Goal: Task Accomplishment & Management: Manage account settings

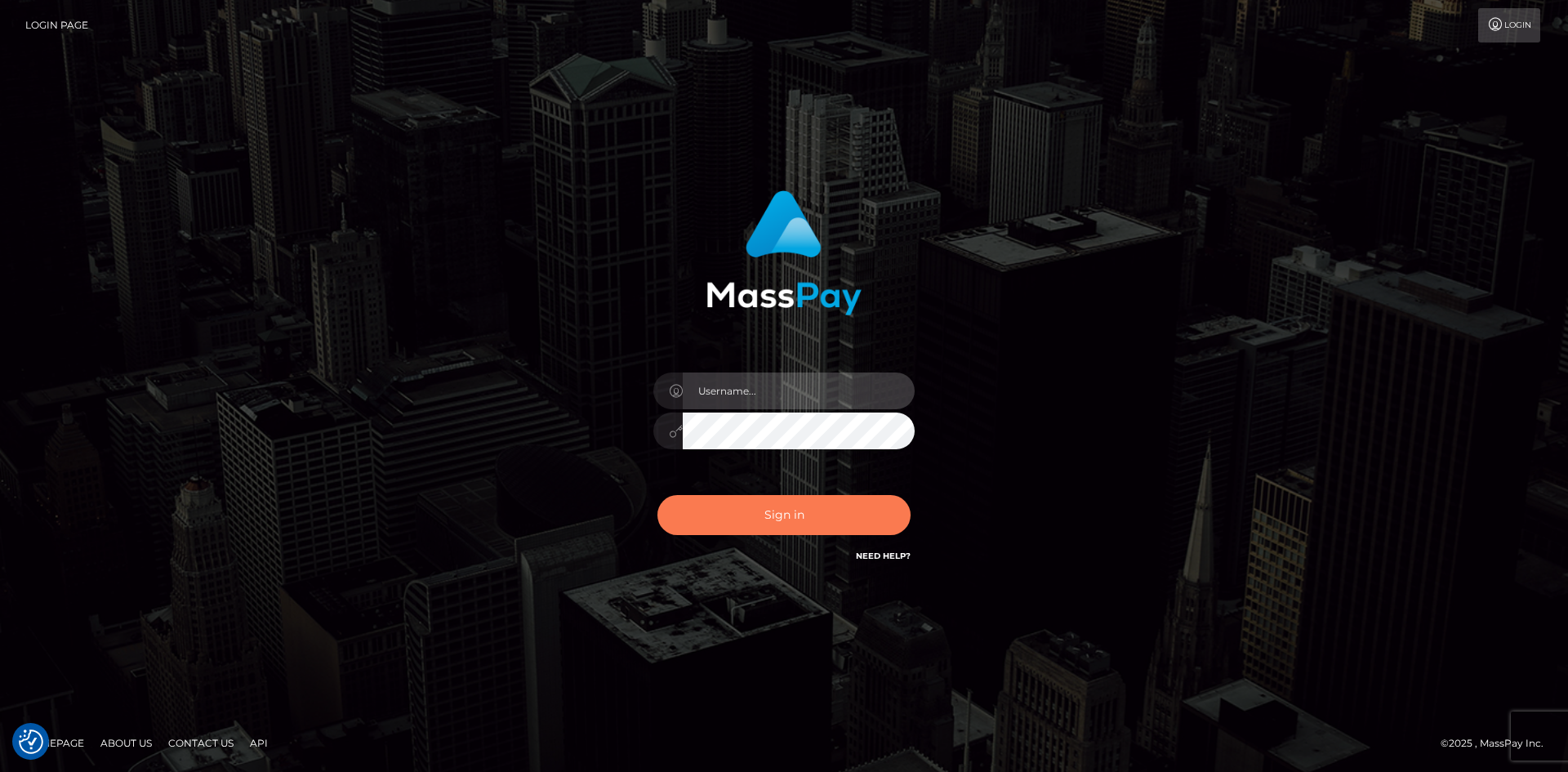
type input "alexstef"
click at [822, 512] on button "Sign in" at bounding box center [784, 514] width 253 height 40
type input "alexstef"
click at [801, 515] on button "Sign in" at bounding box center [784, 514] width 253 height 40
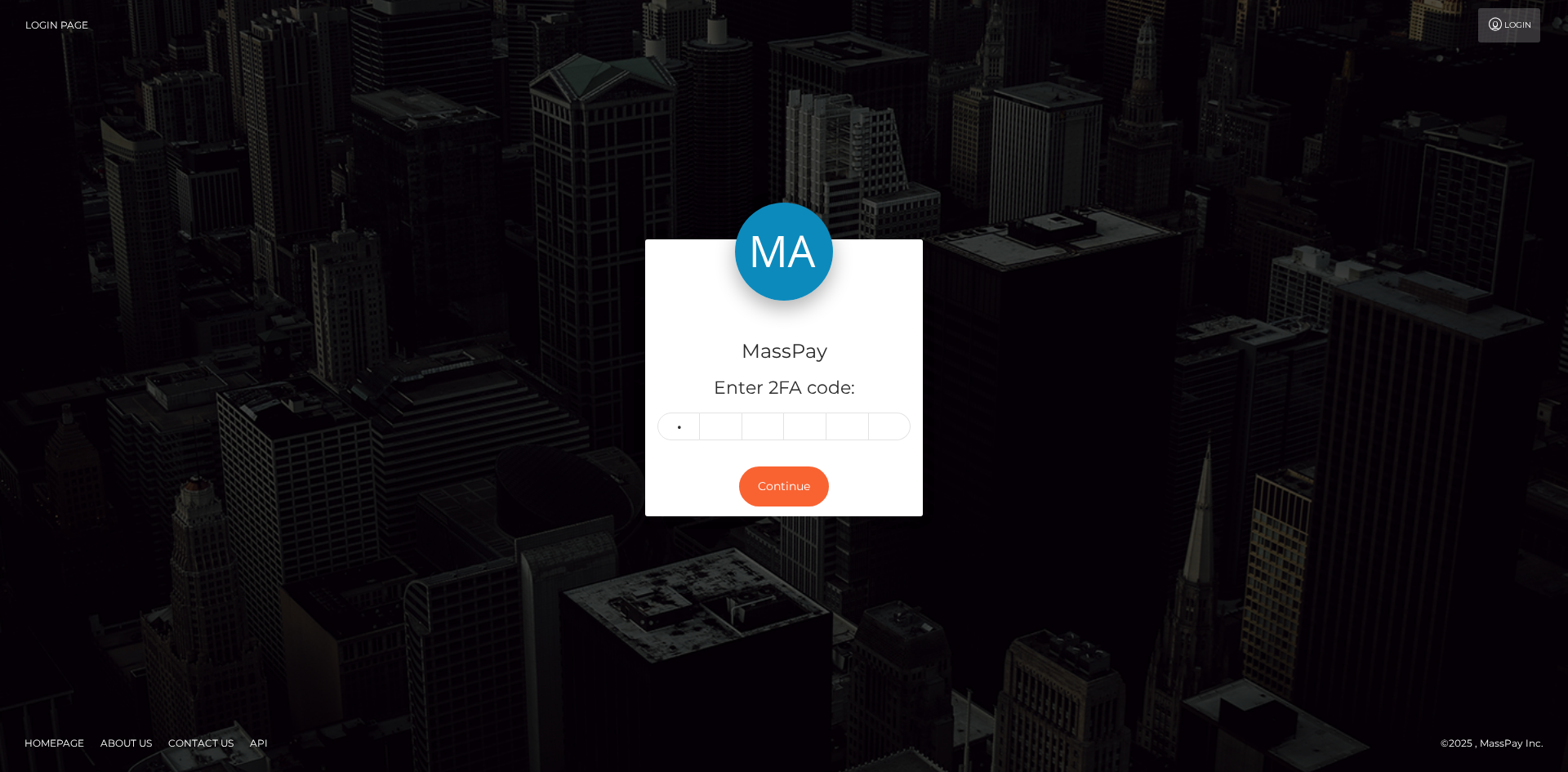
type input "7"
type input "3"
type input "0"
type input "9"
type input "1"
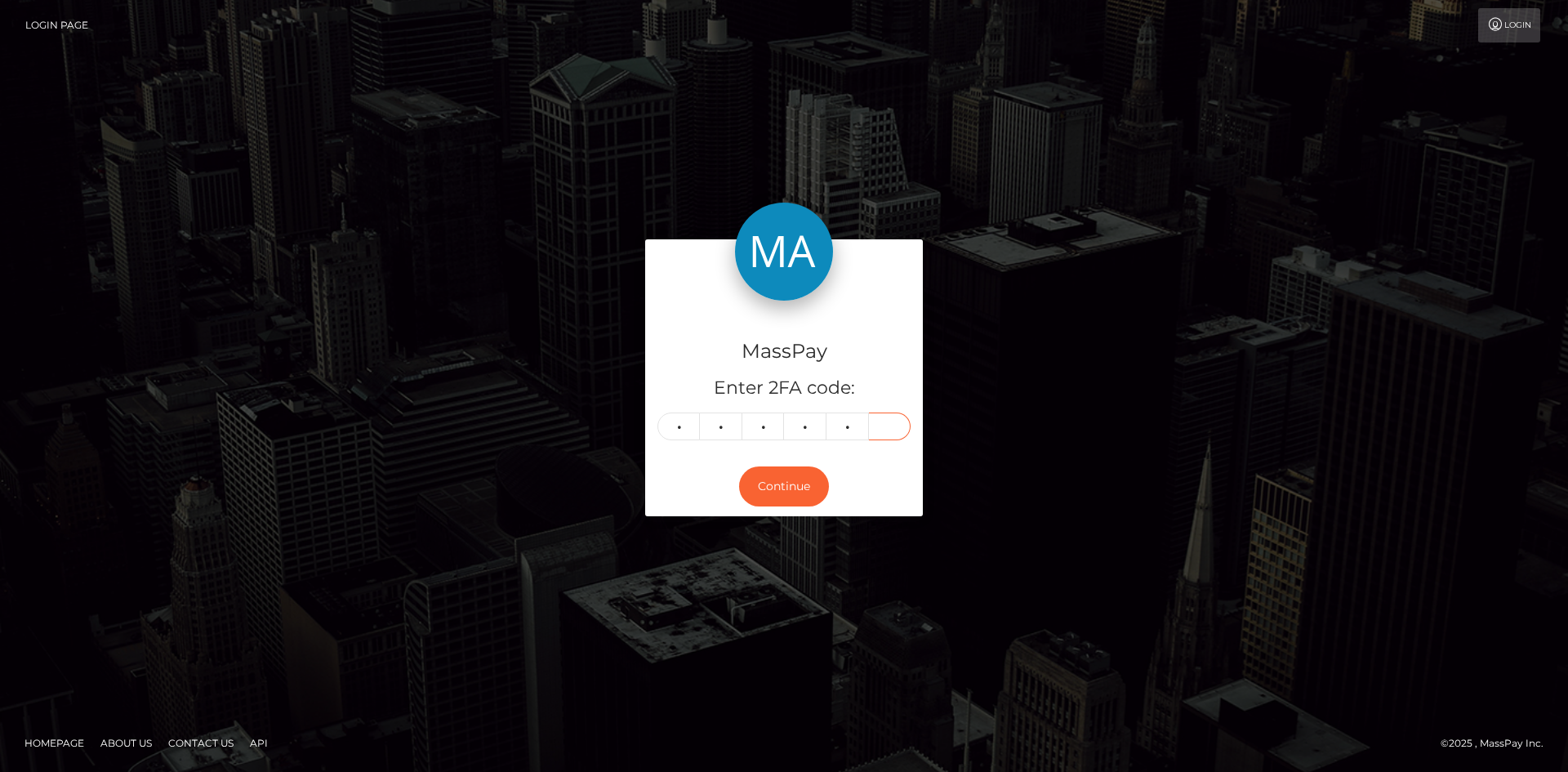
type input "1"
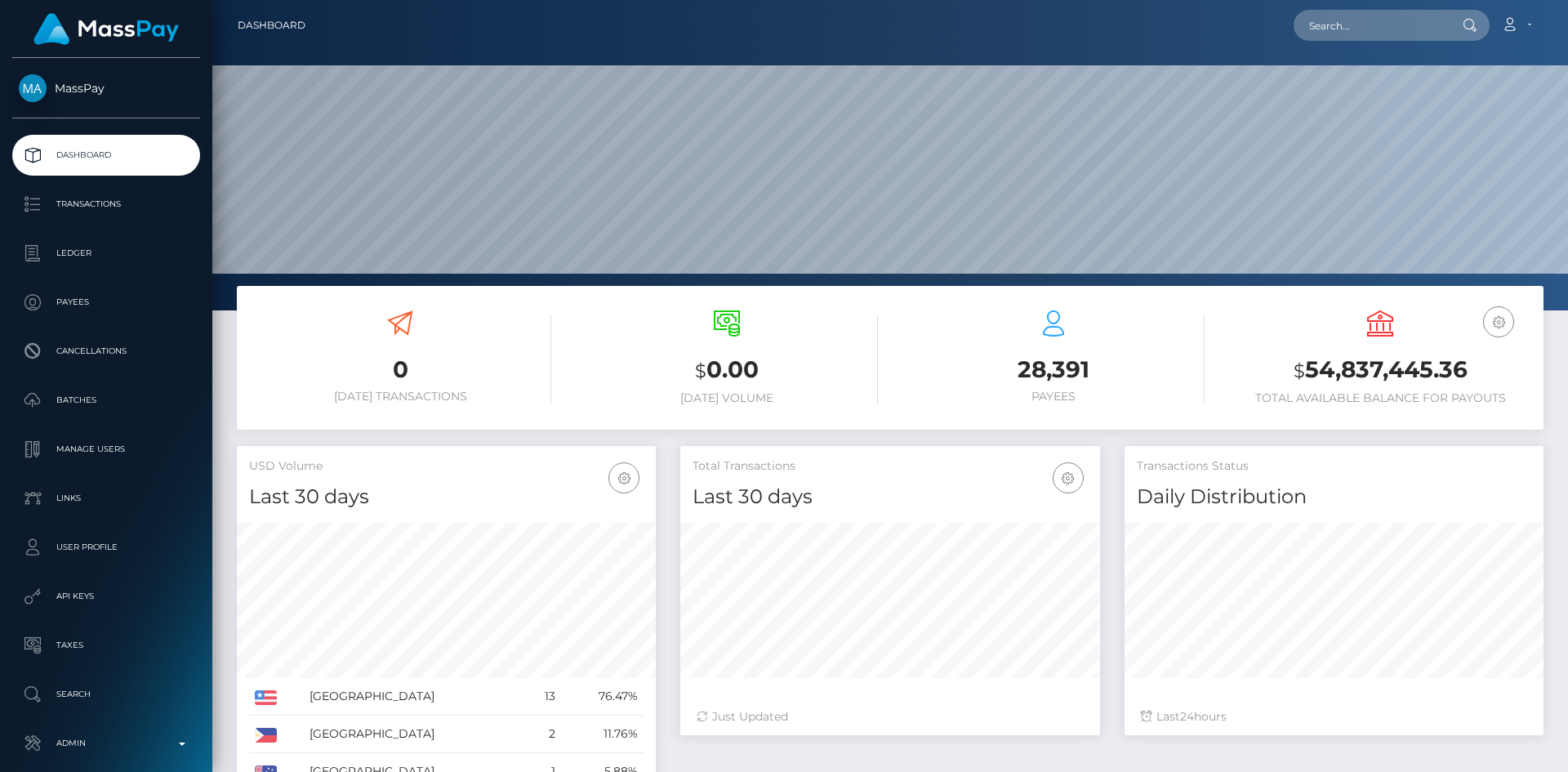
scroll to position [290, 420]
click at [1375, 24] on input "text" at bounding box center [1370, 25] width 153 height 31
paste input "d12af8c5-1d5e-47f7-9a33-769666aa0408"
type input "d12af8c5-1d5e-47f7-9a33-769666aa0408"
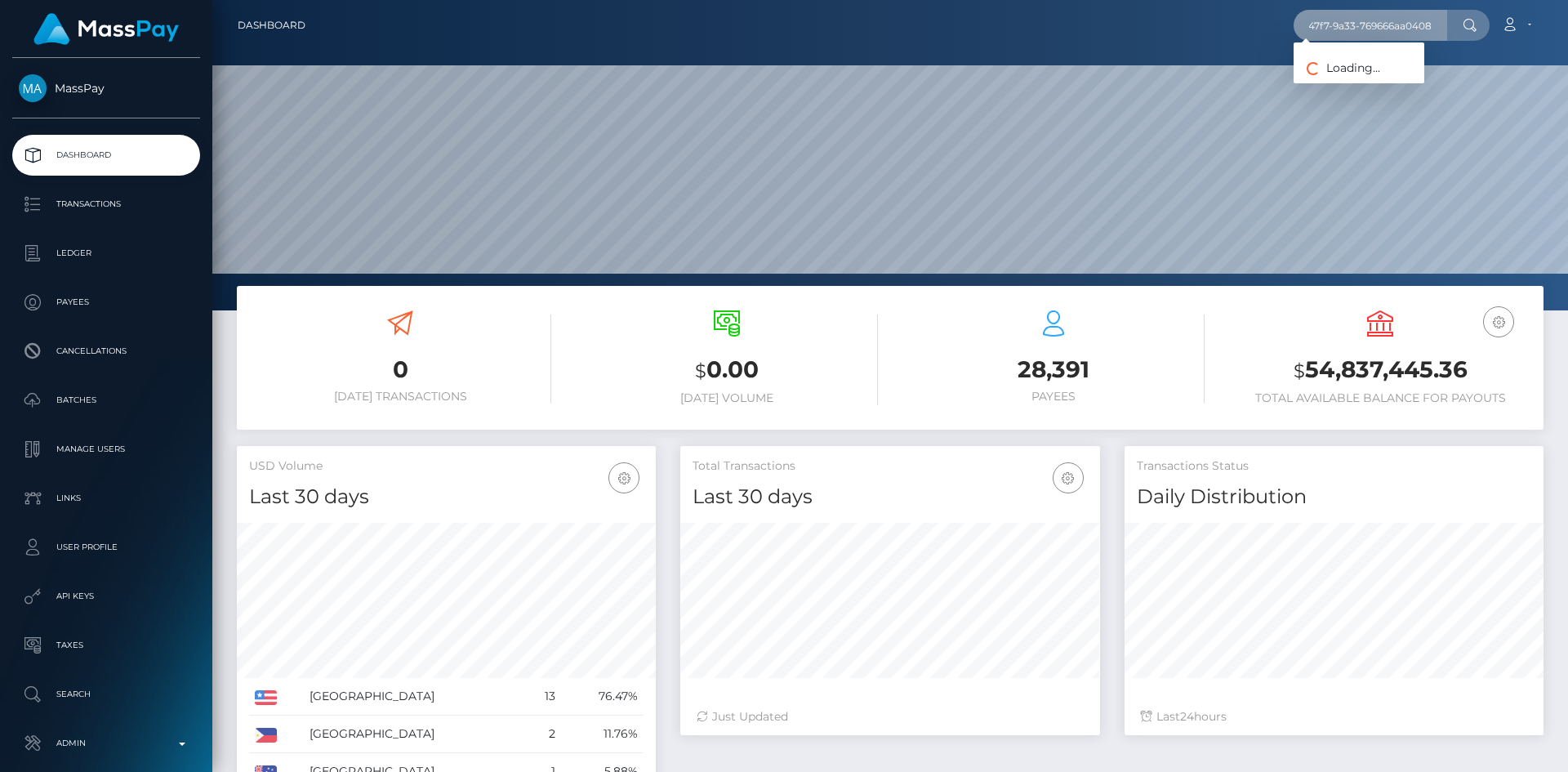
scroll to position [0, 0]
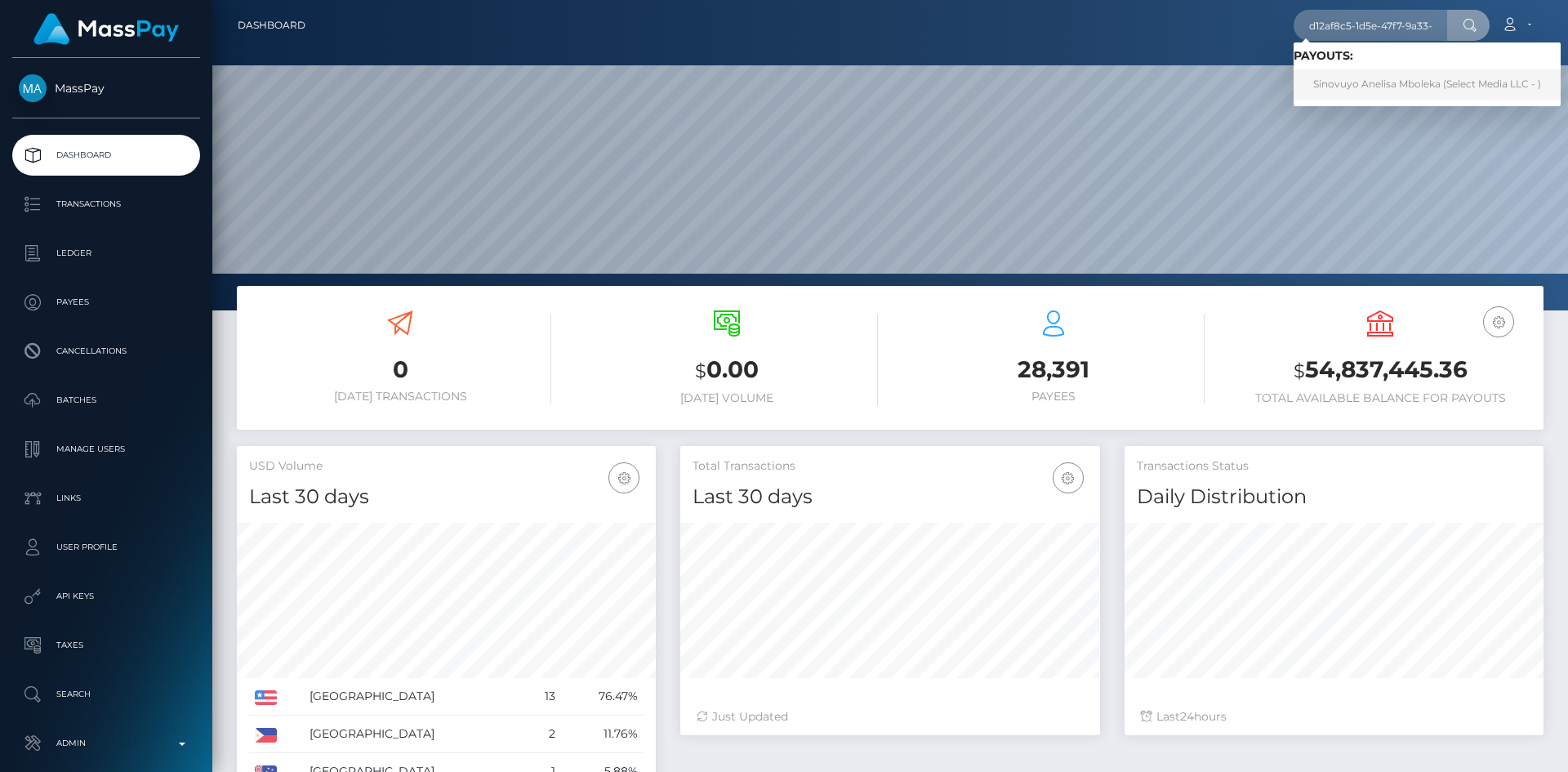
click at [1346, 87] on link "Sinovuyo Anelisa Mboleka (Select Media LLC - )" at bounding box center [1427, 84] width 267 height 30
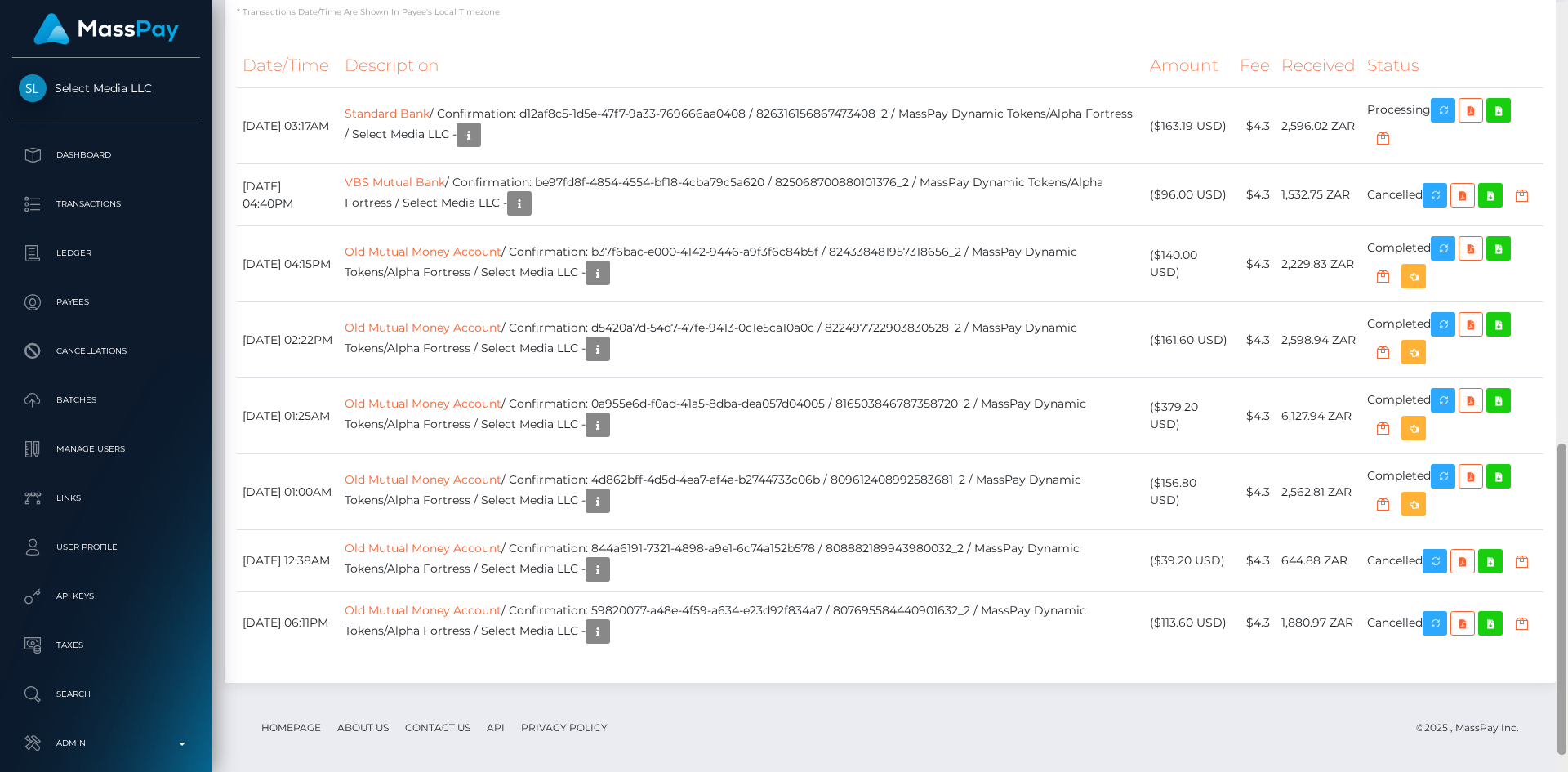
scroll to position [1087, 0]
drag, startPoint x: 1561, startPoint y: 174, endPoint x: 1568, endPoint y: 614, distance: 440.1
click at [1568, 614] on div at bounding box center [1562, 390] width 13 height 772
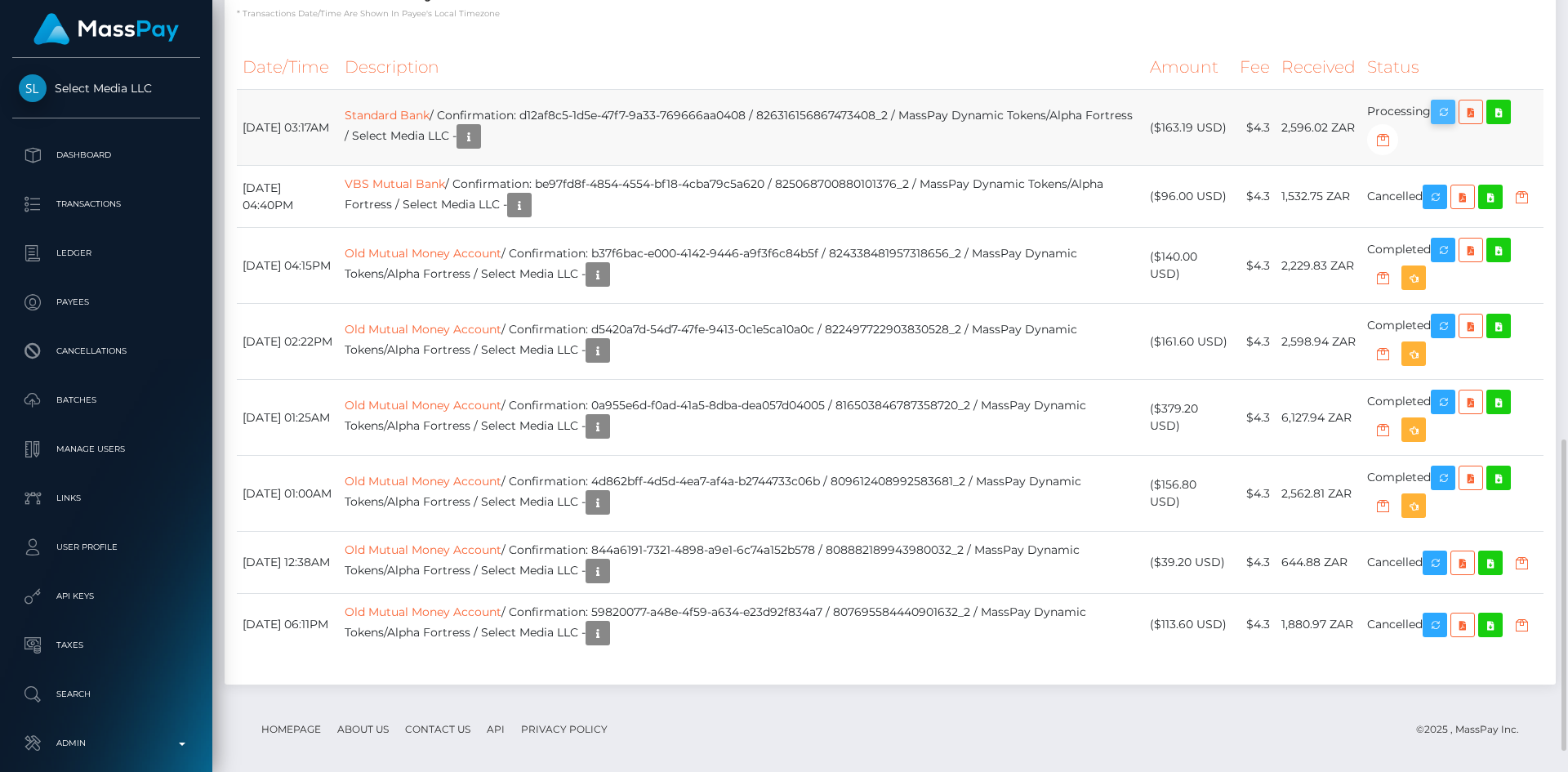
scroll to position [196, 420]
click at [1451, 120] on icon "button" at bounding box center [1444, 112] width 19 height 20
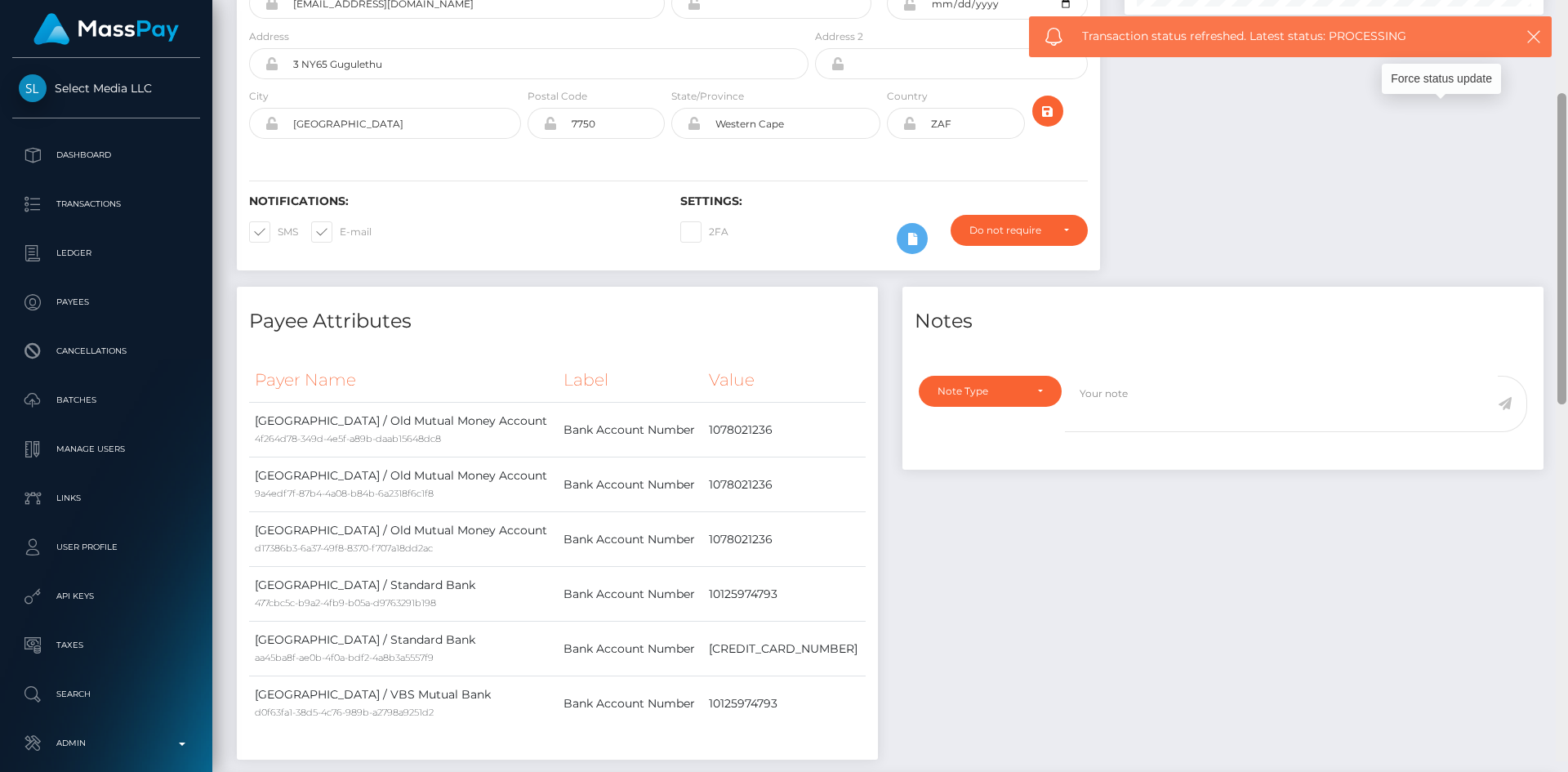
scroll to position [0, 0]
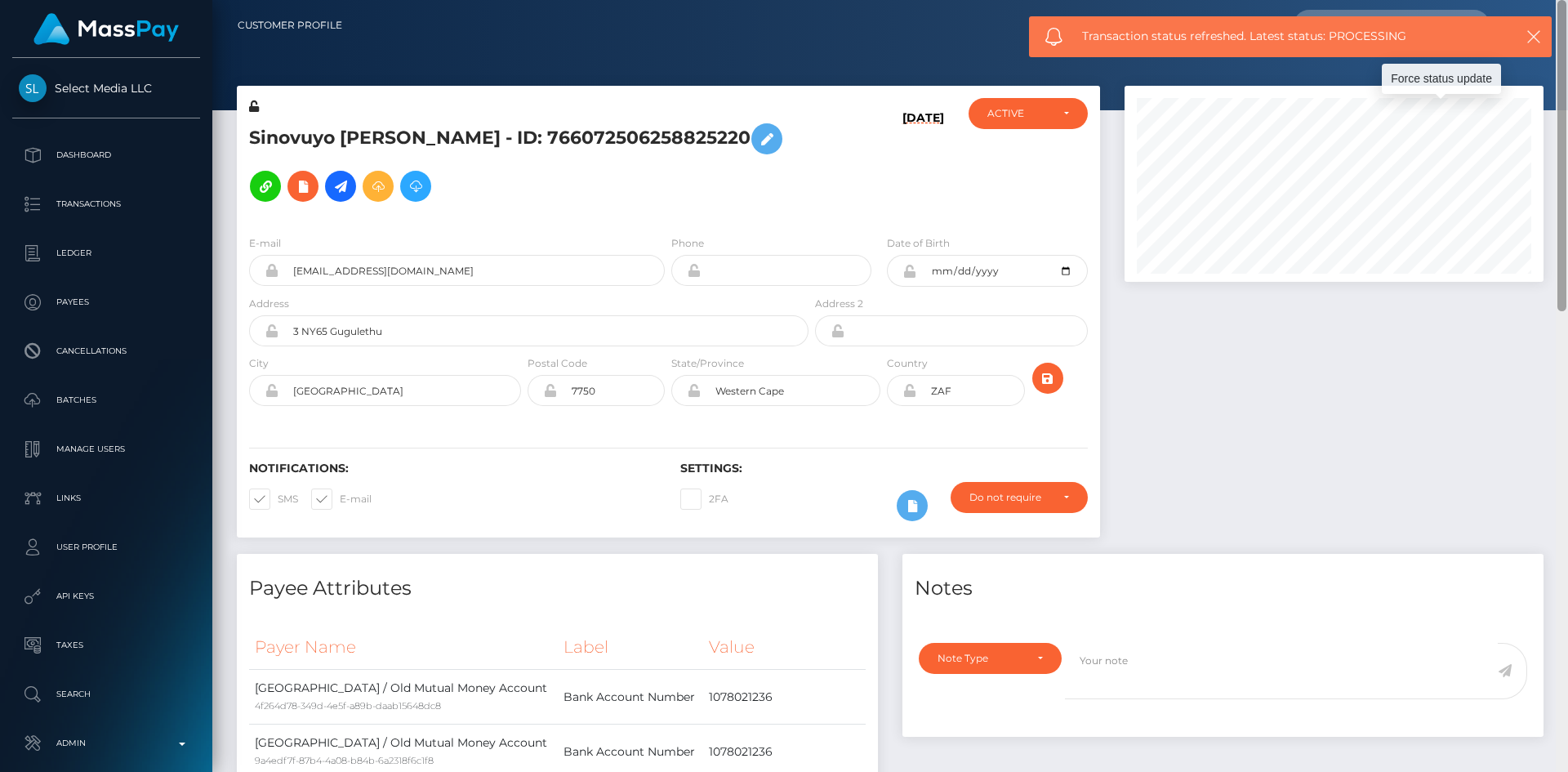
drag, startPoint x: 1563, startPoint y: 498, endPoint x: 1568, endPoint y: -43, distance: 541.0
click at [1568, 0] on html "Select Media LLC Dashboard Transactions Ledger Payees Batches" at bounding box center [784, 386] width 1568 height 772
click at [1537, 35] on icon "button" at bounding box center [1533, 37] width 16 height 16
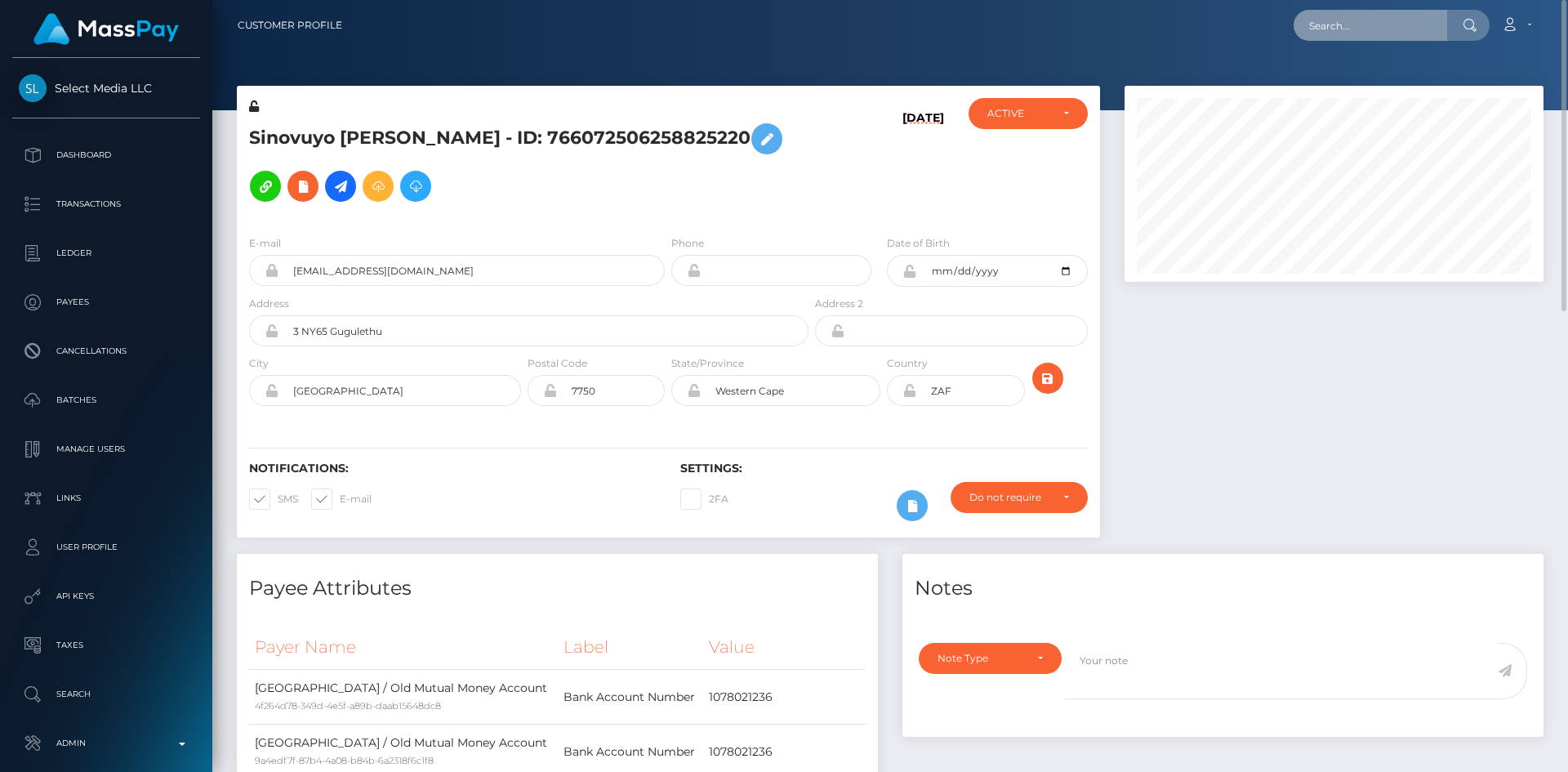
click at [1354, 37] on input "text" at bounding box center [1370, 25] width 153 height 31
paste input "d74ac115-42c2-4d11-ab4b-302c6b5aa9ab"
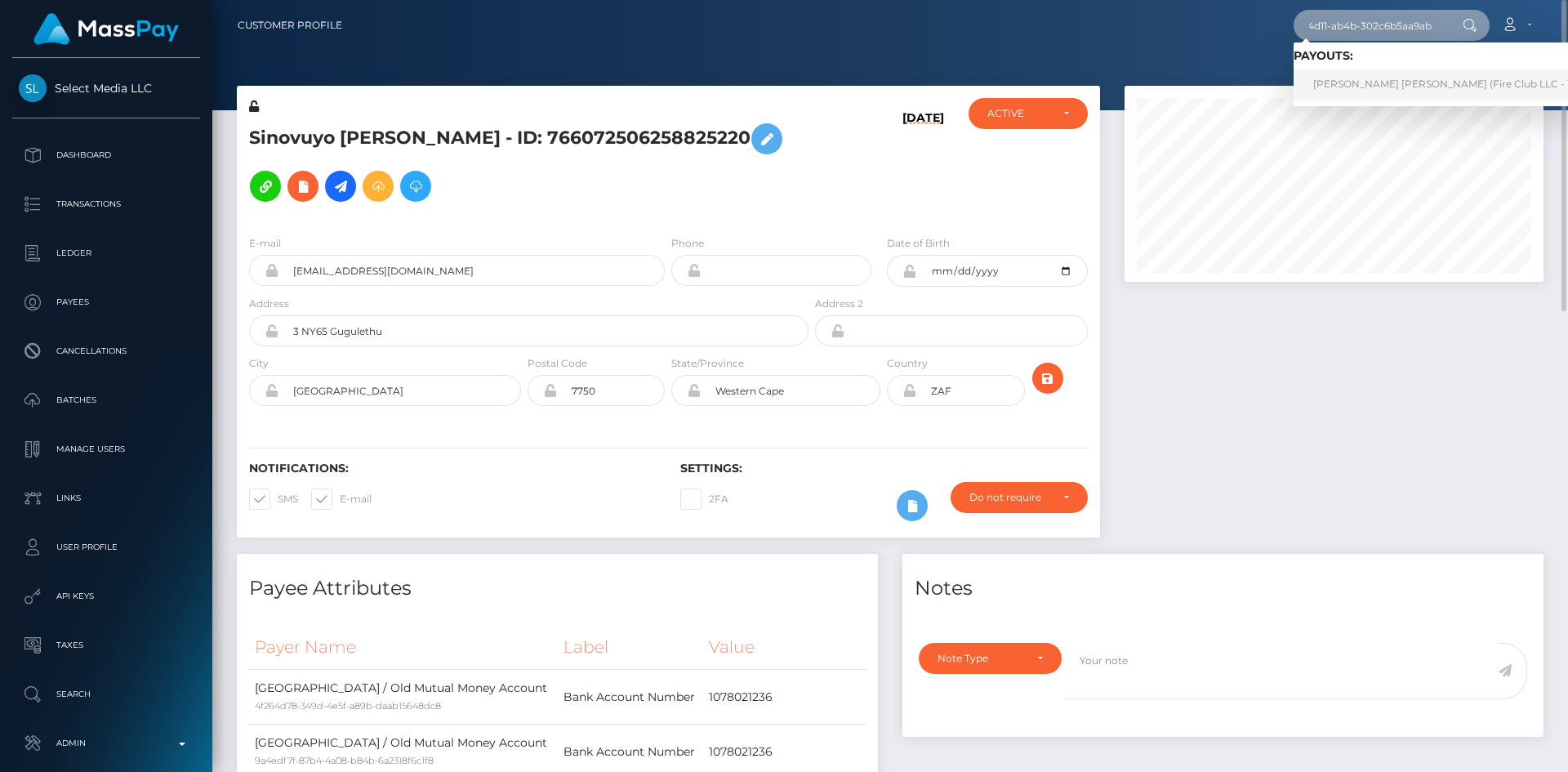
type input "d74ac115-42c2-4d11-ab4b-302c6b5aa9ab"
click at [1351, 87] on link "José Luis Cordova Tercero (Fire Club LLC - )" at bounding box center [1442, 84] width 296 height 30
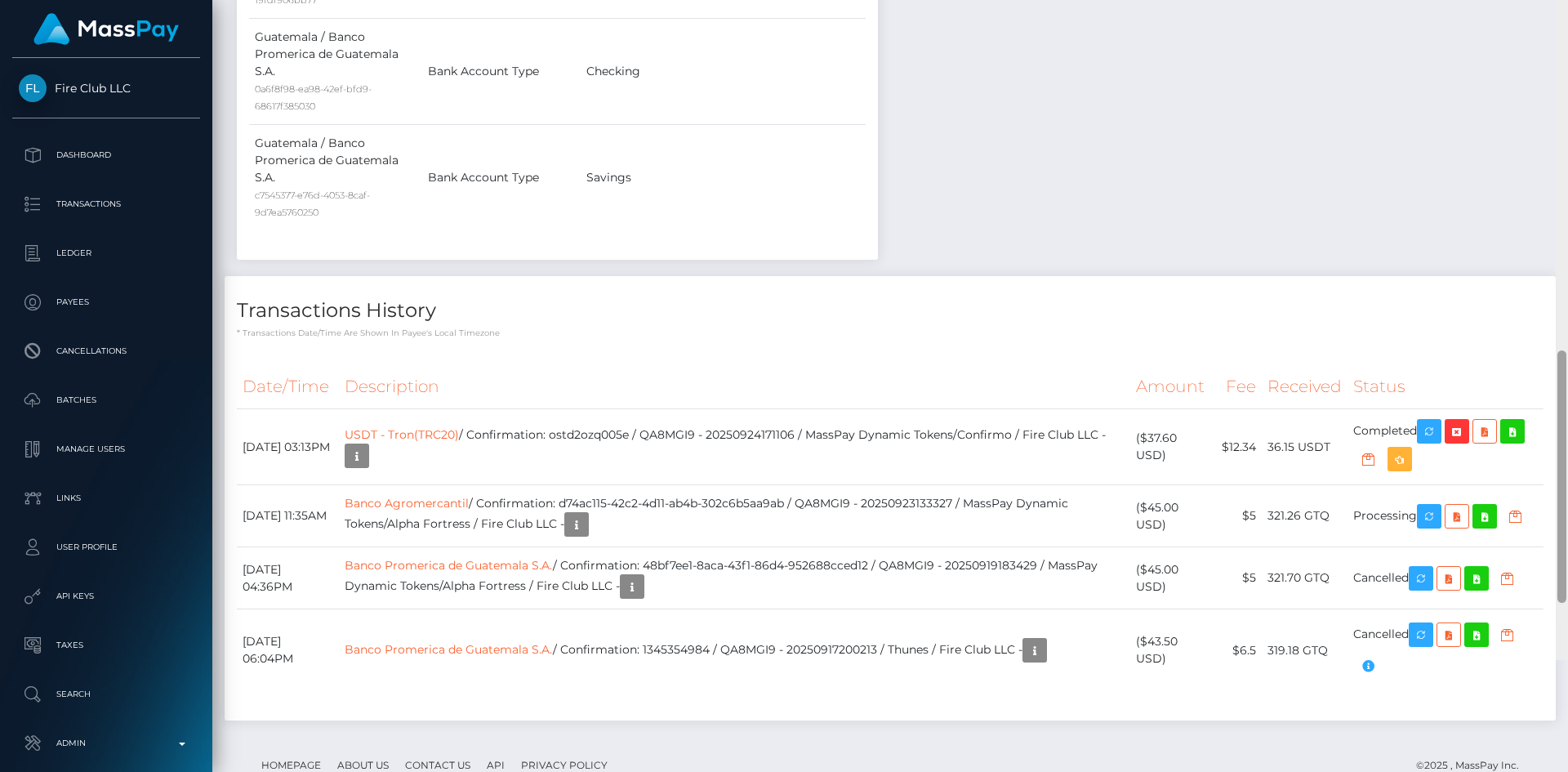
scroll to position [1540, 0]
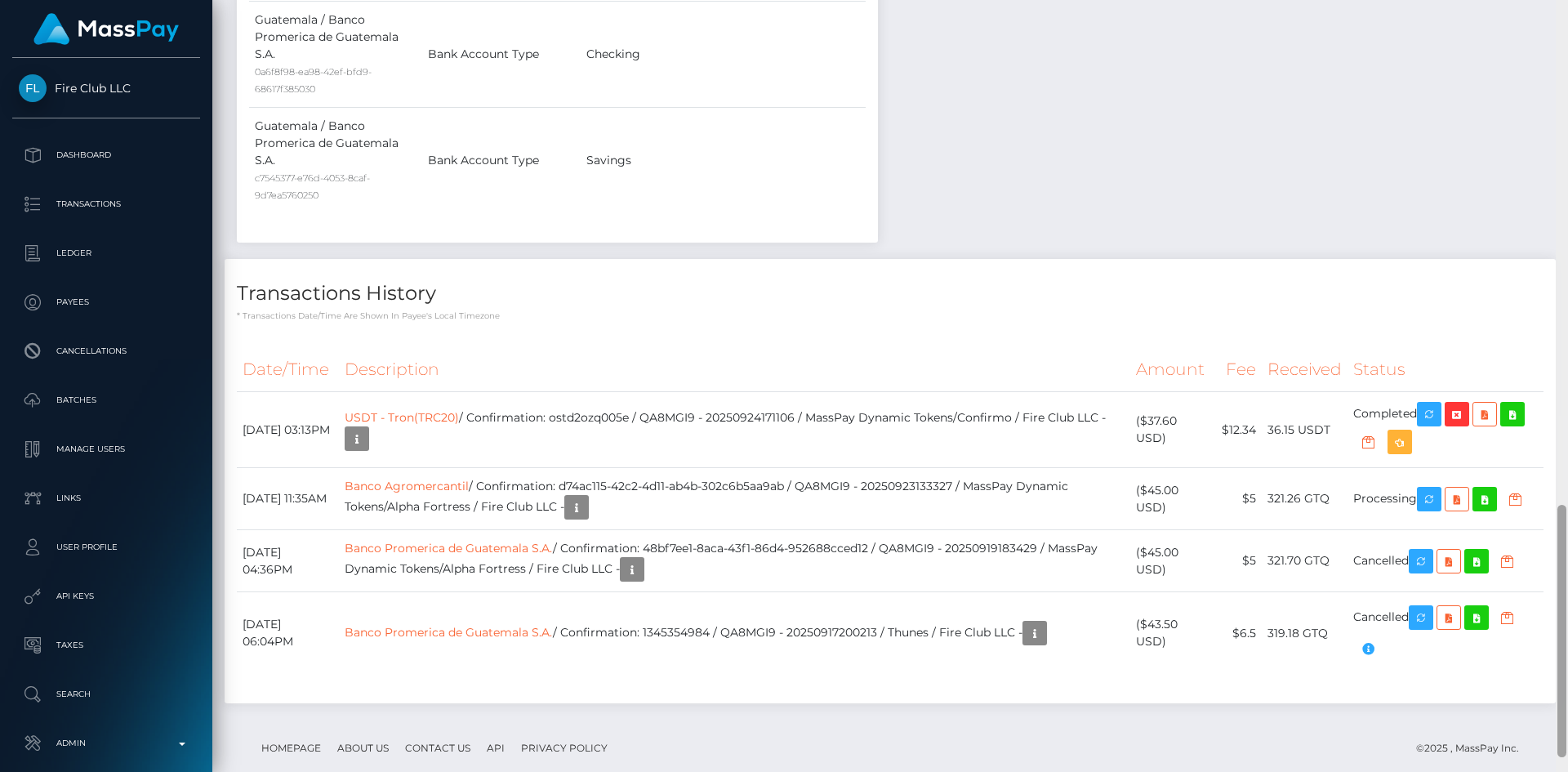
drag, startPoint x: 1560, startPoint y: 120, endPoint x: 1552, endPoint y: 572, distance: 452.1
click at [1552, 572] on div "Customer Profile Loading... Loading..." at bounding box center [890, 386] width 1356 height 772
click at [1439, 493] on icon "button" at bounding box center [1429, 499] width 19 height 20
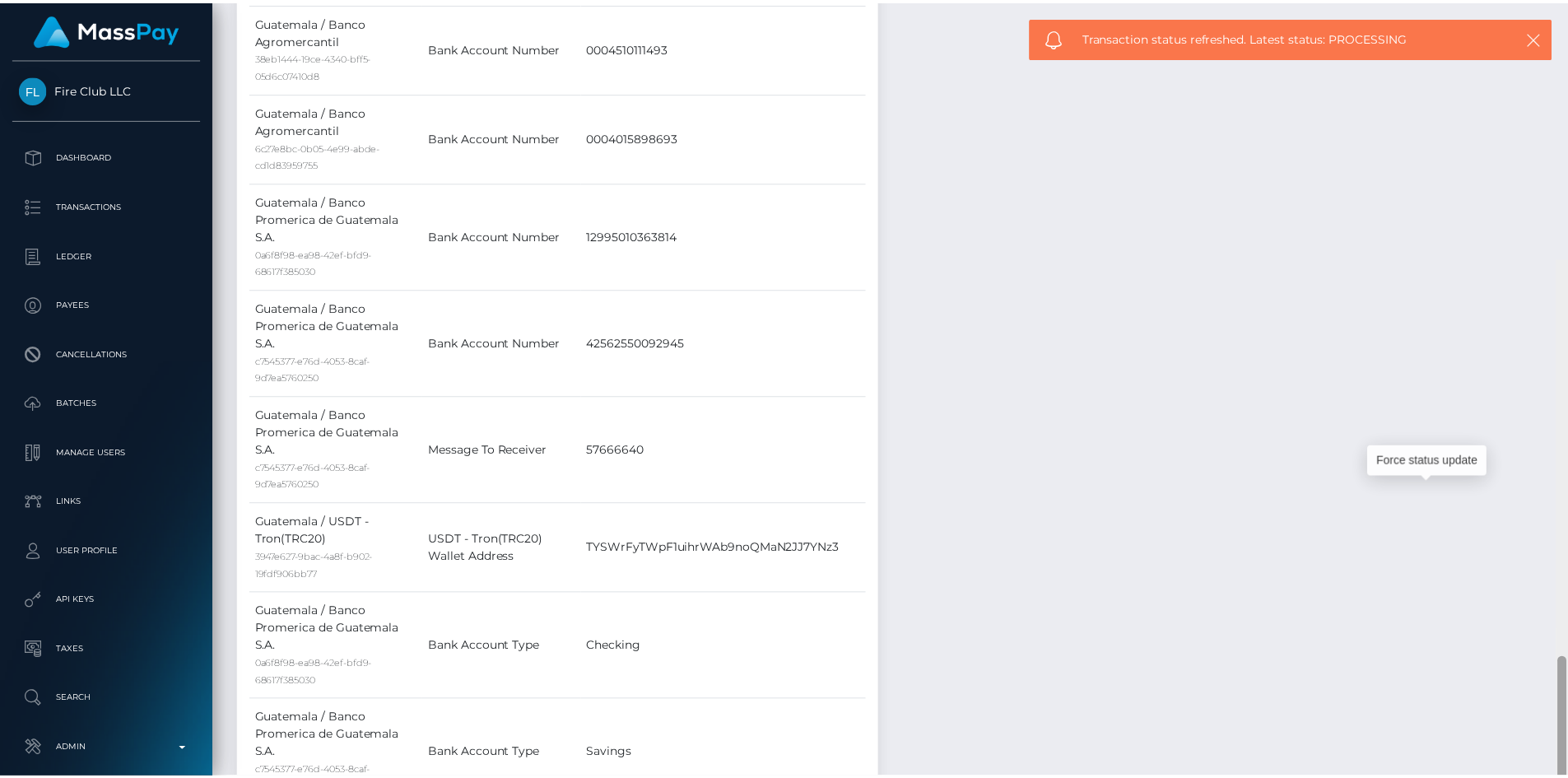
scroll to position [0, 0]
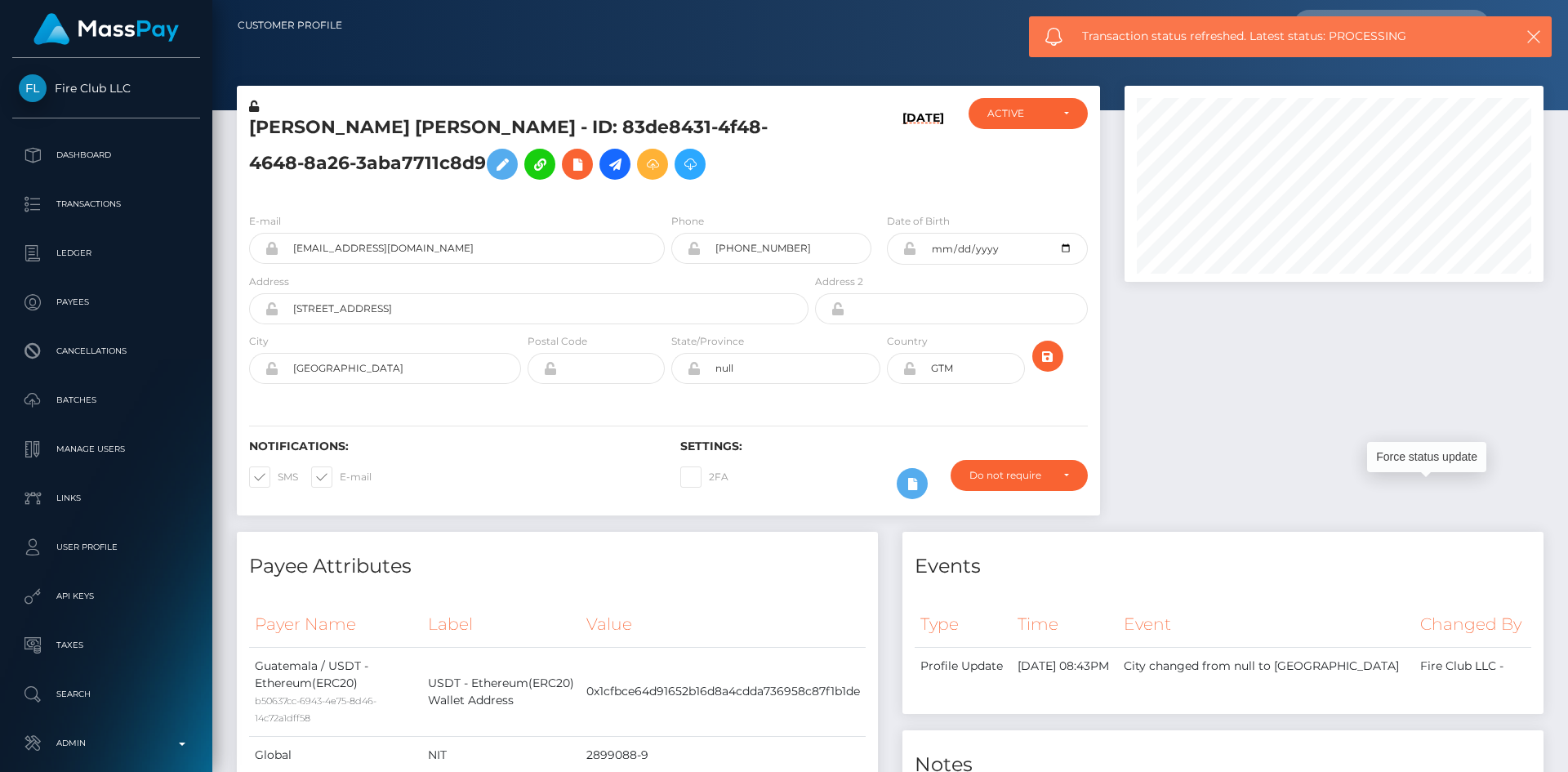
drag, startPoint x: 1563, startPoint y: 620, endPoint x: 1557, endPoint y: 27, distance: 593.0
click at [1567, 34] on div "Customer Profile Loading... Loading..." at bounding box center [890, 386] width 1356 height 772
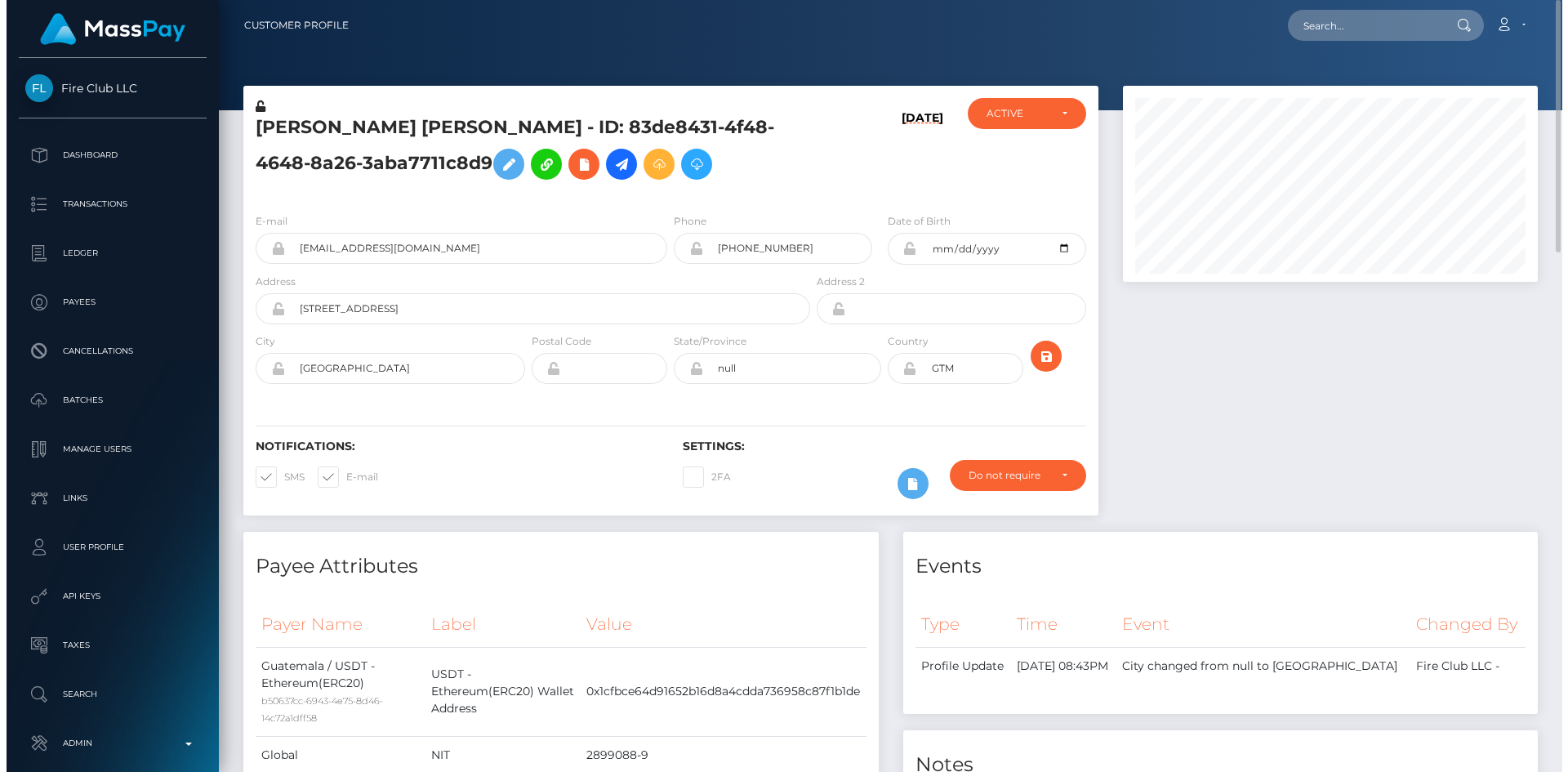
scroll to position [196, 416]
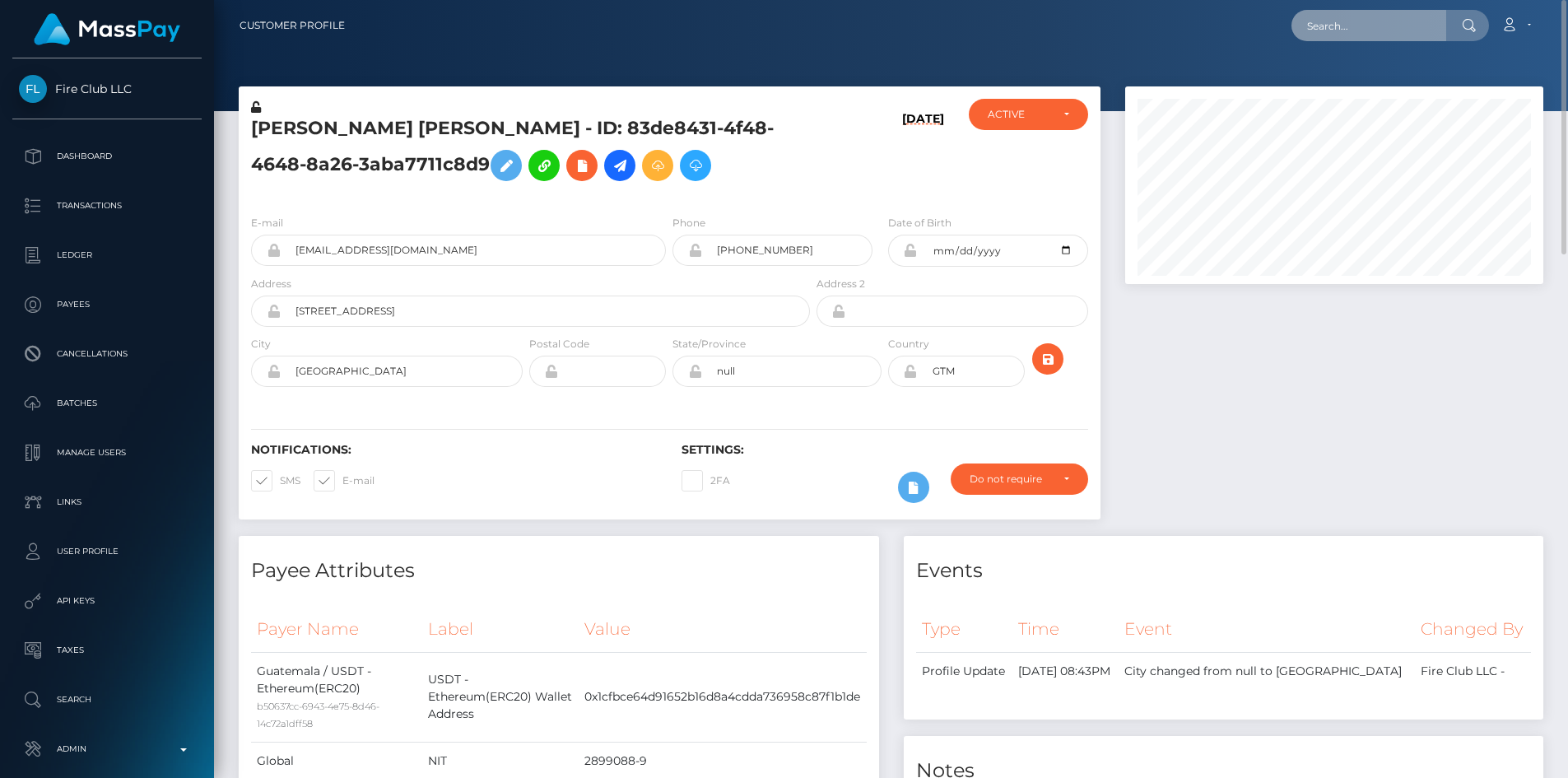
click at [1381, 12] on input "text" at bounding box center [1368, 25] width 155 height 31
paste input "poact_5PFZAejgBSdp"
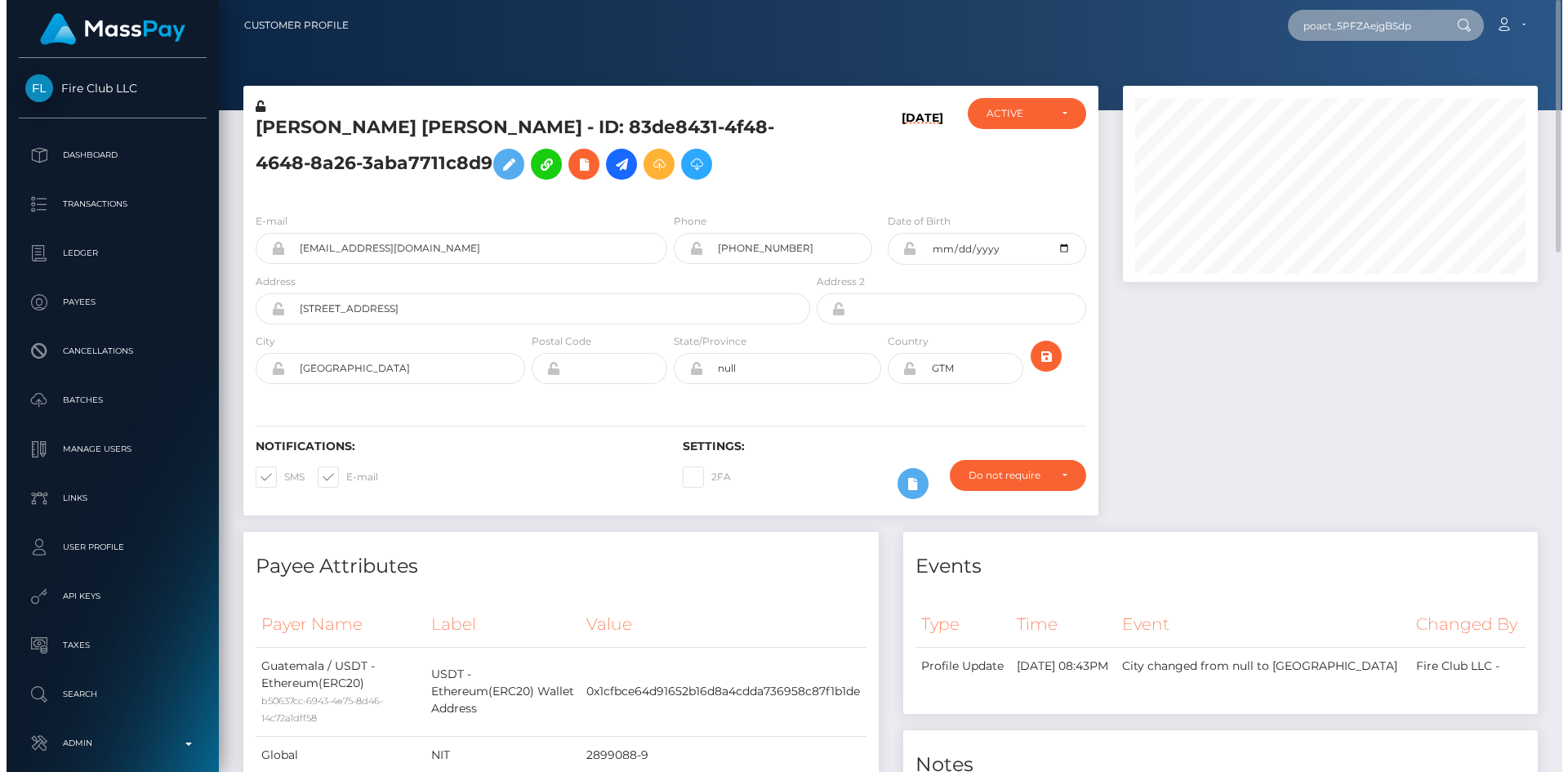
scroll to position [196, 420]
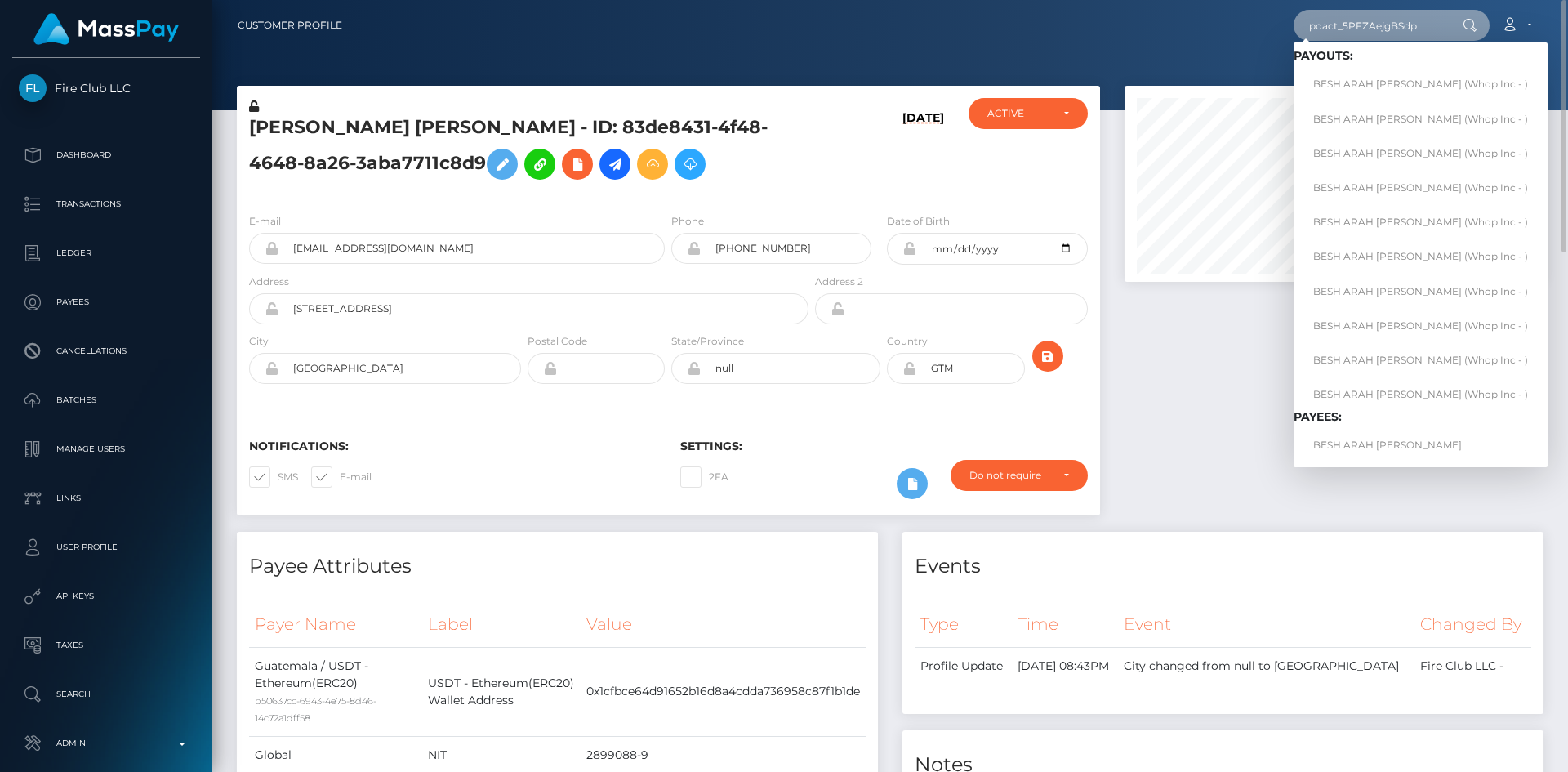
type input "poact_5PFZAejgBSdp"
click at [1360, 80] on link "BESH ARAH EMAD AWAD (Whop Inc - )" at bounding box center [1420, 84] width 254 height 30
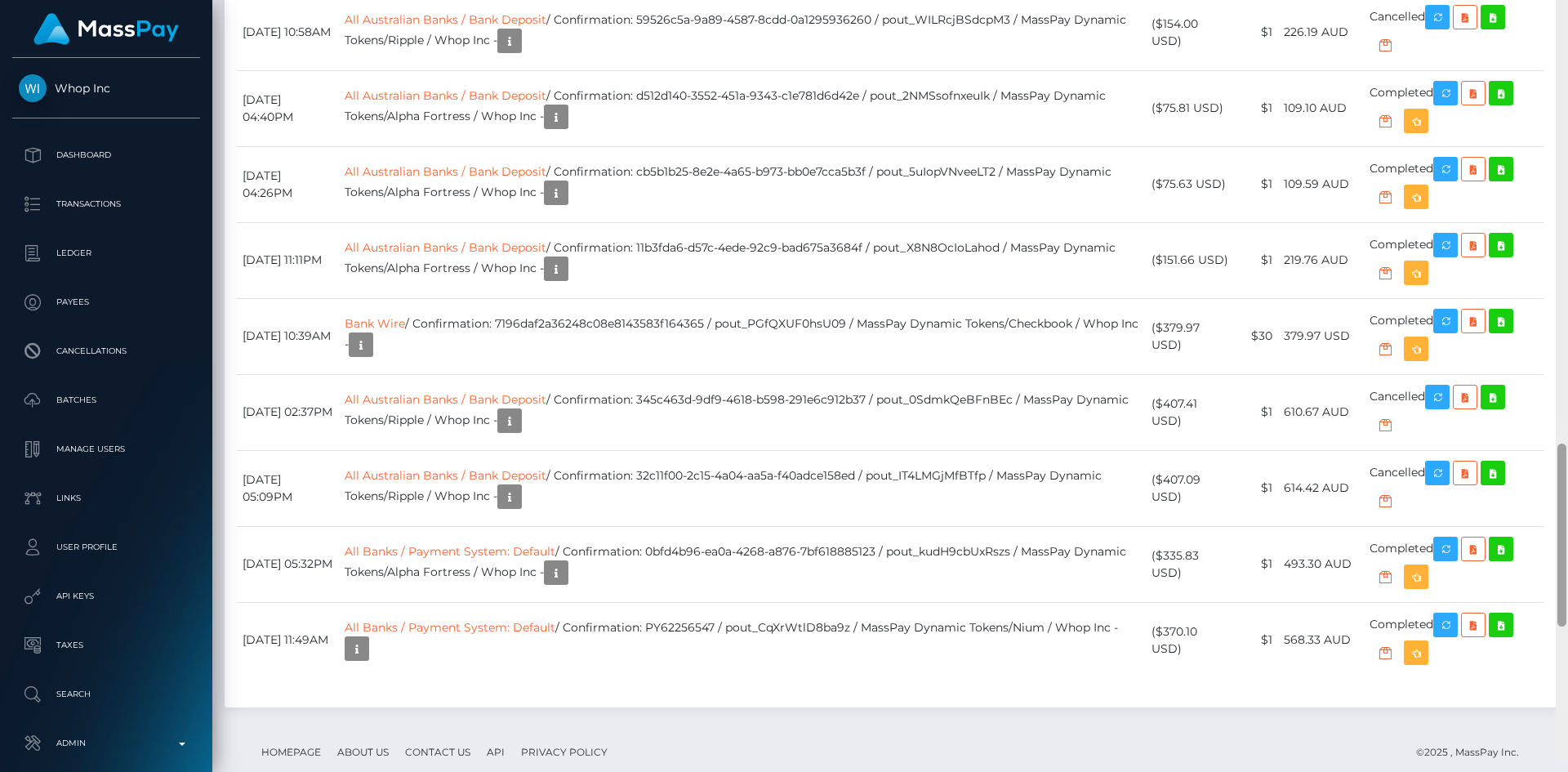
scroll to position [1929, 0]
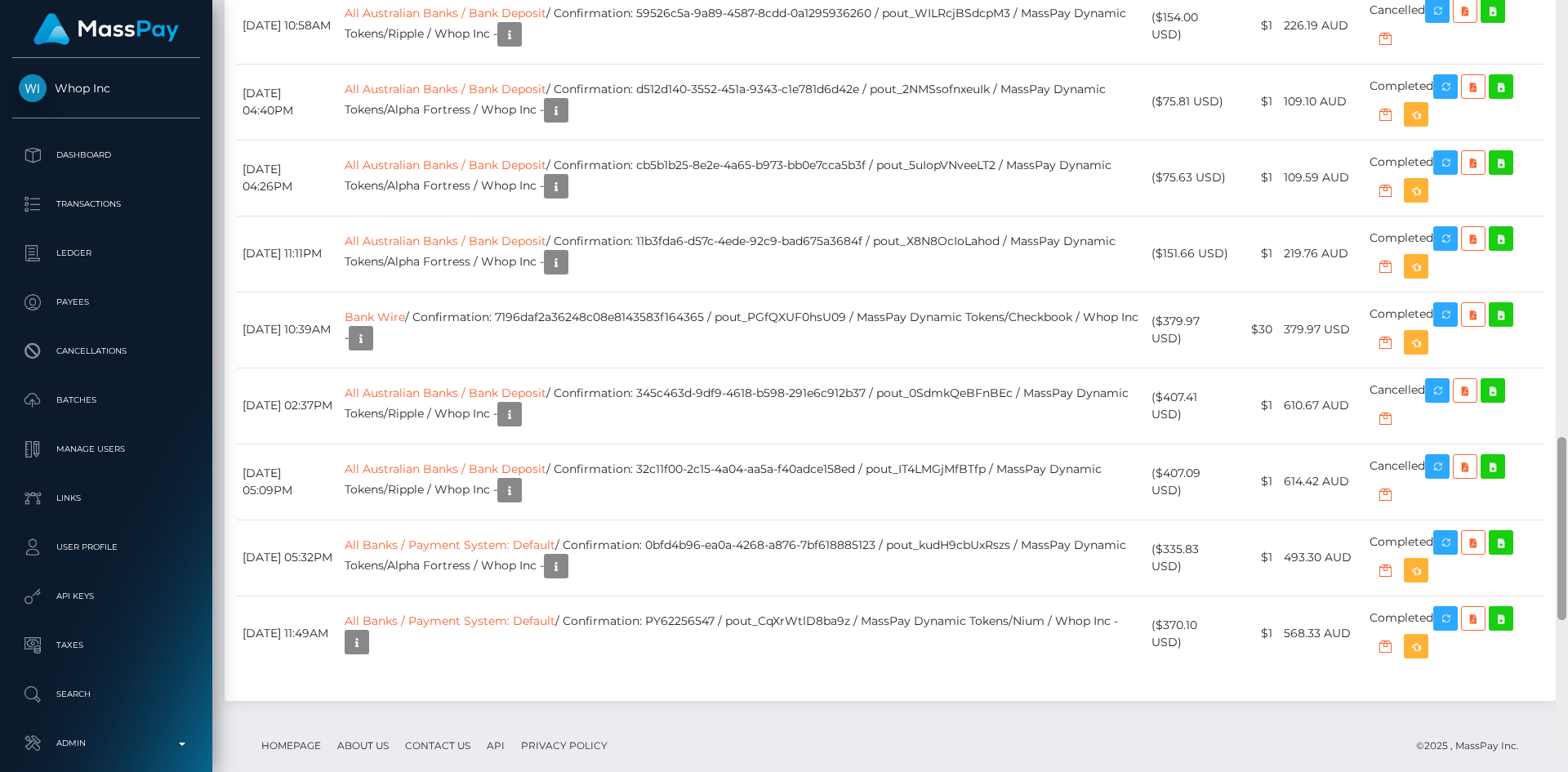
drag, startPoint x: 1567, startPoint y: 174, endPoint x: 1566, endPoint y: 615, distance: 441.0
click at [1566, 615] on div at bounding box center [1561, 529] width 9 height 183
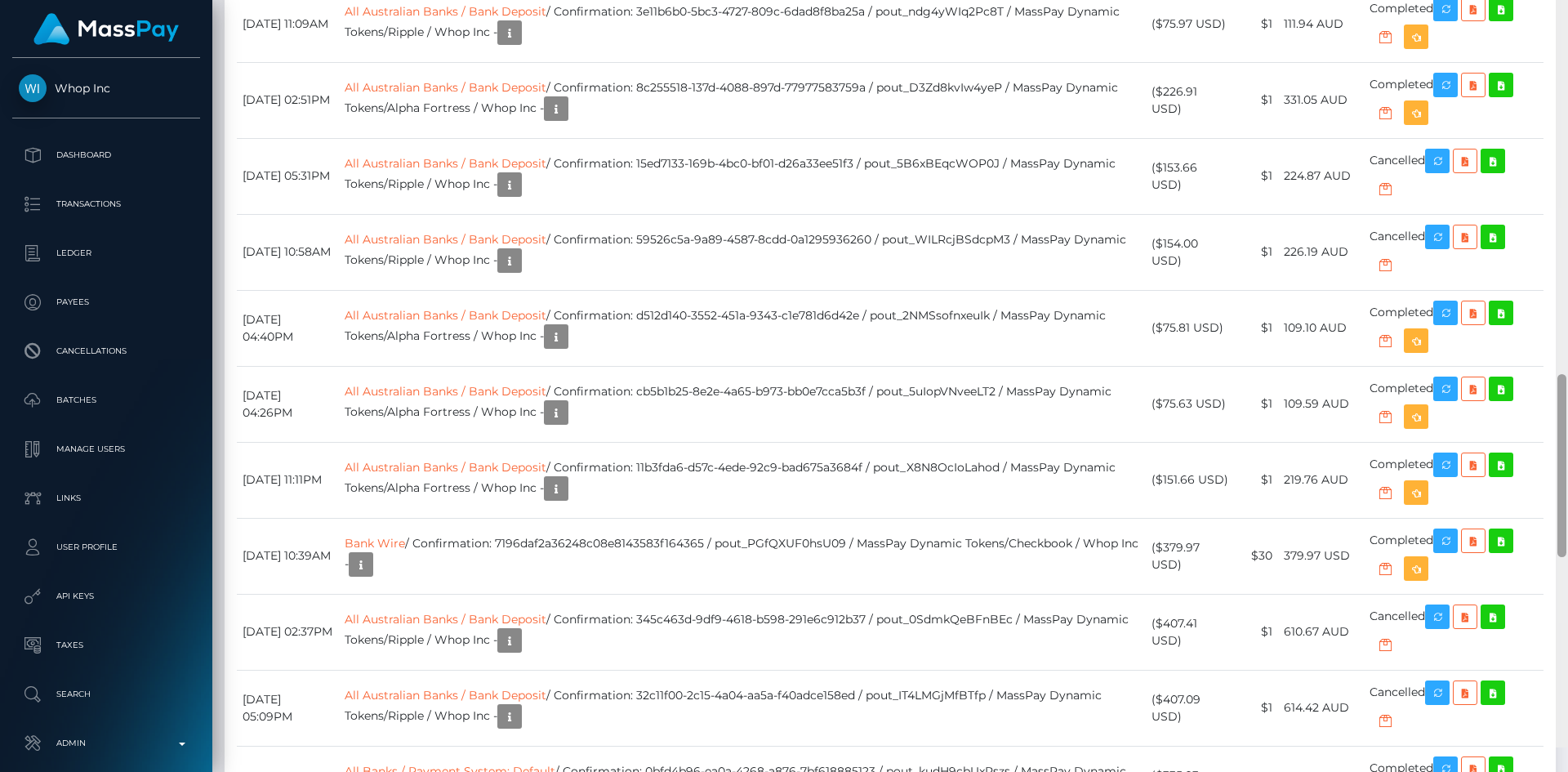
scroll to position [1709, 0]
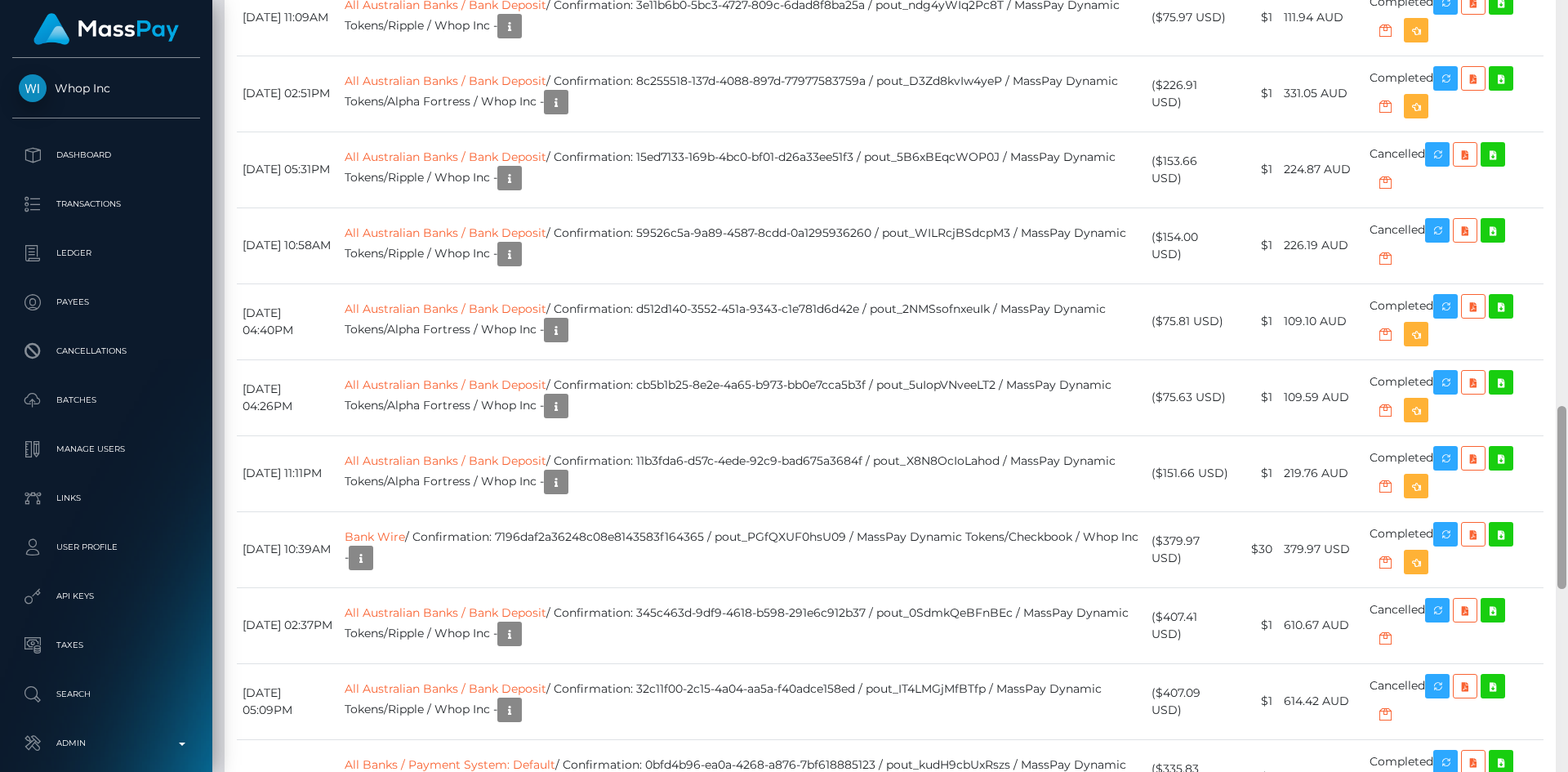
drag, startPoint x: 1564, startPoint y: 493, endPoint x: 1561, endPoint y: 441, distance: 52.1
click at [1561, 441] on div at bounding box center [1561, 498] width 9 height 183
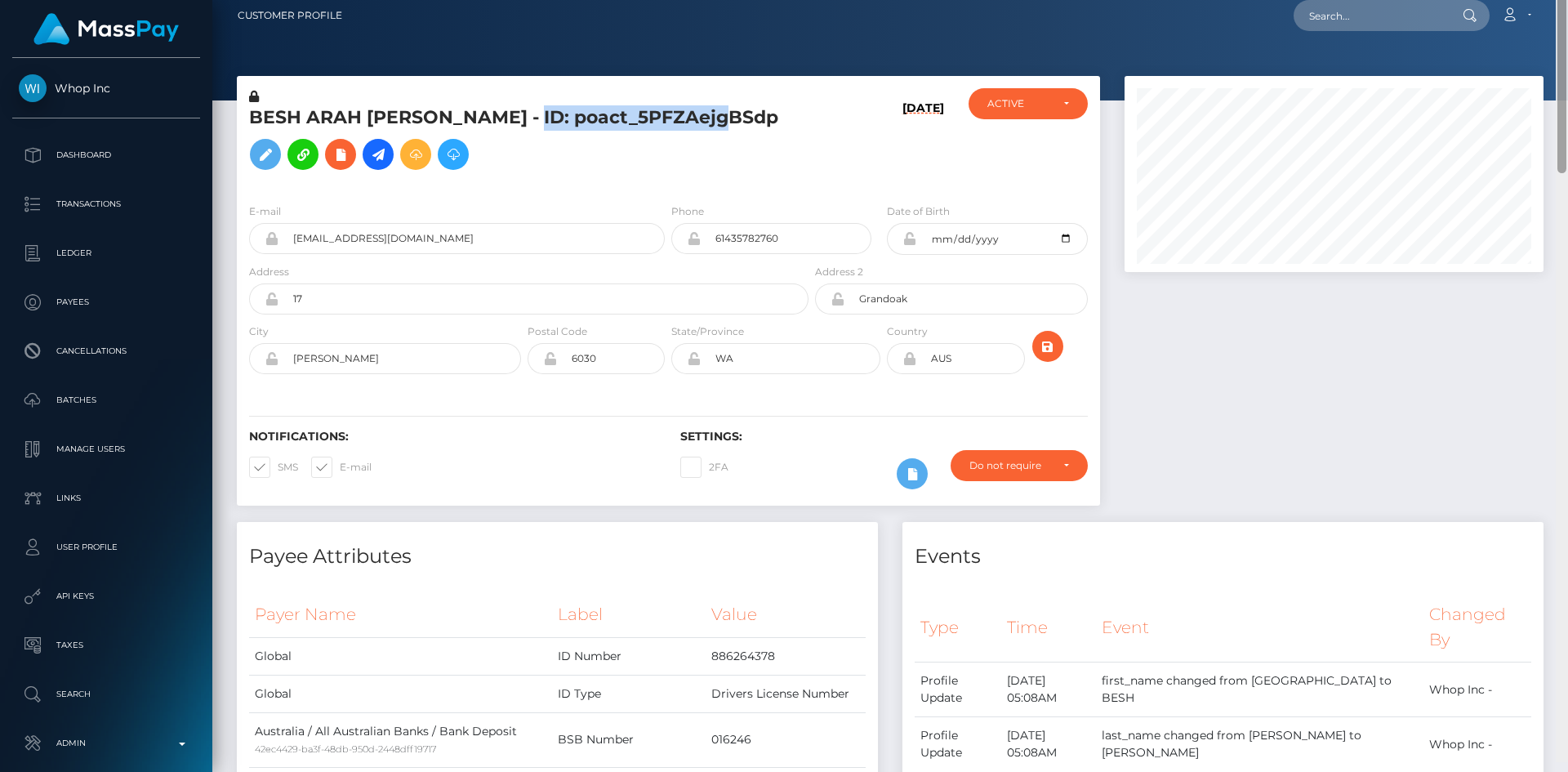
scroll to position [0, 0]
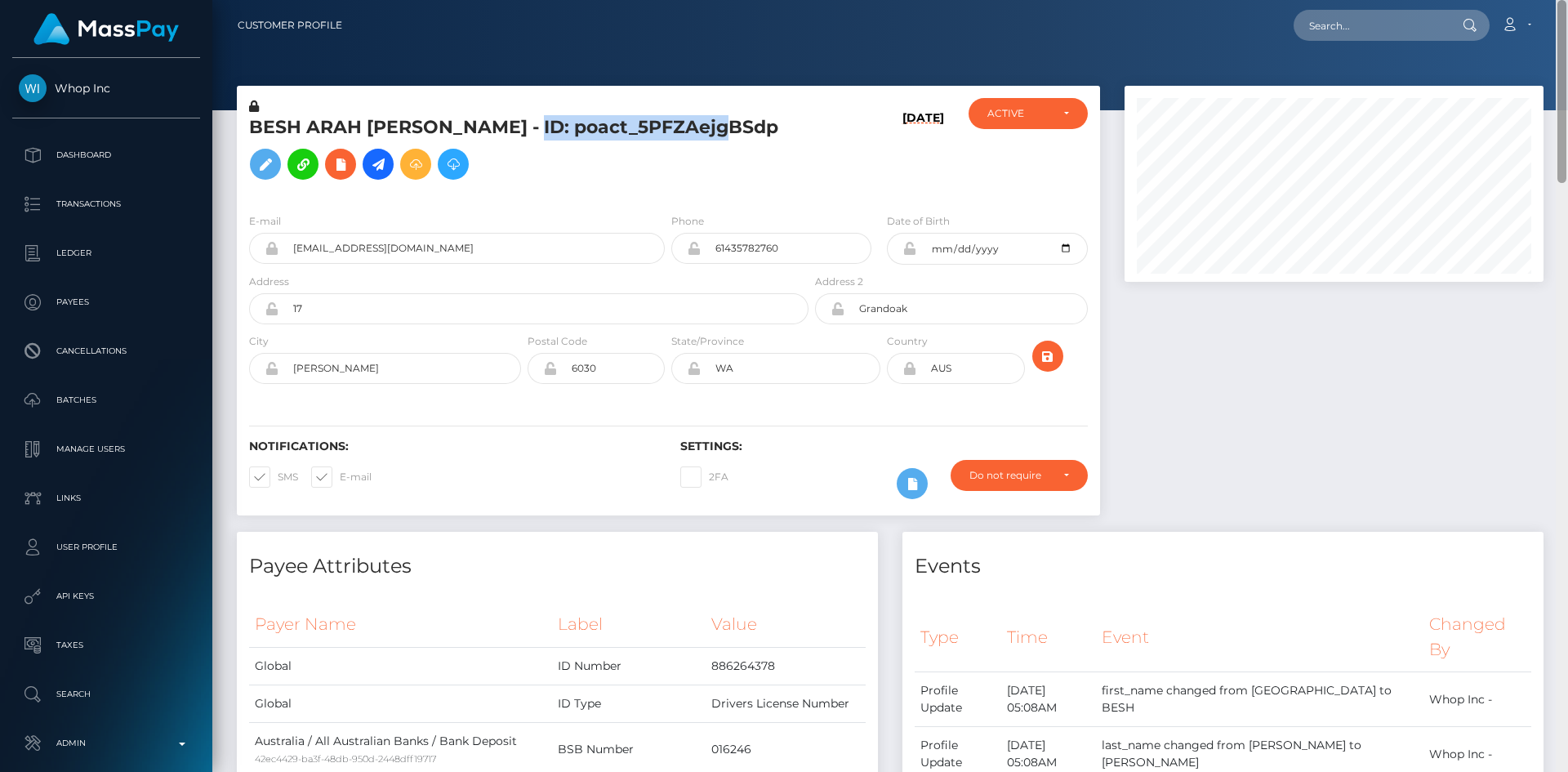
drag, startPoint x: 1563, startPoint y: 454, endPoint x: 1568, endPoint y: 14, distance: 440.0
click at [1568, 14] on div "Customer Profile Loading... Loading..." at bounding box center [890, 386] width 1356 height 772
click at [1373, 20] on input "text" at bounding box center [1370, 25] width 153 height 31
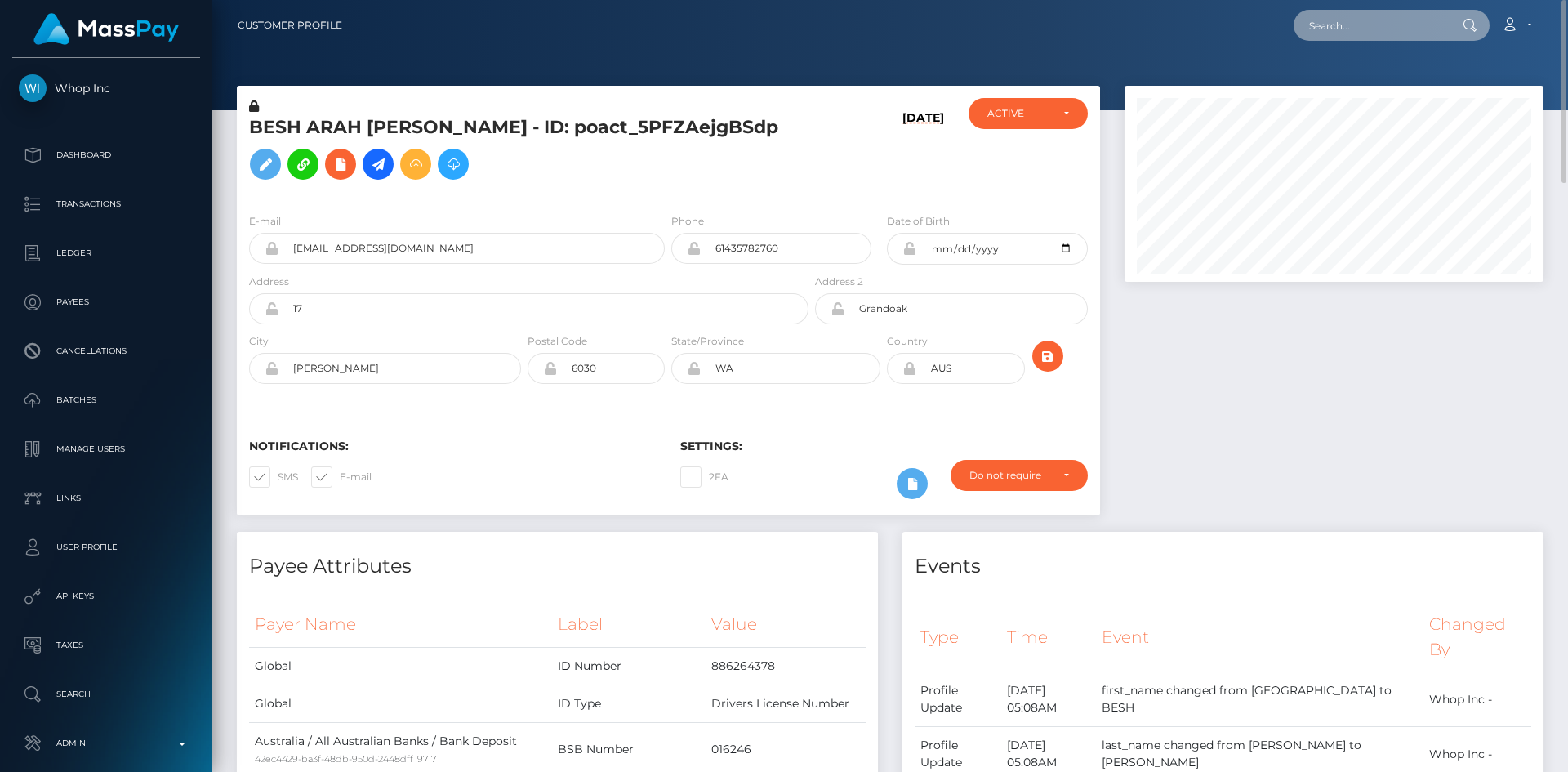
paste input "GOcXsIT4TuqIzY0NvMUGtQ"
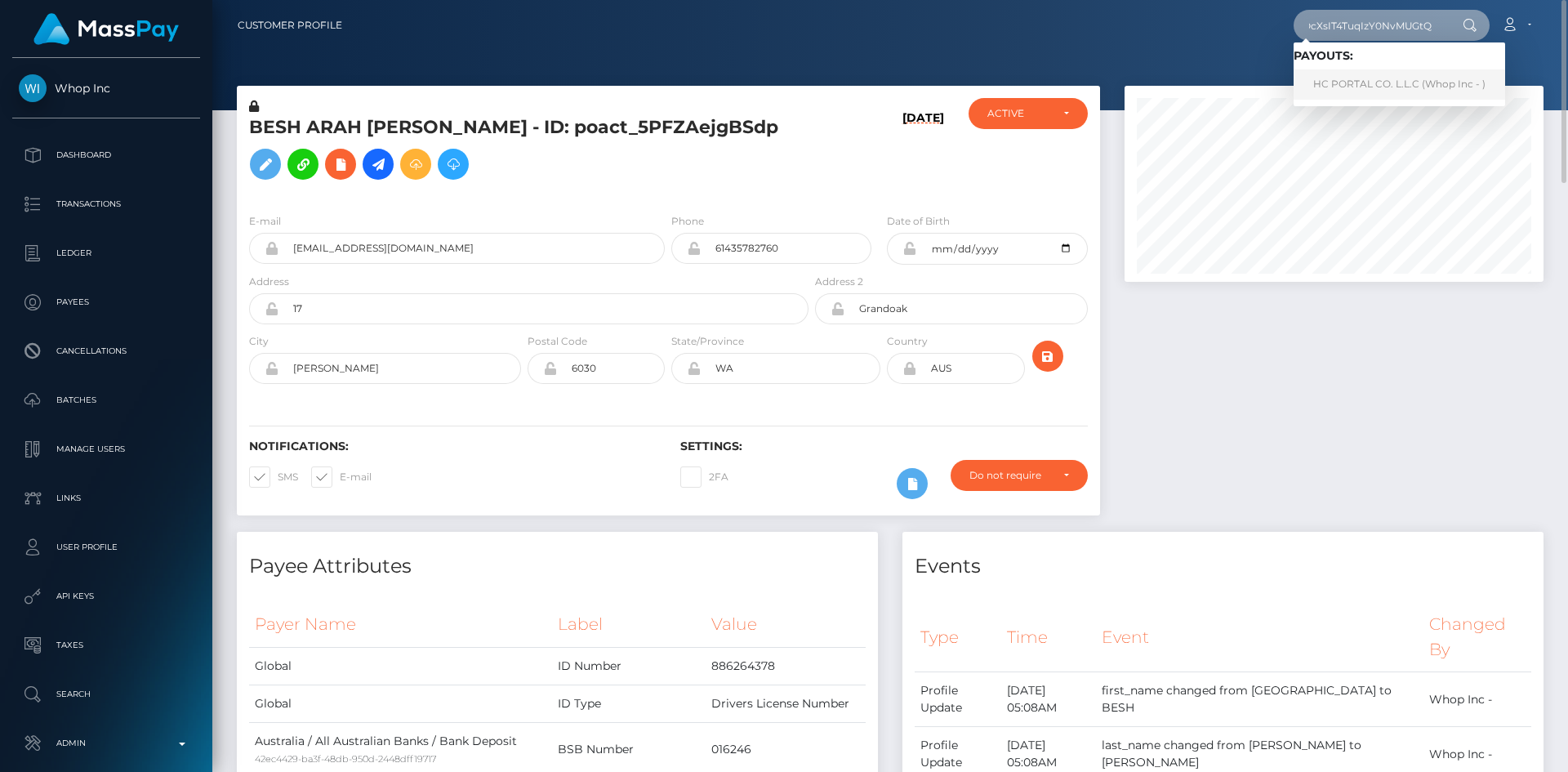
type input "GOcXsIT4TuqIzY0NvMUGtQ"
drag, startPoint x: 1419, startPoint y: 75, endPoint x: 1409, endPoint y: 78, distance: 10.4
click at [1419, 75] on link "HC PORTAL CO. L.L.C (Whop Inc - )" at bounding box center [1399, 84] width 211 height 30
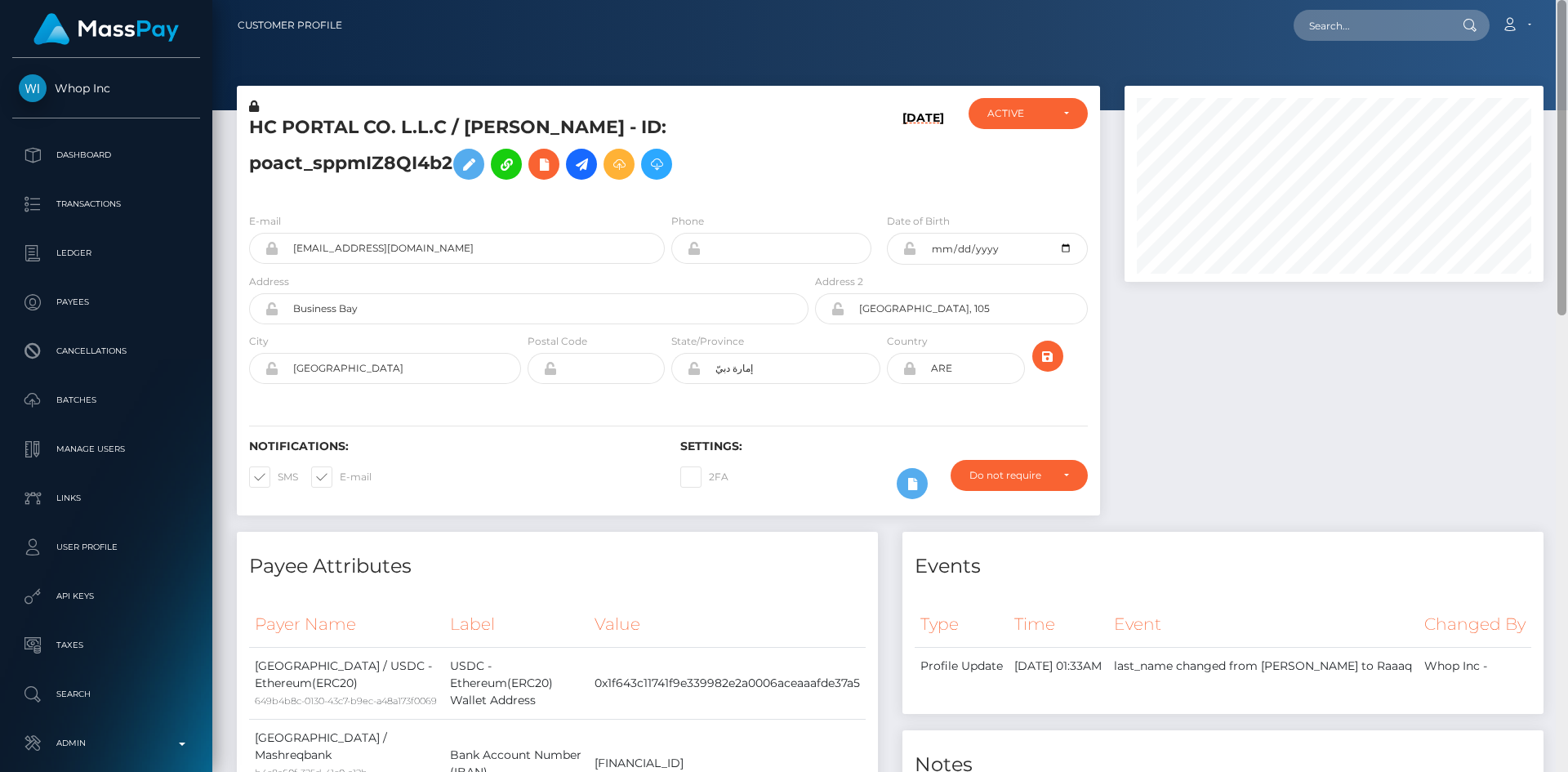
drag, startPoint x: 1563, startPoint y: 425, endPoint x: 1567, endPoint y: -62, distance: 487.0
click at [1567, 0] on html "Whop Inc Dashboard Transactions Ledger Payees Cancellations Links" at bounding box center [784, 386] width 1568 height 772
click at [1369, 24] on input "text" at bounding box center [1370, 25] width 153 height 31
paste input "ed82d86838e045e0b391f5e63dbbdadb"
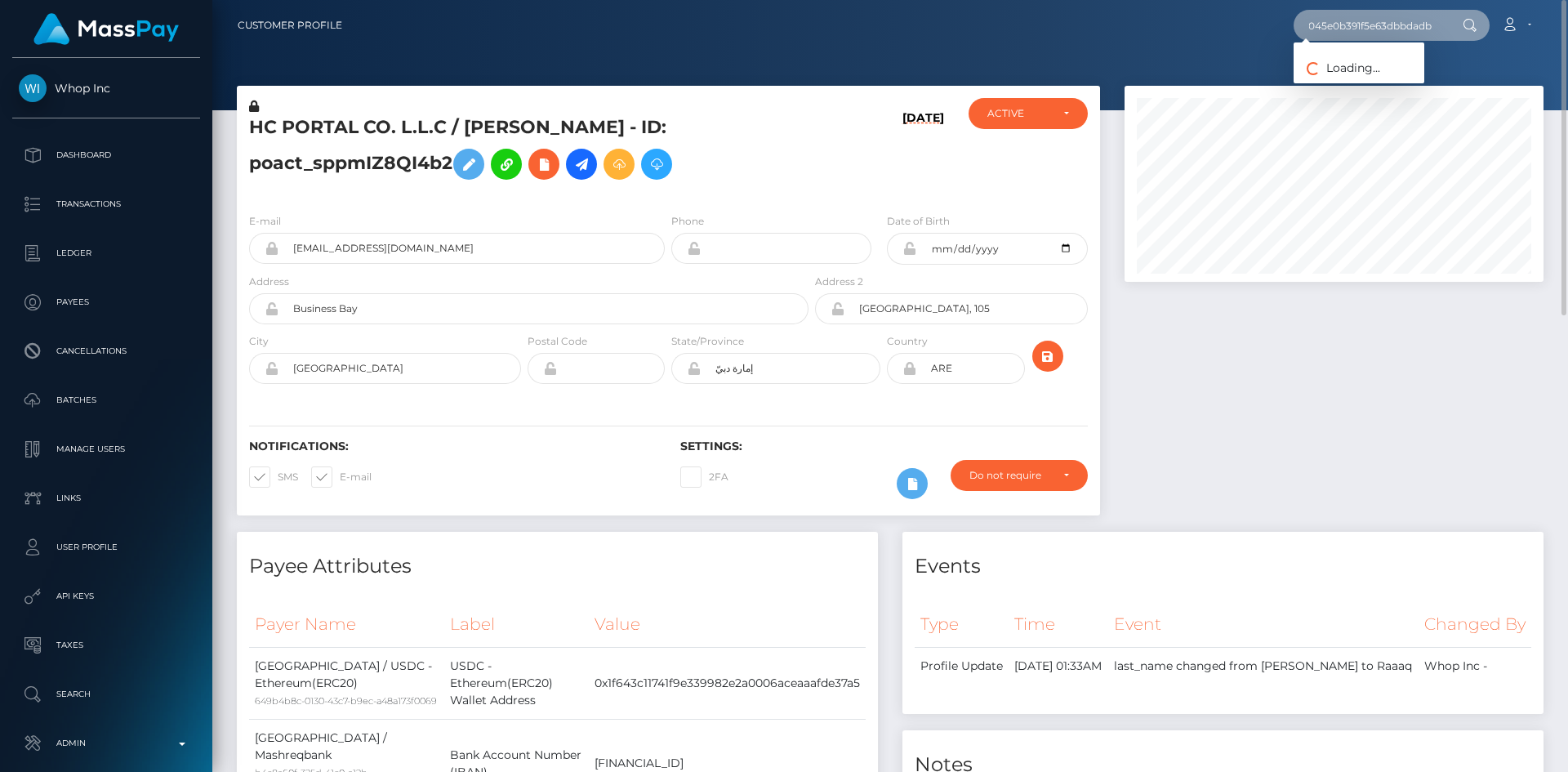
type input "ed82d86838e045e0b391f5e63dbbdadb"
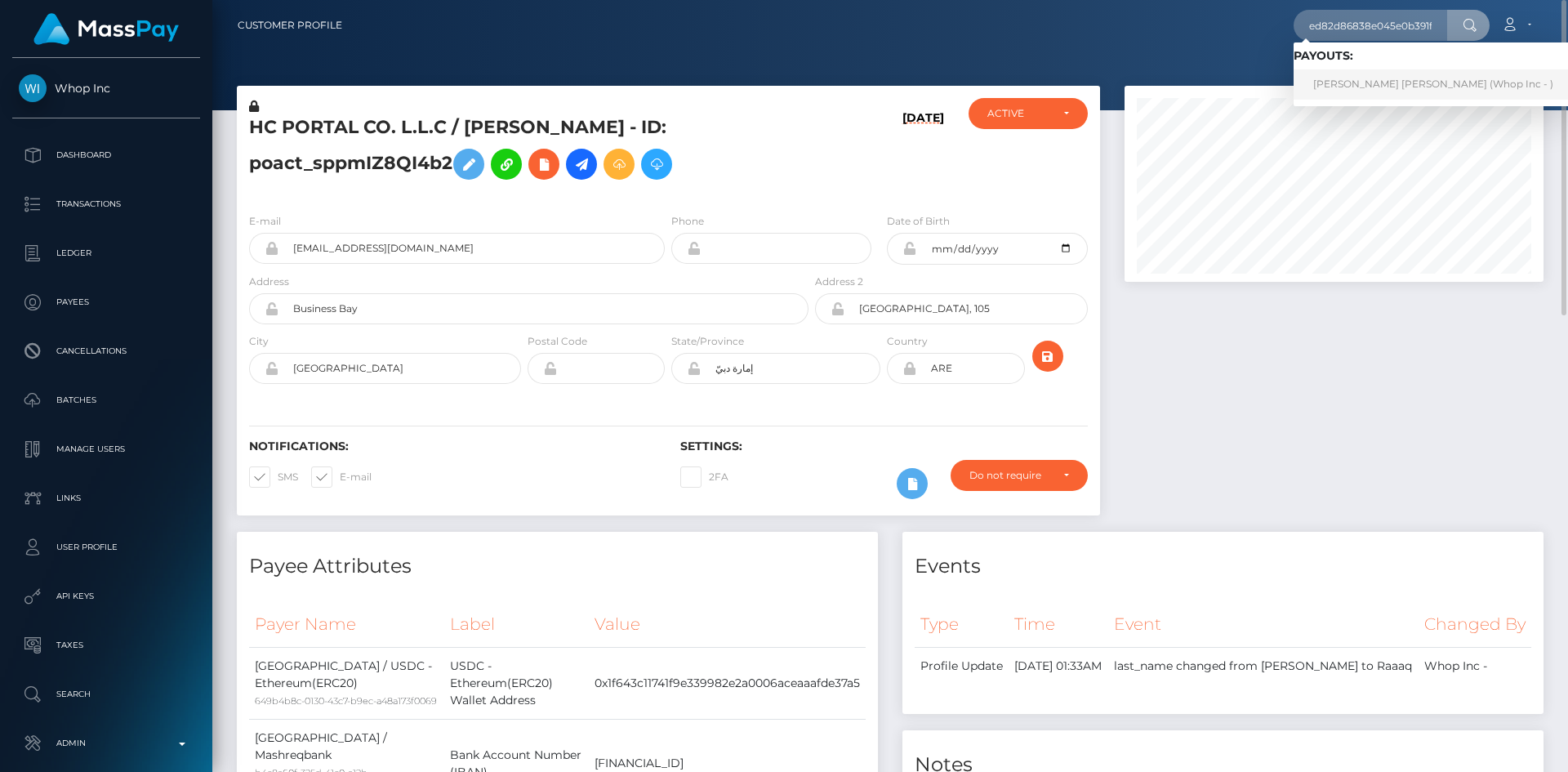
click at [1354, 79] on link "SETH GREY COLLETT (Whop Inc - )" at bounding box center [1434, 84] width 280 height 30
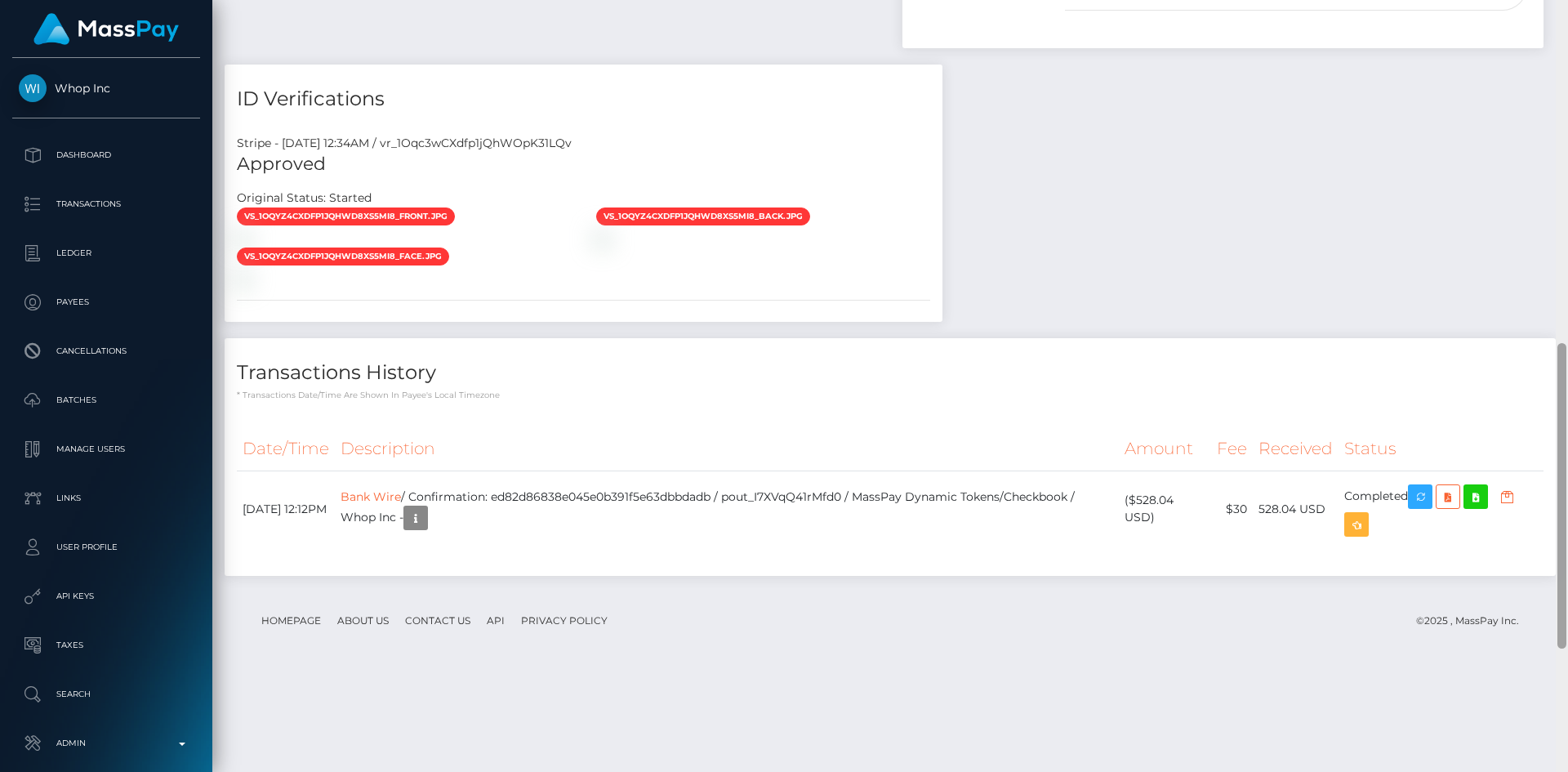
scroll to position [1174, 0]
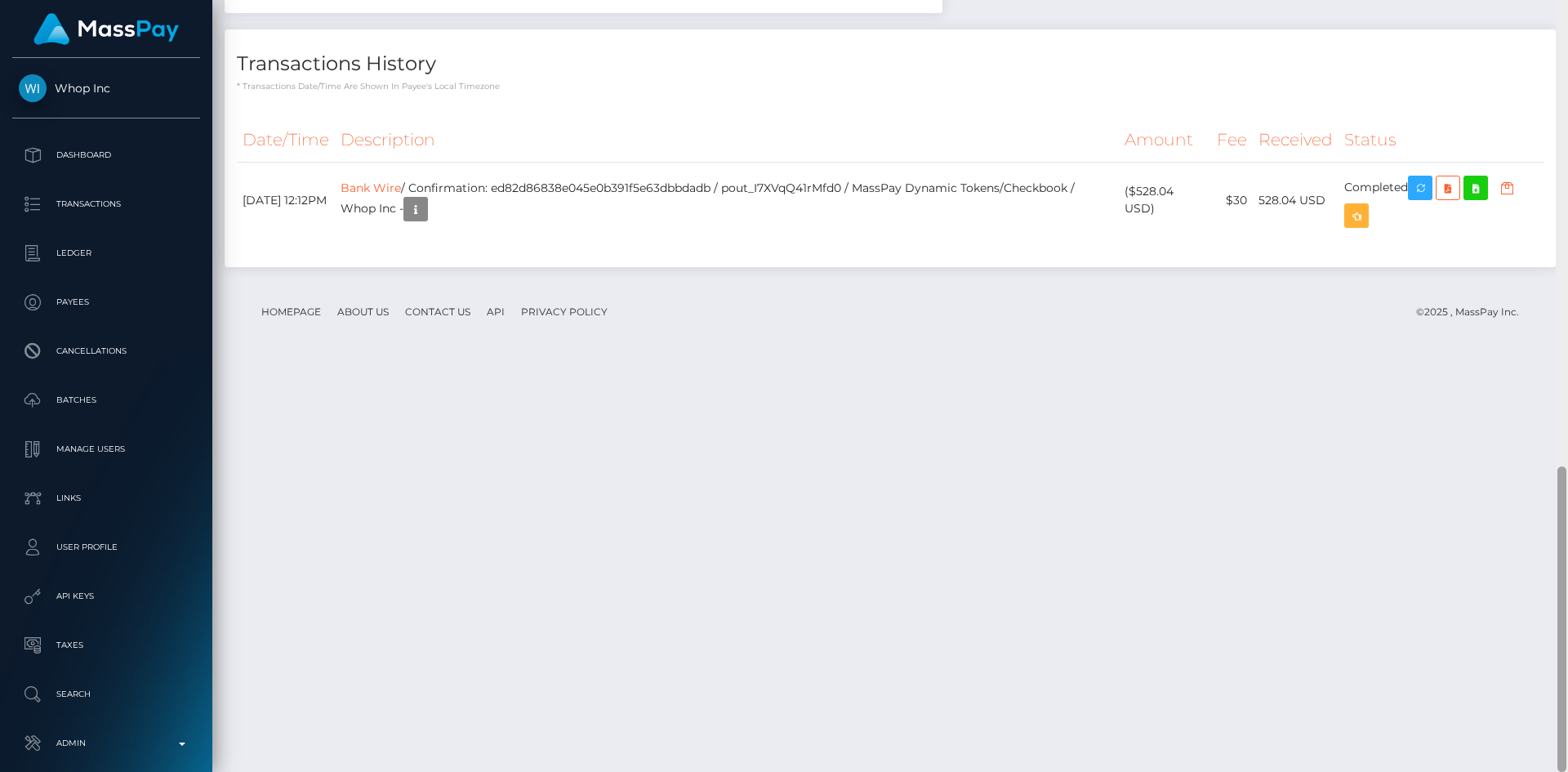
drag, startPoint x: 0, startPoint y: 0, endPoint x: 1568, endPoint y: 589, distance: 1675.0
click at [1568, 589] on div at bounding box center [1562, 386] width 13 height 772
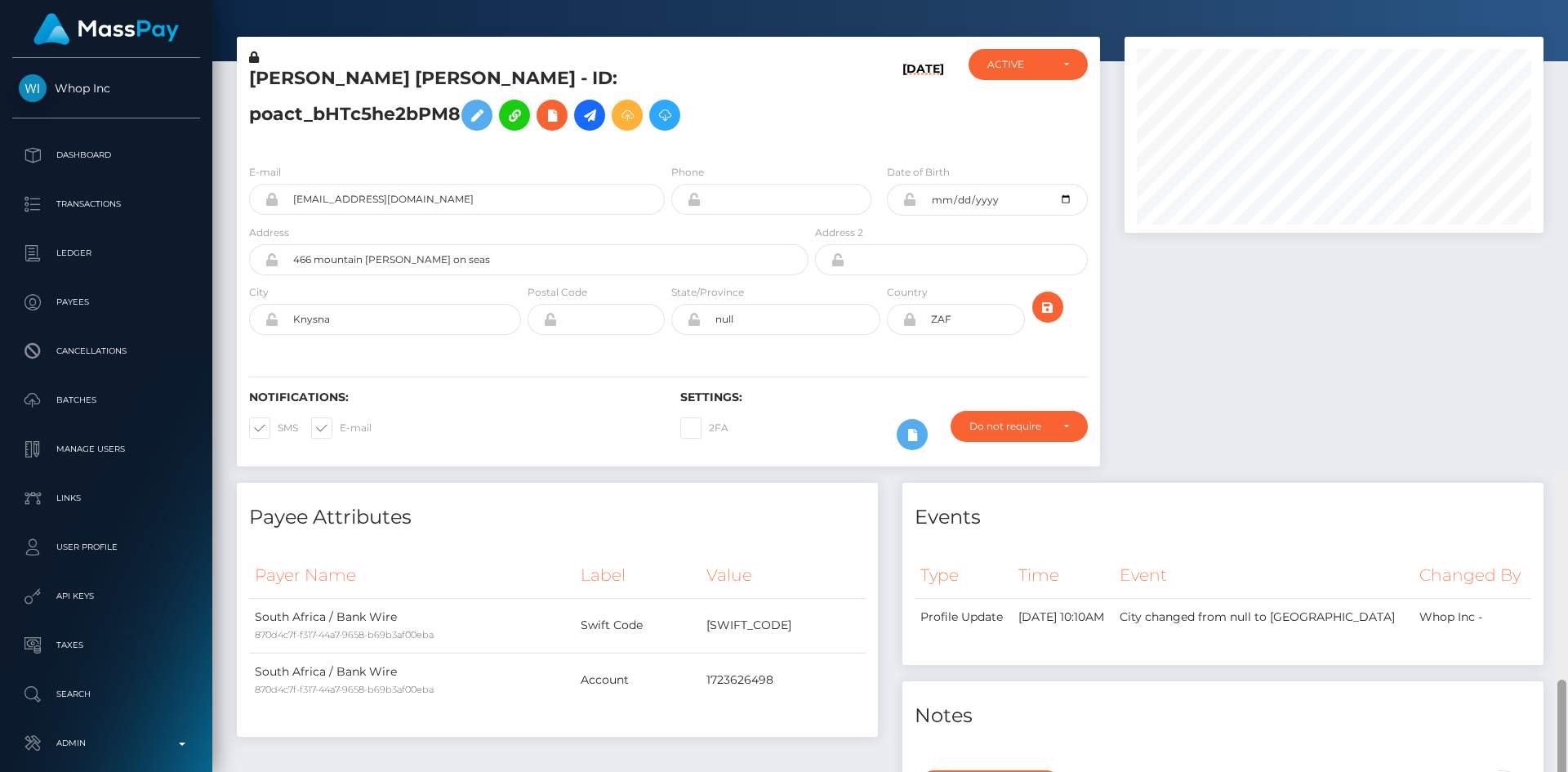
scroll to position [0, 0]
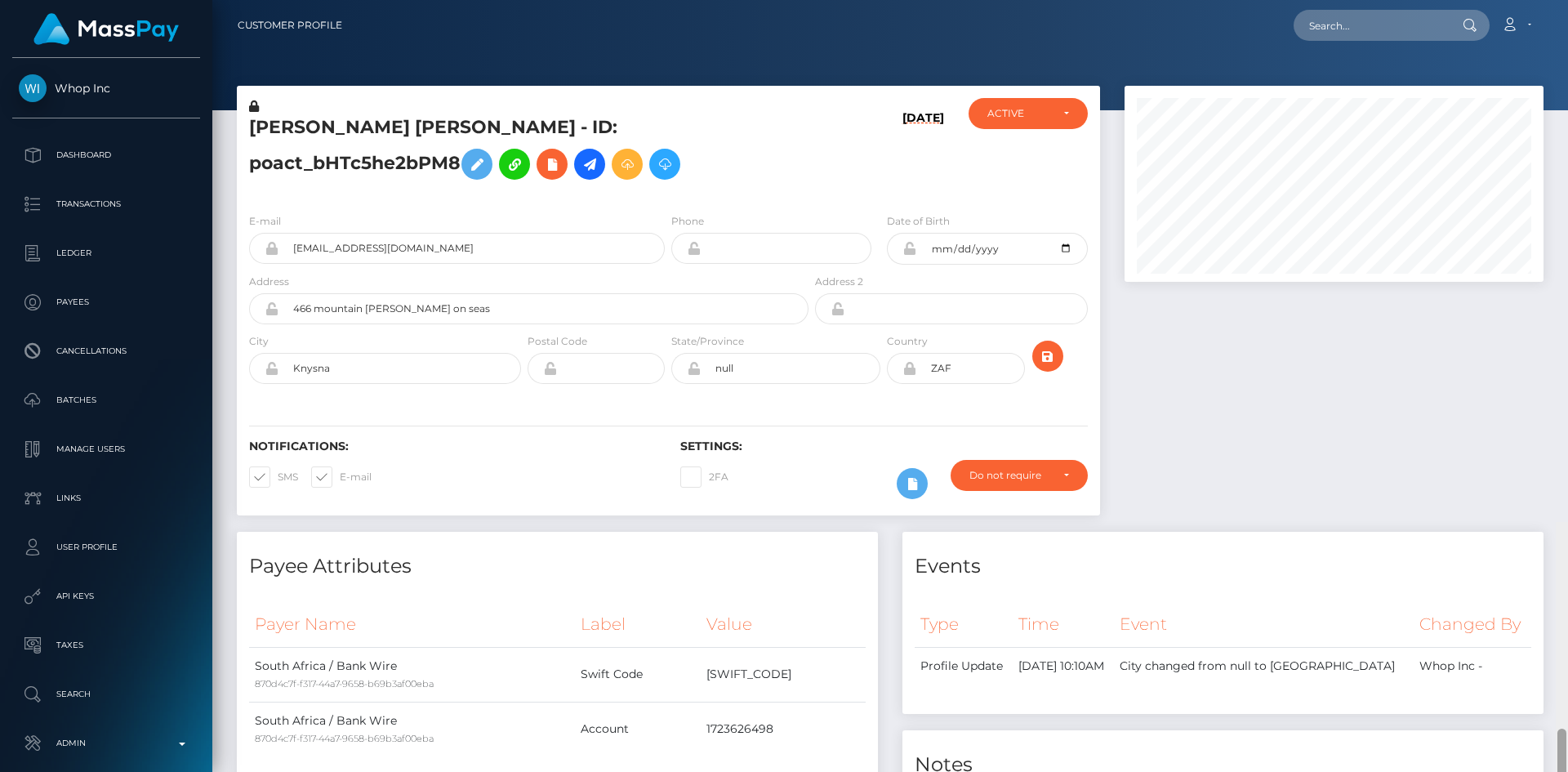
drag, startPoint x: 1565, startPoint y: 520, endPoint x: 1568, endPoint y: 24, distance: 496.0
click at [1568, 24] on div "Customer Profile Loading... Loading..." at bounding box center [890, 386] width 1356 height 772
click at [1341, 23] on input "text" at bounding box center [1370, 25] width 153 height 31
paste input "61d8d7f882874cab9bd4130157b870e1"
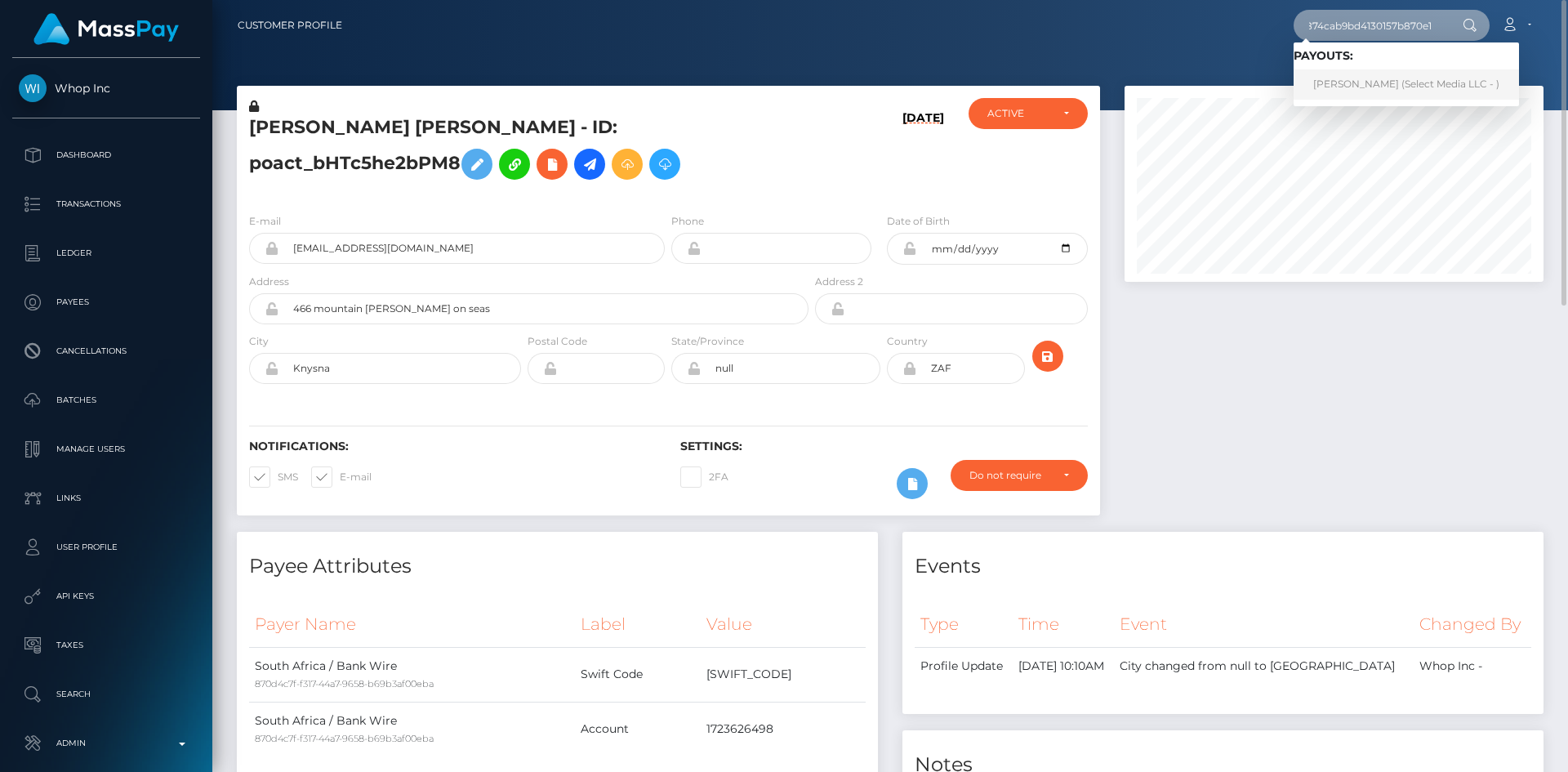
type input "61d8d7f882874cab9bd4130157b870e1"
click at [1346, 88] on link "Tony Hendricks (Select Media LLC - )" at bounding box center [1407, 84] width 226 height 30
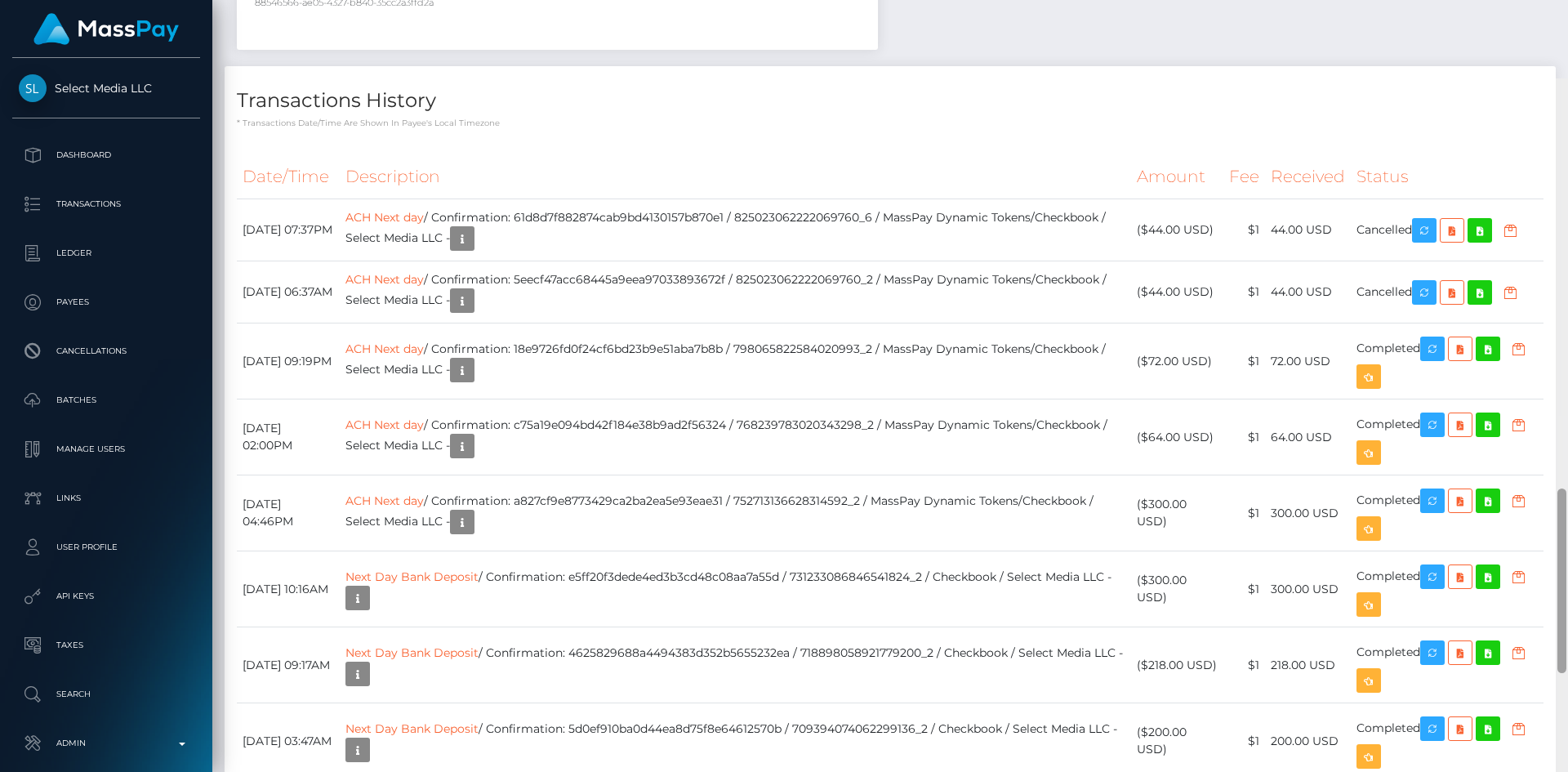
scroll to position [1316, 0]
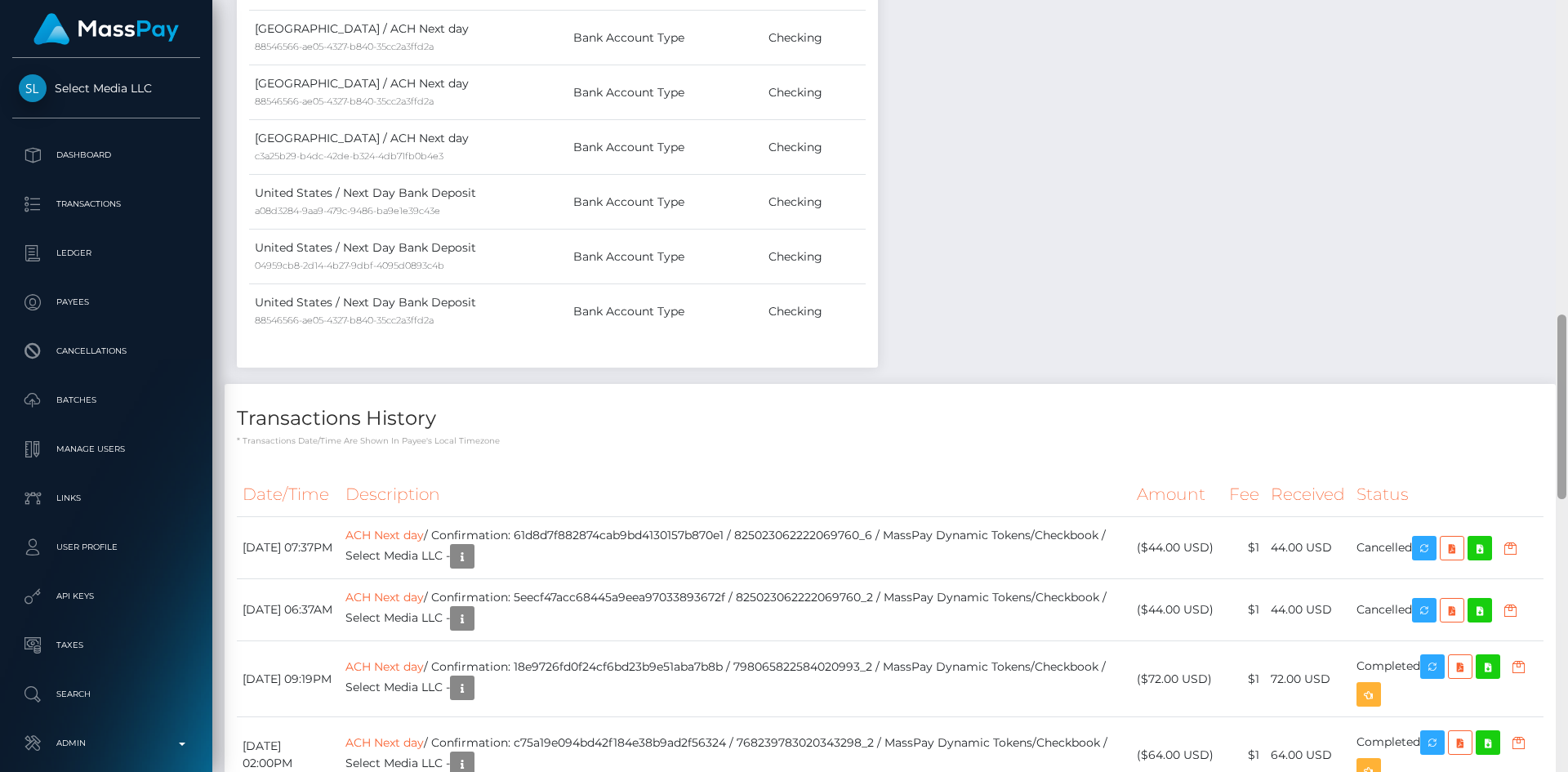
drag, startPoint x: 1565, startPoint y: 514, endPoint x: 1568, endPoint y: 419, distance: 95.0
click at [1568, 419] on div at bounding box center [1562, 386] width 13 height 772
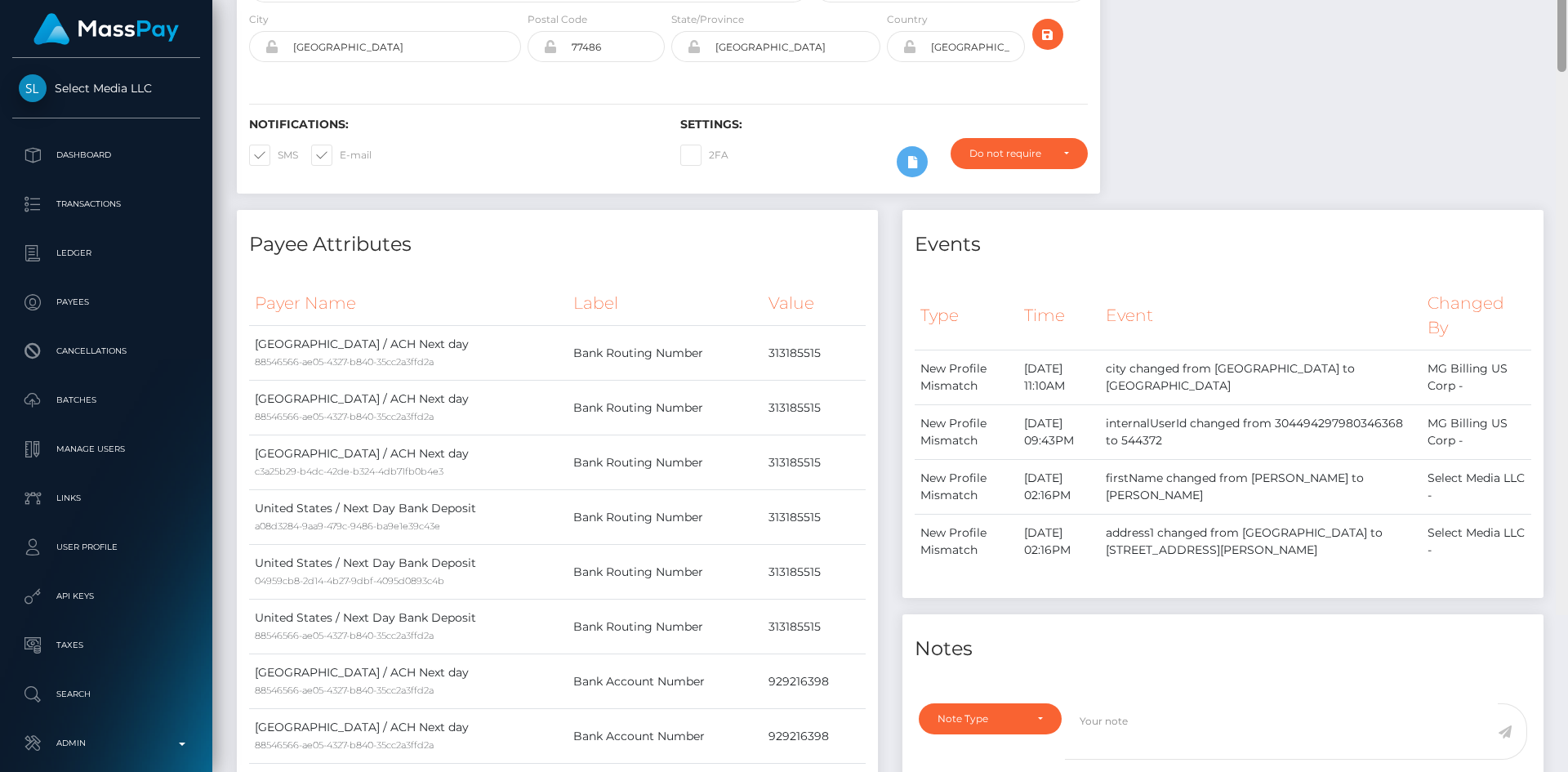
scroll to position [0, 0]
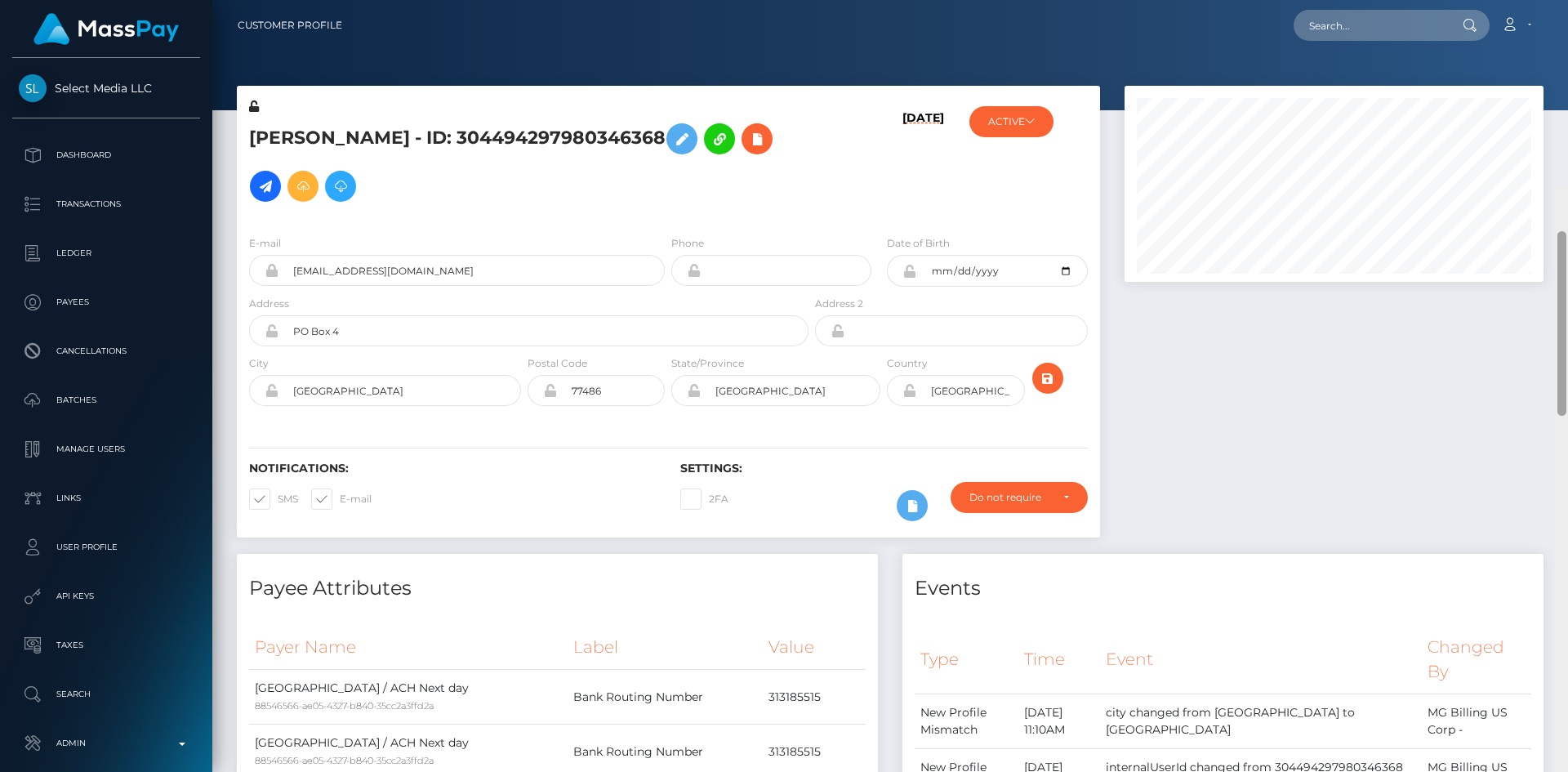
drag, startPoint x: 1565, startPoint y: 409, endPoint x: 1565, endPoint y: 29, distance: 380.0
click at [1566, 29] on div "Customer Profile Loading... Loading..." at bounding box center [890, 386] width 1356 height 772
click at [1351, 29] on input "text" at bounding box center [1370, 25] width 153 height 31
paste input "MSP38f553d2cbb555b"
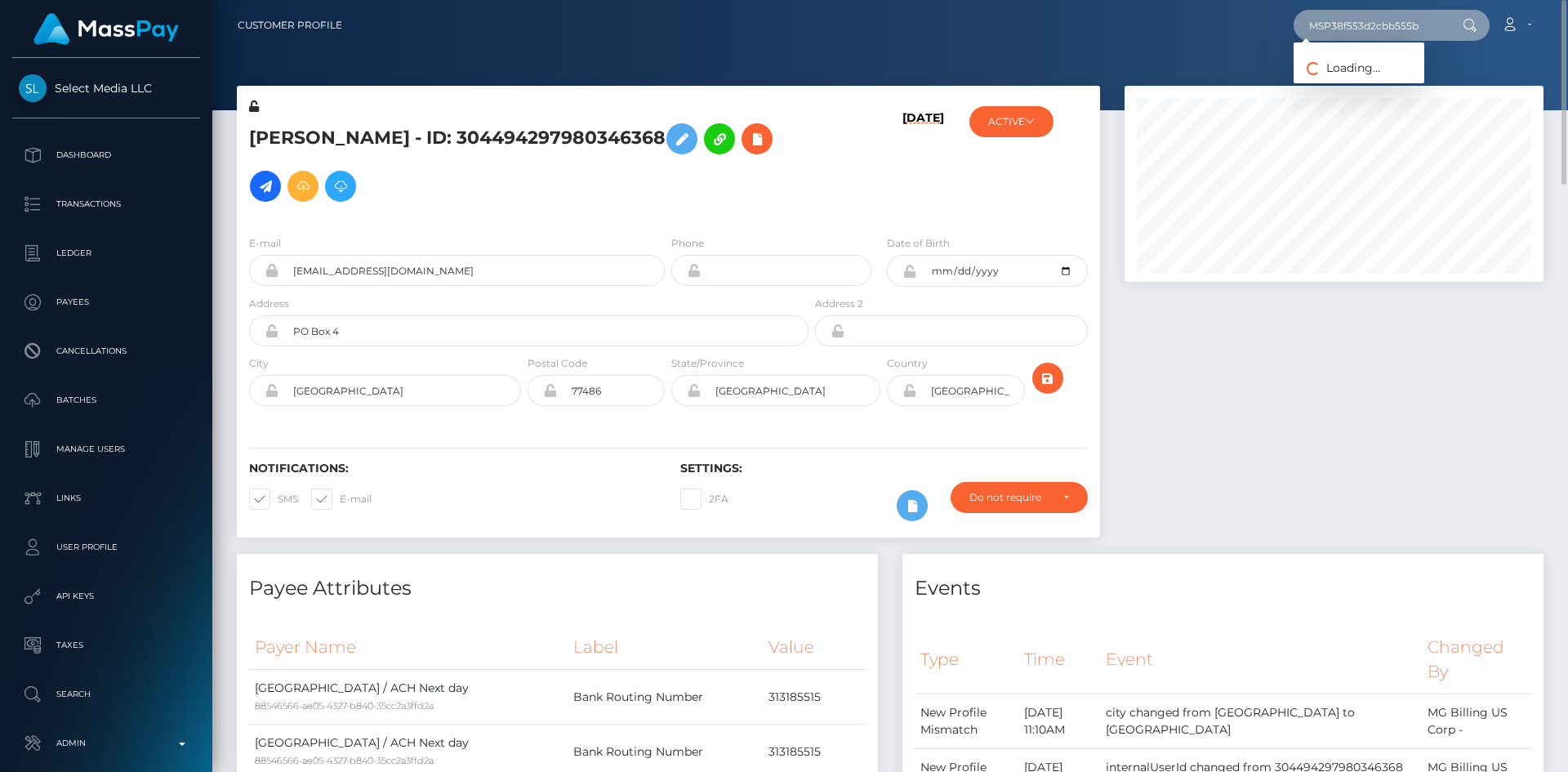
type input "MSP38f553d2cbb555b"
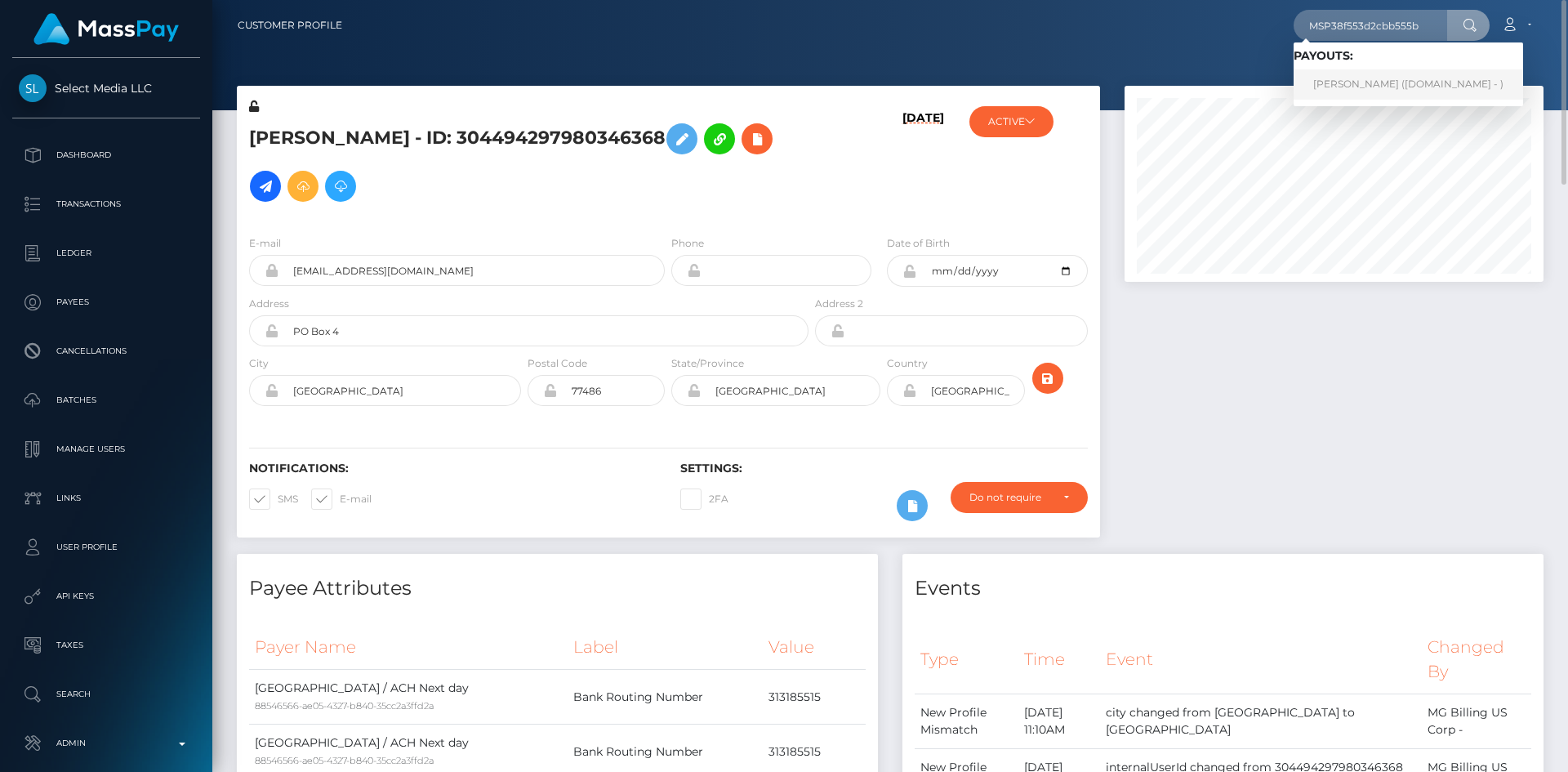
click at [1425, 87] on link "[PERSON_NAME] ([DOMAIN_NAME] - )" at bounding box center [1409, 84] width 230 height 30
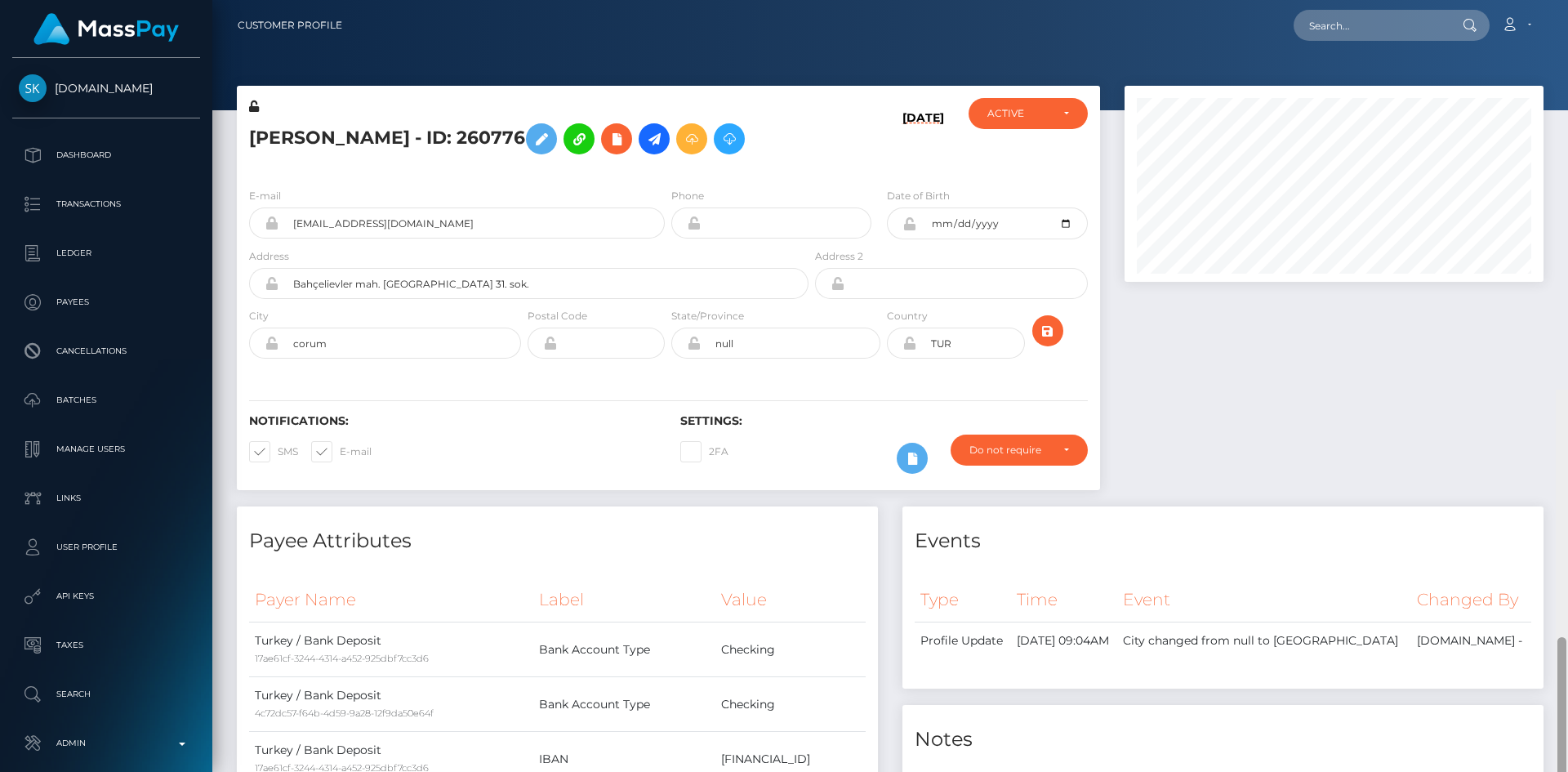
drag, startPoint x: 1563, startPoint y: 583, endPoint x: 1566, endPoint y: 63, distance: 520.0
click at [1568, 390] on div at bounding box center [1562, 776] width 13 height 772
drag, startPoint x: 1377, startPoint y: 19, endPoint x: 1212, endPoint y: 74, distance: 173.9
click at [1377, 19] on input "text" at bounding box center [1370, 25] width 153 height 31
paste input "737178533c8b4297873710c481b6016a"
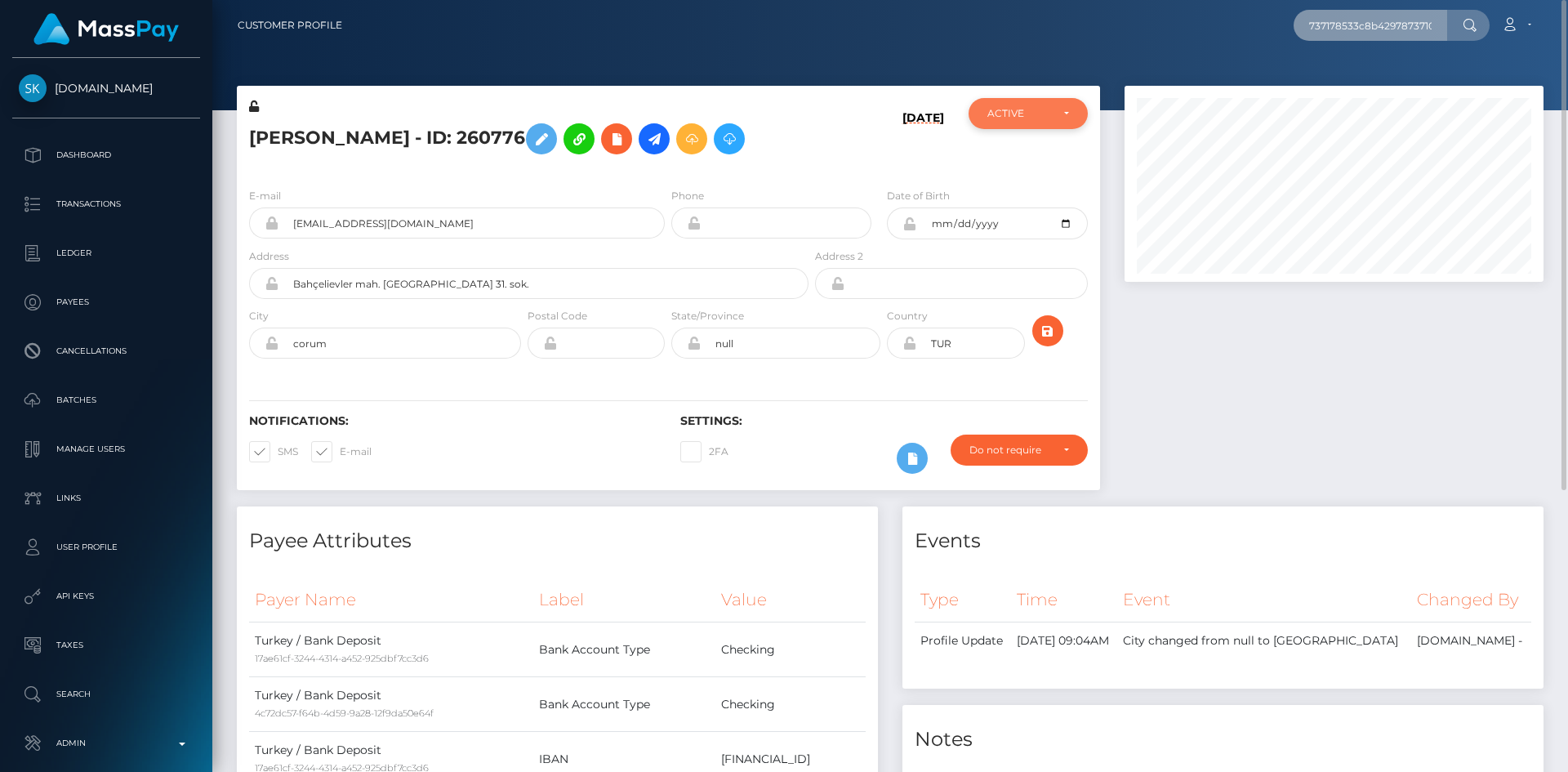
scroll to position [0, 60]
type input "737178533c8b4297873710c481b6016a"
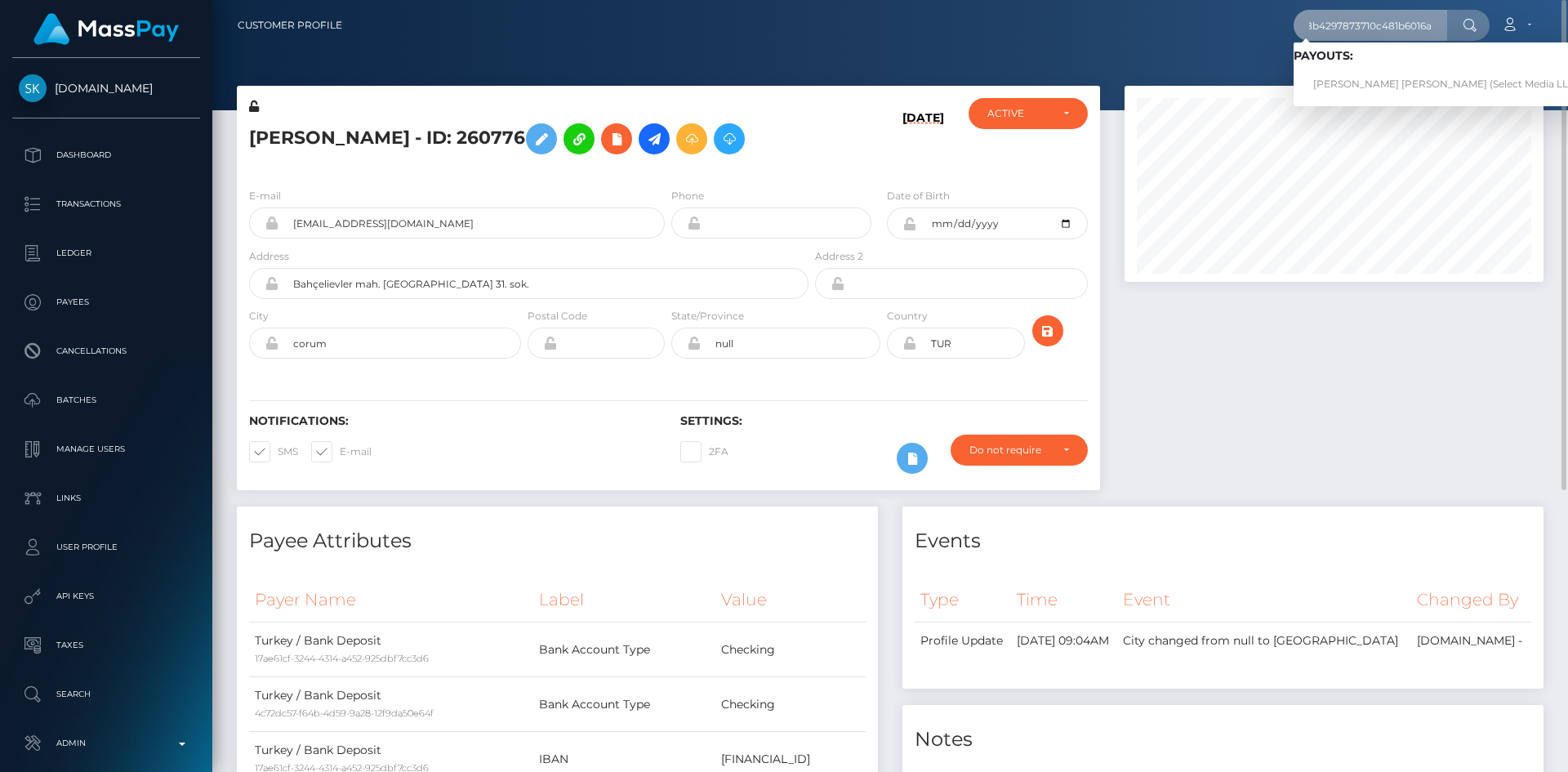
scroll to position [0, 0]
click at [1403, 83] on link "[PERSON_NAME] [PERSON_NAME] (Select Media LLC - )" at bounding box center [1450, 84] width 314 height 30
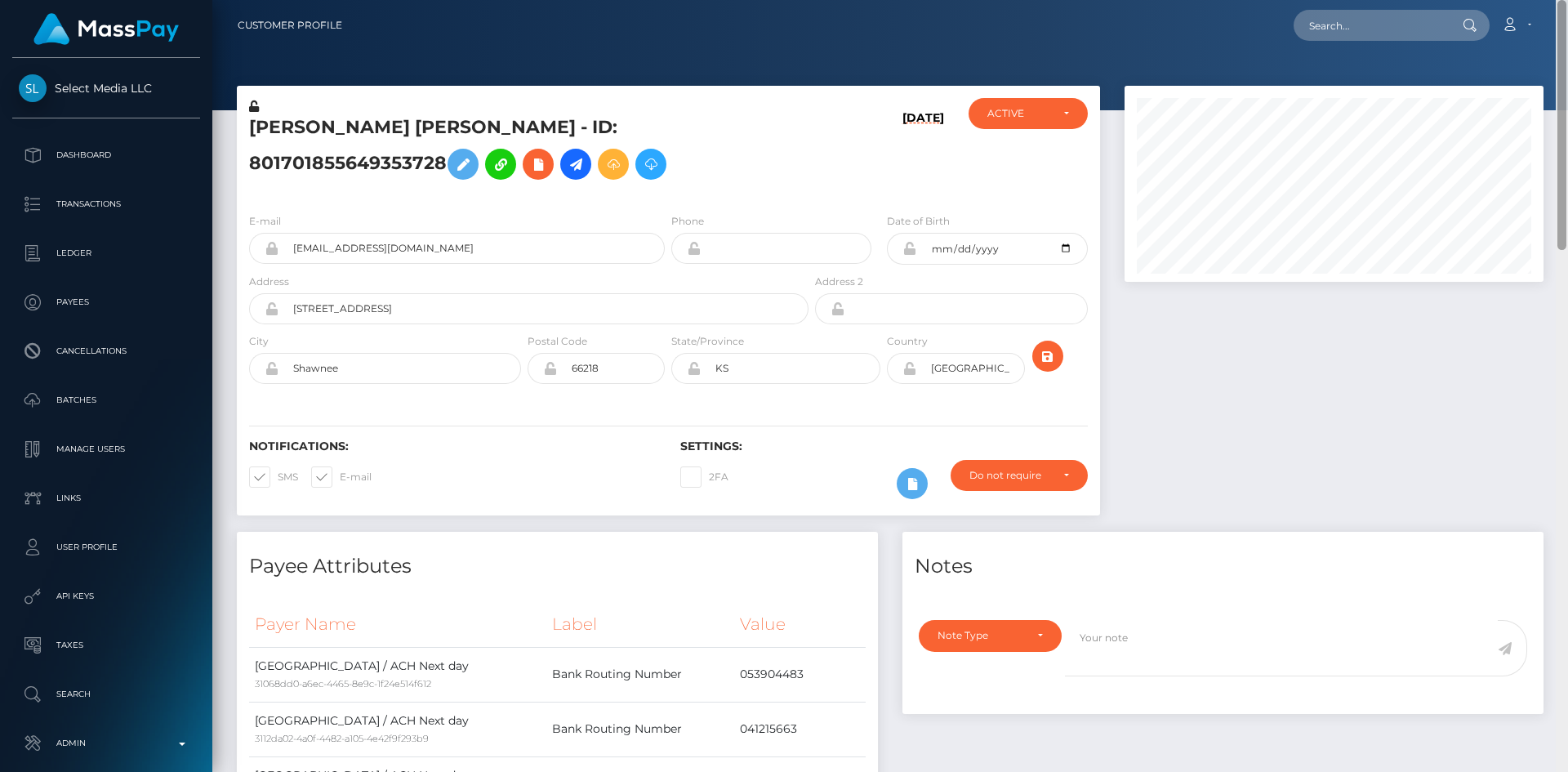
scroll to position [772, 0]
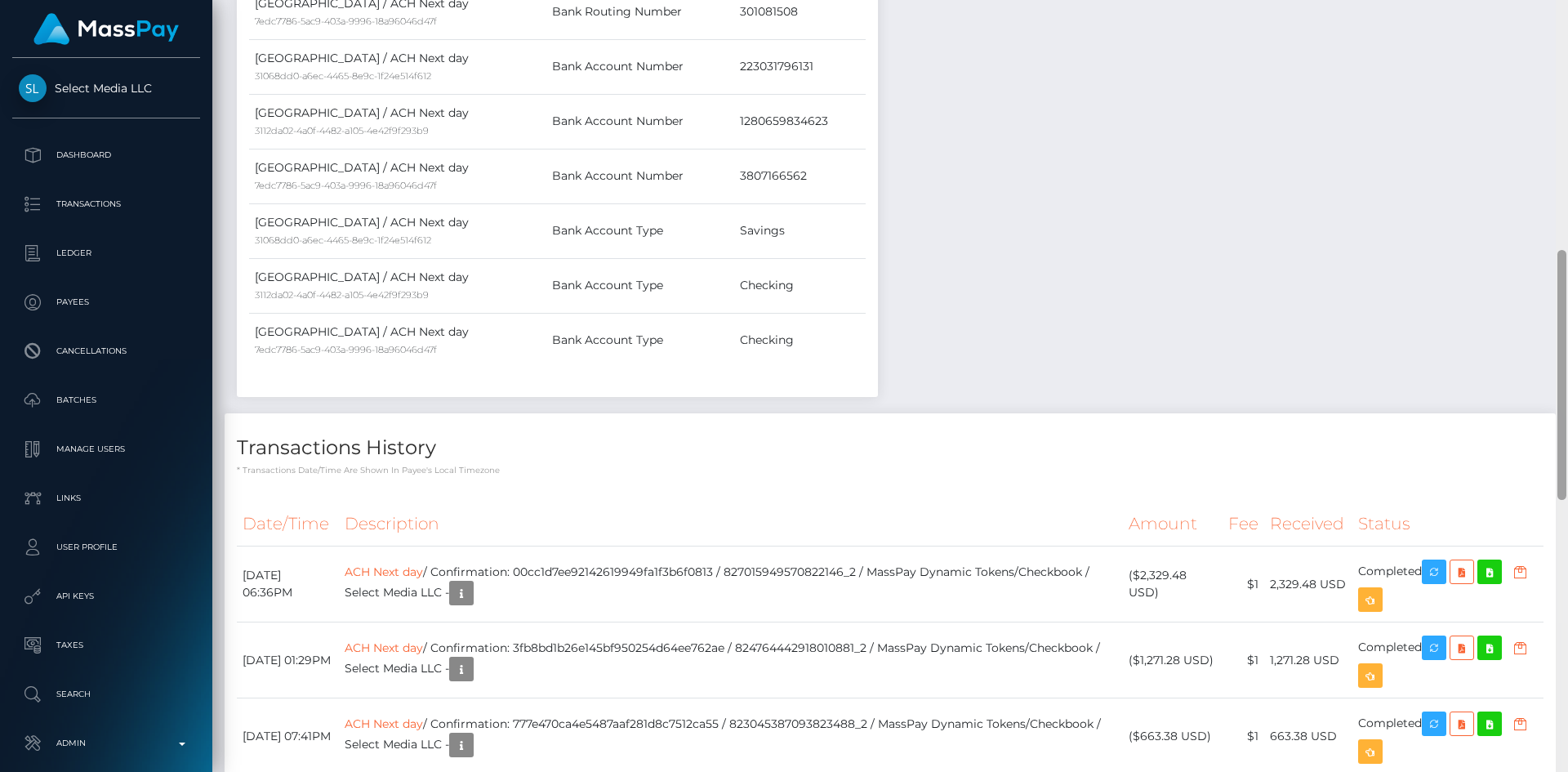
drag, startPoint x: 1568, startPoint y: 103, endPoint x: 1568, endPoint y: 122, distance: 19.0
click at [1568, 120] on div at bounding box center [1562, 386] width 13 height 772
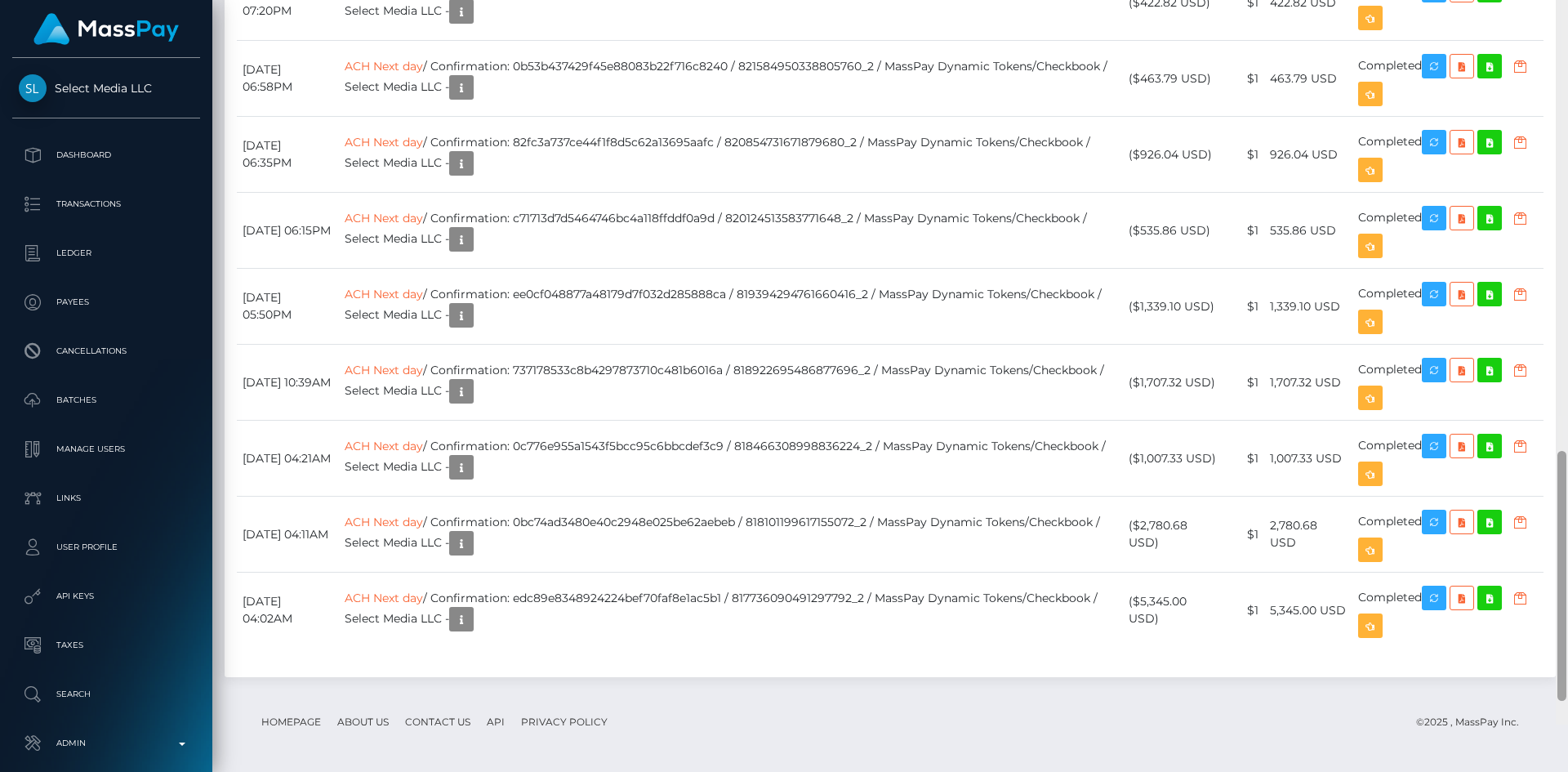
scroll to position [1607, 0]
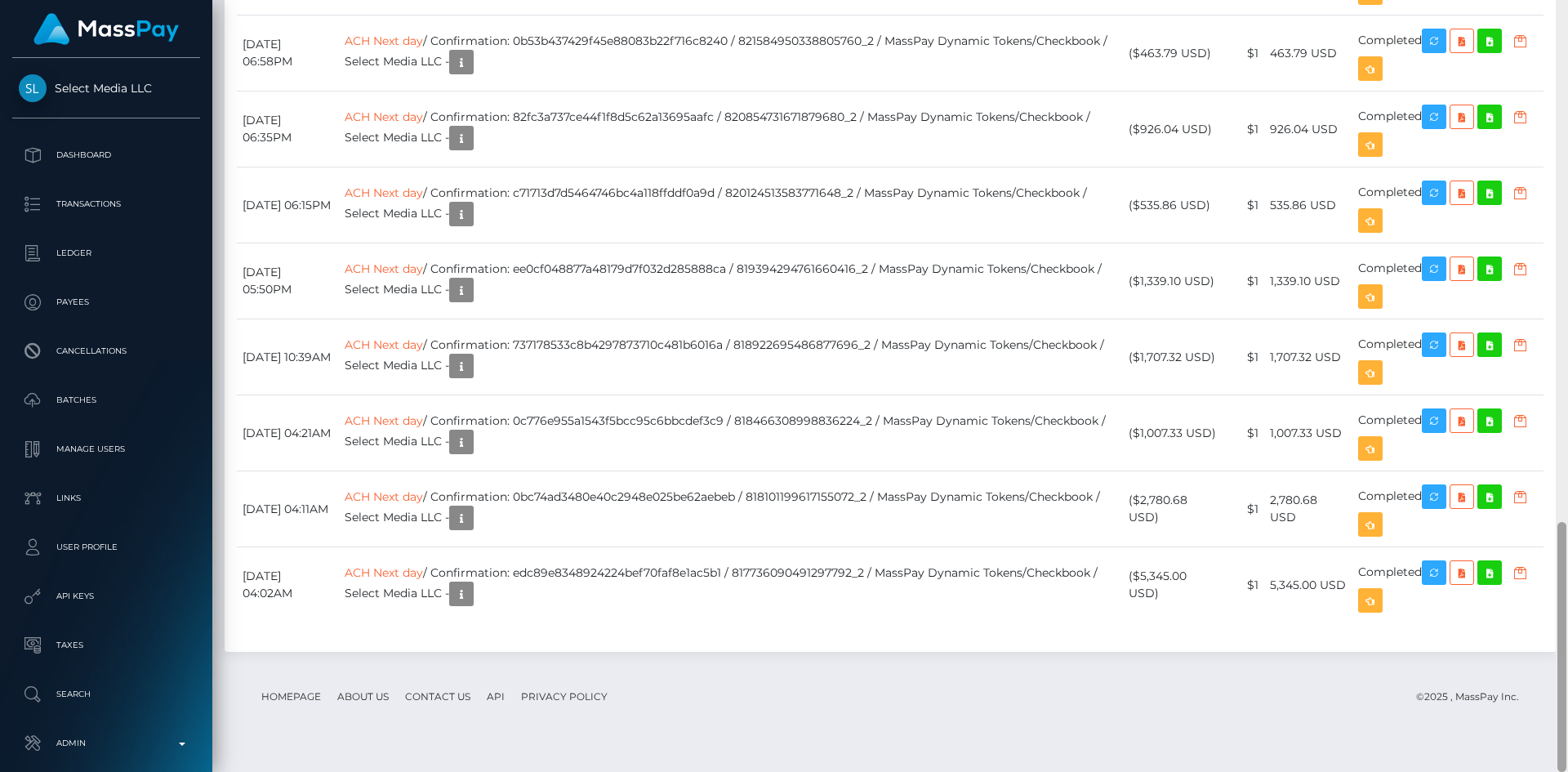
drag, startPoint x: 1563, startPoint y: 286, endPoint x: 1208, endPoint y: 383, distance: 368.0
click at [1567, 570] on div at bounding box center [1562, 386] width 13 height 772
drag, startPoint x: 1448, startPoint y: 371, endPoint x: 658, endPoint y: 333, distance: 790.9
click at [1444, 355] on icon "button" at bounding box center [1434, 345] width 19 height 20
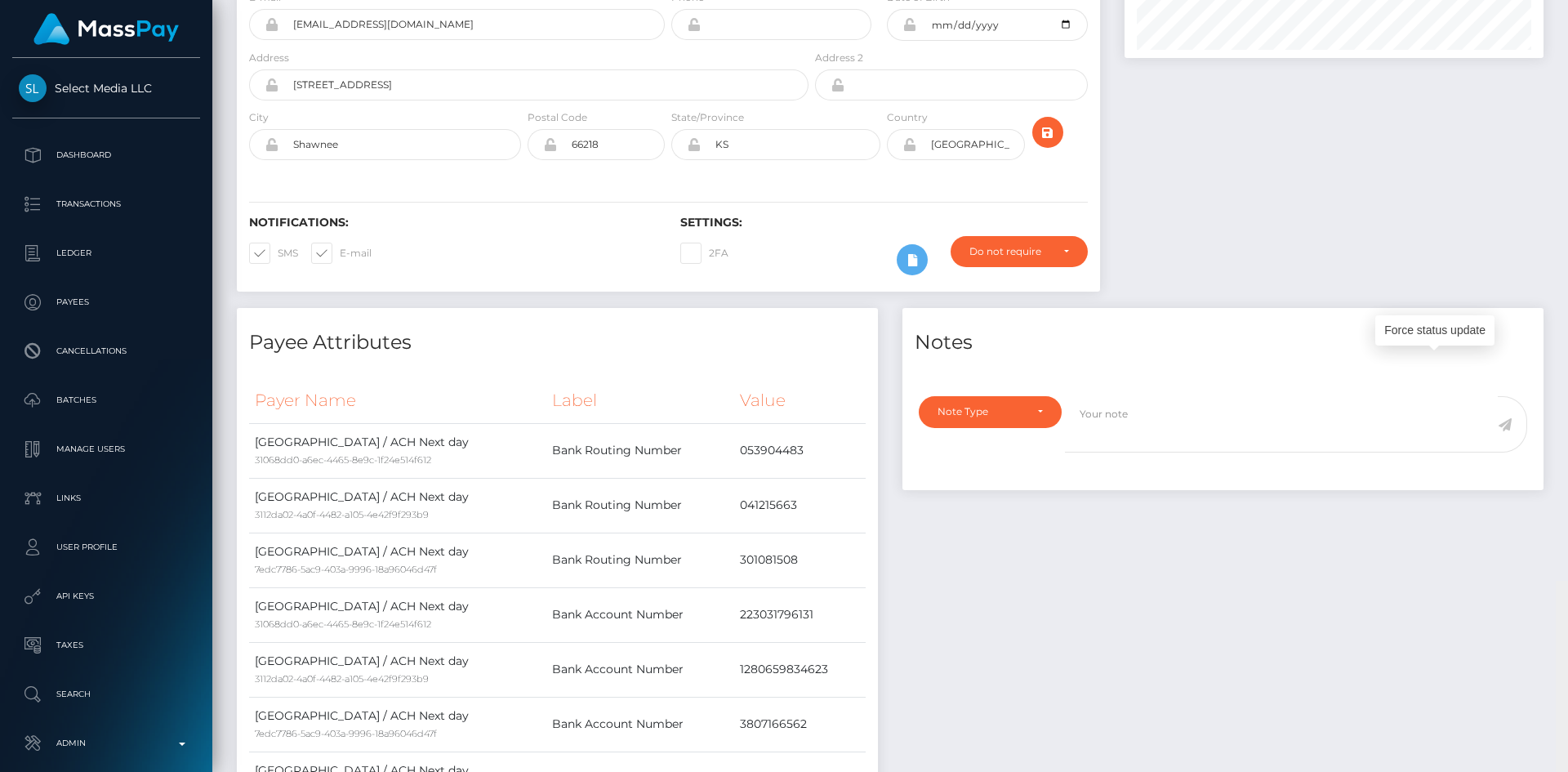
scroll to position [0, 0]
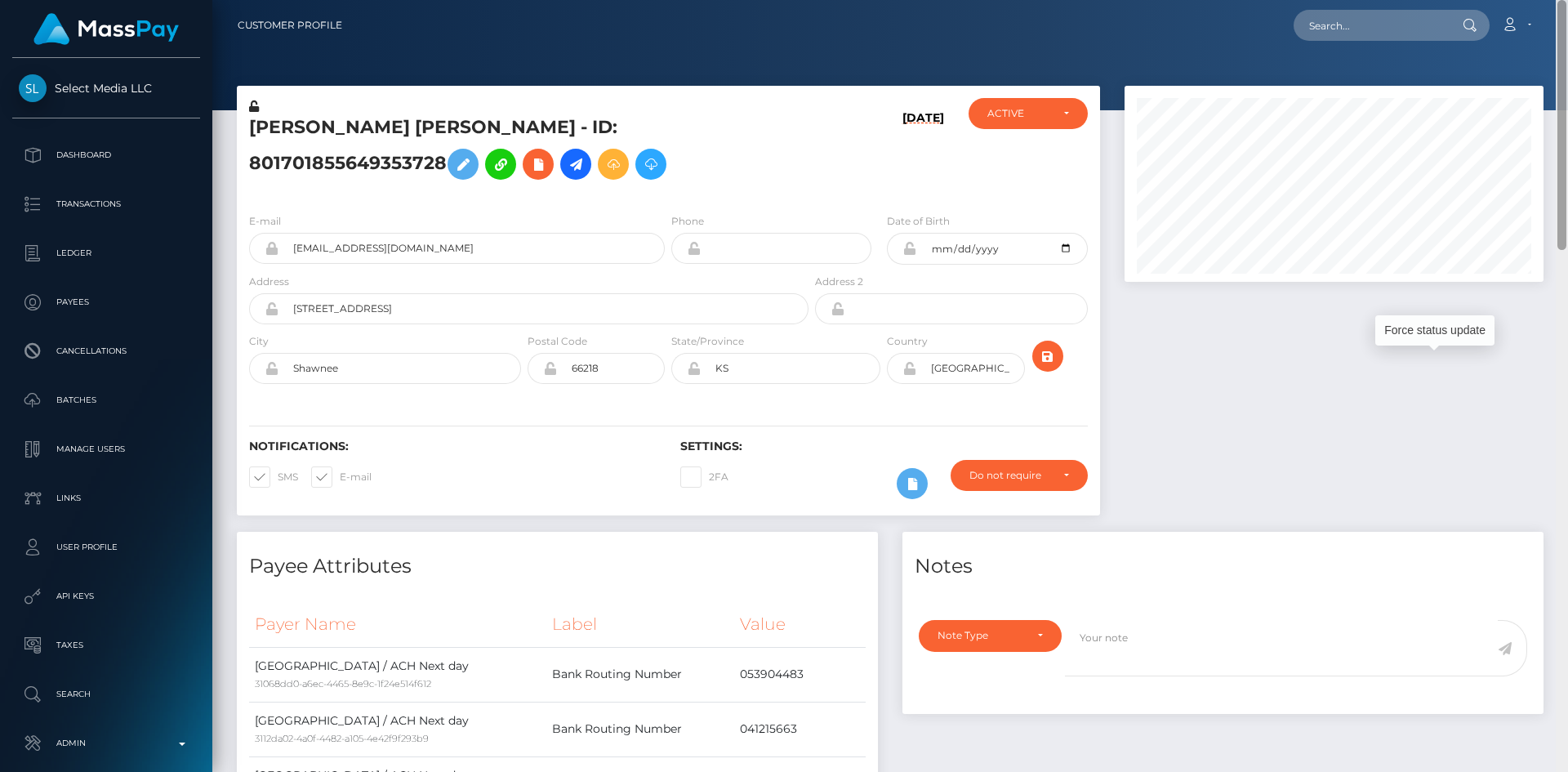
drag, startPoint x: 1563, startPoint y: 544, endPoint x: 1565, endPoint y: -56, distance: 600.0
click at [1565, 0] on html "Select Media LLC Dashboard Transactions Ledger Payees Batches" at bounding box center [784, 386] width 1568 height 772
click at [1340, 29] on input "text" at bounding box center [1370, 25] width 153 height 31
paste input "RQ5o5QuDy7ANbkUJwWf796"
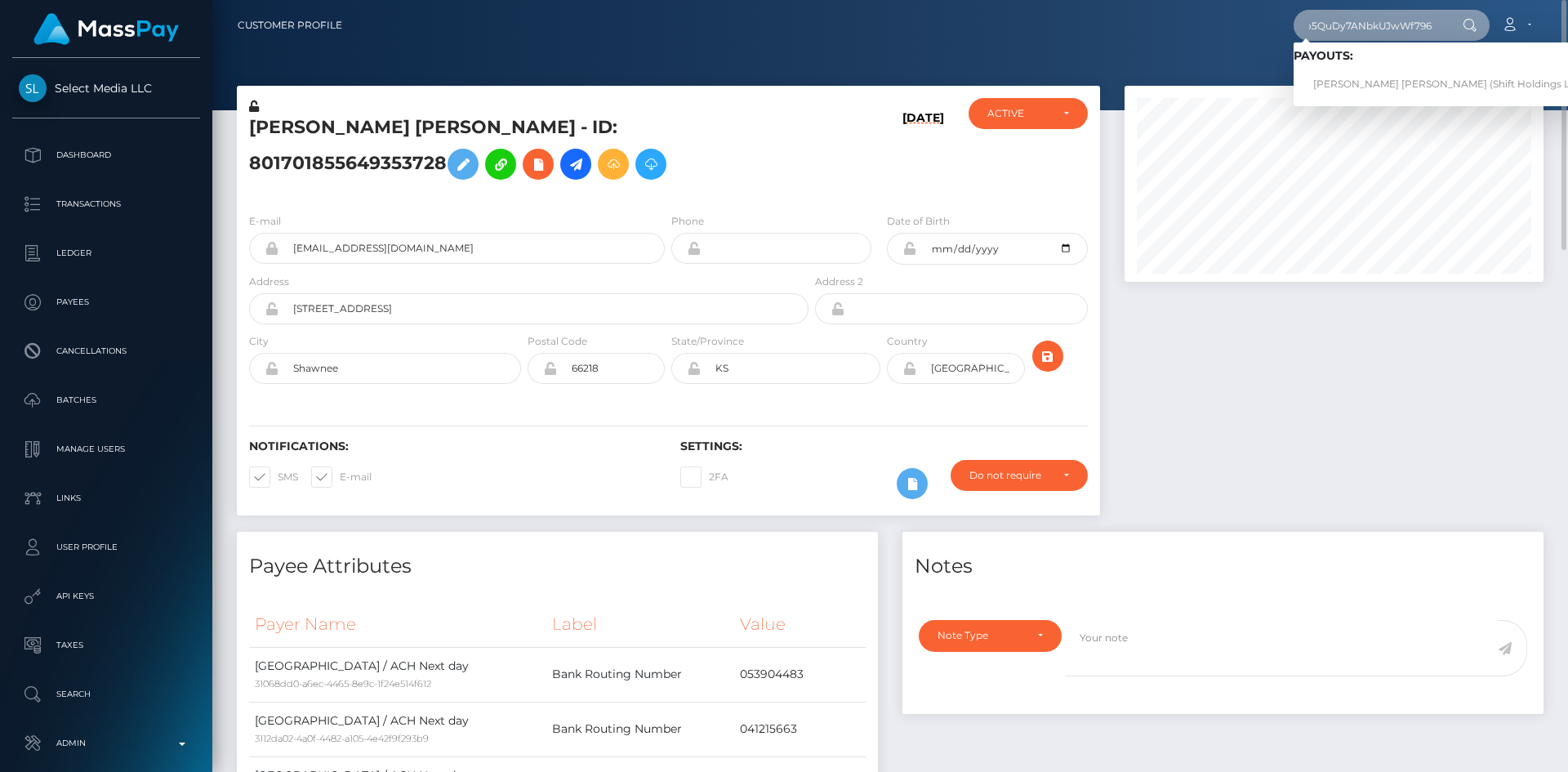
type input "RQ5o5QuDy7ANbkUJwWf796"
click at [1345, 83] on link "GABRIEL SANCHEZ GIL (Shift Holdings Ltd. - )" at bounding box center [1454, 84] width 321 height 30
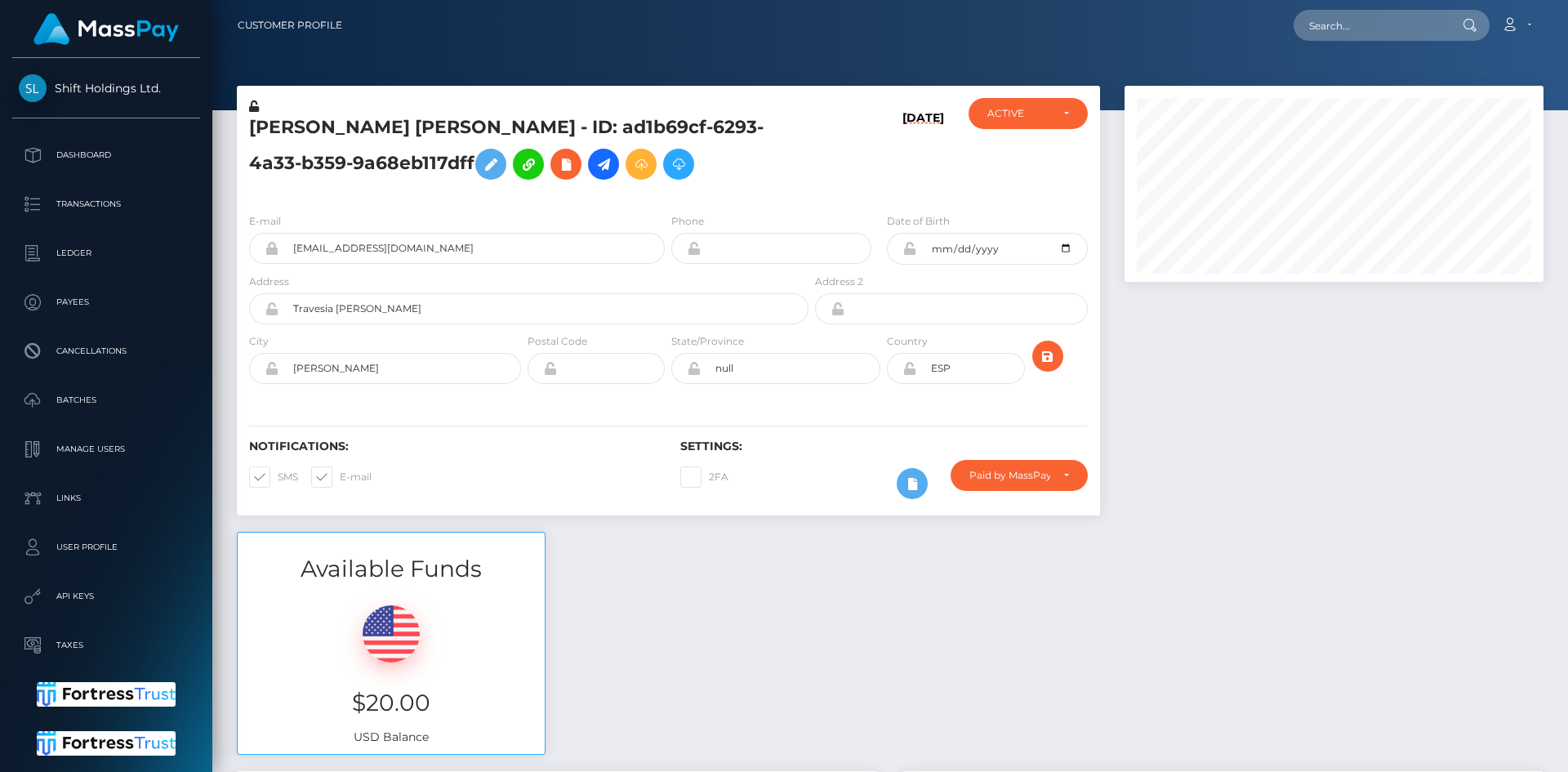
scroll to position [816783, 816495]
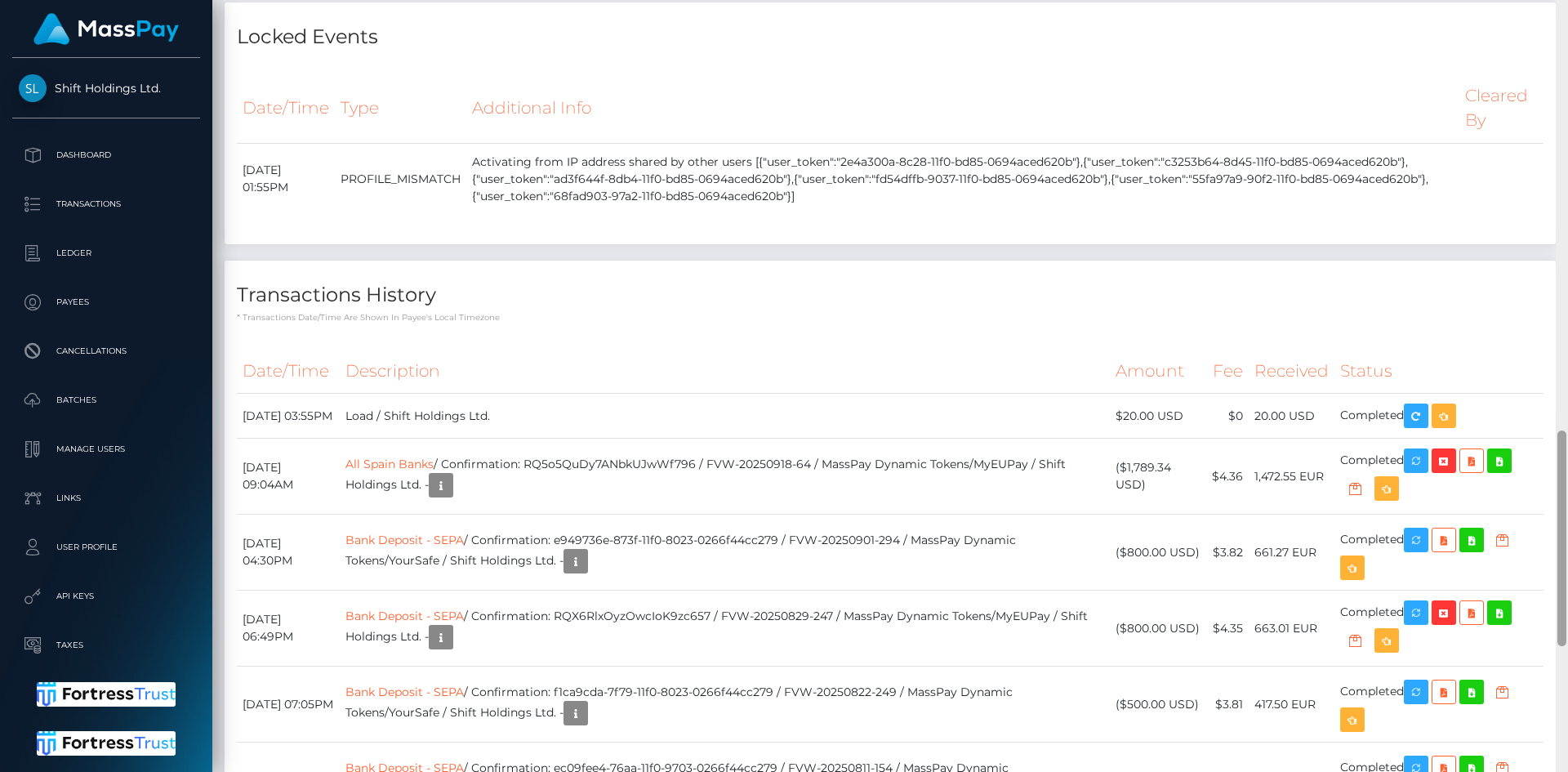
click at [1568, 510] on div at bounding box center [1562, 386] width 13 height 772
drag, startPoint x: 1434, startPoint y: 513, endPoint x: 864, endPoint y: 349, distance: 593.1
click at [1426, 471] on icon "button" at bounding box center [1417, 460] width 19 height 20
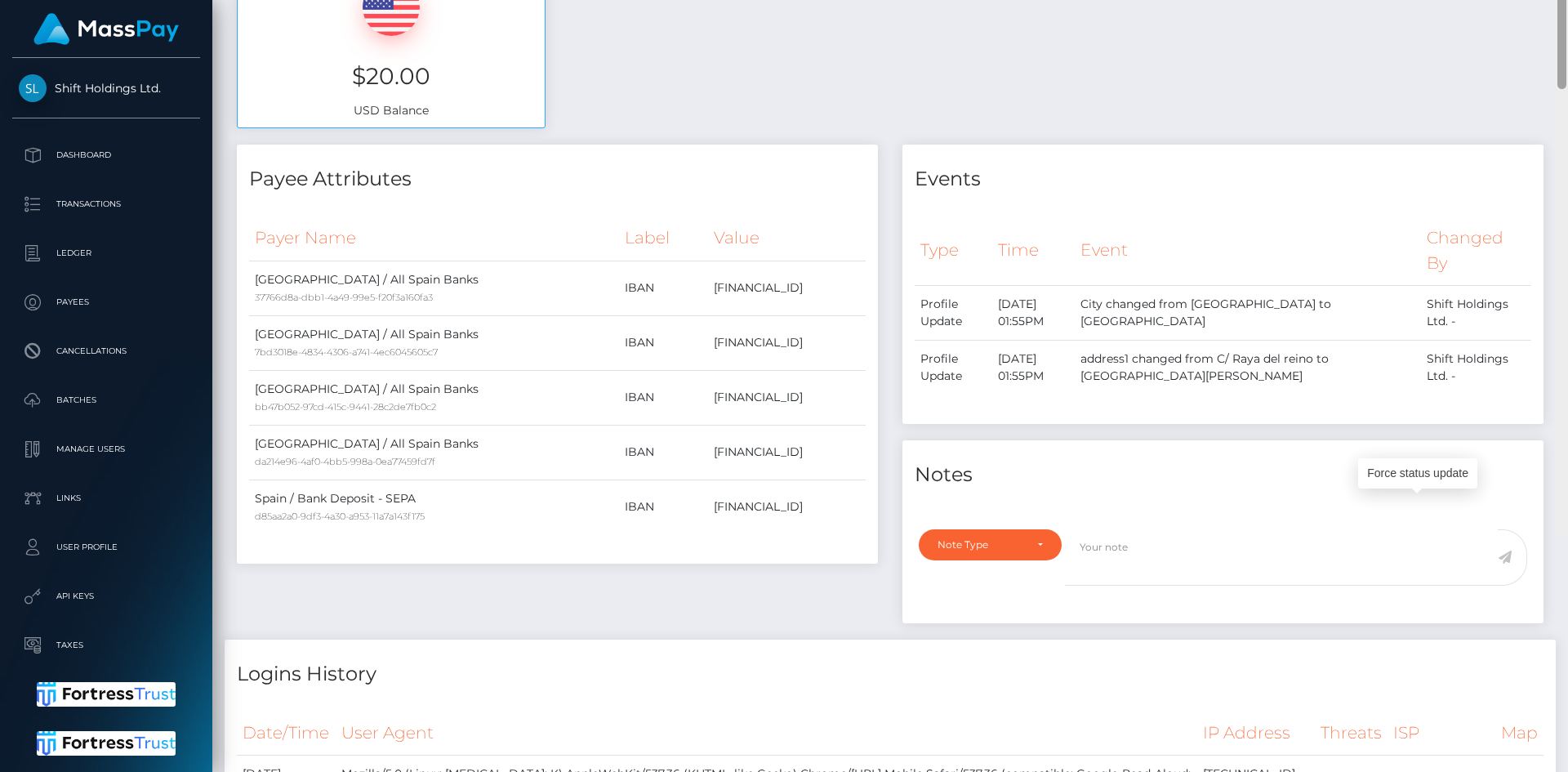
scroll to position [0, 0]
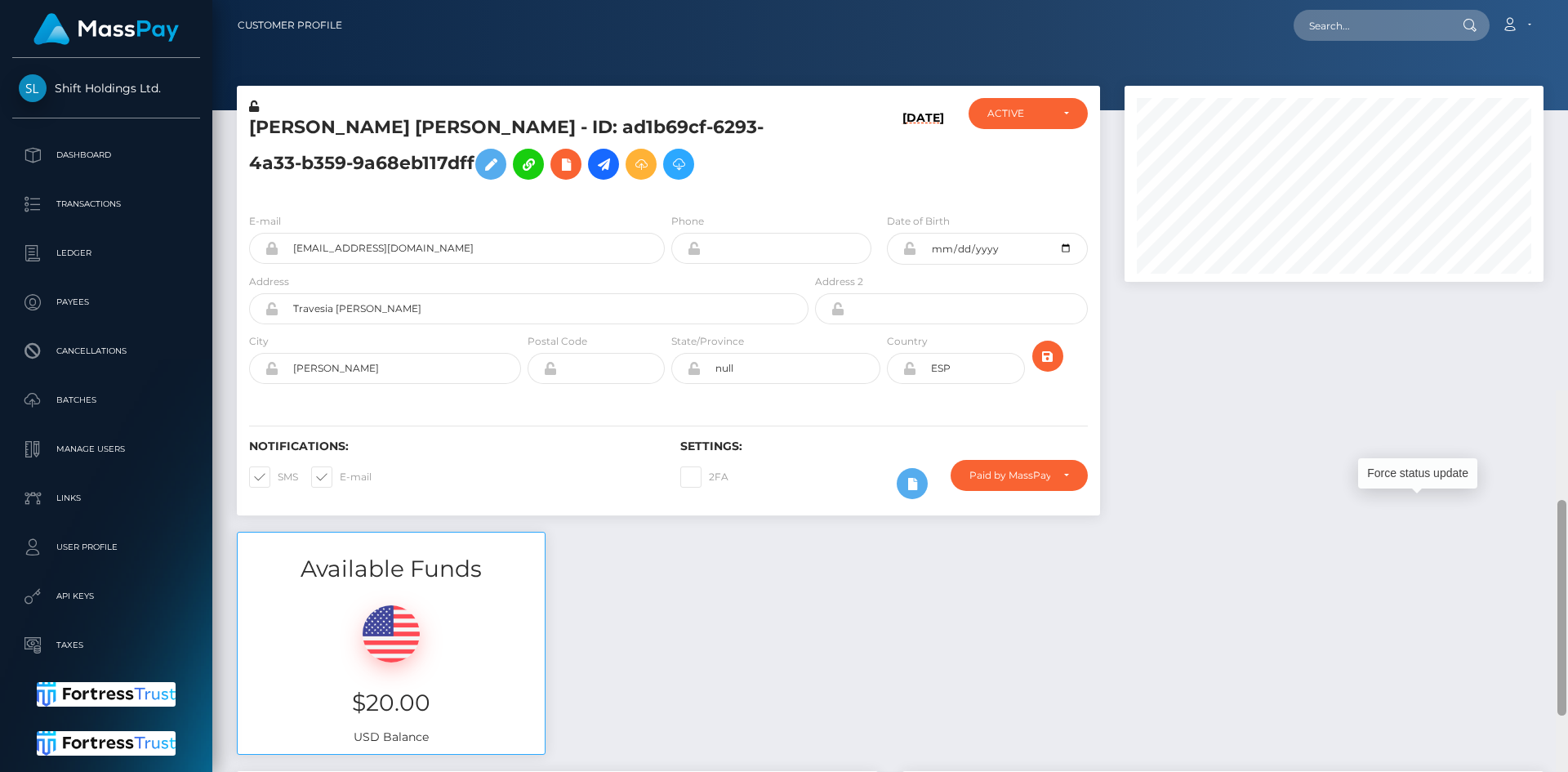
drag, startPoint x: 1563, startPoint y: 469, endPoint x: 1564, endPoint y: -71, distance: 540.0
click at [1564, 0] on html "Shift Holdings Ltd. Dashboard Transactions Ledger Payees Batches" at bounding box center [784, 386] width 1568 height 772
click at [1377, 24] on input "text" at bounding box center [1370, 25] width 153 height 31
paste input "1335264066"
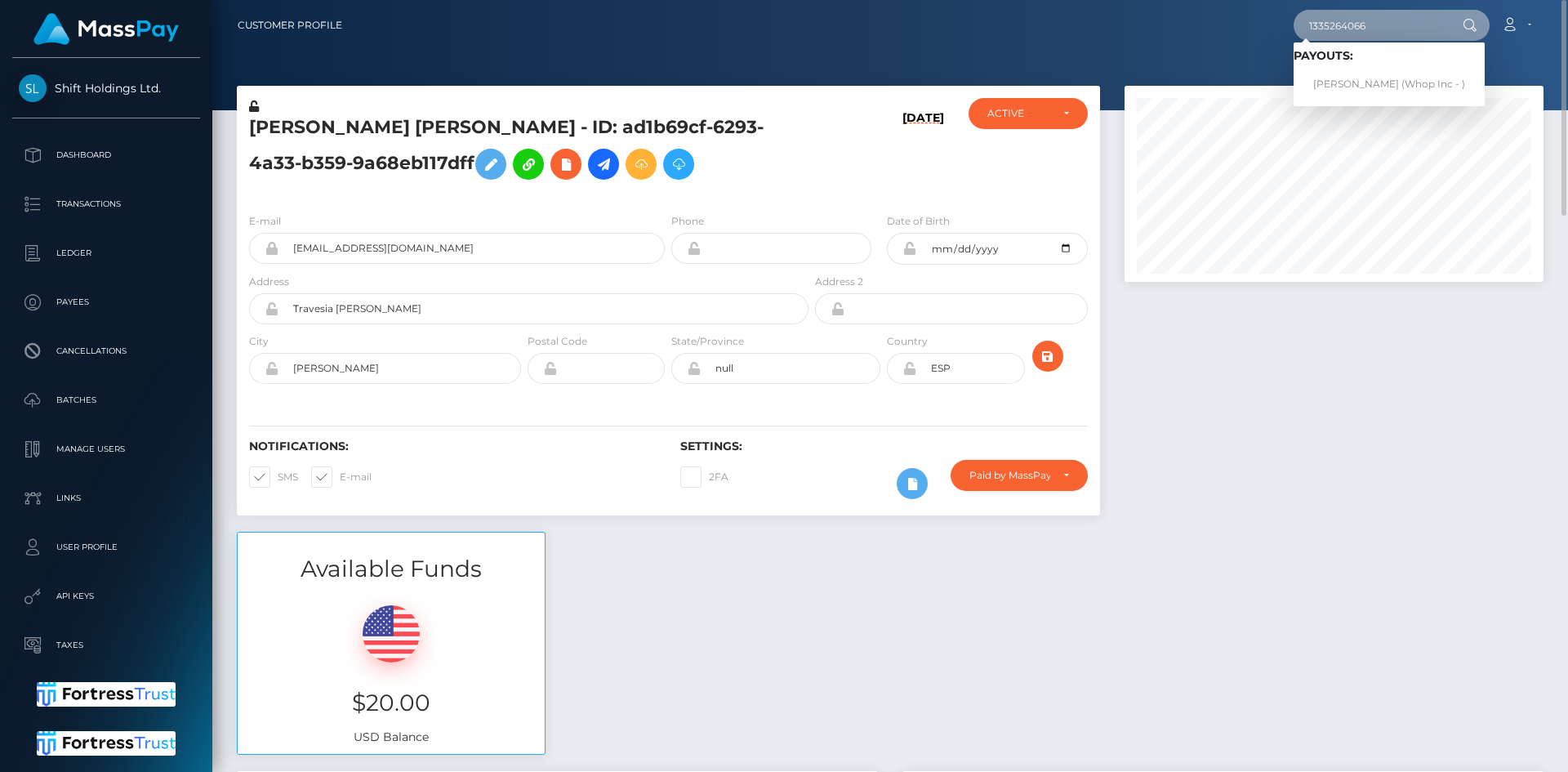
type input "1335264066"
click at [1368, 79] on link "SOLANO CORRAL (Whop Inc - )" at bounding box center [1389, 84] width 191 height 30
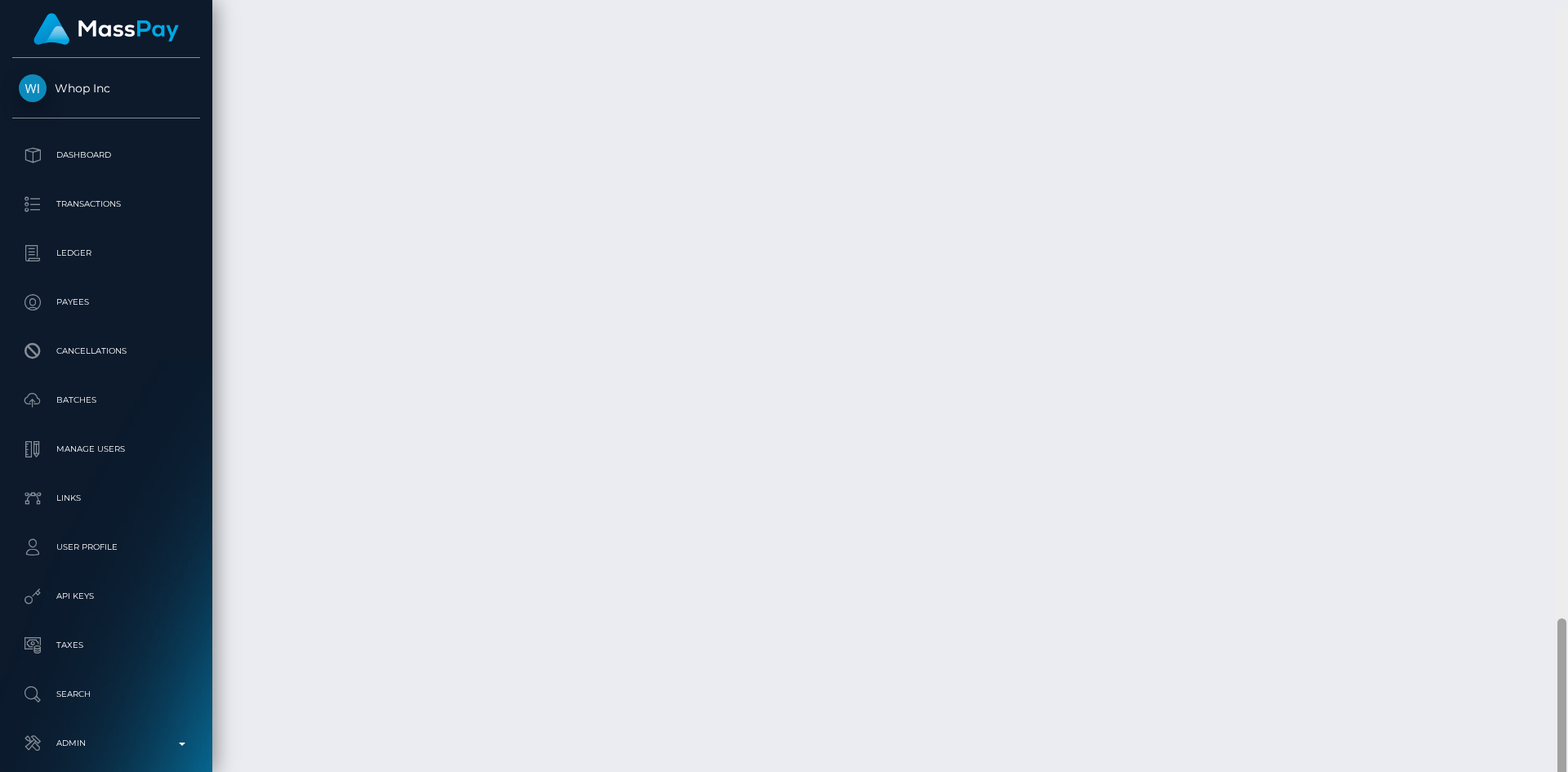
scroll to position [2949, 0]
drag, startPoint x: 1563, startPoint y: 145, endPoint x: 1546, endPoint y: 811, distance: 666.2
click at [1546, 771] on html "Whop Inc Dashboard Transactions Ledger Payees Cancellations Links" at bounding box center [784, 386] width 1568 height 772
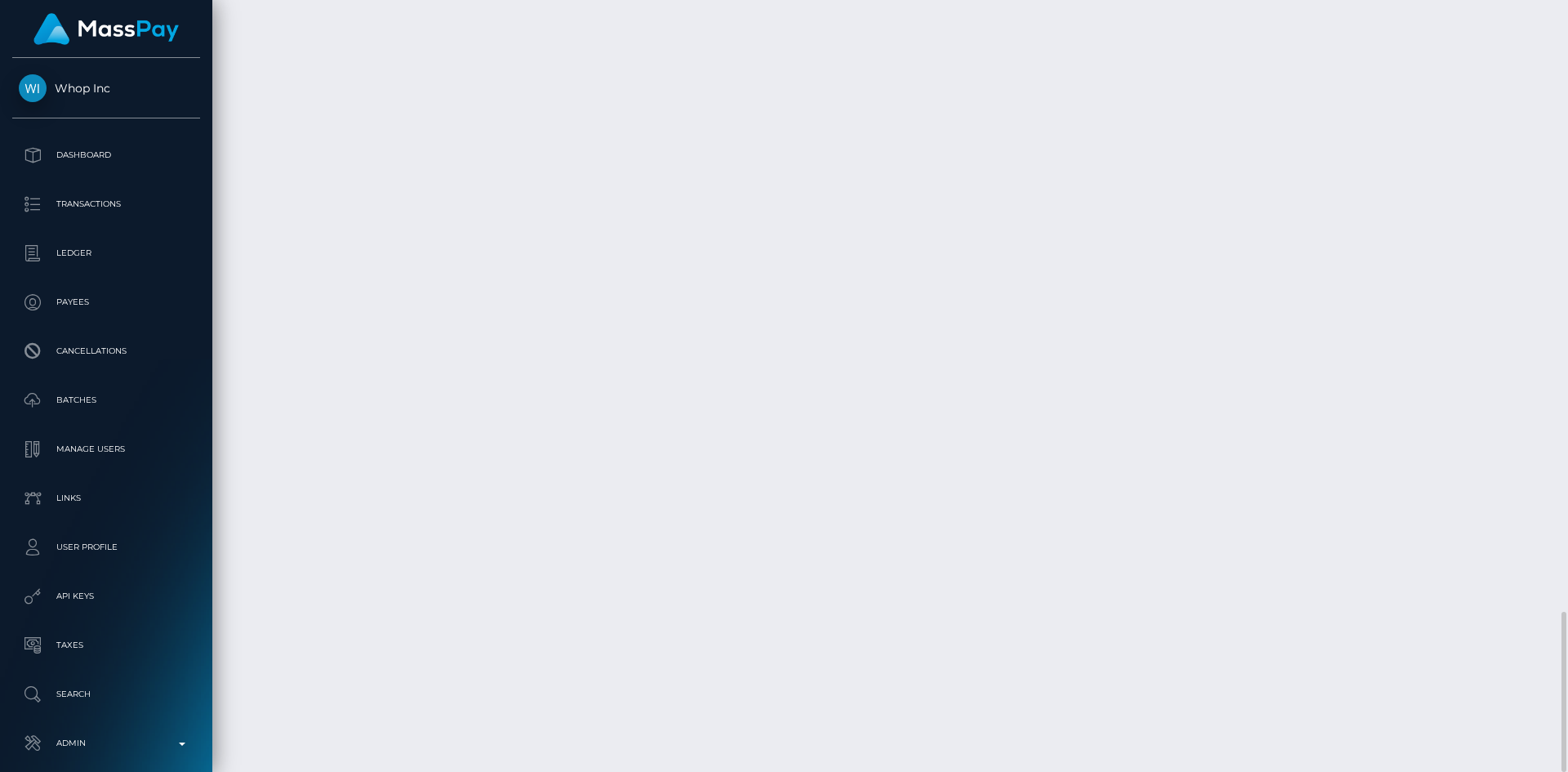
scroll to position [196, 420]
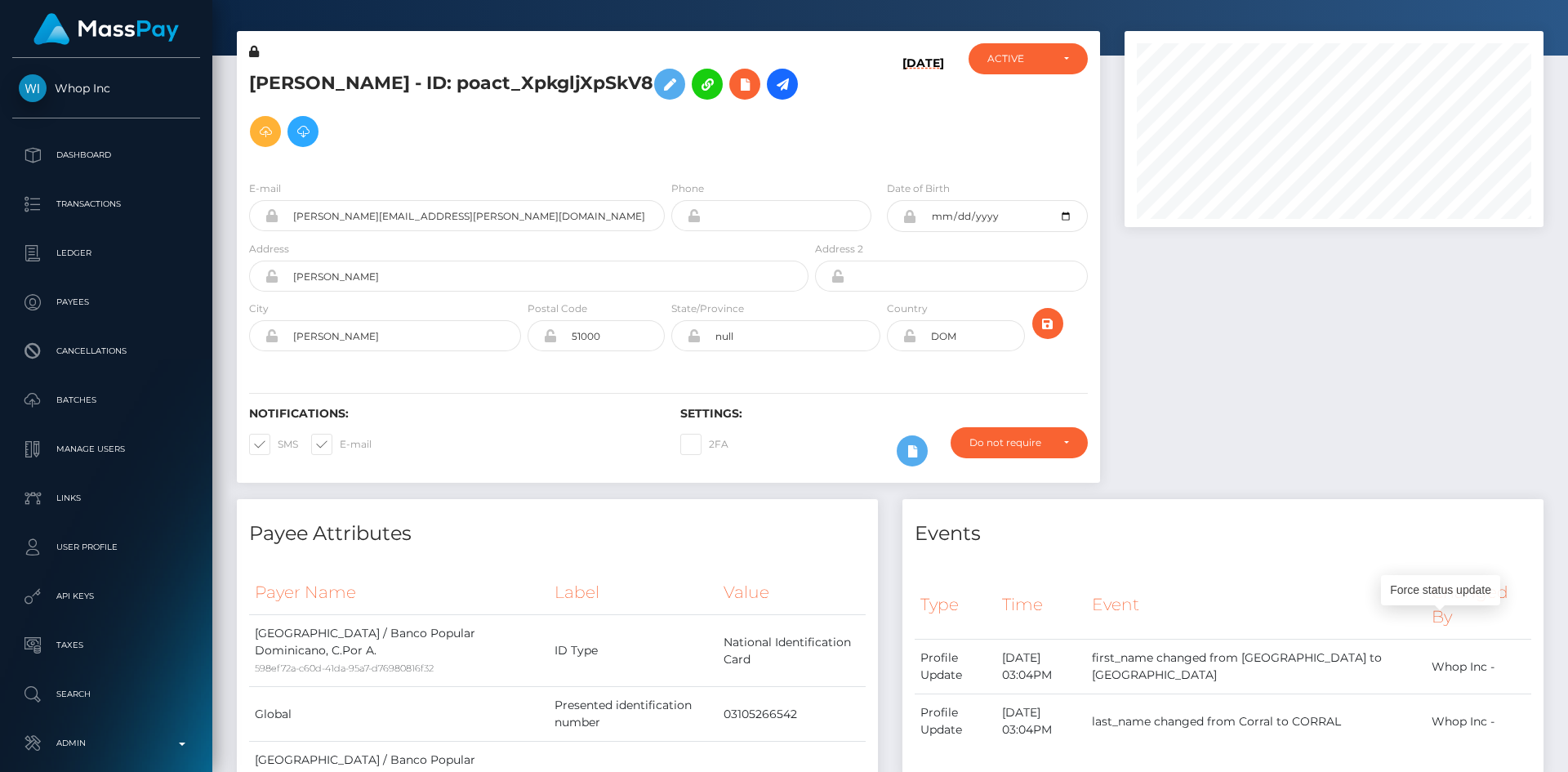
scroll to position [0, 0]
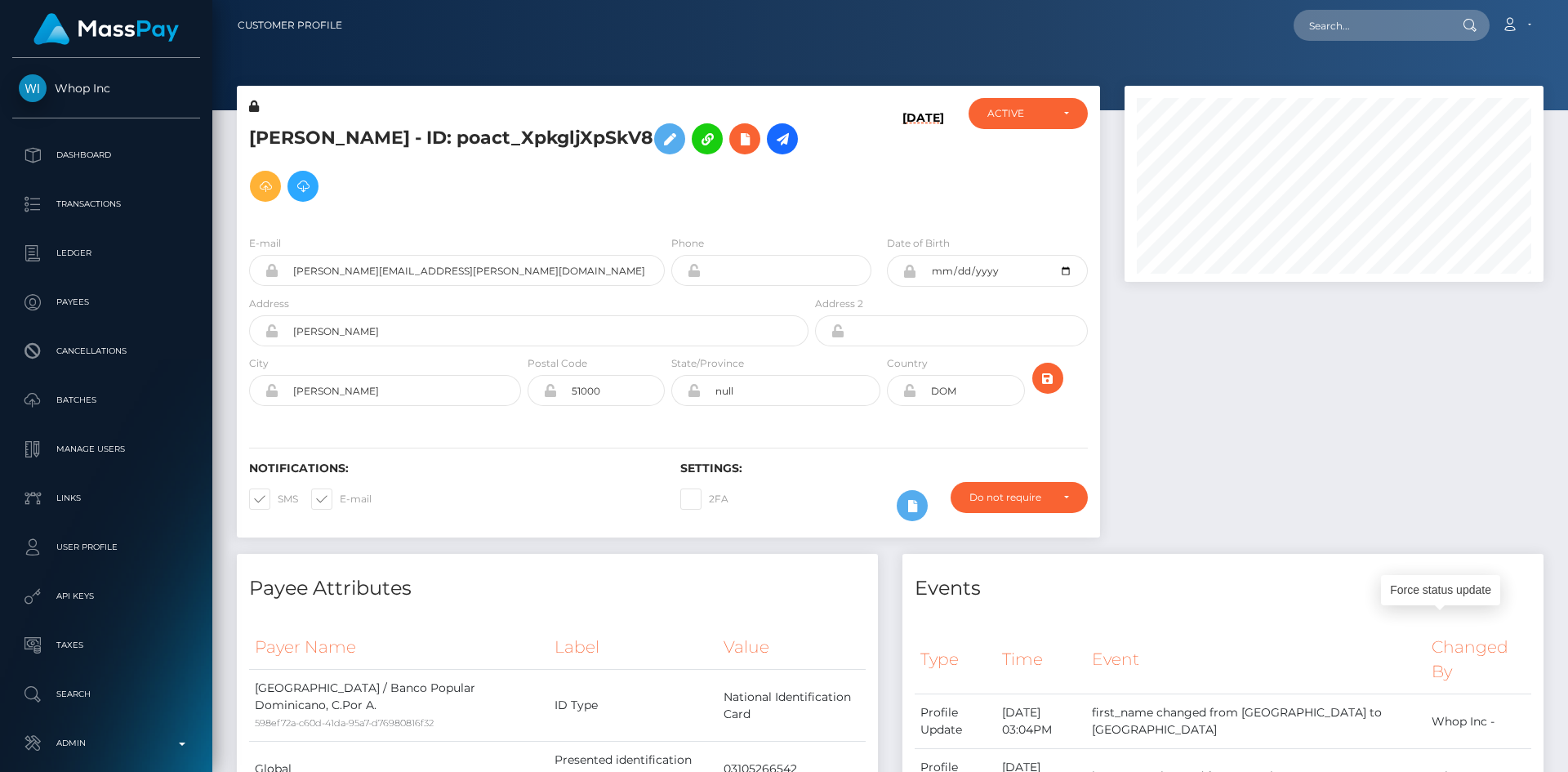
drag, startPoint x: 1561, startPoint y: 627, endPoint x: 1567, endPoint y: -24, distance: 651.0
click at [1567, 0] on html "Whop Inc Dashboard Transactions Ledger Payees Cancellations Links" at bounding box center [784, 386] width 1568 height 772
click at [1048, 384] on icon "submit" at bounding box center [1048, 378] width 19 height 20
click at [1369, 24] on input "text" at bounding box center [1370, 25] width 153 height 31
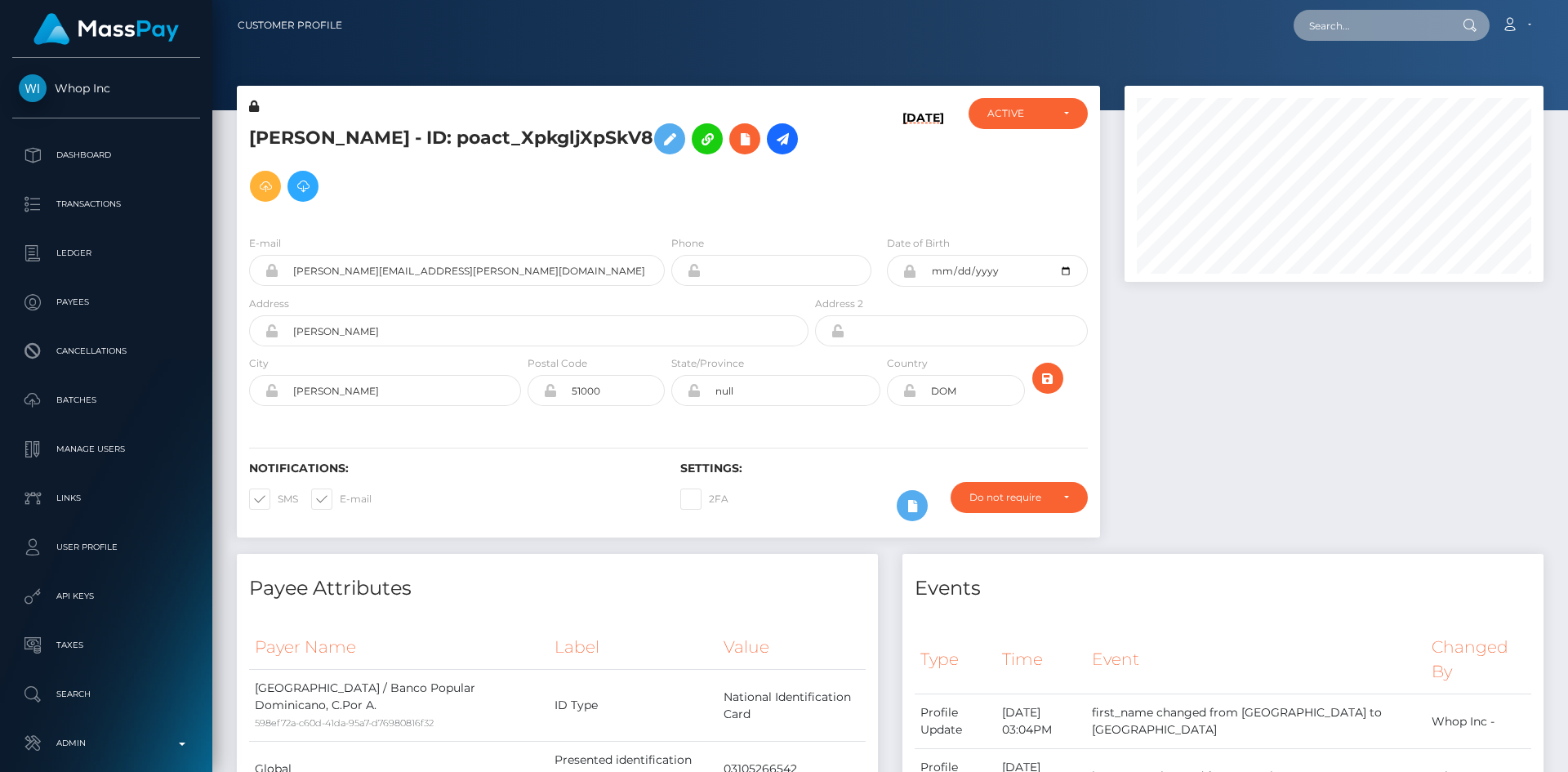
paste input "6009599eca3847ca9a6d4259d8c89a90"
type input "6009599eca3847ca9a6d4259d8c89a90"
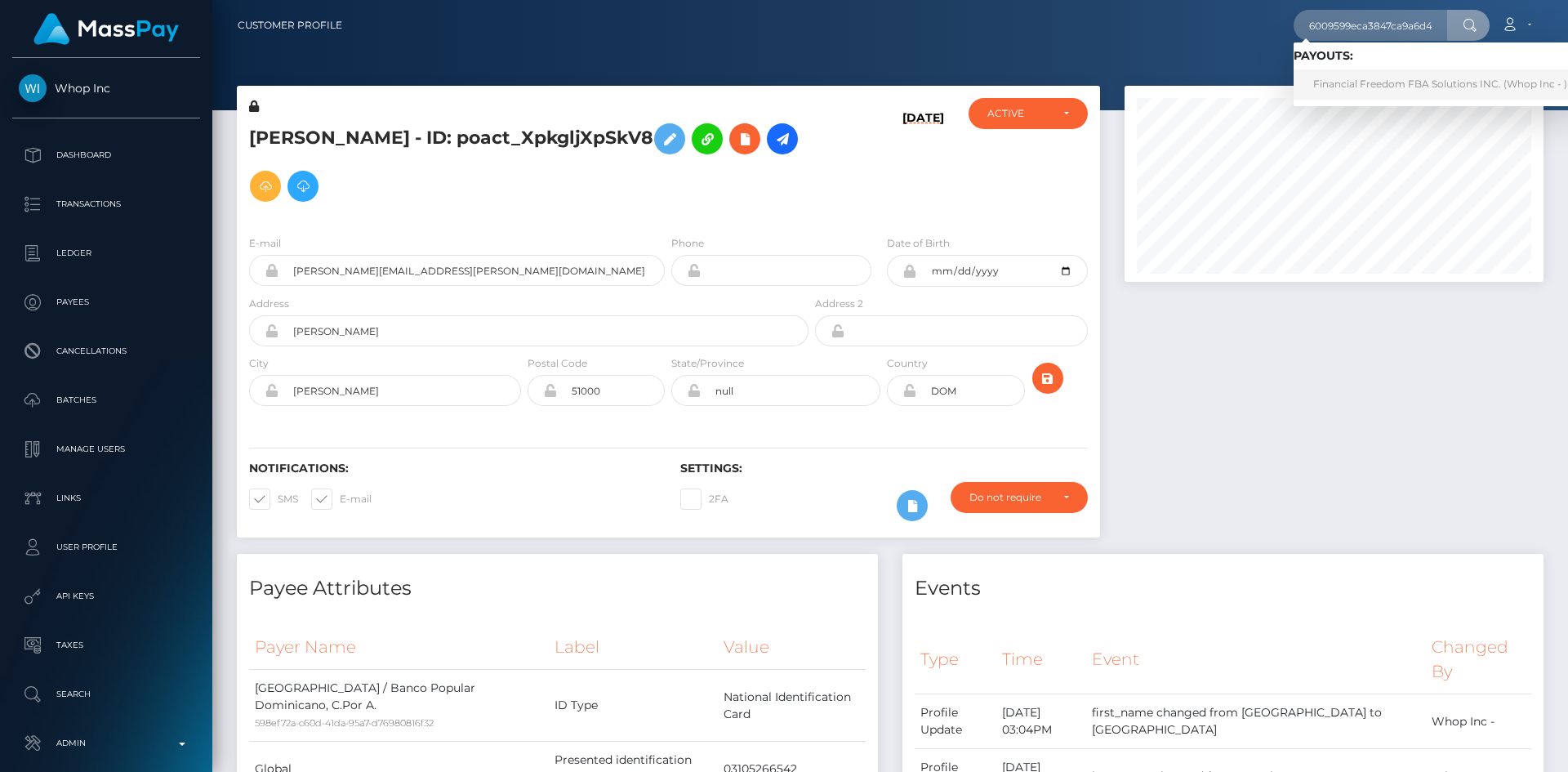
drag, startPoint x: 1362, startPoint y: 87, endPoint x: 1319, endPoint y: 91, distance: 43.2
click at [1362, 87] on link "Financial Freedom FBA Solutions INC. (Whop Inc - )" at bounding box center [1441, 84] width 293 height 30
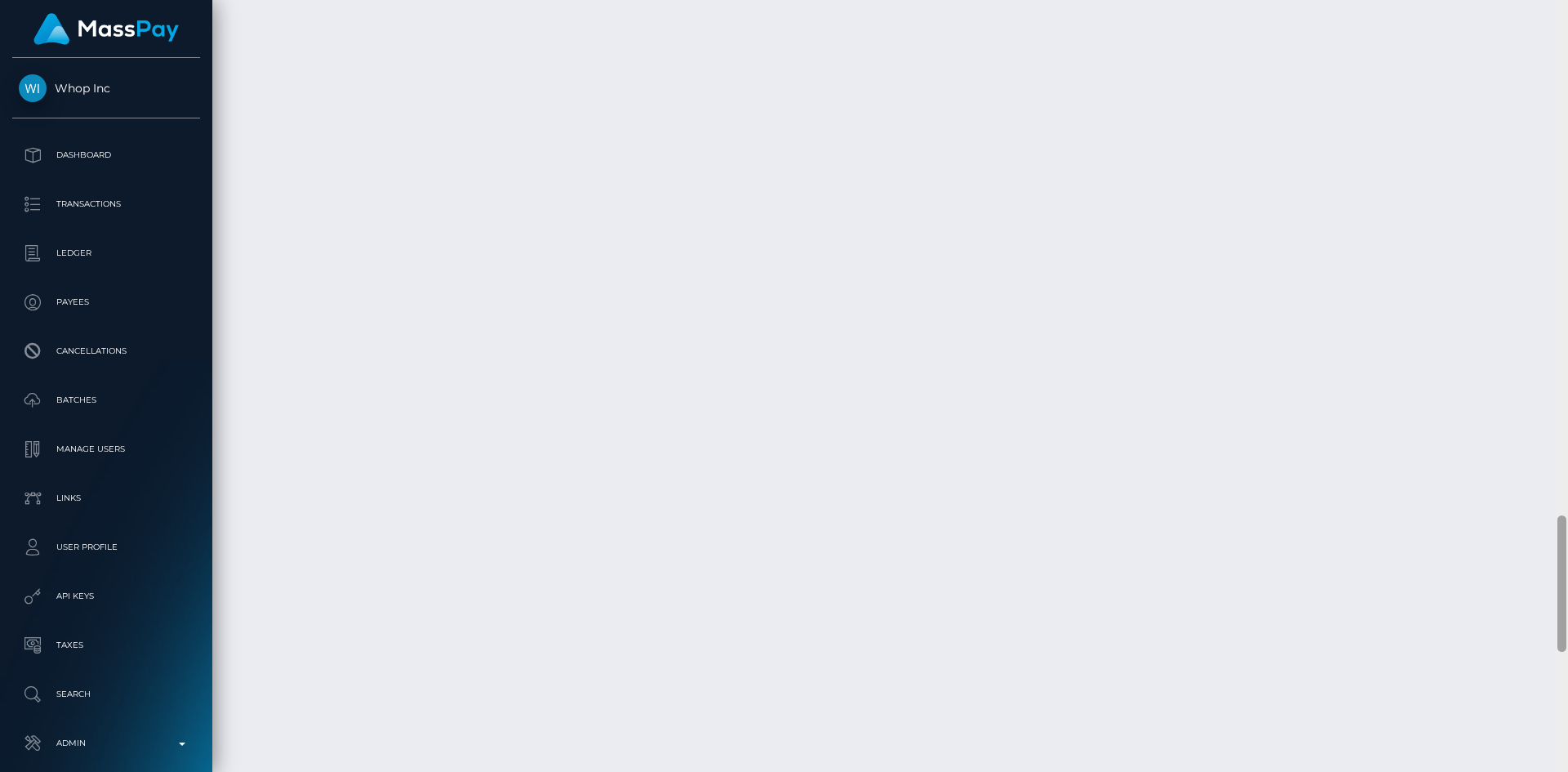
scroll to position [3257, 0]
drag, startPoint x: 1560, startPoint y: 132, endPoint x: 1525, endPoint y: 669, distance: 538.1
click at [1517, 757] on div "Customer Profile Loading... Loading..." at bounding box center [890, 386] width 1356 height 772
drag, startPoint x: 1562, startPoint y: 626, endPoint x: 1561, endPoint y: 709, distance: 83.0
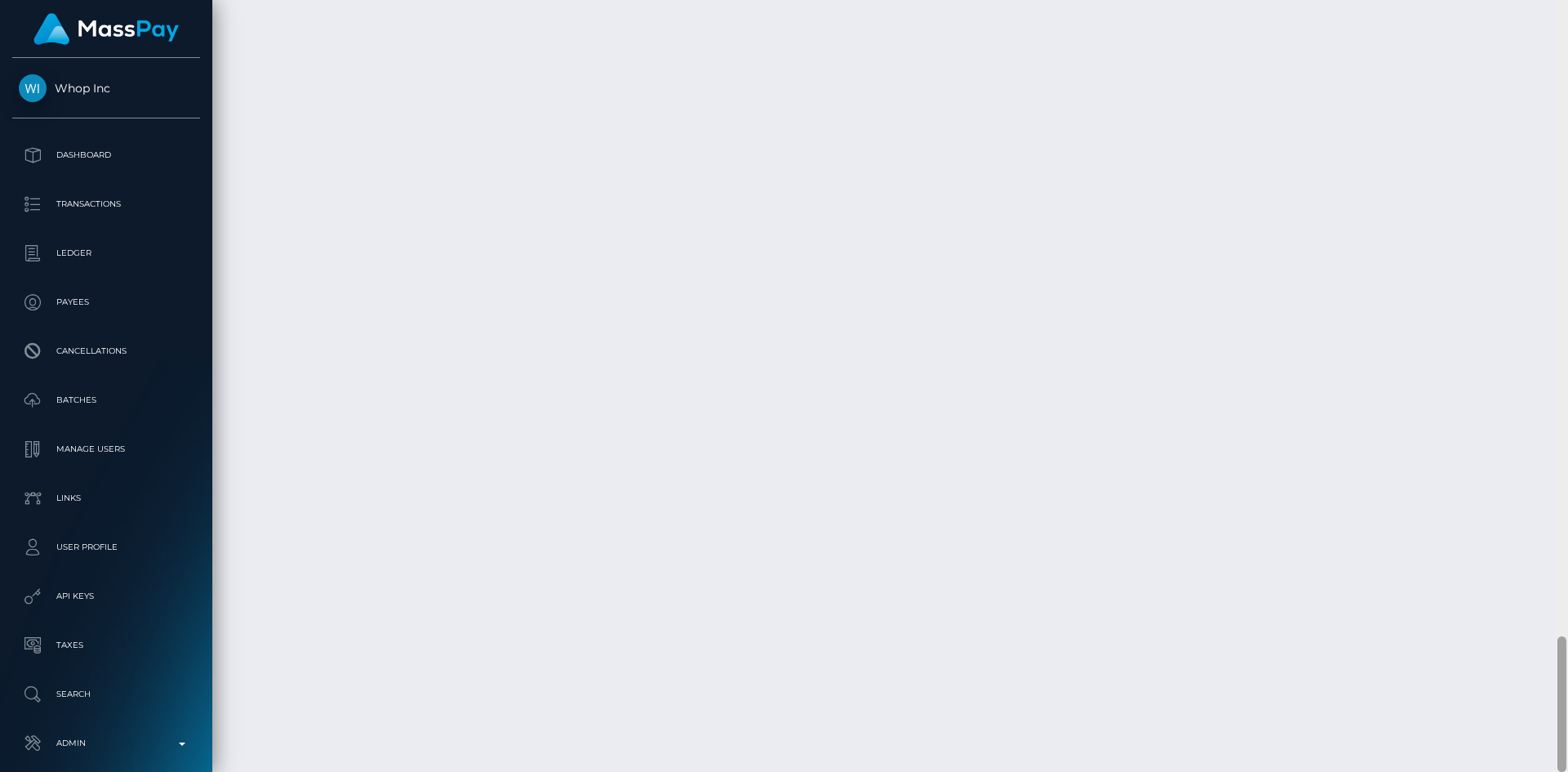
click at [1555, 709] on div at bounding box center [1561, 704] width 9 height 136
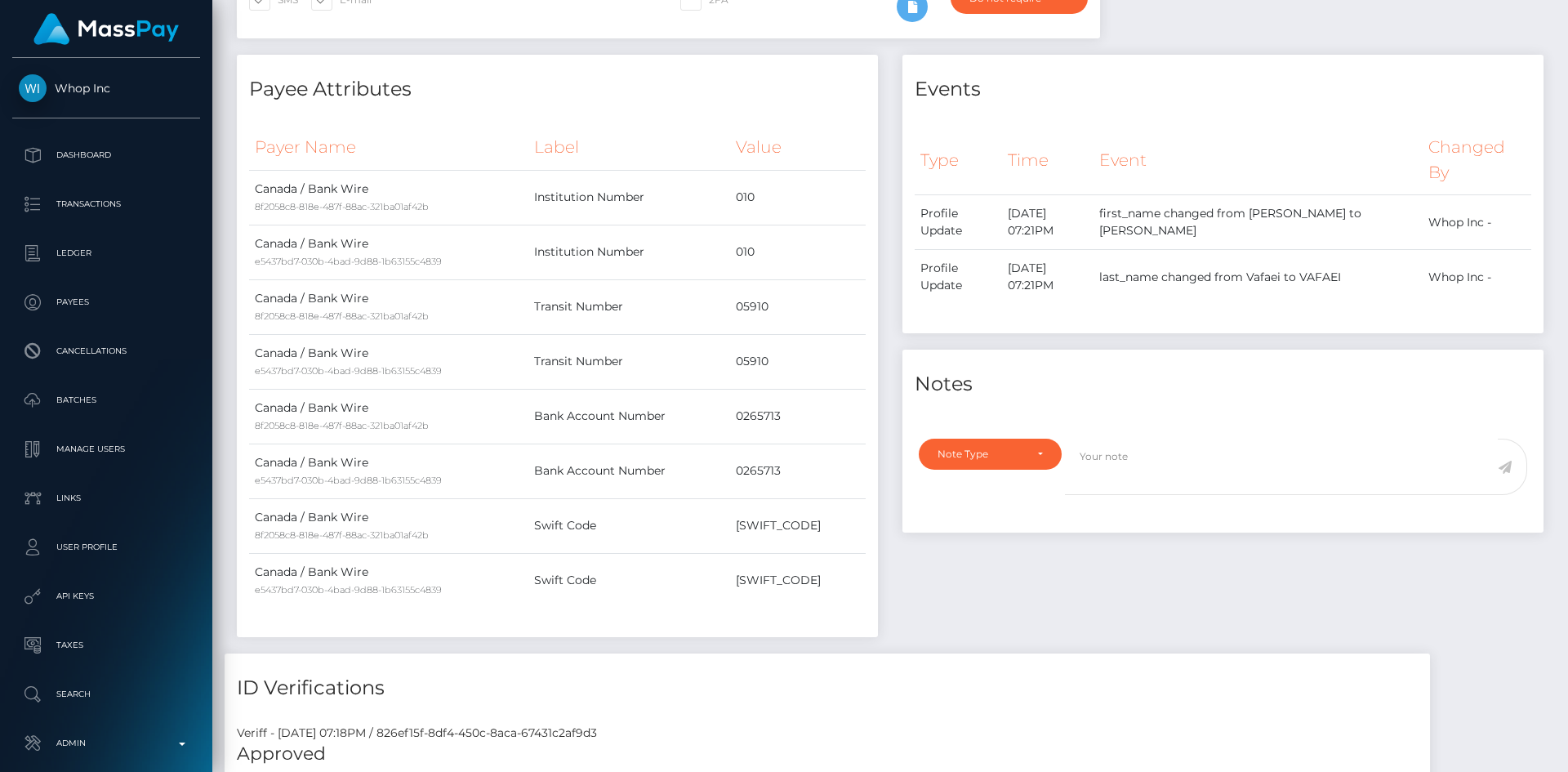
scroll to position [0, 0]
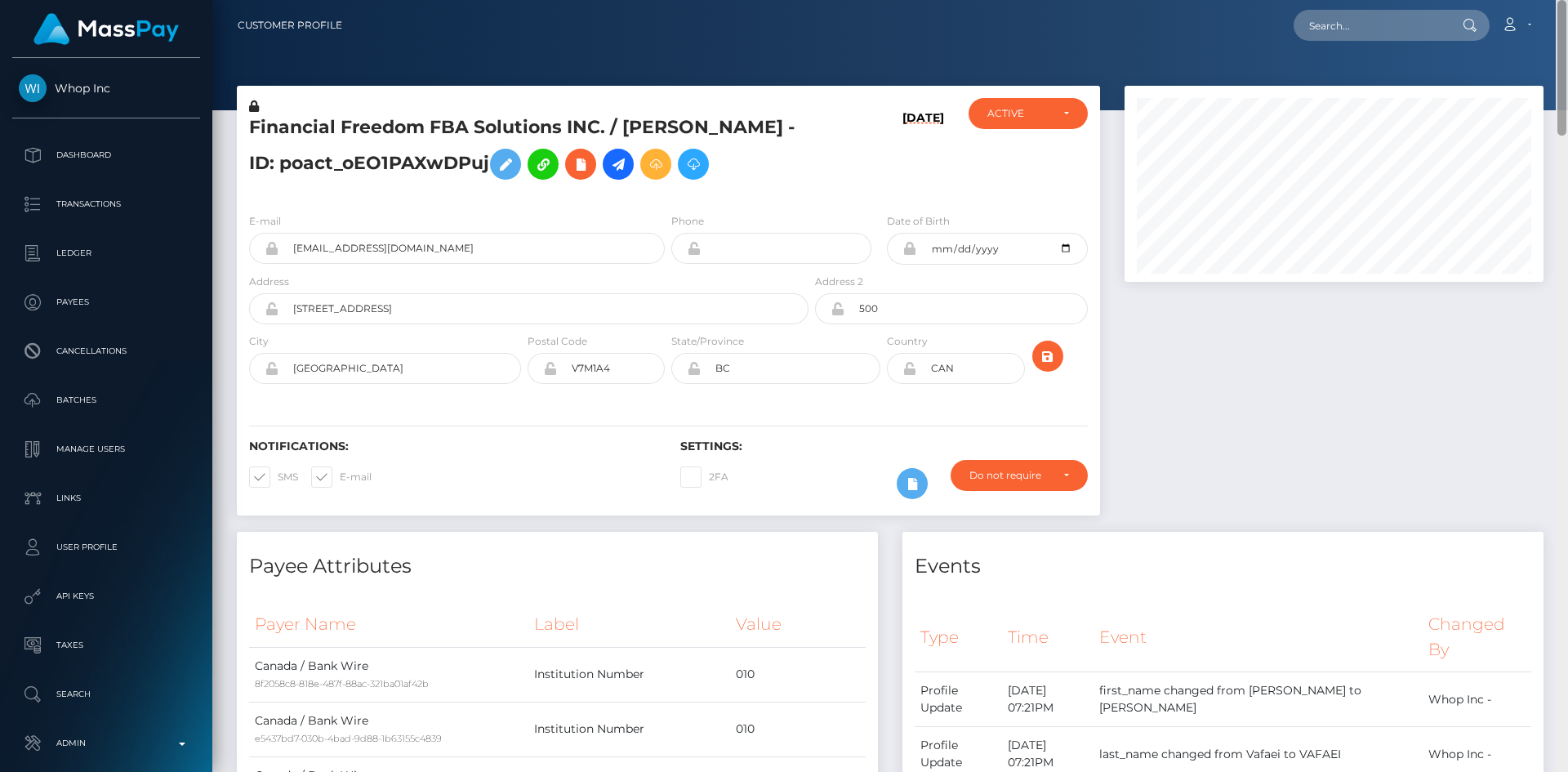
drag, startPoint x: 1564, startPoint y: 645, endPoint x: 1553, endPoint y: -71, distance: 716.1
click at [1553, 0] on html "Whop Inc Dashboard Transactions Ledger Payees Cancellations Links" at bounding box center [784, 386] width 1568 height 772
drag, startPoint x: 1361, startPoint y: 34, endPoint x: 1325, endPoint y: 49, distance: 39.0
click at [1361, 34] on input "text" at bounding box center [1370, 25] width 153 height 31
paste input "MSP0568682fb982ed2"
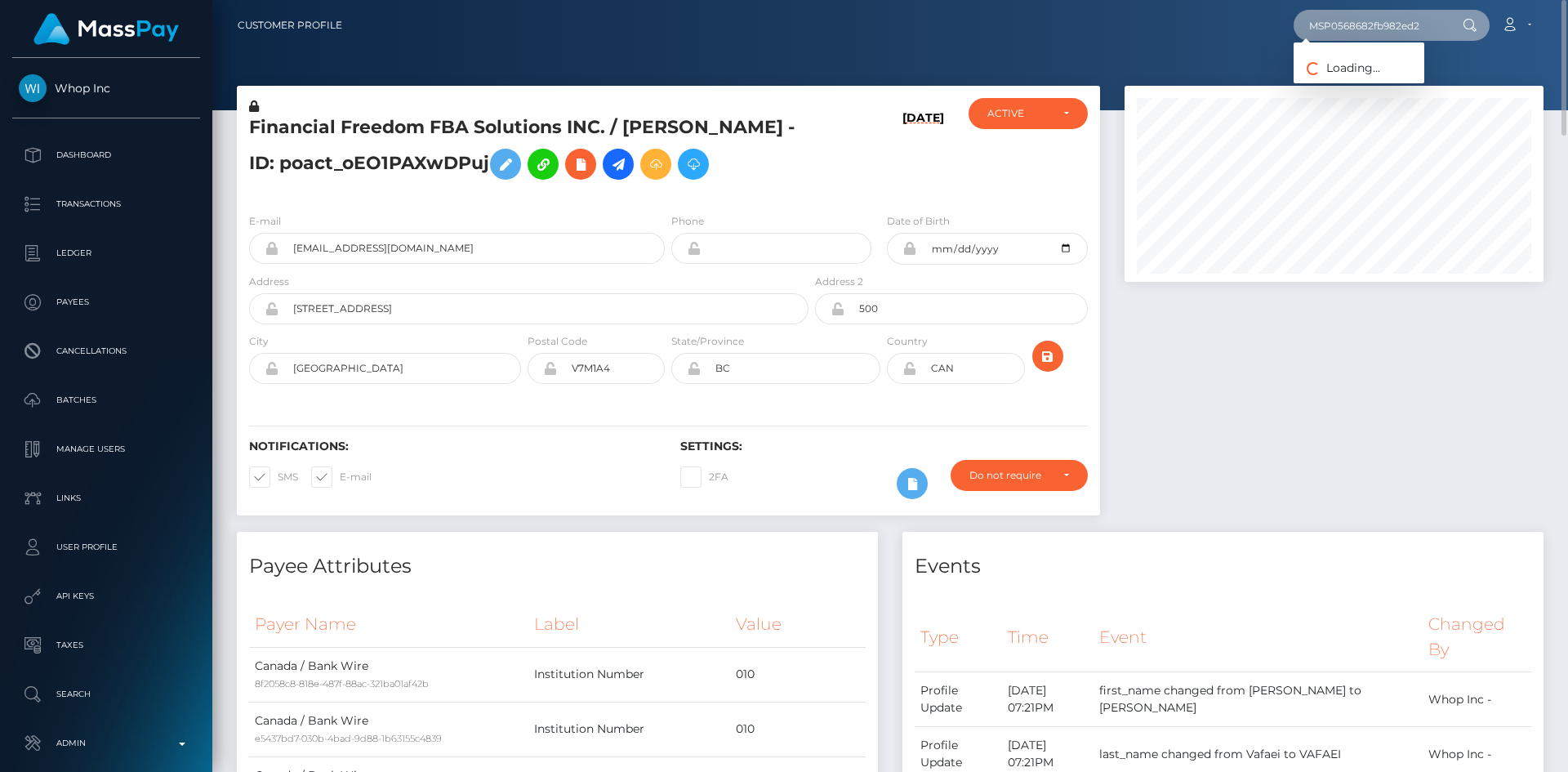
type input "MSP0568682fb982ed2"
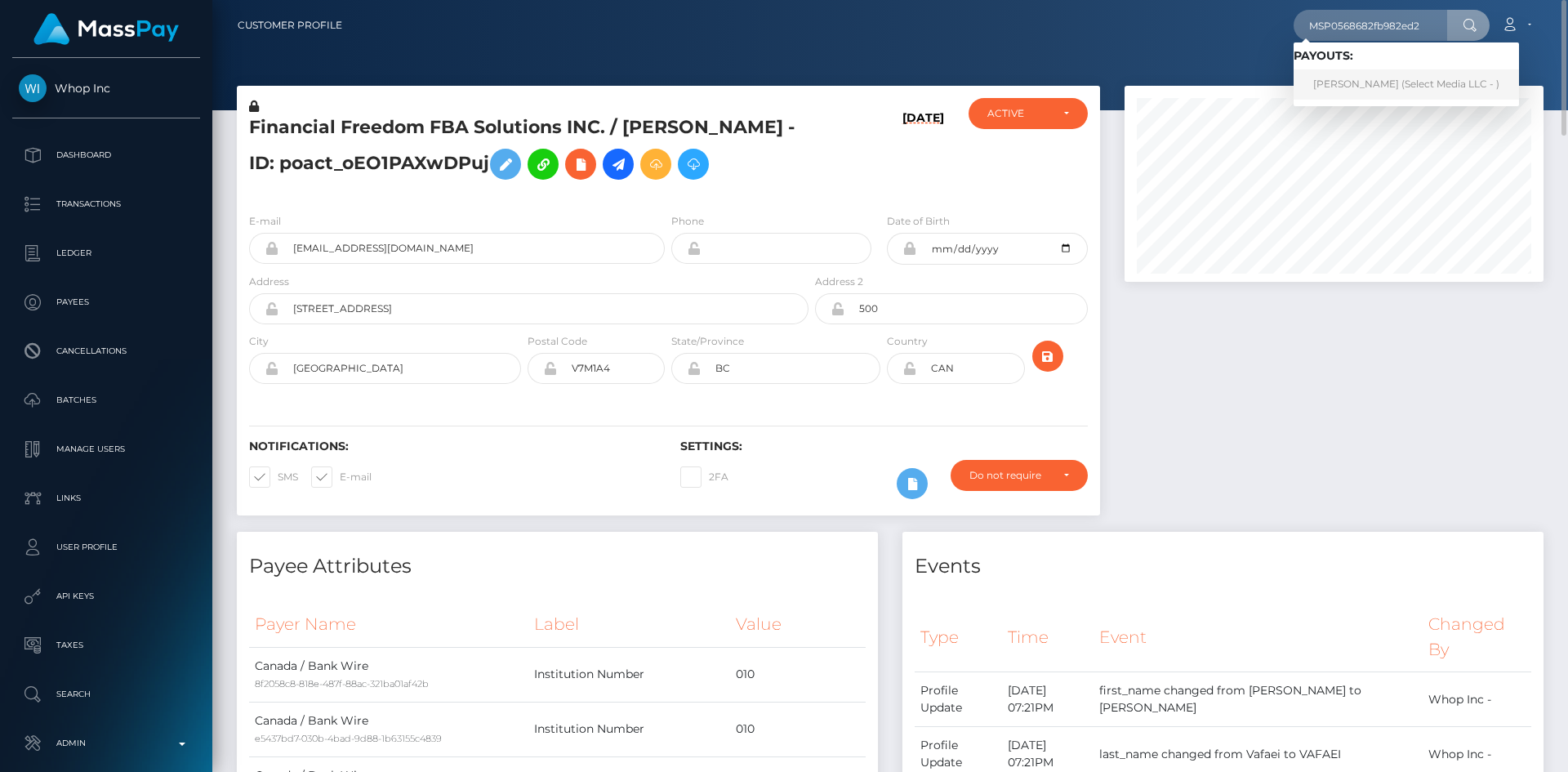
drag, startPoint x: 1347, startPoint y: 78, endPoint x: 1290, endPoint y: 84, distance: 57.3
click at [1347, 78] on link "Justinne Benedict Talag (Select Media LLC - )" at bounding box center [1407, 84] width 226 height 30
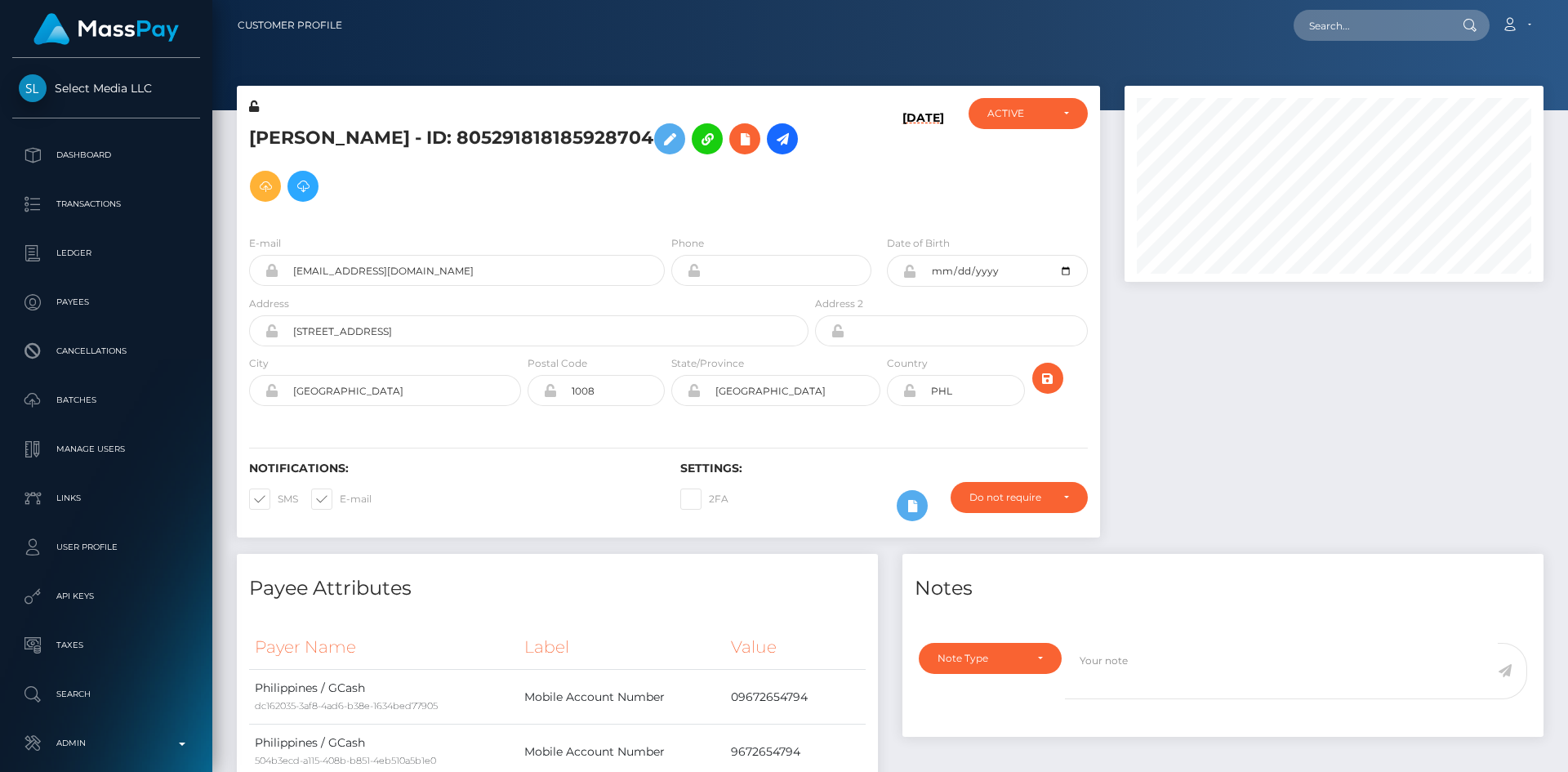
scroll to position [196, 420]
click at [1432, 26] on input "text" at bounding box center [1370, 25] width 153 height 31
paste input "pout_SRfBHYSuQews6"
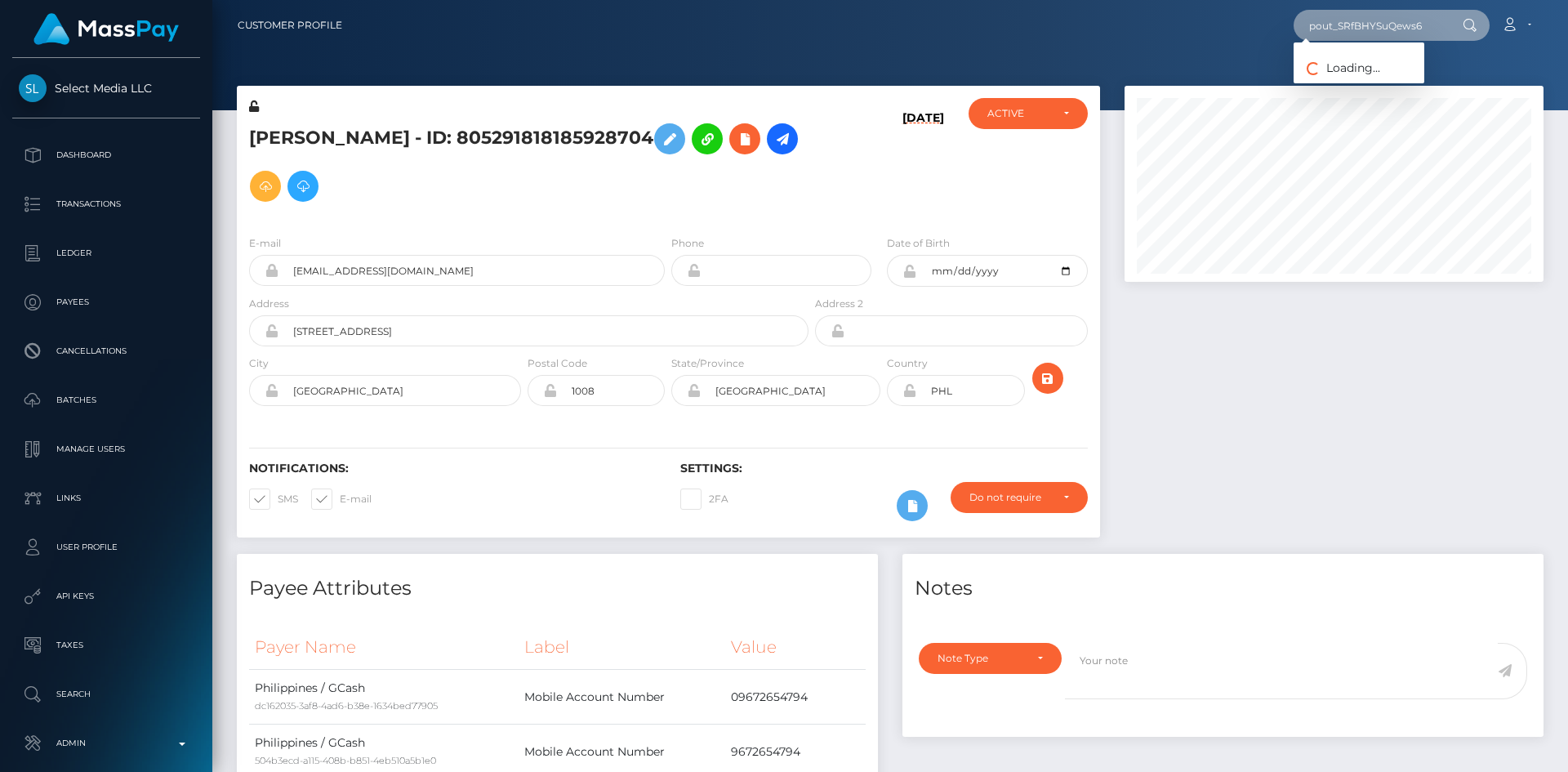
type input "pout_SRfBHYSuQews6"
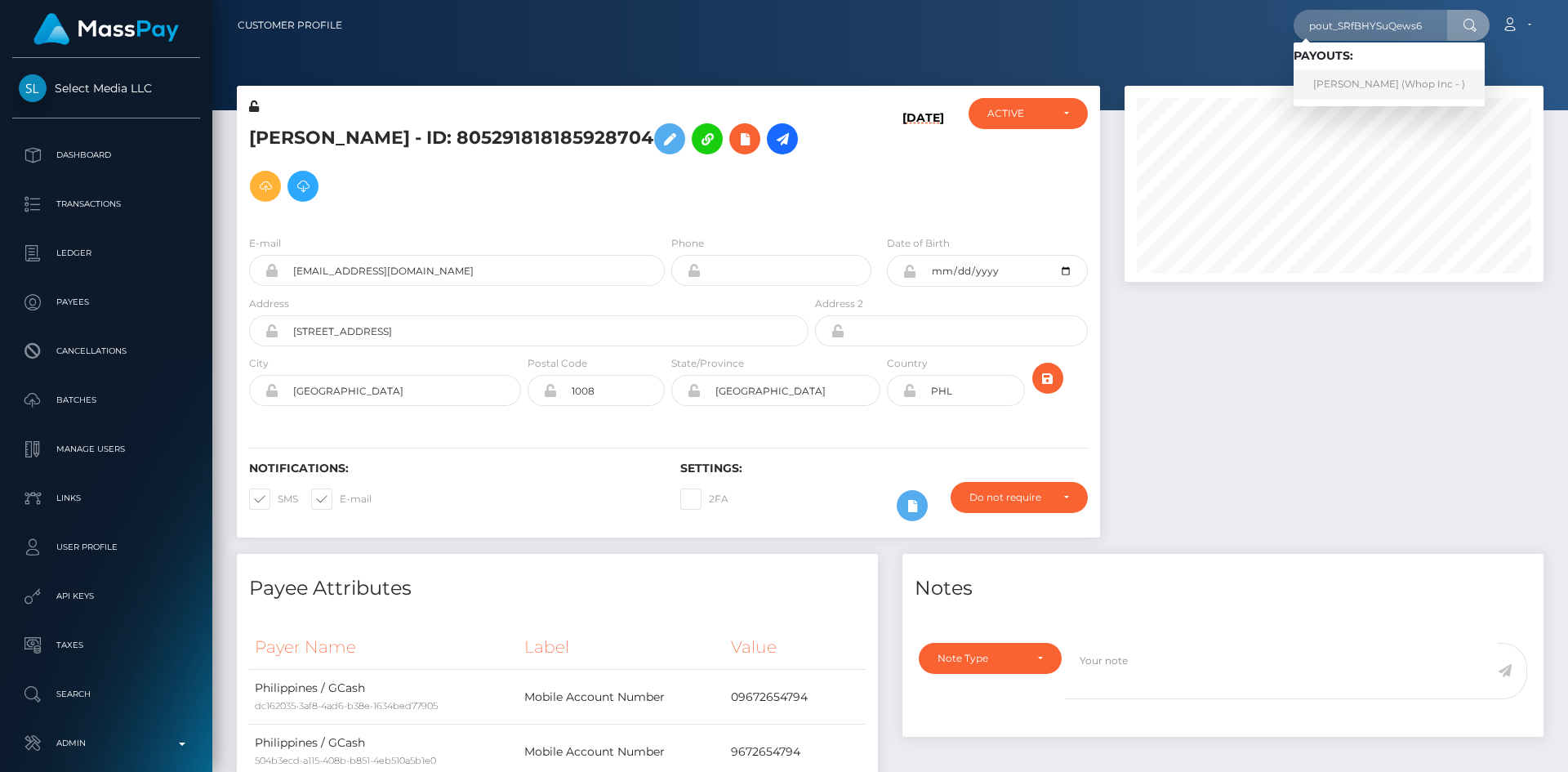
click at [1318, 81] on link "SOLANO CORRAL (Whop Inc - )" at bounding box center [1389, 84] width 191 height 30
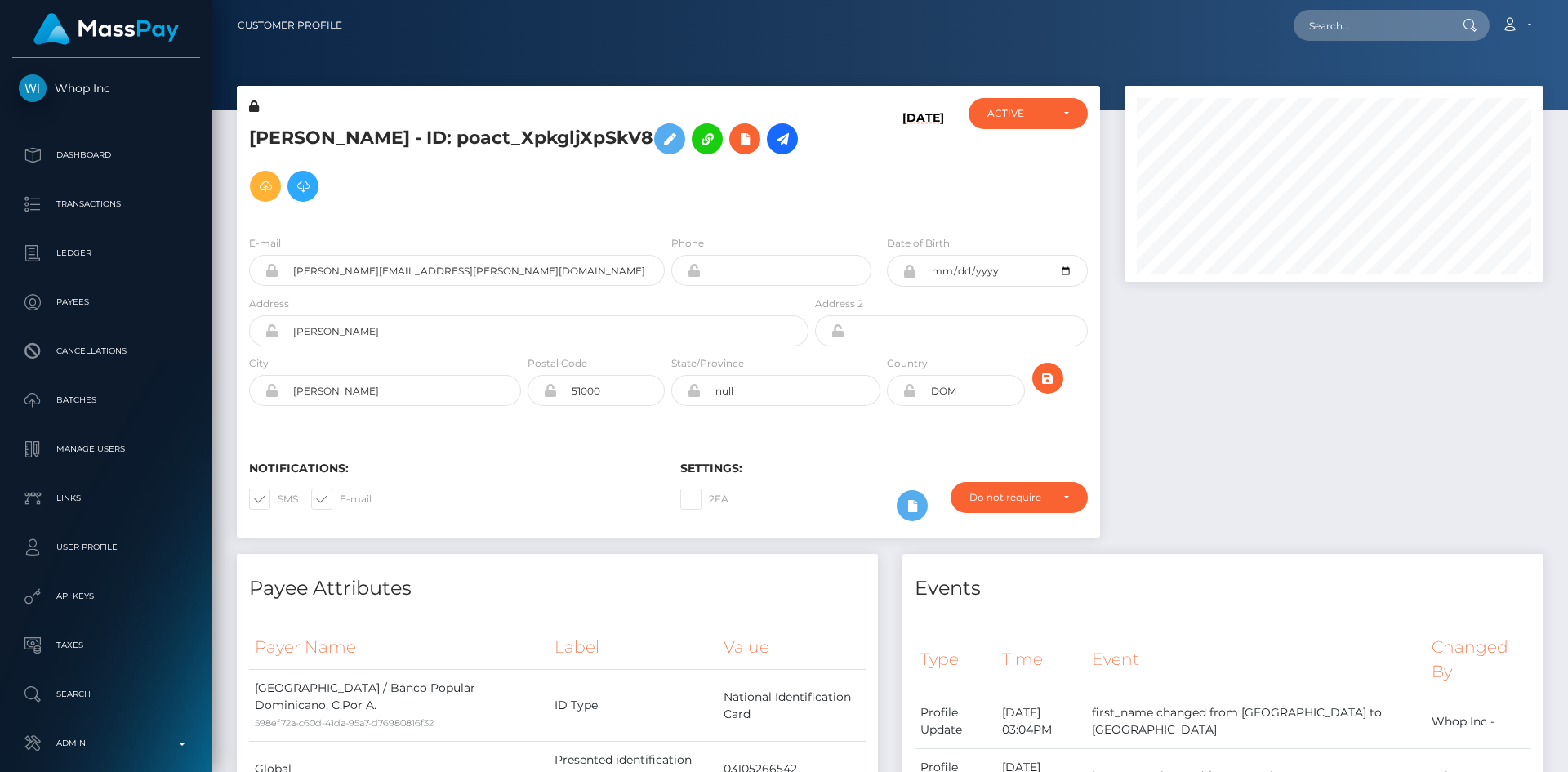
scroll to position [196, 420]
drag, startPoint x: 1280, startPoint y: 10, endPoint x: 1289, endPoint y: 11, distance: 9.1
click at [1288, 11] on div "Loading... Loading... Account Edit Profile Logout" at bounding box center [949, 25] width 1188 height 35
click at [1318, 17] on input "text" at bounding box center [1370, 25] width 153 height 31
paste input "f304a469-315c-4671-92fd-81799cf08006"
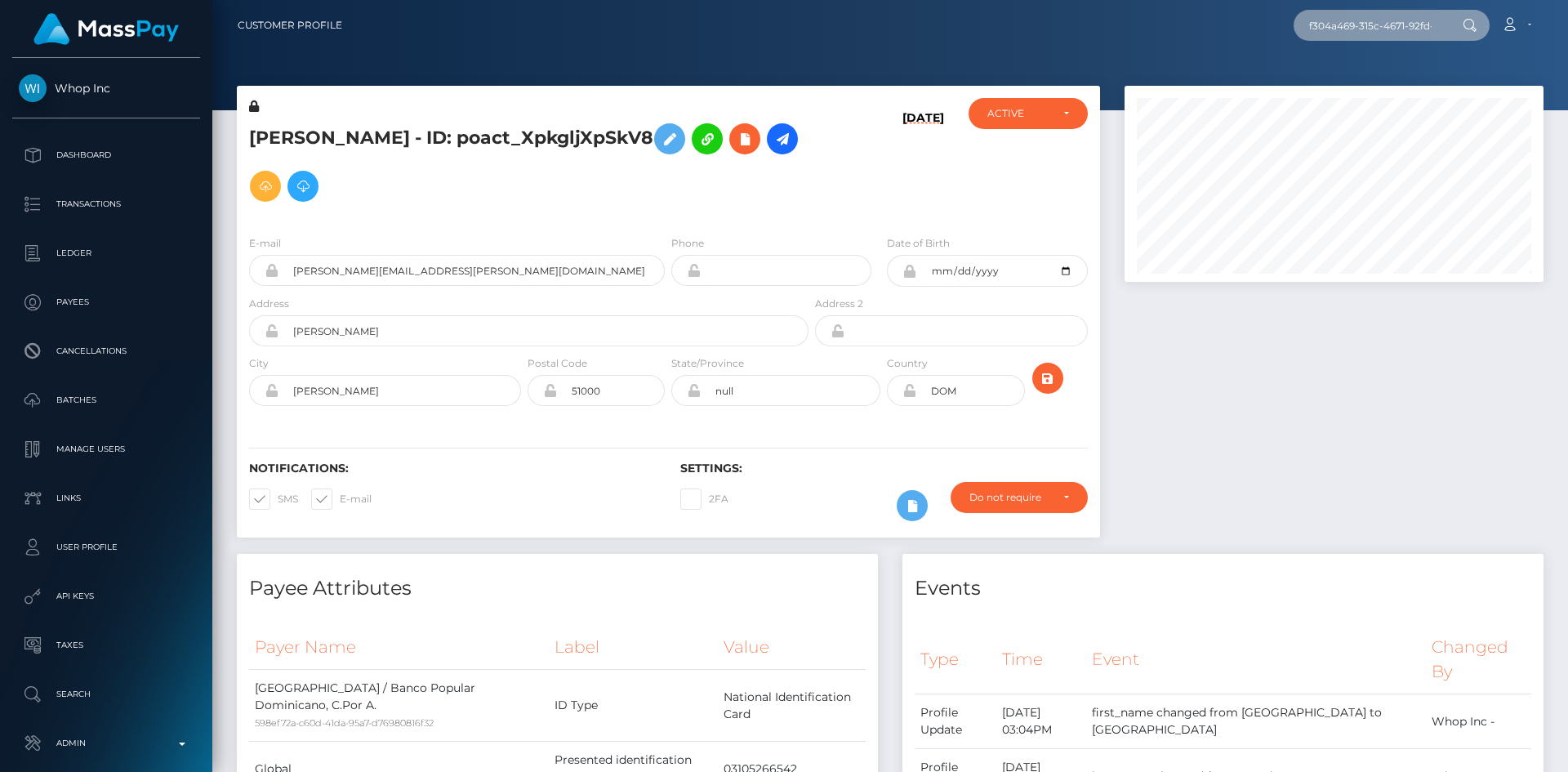
scroll to position [0, 72]
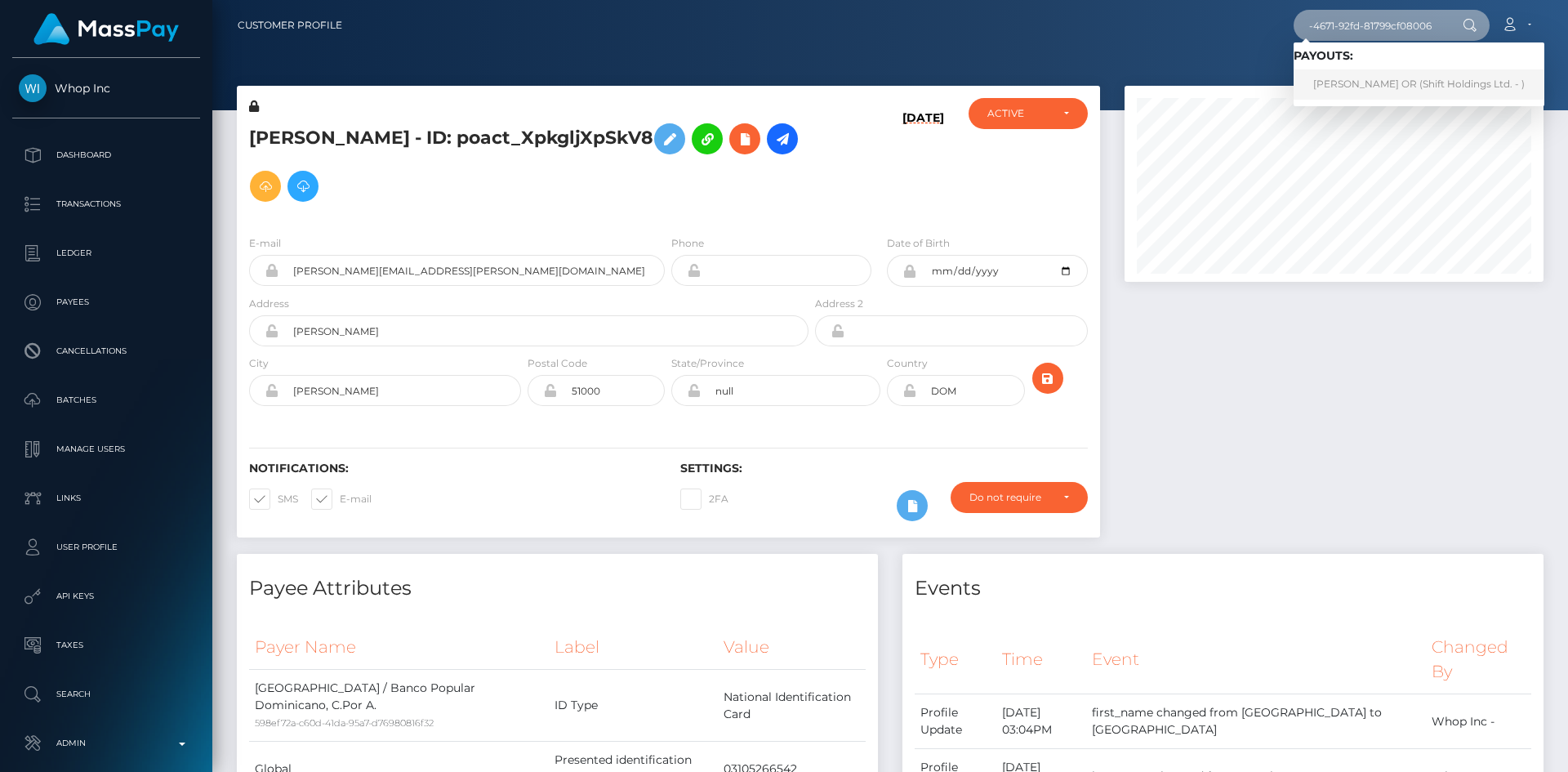
type input "f304a469-315c-4671-92fd-81799cf08006"
click at [1339, 77] on link "JASMIN ELEONORA OR (Shift Holdings Ltd. - )" at bounding box center [1419, 84] width 251 height 30
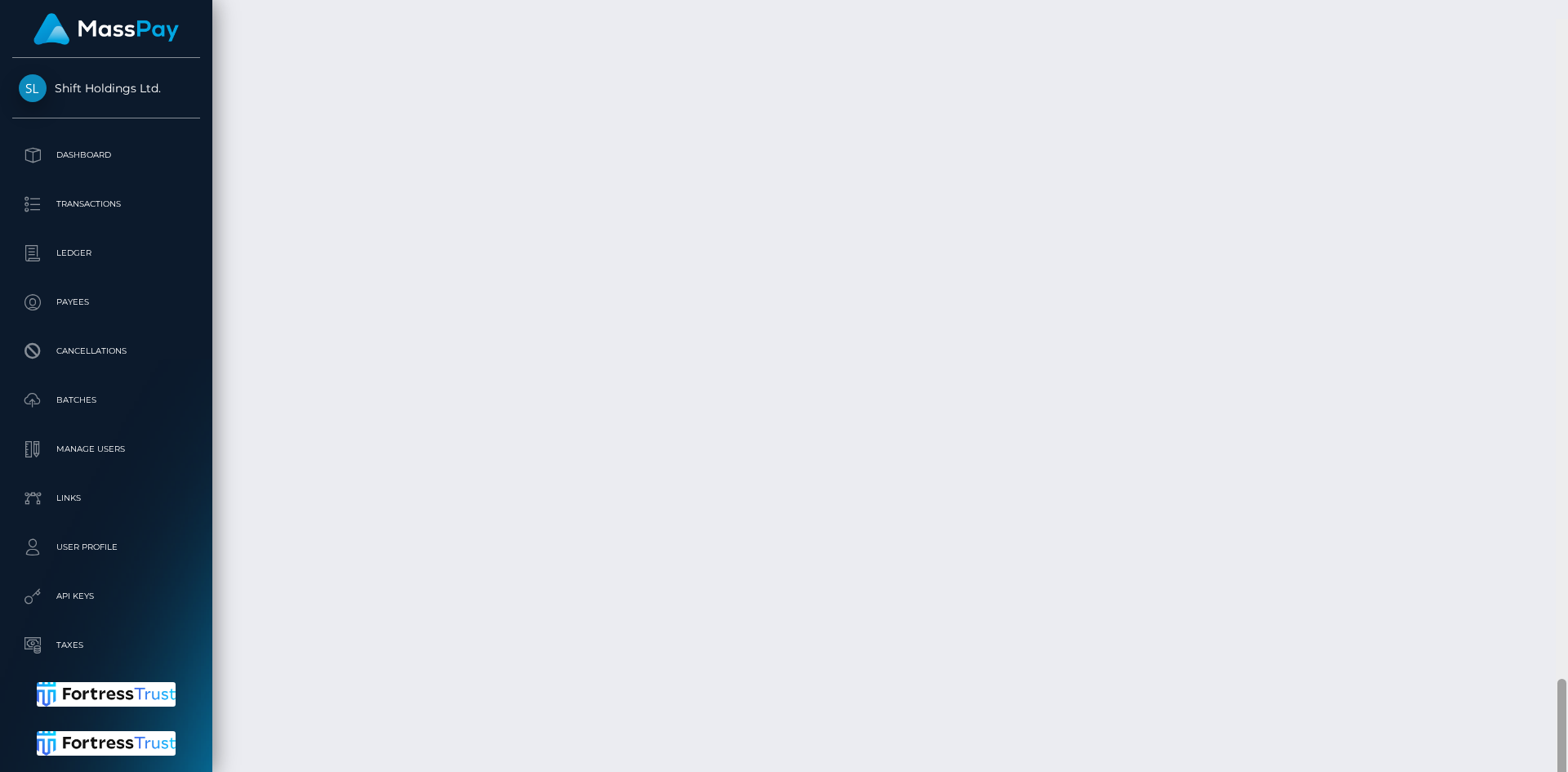
scroll to position [4546, 0]
drag, startPoint x: 1564, startPoint y: 166, endPoint x: 1568, endPoint y: 755, distance: 589.0
click at [1568, 755] on div at bounding box center [1562, 386] width 13 height 772
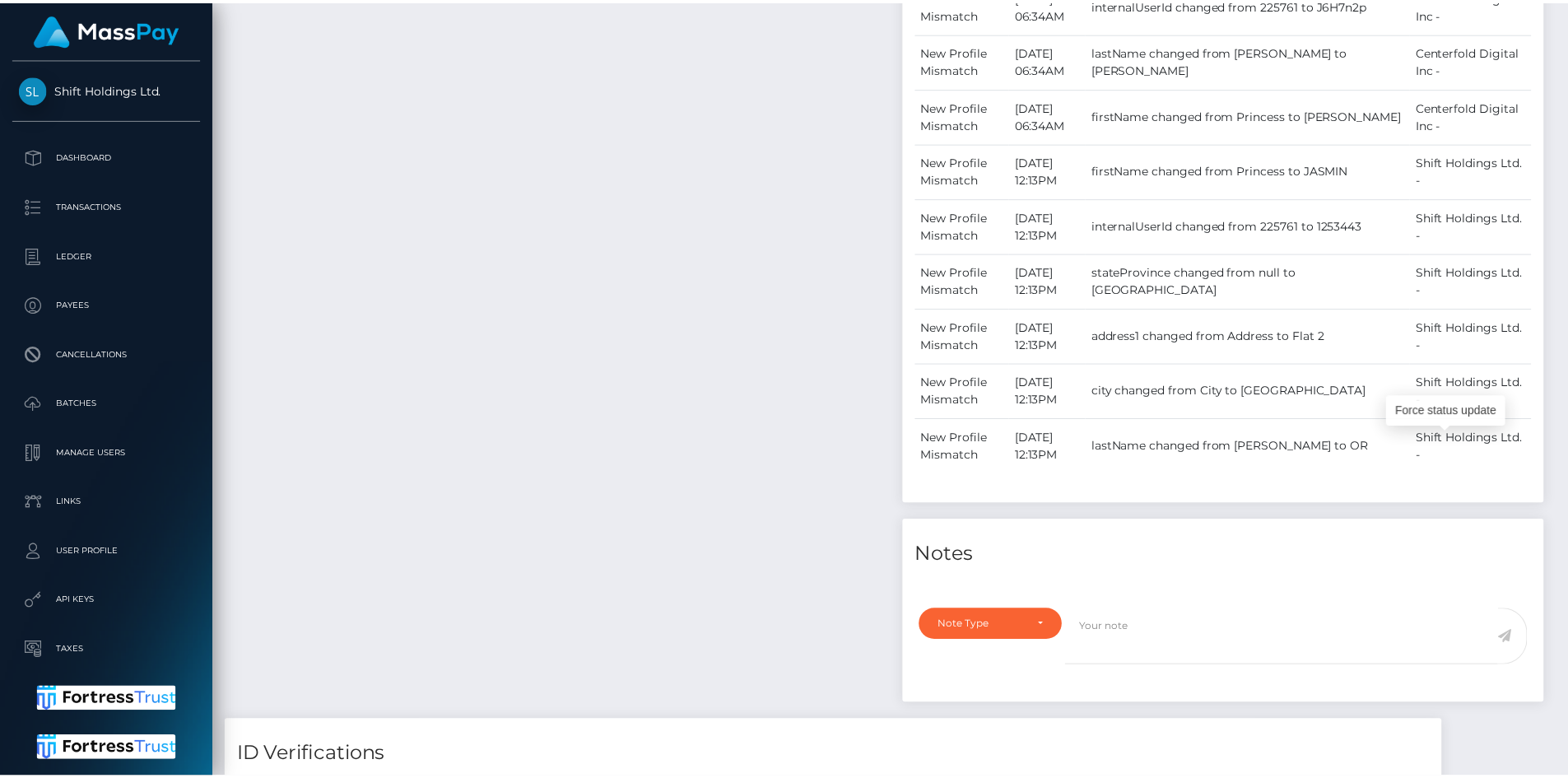
scroll to position [0, 0]
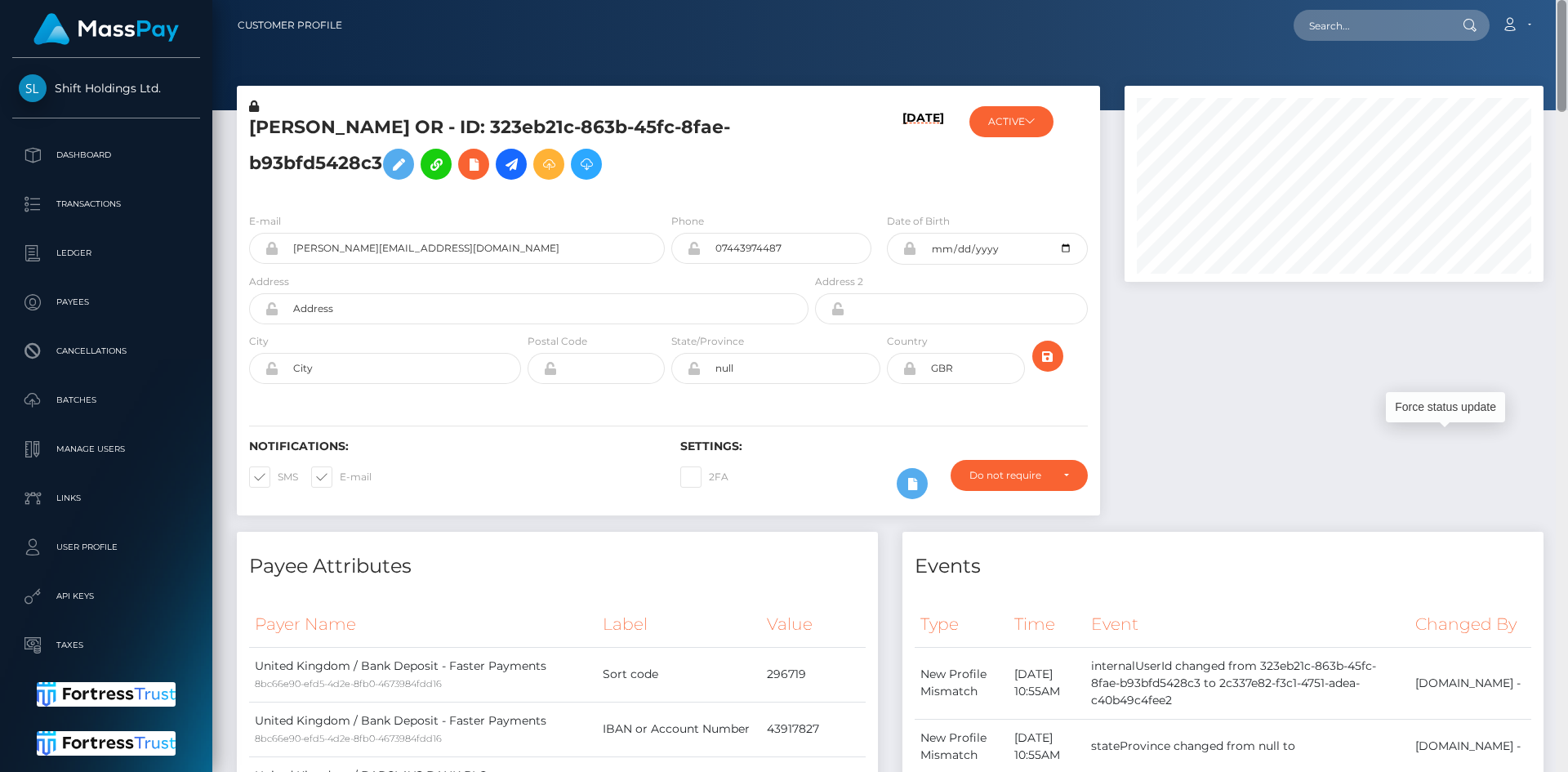
drag, startPoint x: 1566, startPoint y: 676, endPoint x: 1567, endPoint y: -52, distance: 728.0
click at [1567, 0] on html "Shift Holdings Ltd. Dashboard Transactions Ledger Payees Batches" at bounding box center [784, 386] width 1568 height 772
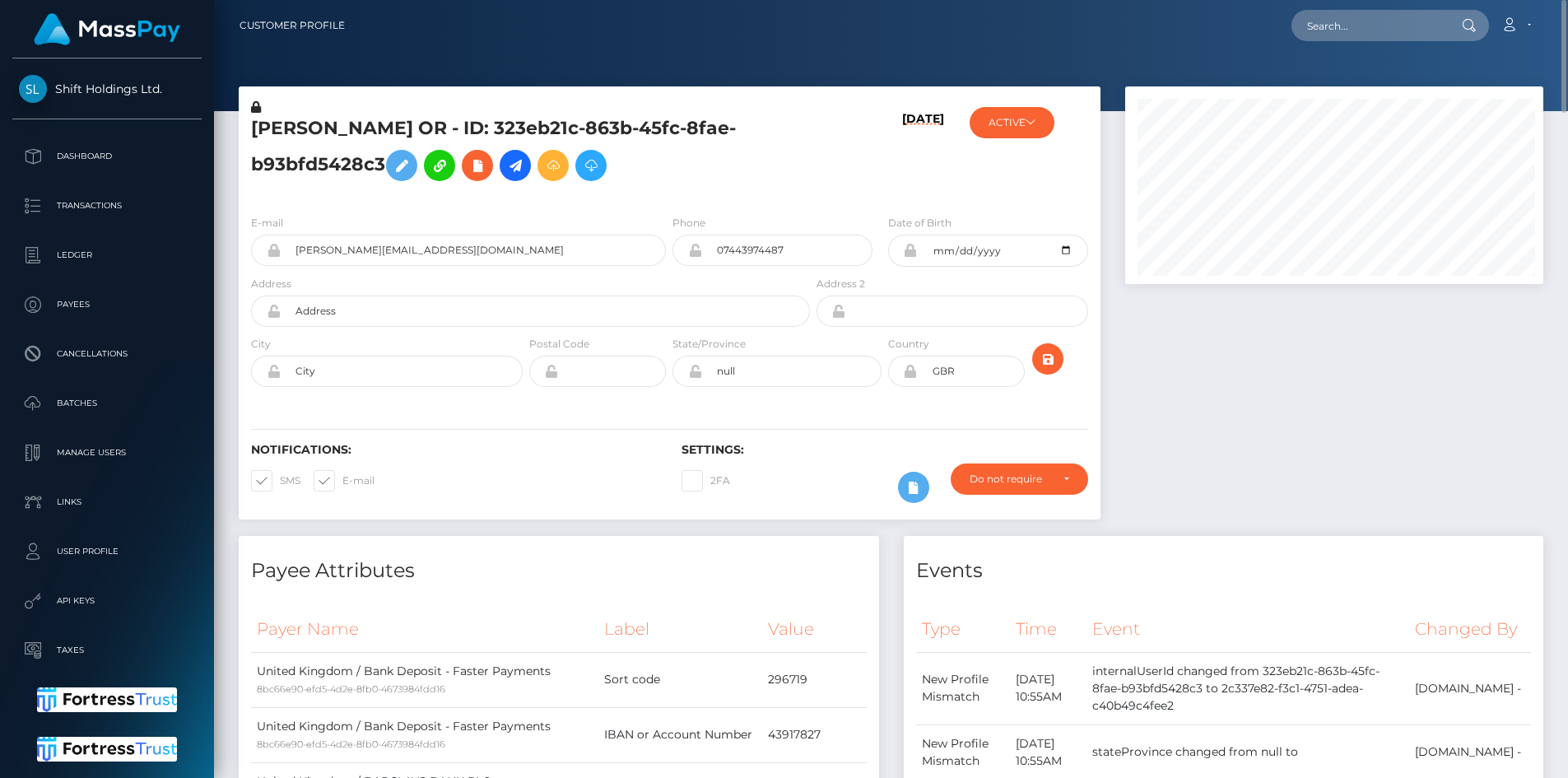
scroll to position [823131, 822573]
click at [1347, 29] on input "text" at bounding box center [1368, 25] width 155 height 31
paste input "marcus@clubcloser.com"
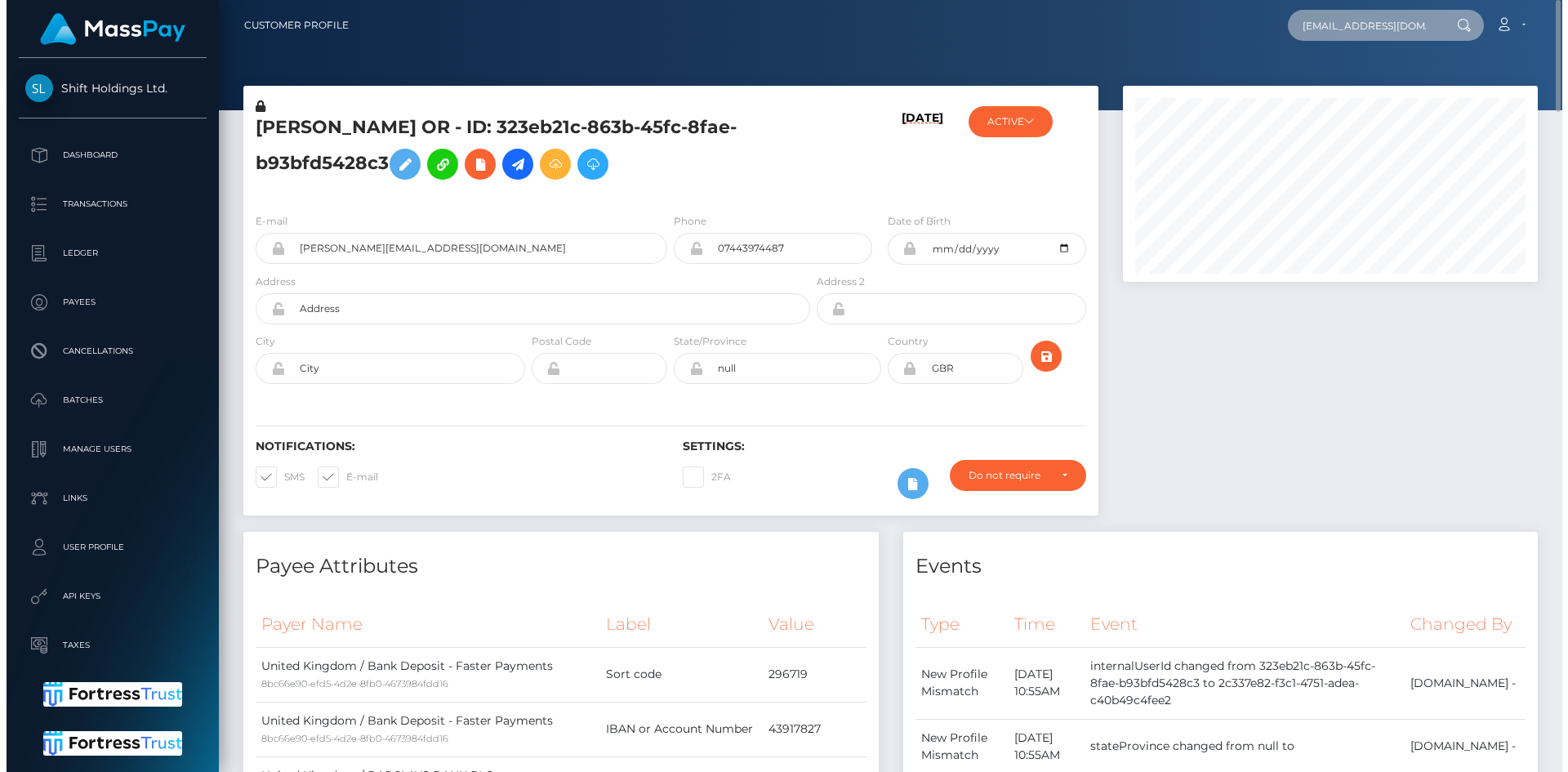
scroll to position [196, 420]
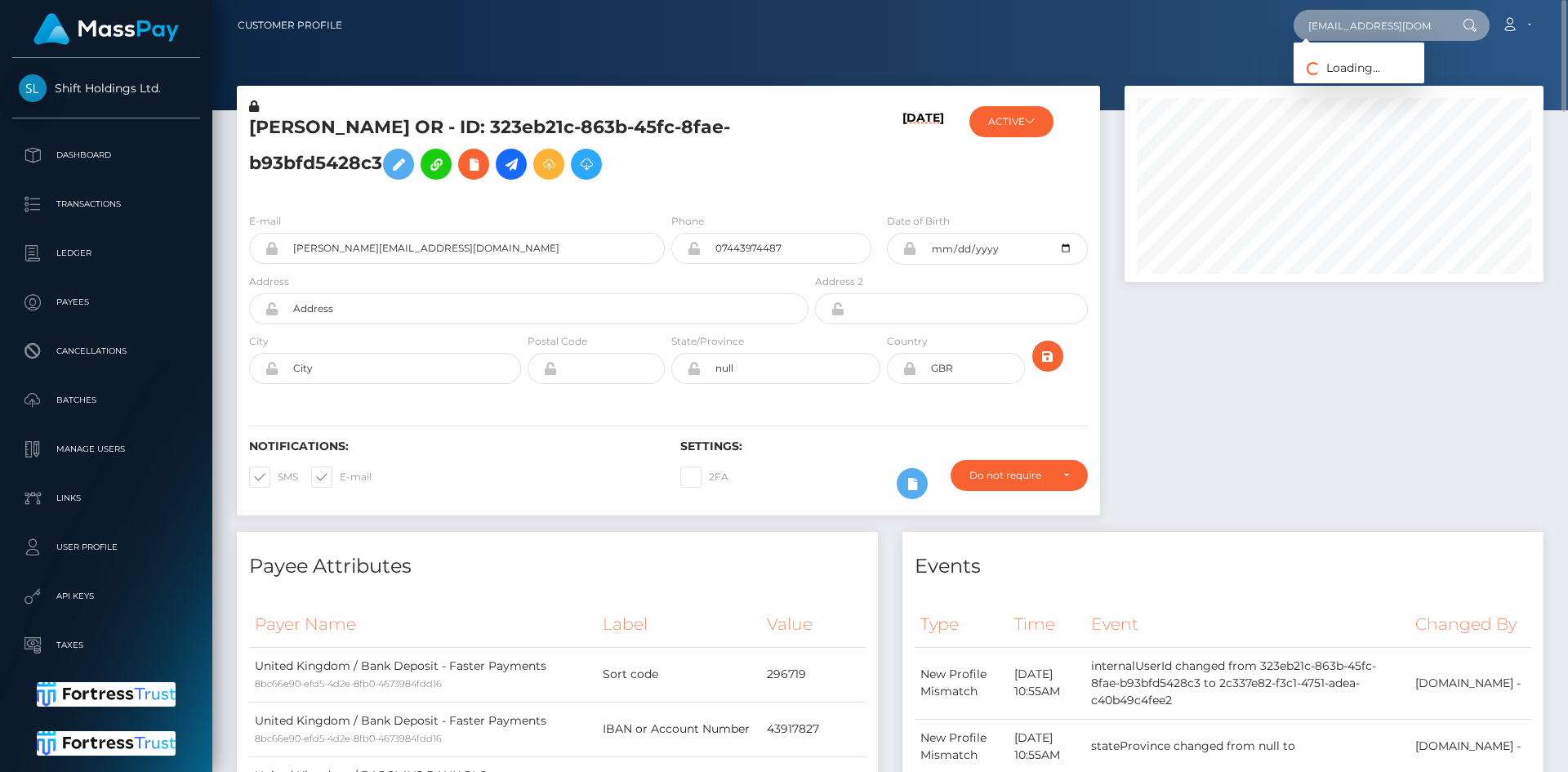
type input "marcus@clubcloser.com"
drag, startPoint x: 1344, startPoint y: 83, endPoint x: 1199, endPoint y: 82, distance: 145.0
click at [1344, 83] on link "Club Closer LLC" at bounding box center [1359, 84] width 130 height 30
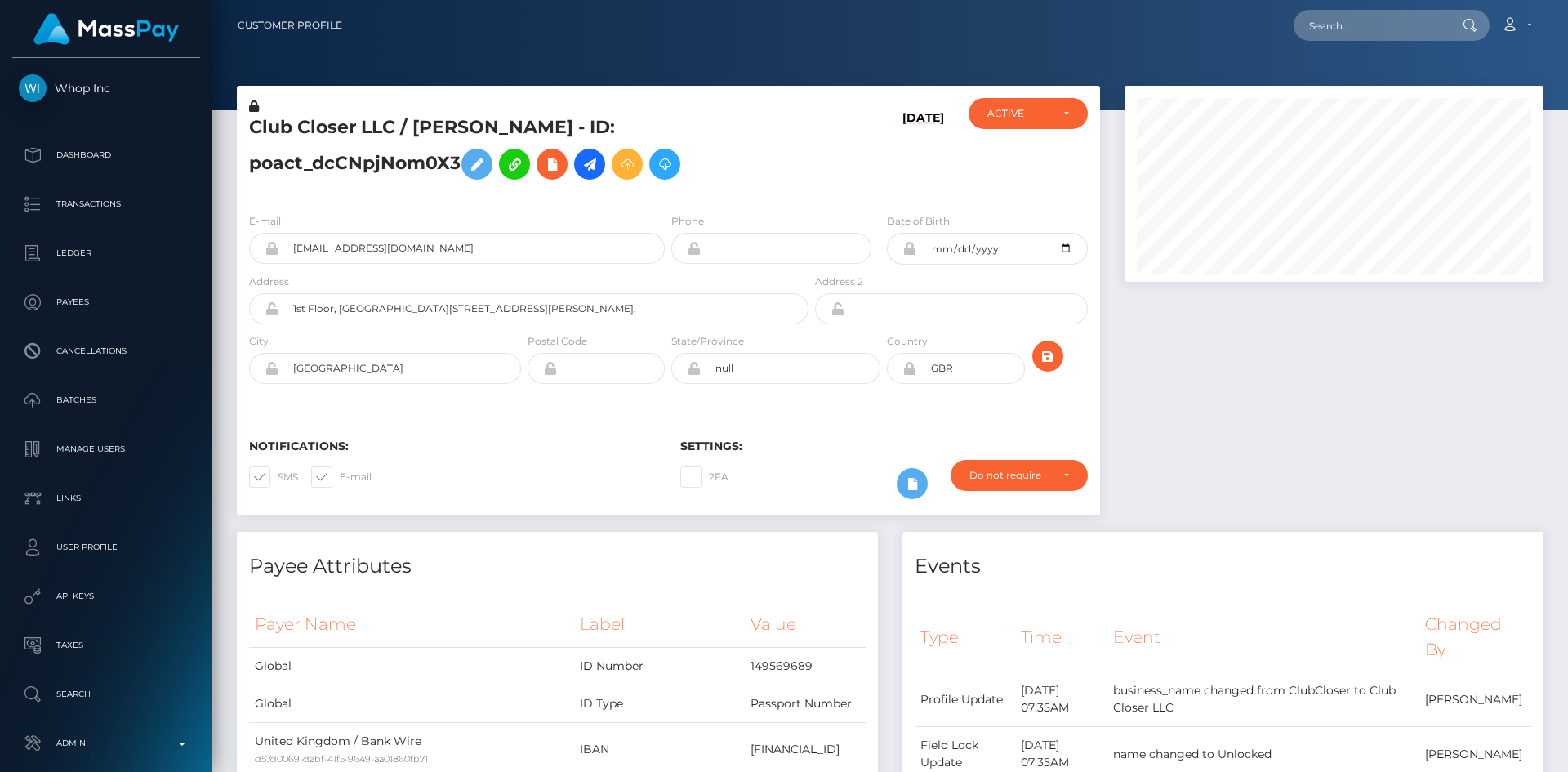
scroll to position [196, 420]
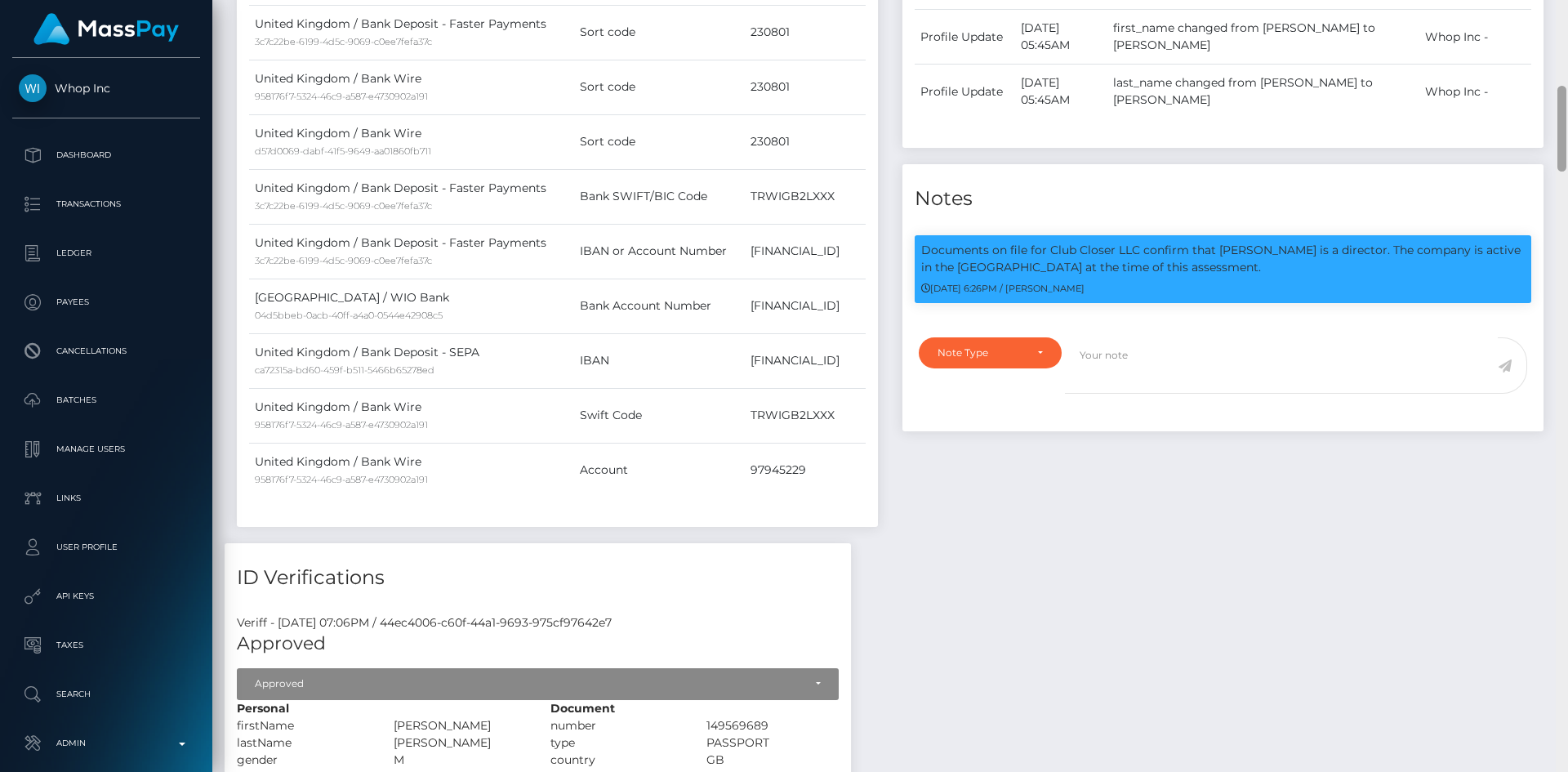
click at [1568, 80] on div at bounding box center [1562, 386] width 13 height 772
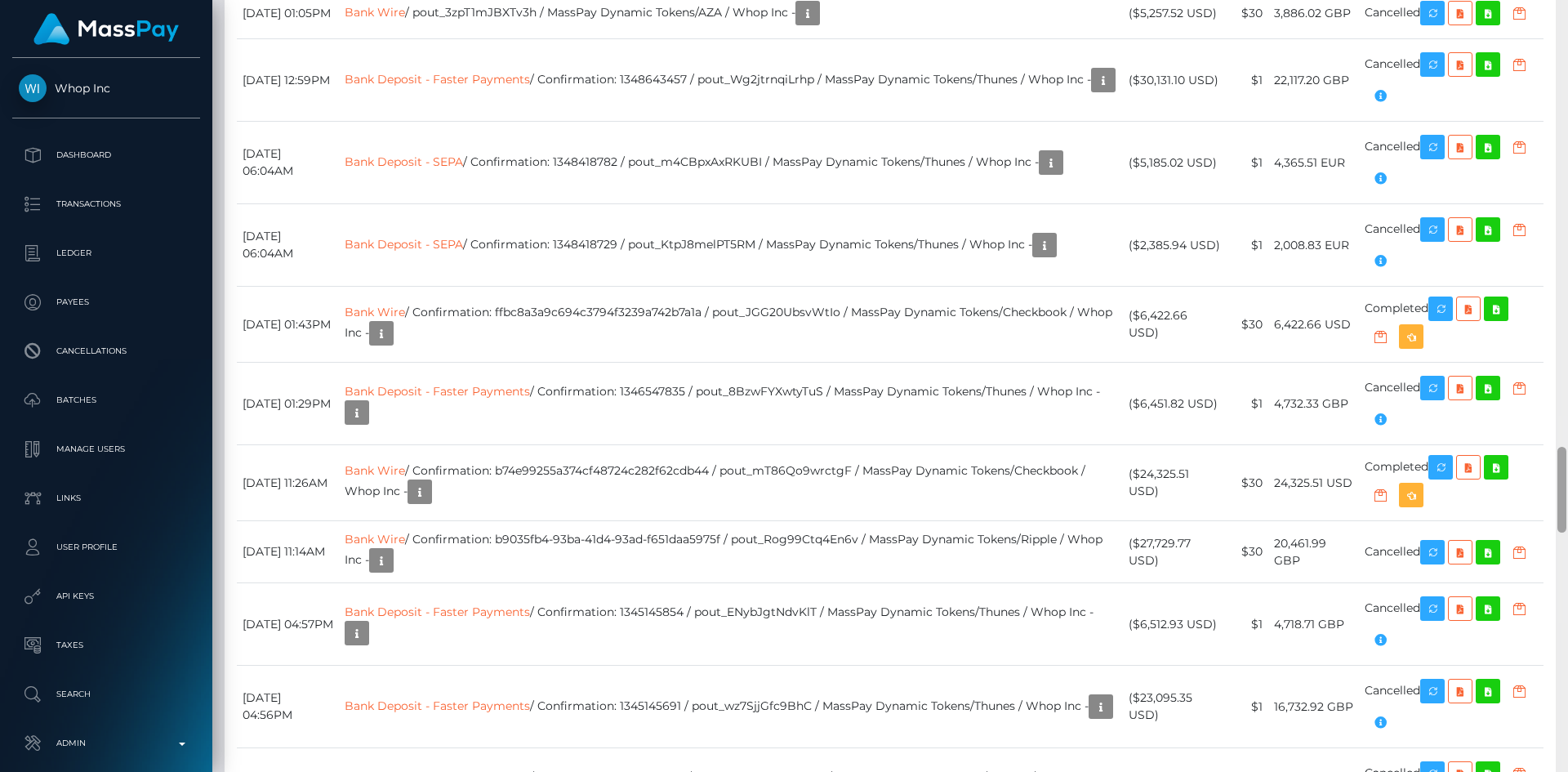
scroll to position [4204, 0]
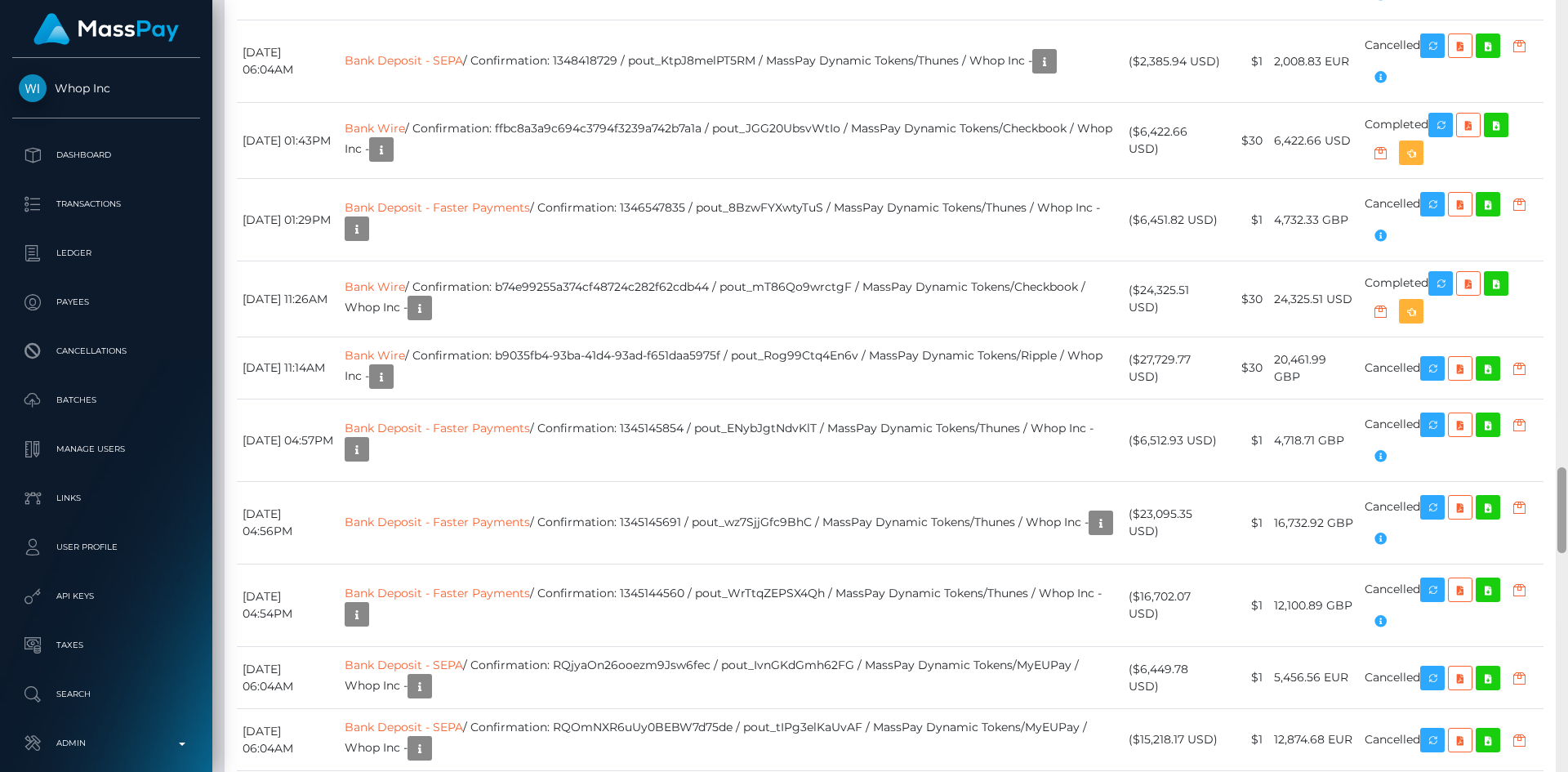
drag, startPoint x: 1566, startPoint y: 124, endPoint x: 1568, endPoint y: 481, distance: 357.0
click at [1568, 481] on div at bounding box center [1562, 386] width 13 height 772
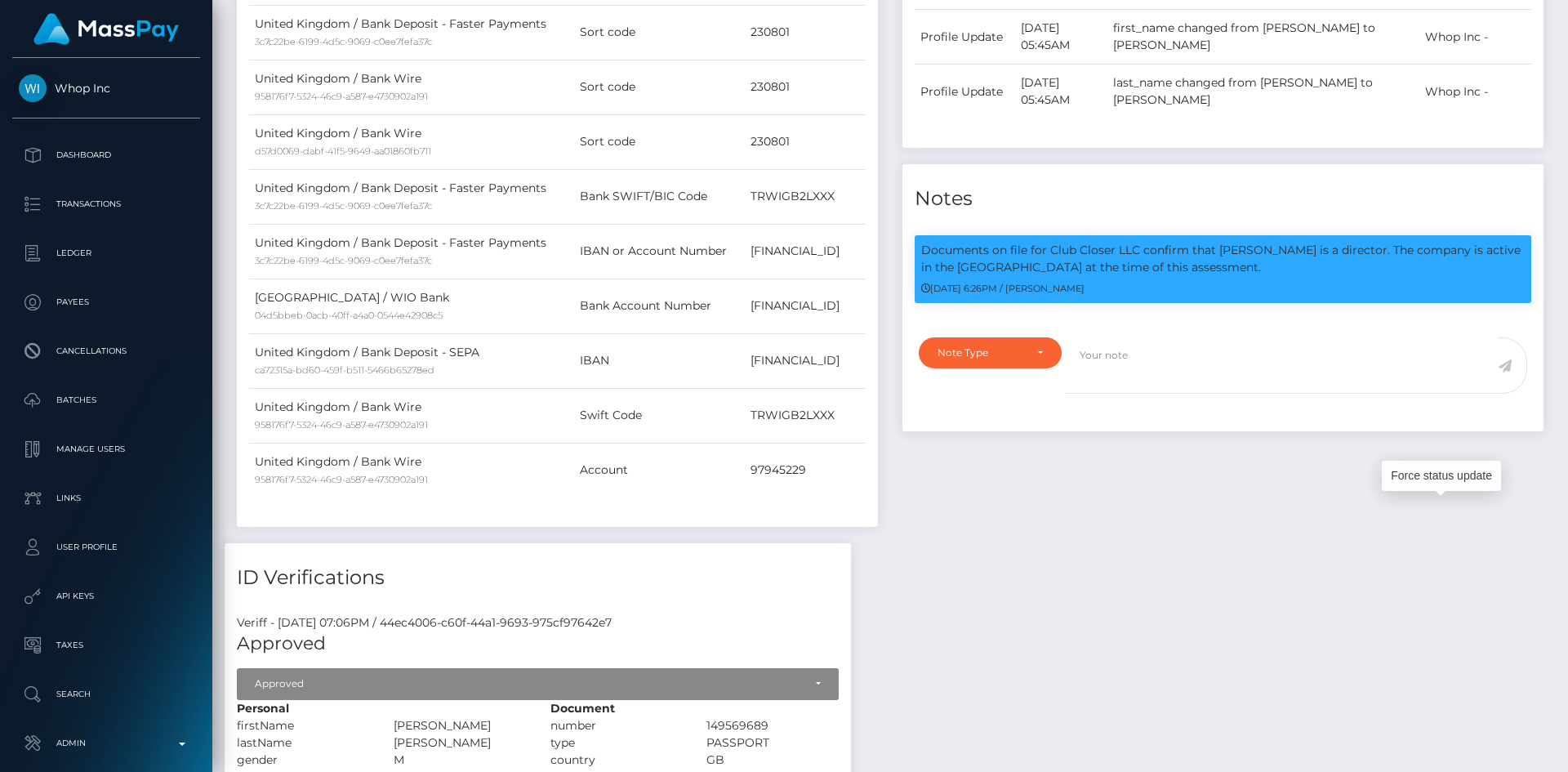
scroll to position [0, 0]
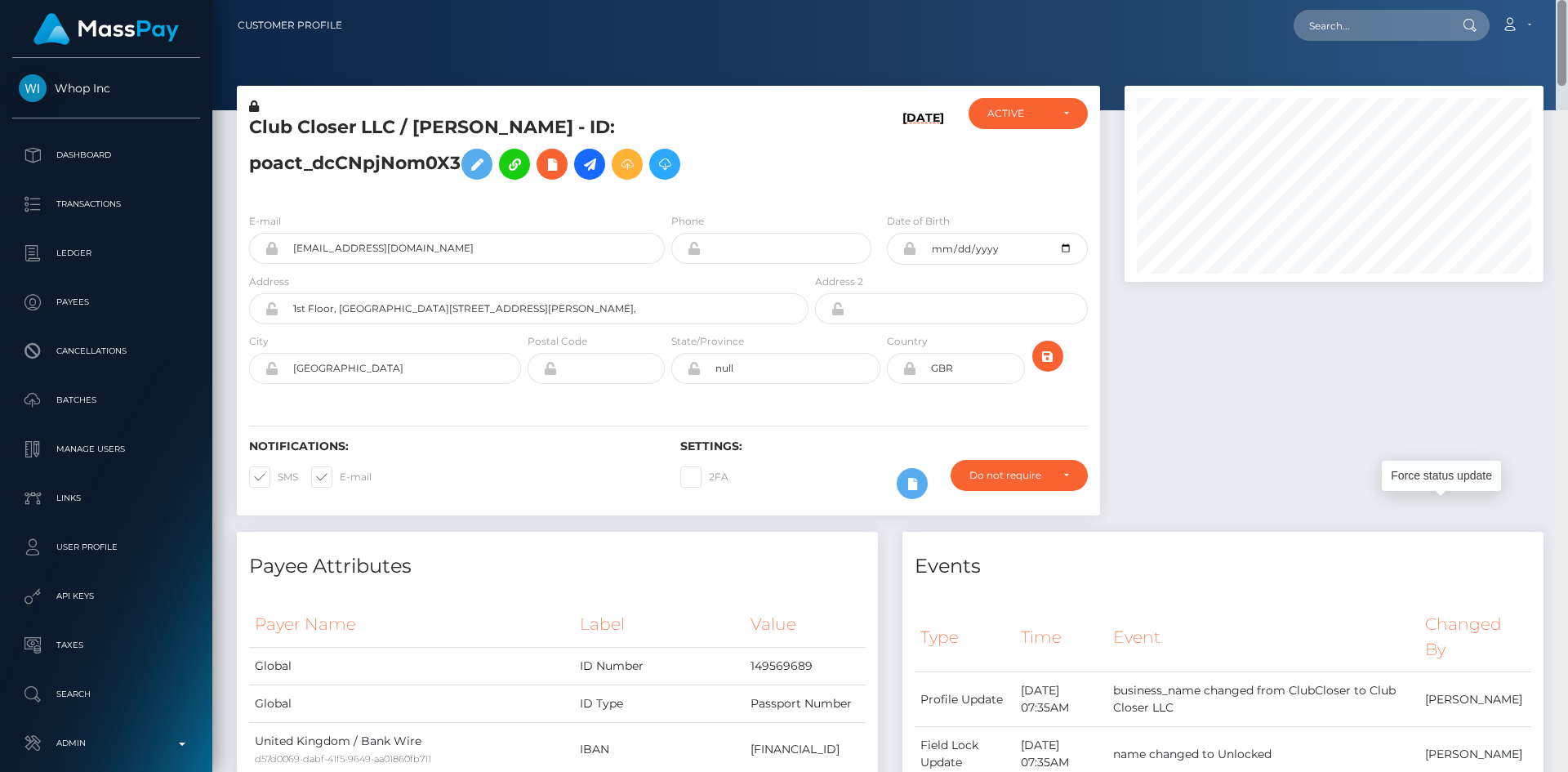
drag, startPoint x: 1562, startPoint y: 491, endPoint x: 1568, endPoint y: -40, distance: 531.0
click at [1568, 0] on html "Whop Inc Dashboard Transactions Ledger Payees Cancellations Links" at bounding box center [784, 386] width 1568 height 772
click at [1373, 25] on input "text" at bounding box center [1370, 25] width 153 height 31
paste input "b53397b0-7454-4749-bcf7-f16fc0e77760"
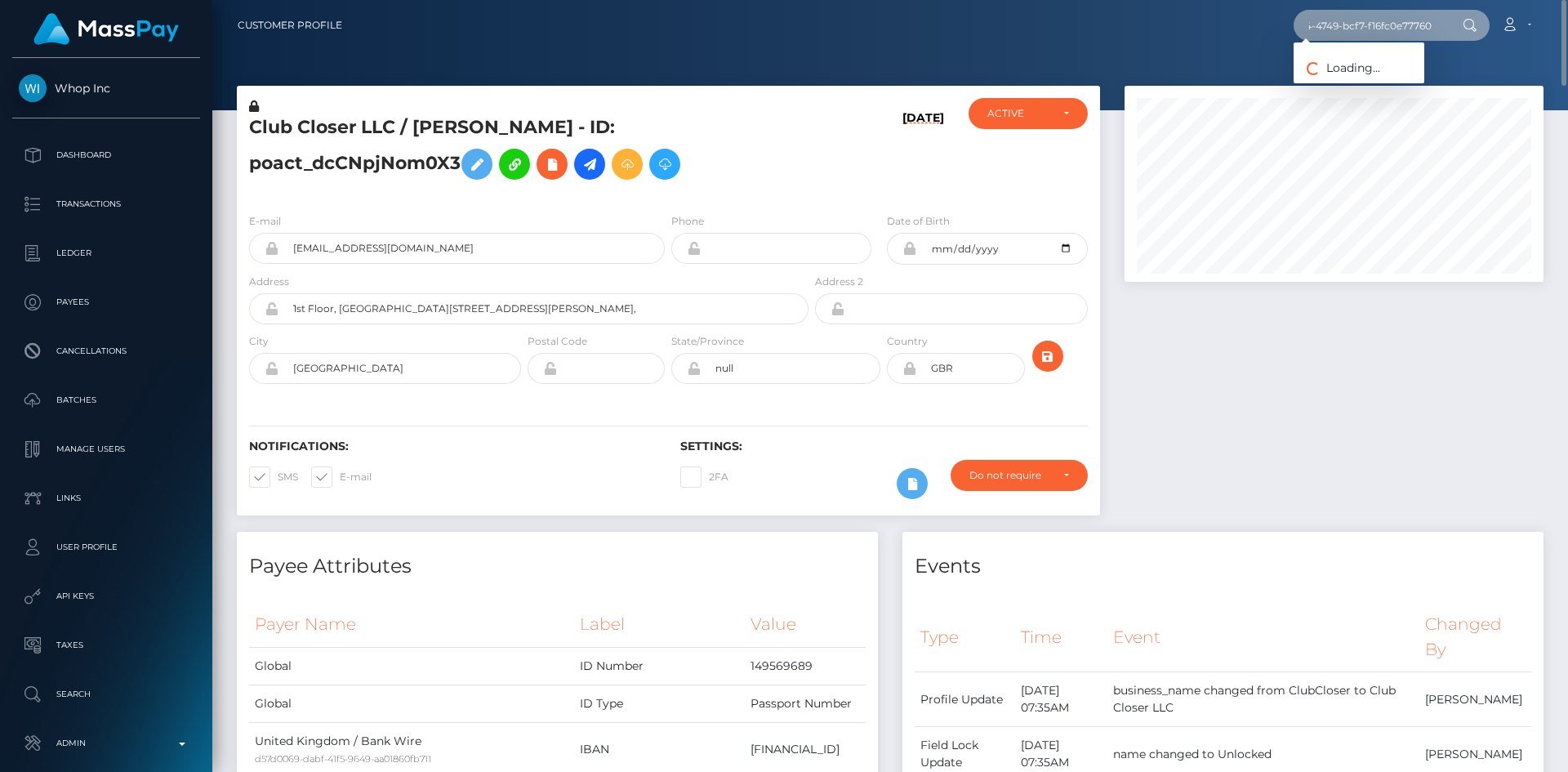
type input "b53397b0-7454-4749-bcf7-f16fc0e77760"
click at [1342, 83] on link "Mustafa Tekneci" at bounding box center [1359, 84] width 130 height 30
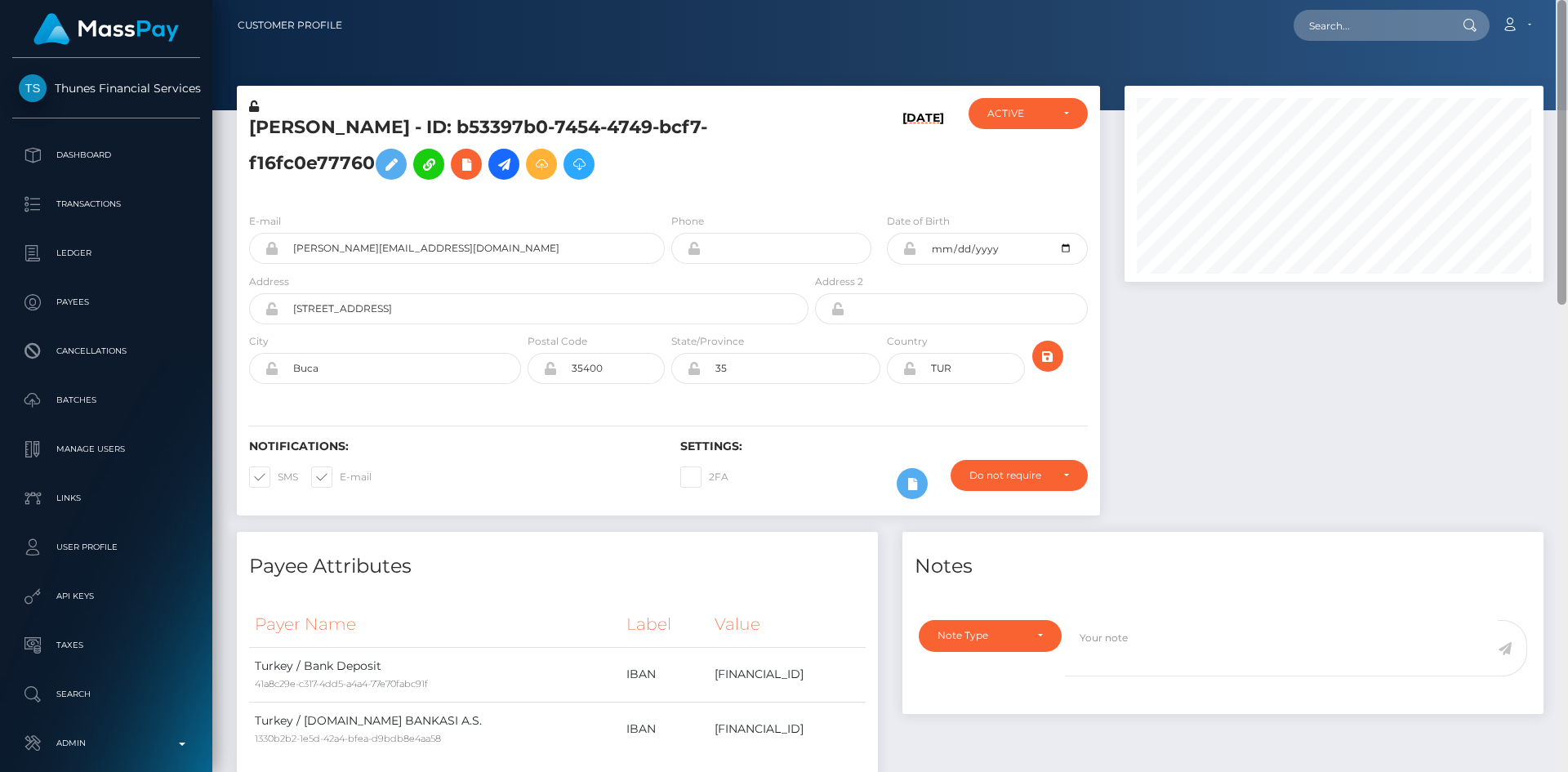
drag, startPoint x: 1559, startPoint y: 215, endPoint x: 1568, endPoint y: 63, distance: 152.3
click at [1568, 63] on div at bounding box center [1562, 386] width 13 height 772
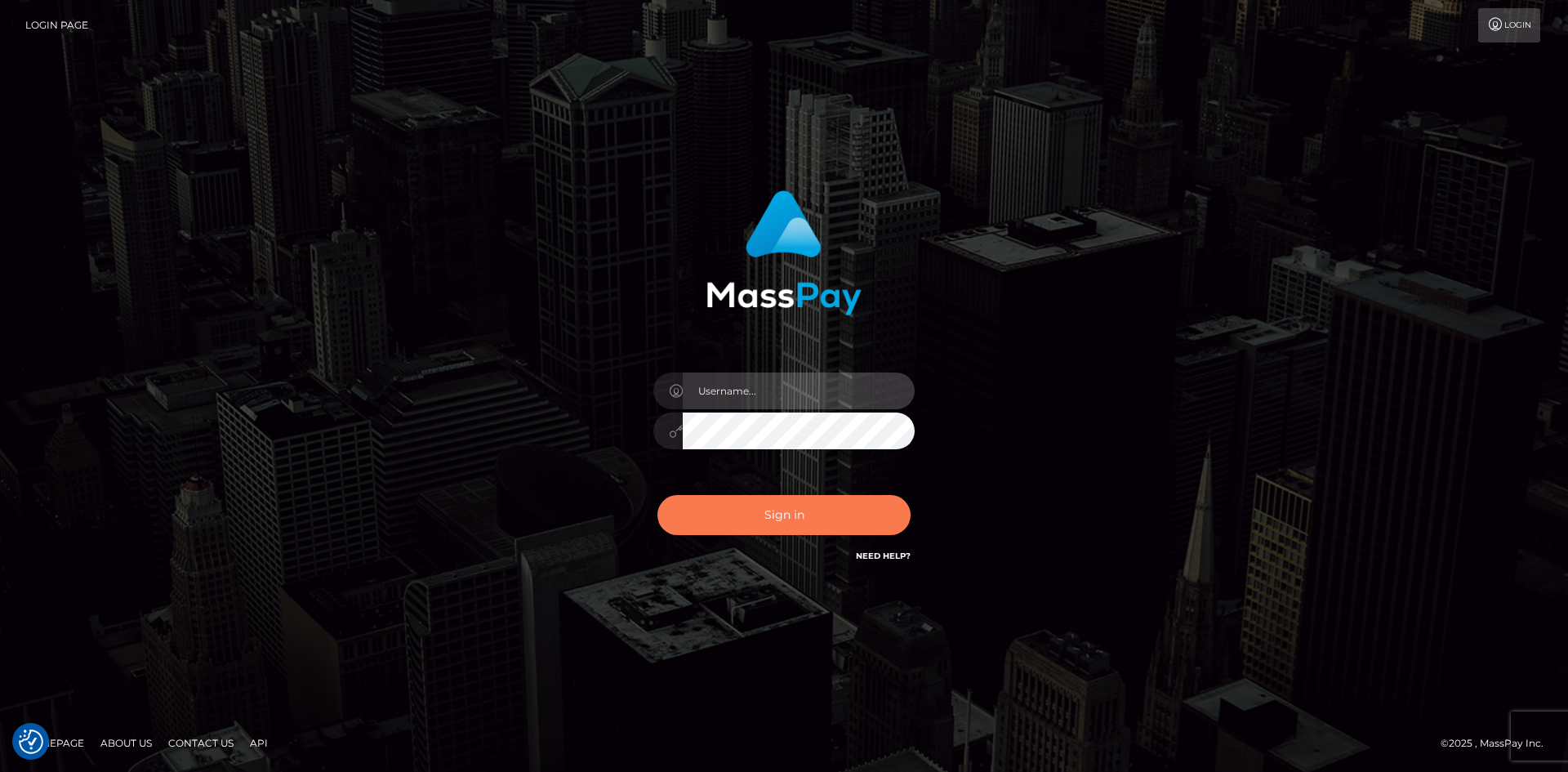
type input "alexstef"
click at [785, 503] on button "Sign in" at bounding box center [784, 514] width 253 height 40
type input "alexstef"
click at [794, 498] on button "Sign in" at bounding box center [784, 514] width 253 height 40
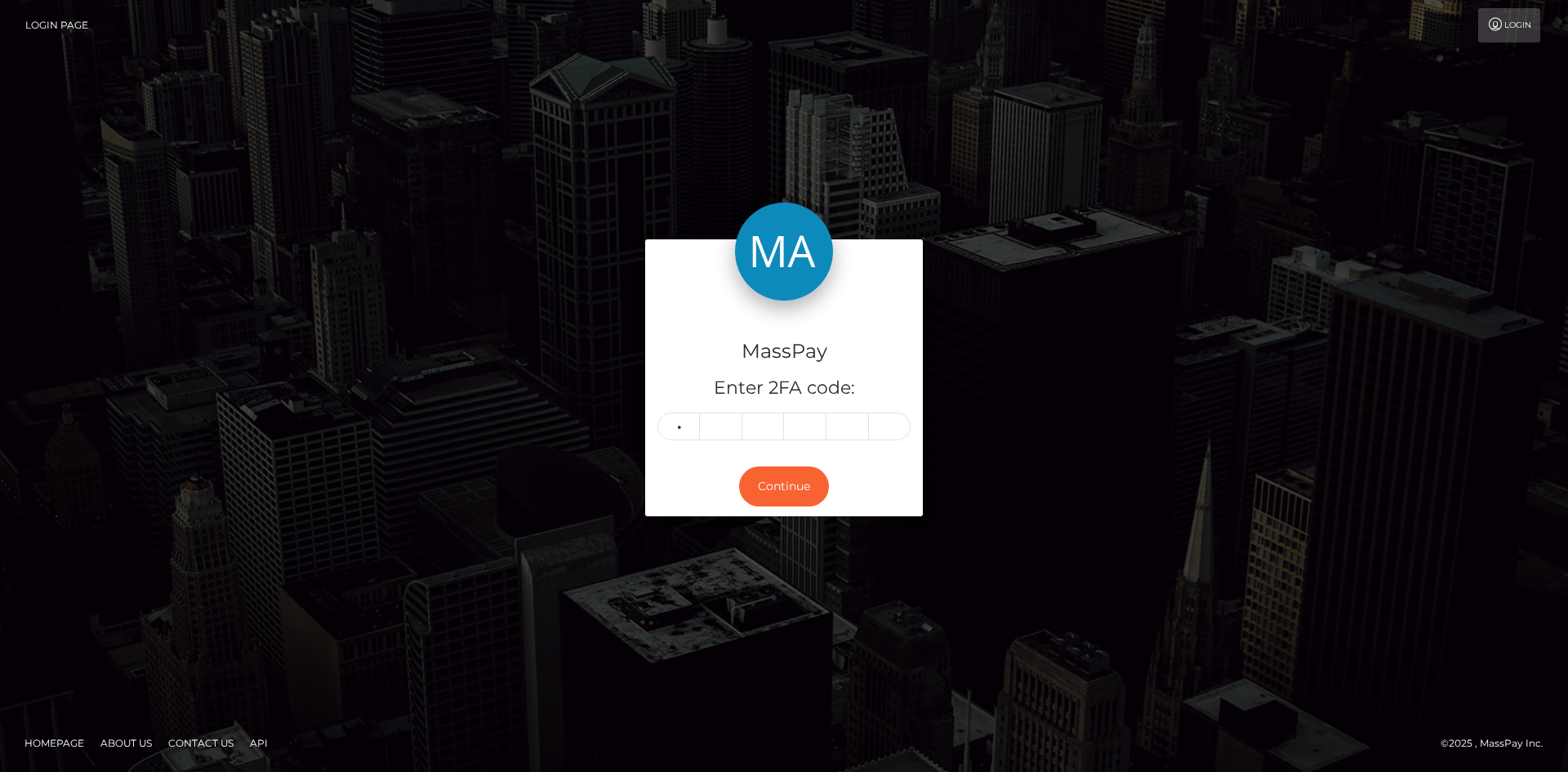
type input "9"
type input "3"
type input "0"
type input "4"
type input "2"
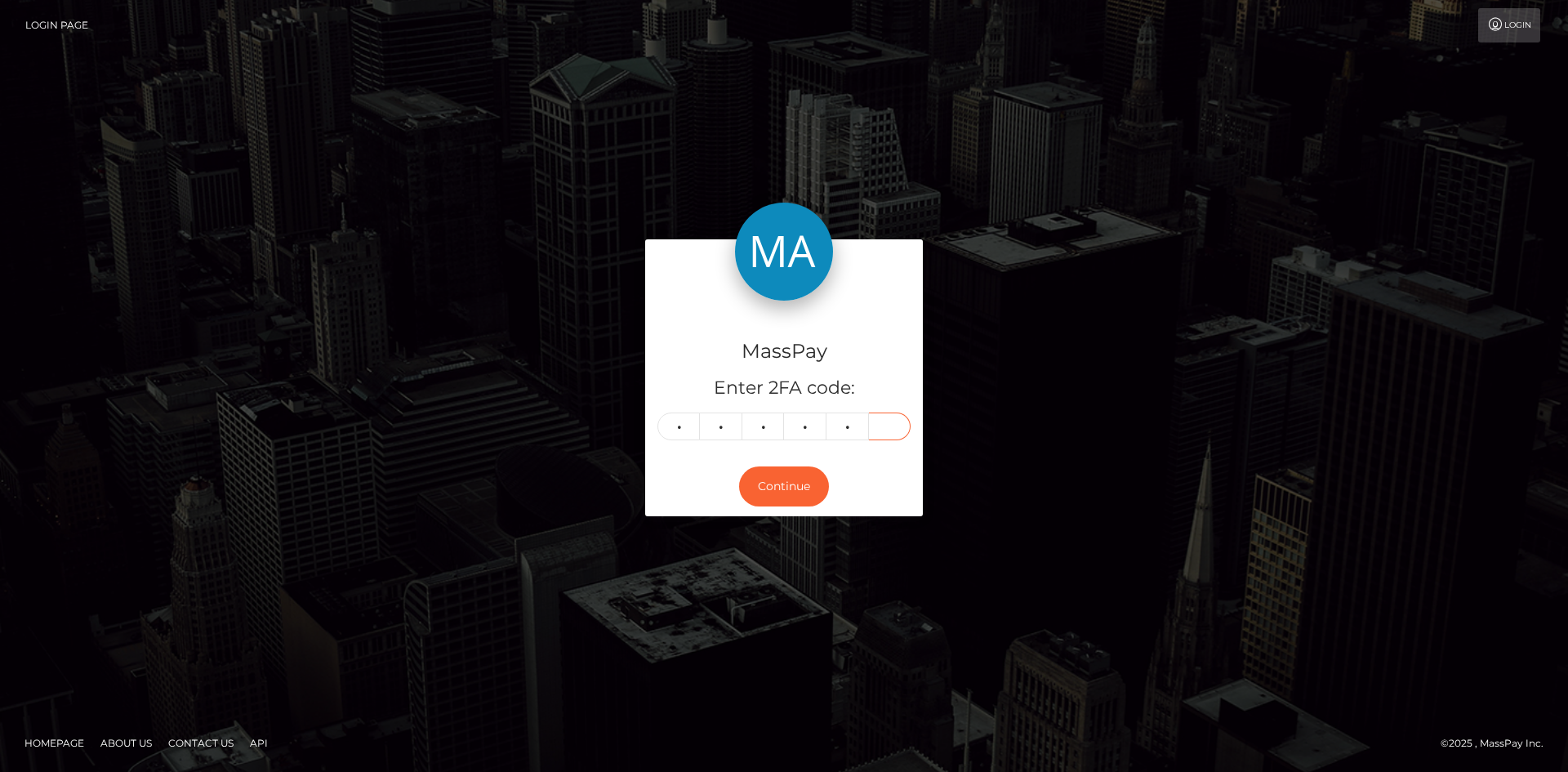
type input "7"
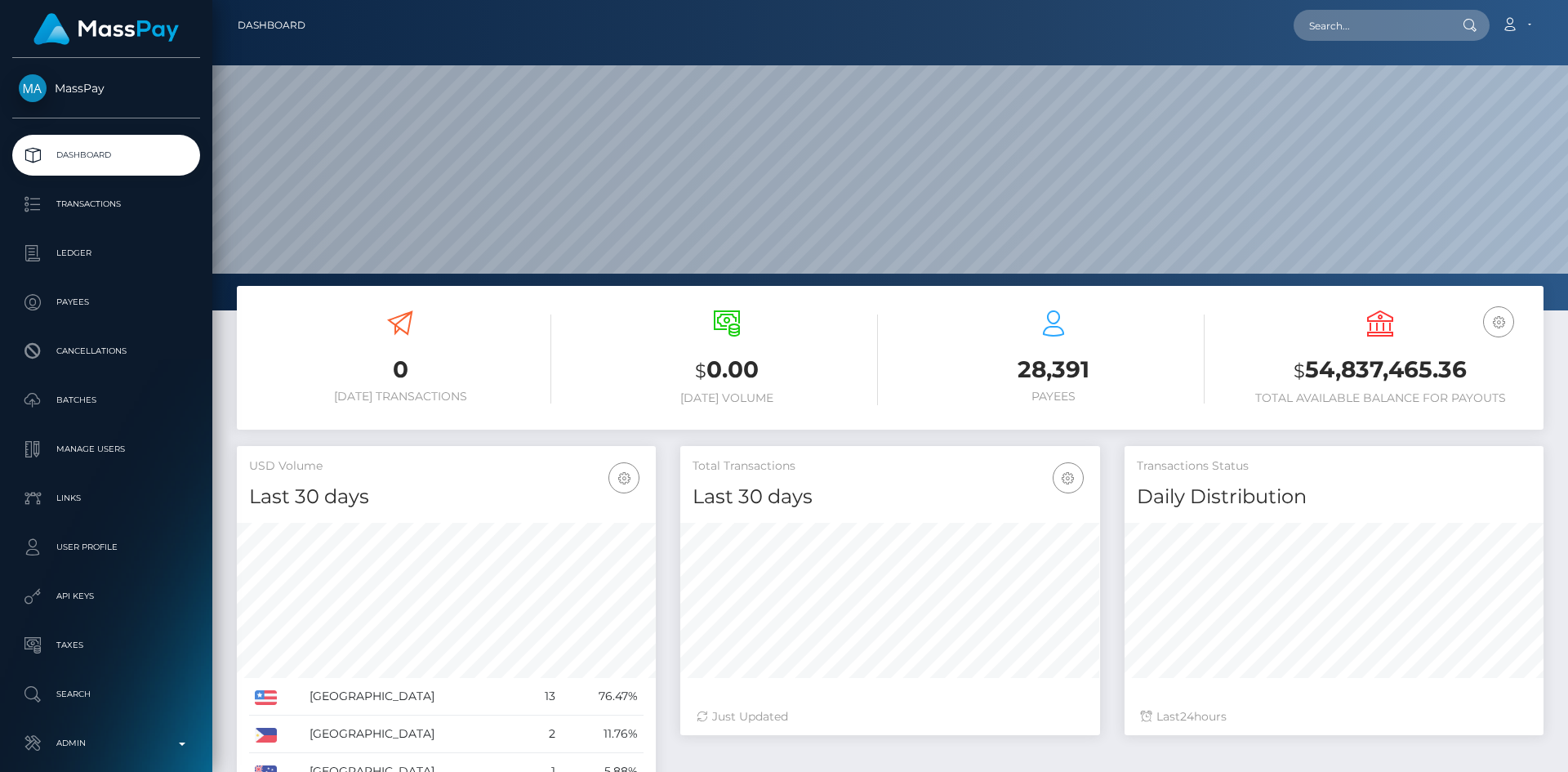
scroll to position [290, 420]
click at [1313, 25] on input "text" at bounding box center [1370, 25] width 153 height 31
paste input "poact_08aLo429Kt3f"
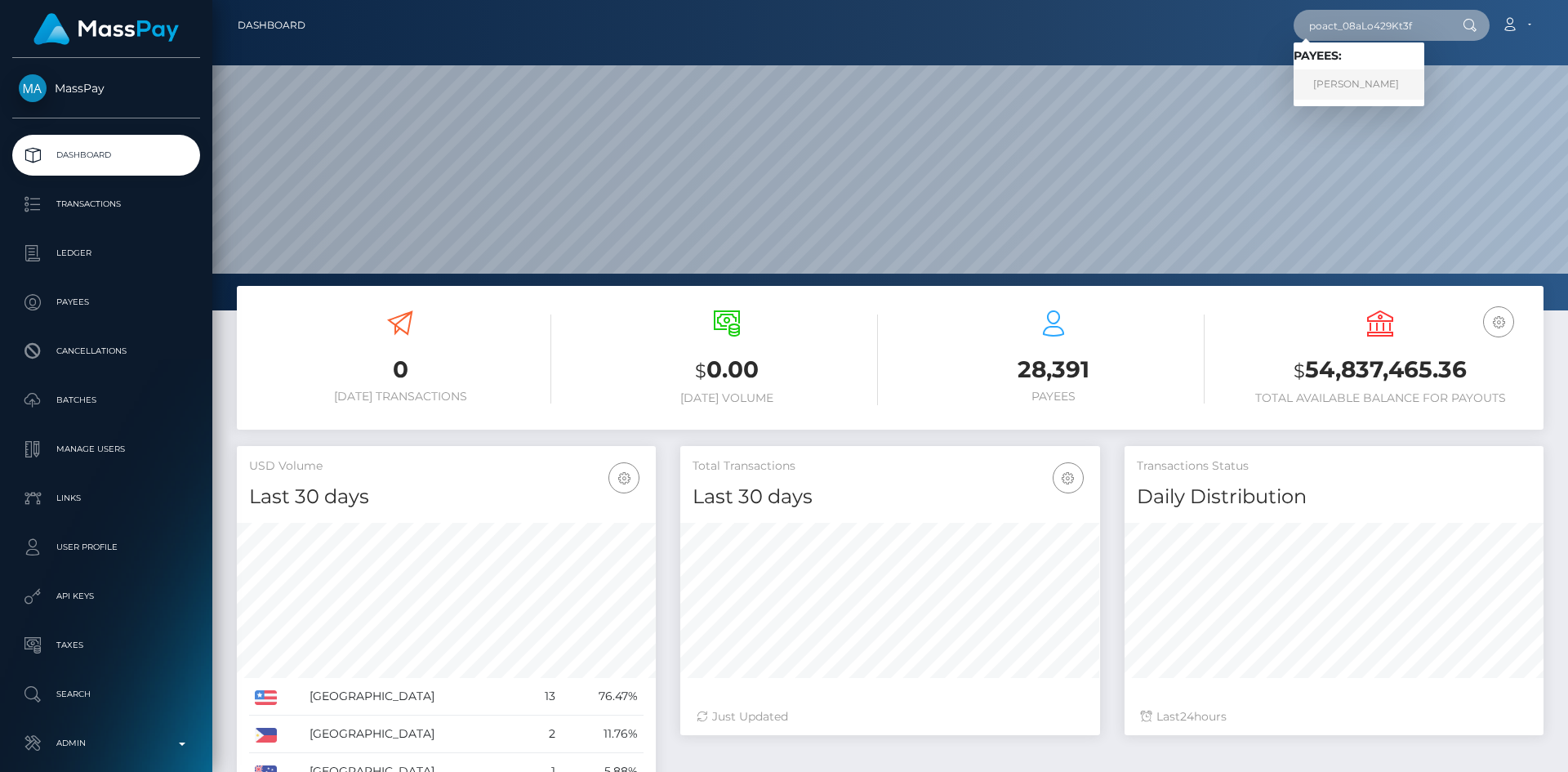
type input "poact_08aLo429Kt3f"
click at [1394, 88] on link "Marlon Rocket" at bounding box center [1359, 84] width 130 height 30
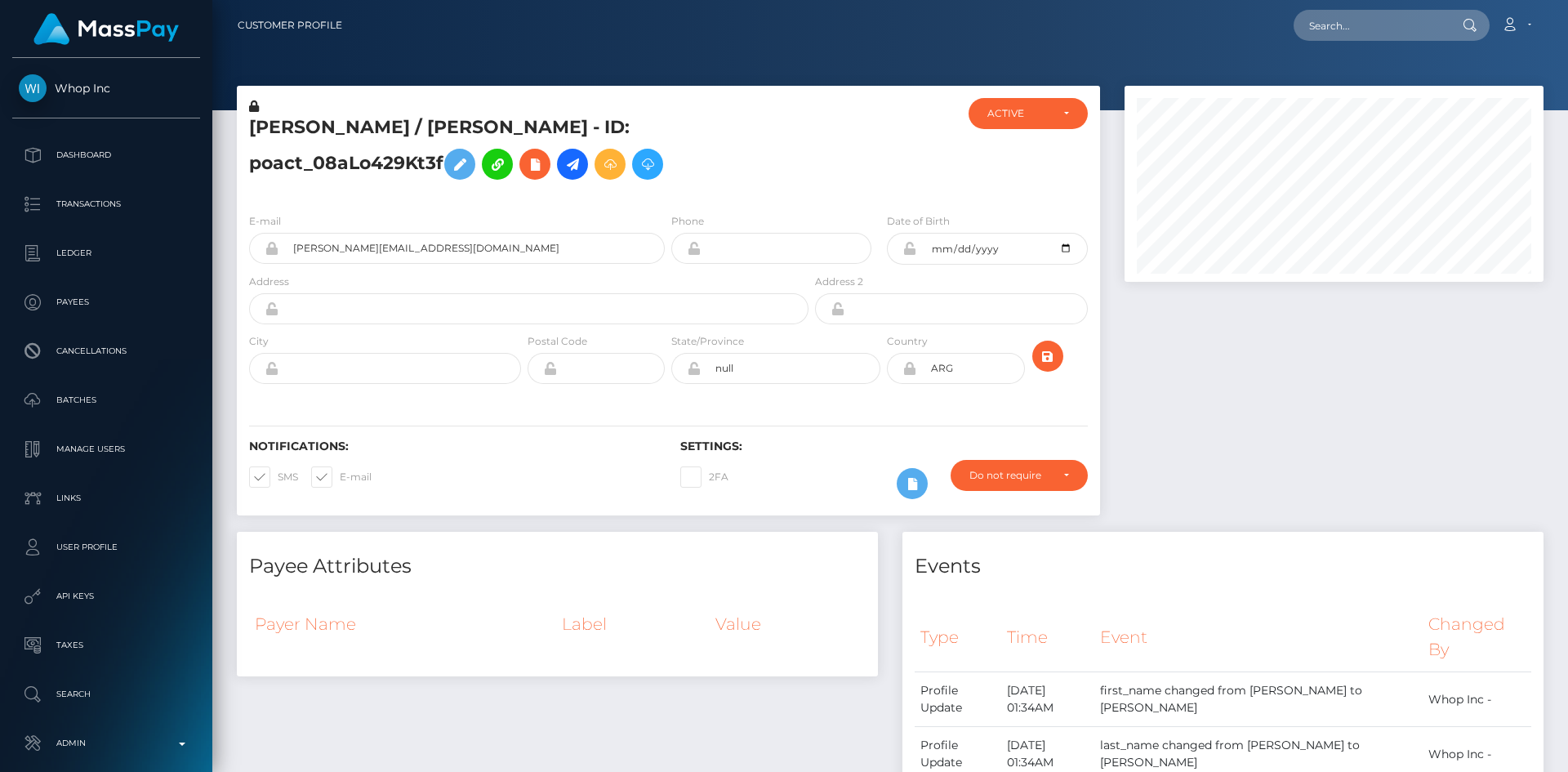
click at [1527, 530] on div "Customer Profile Loading... Loading..." at bounding box center [890, 386] width 1356 height 772
drag, startPoint x: 1561, startPoint y: 525, endPoint x: 1568, endPoint y: 98, distance: 427.1
click at [1568, 98] on div at bounding box center [1562, 456] width 13 height 772
drag, startPoint x: 1563, startPoint y: 204, endPoint x: 1568, endPoint y: 110, distance: 94.1
click at [1568, 160] on div at bounding box center [1562, 546] width 13 height 772
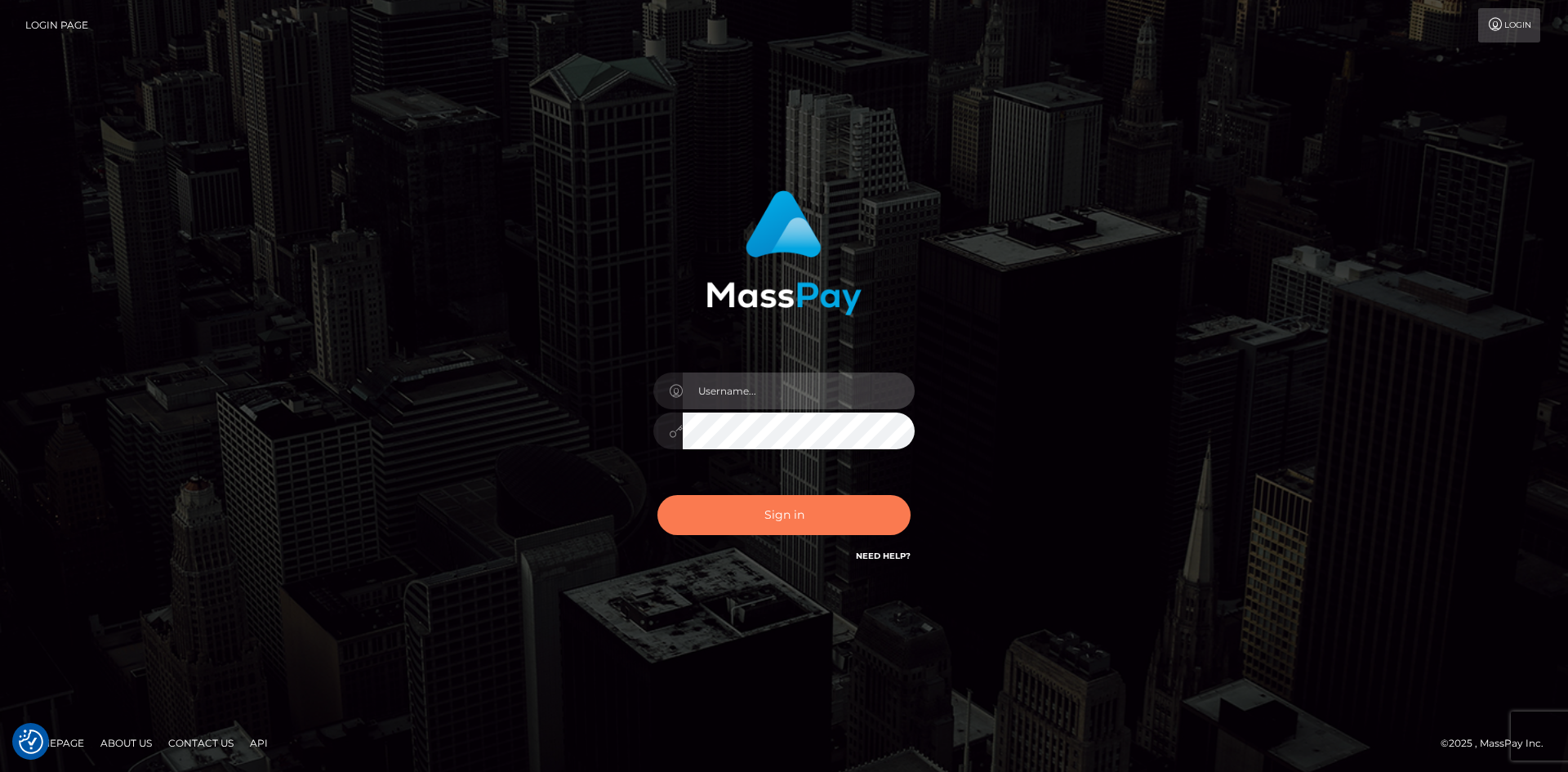
type input "alexstef"
click at [787, 529] on button "Sign in" at bounding box center [784, 514] width 253 height 40
type input "alexstef"
click at [795, 511] on button "Sign in" at bounding box center [784, 514] width 253 height 40
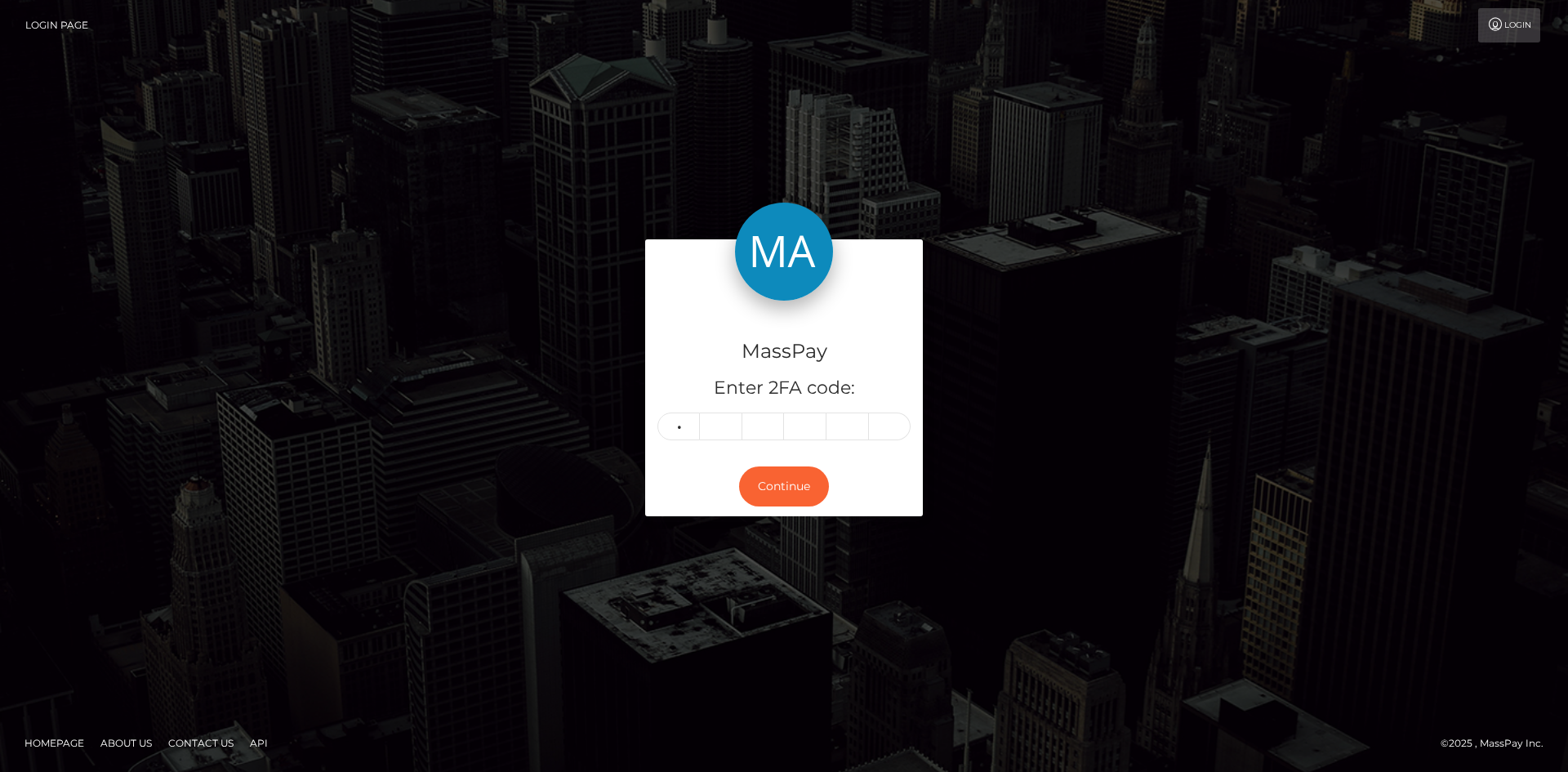
type input "5"
type input "8"
type input "4"
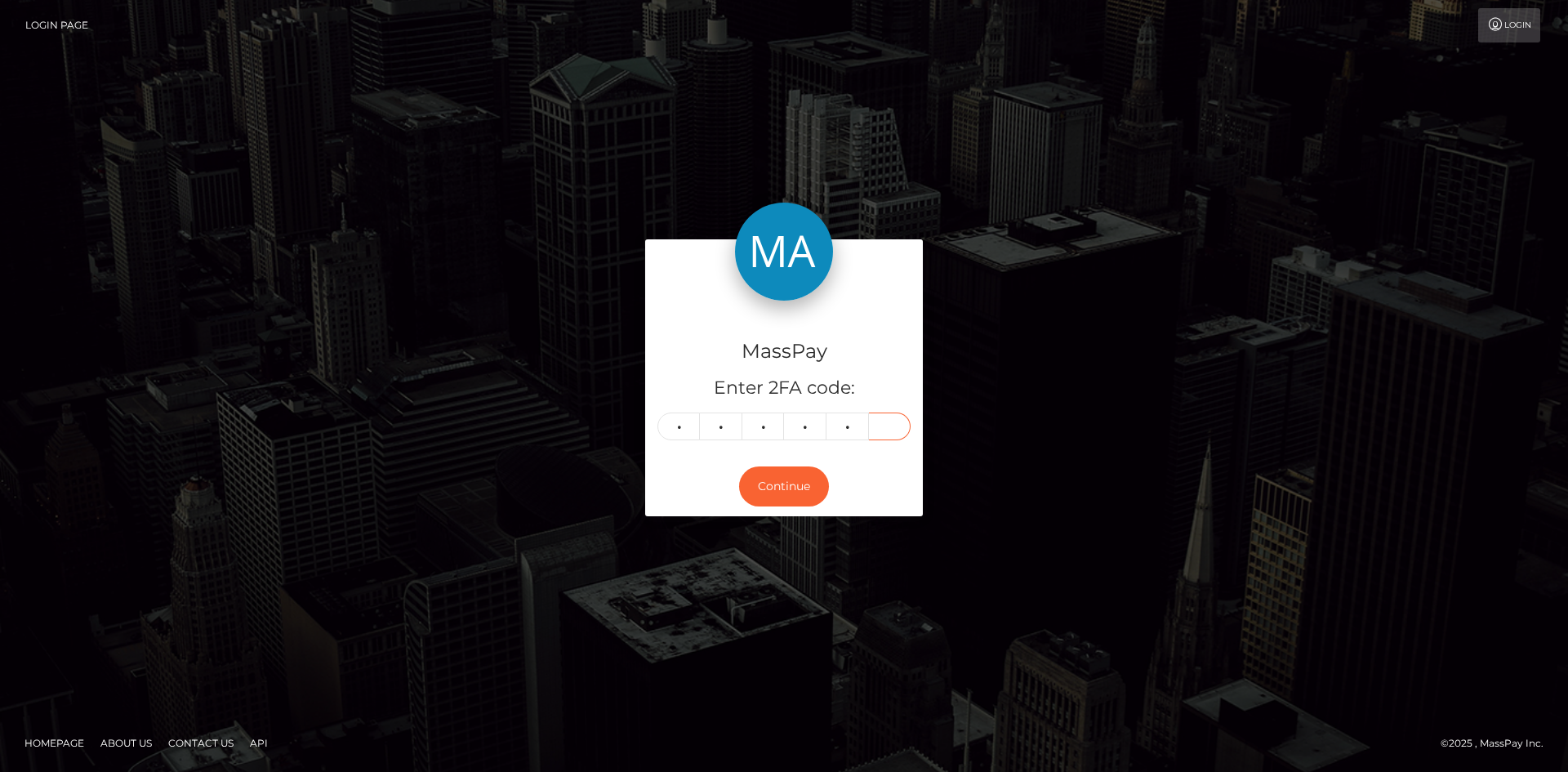
type input "9"
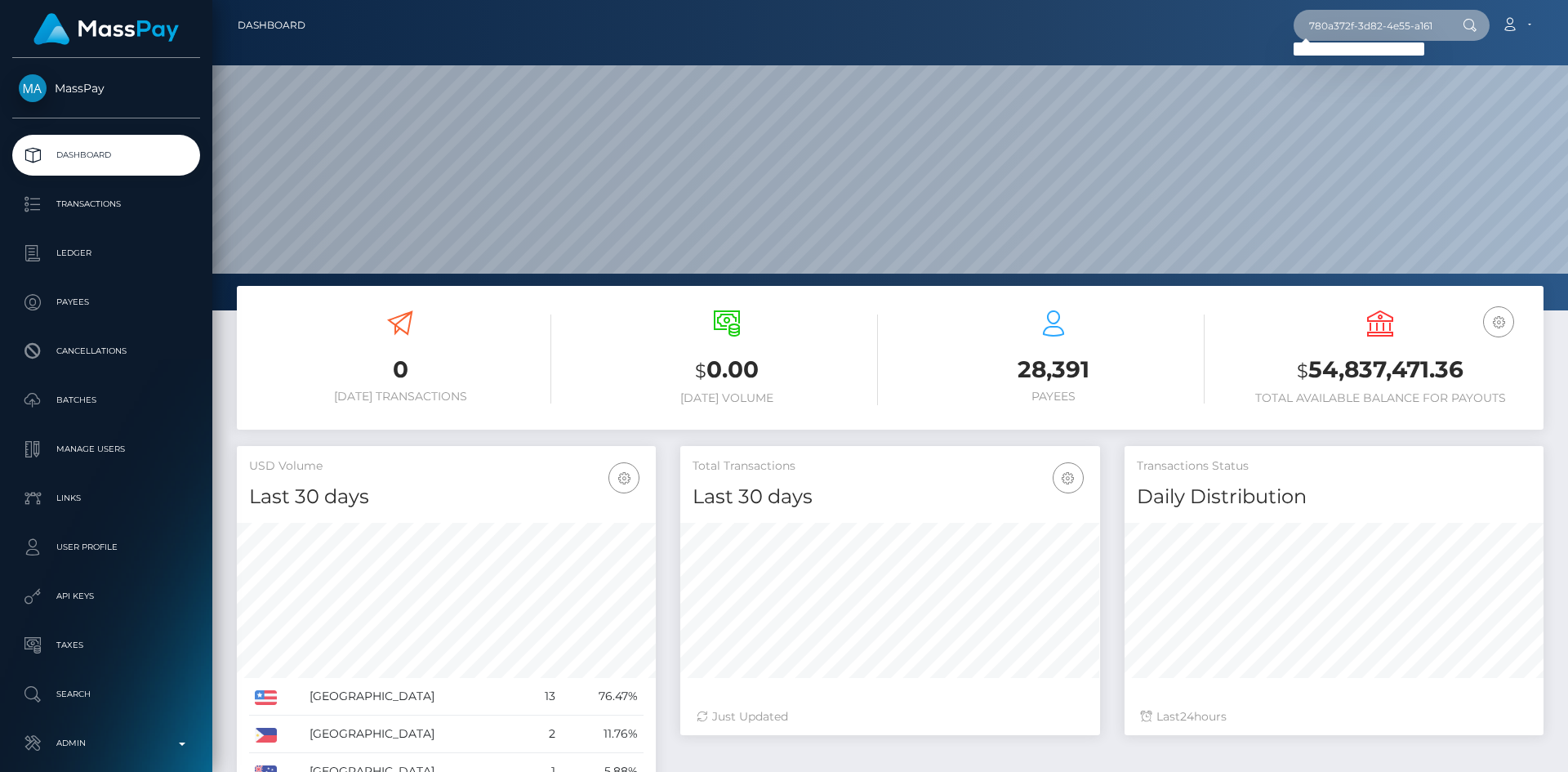
click at [1318, 32] on input "780a372f-3d82-4e55-a161-fd6538fff1ad / 68a93cf604e2617b6f0dc9fc" at bounding box center [1370, 25] width 153 height 31
paste input "text"
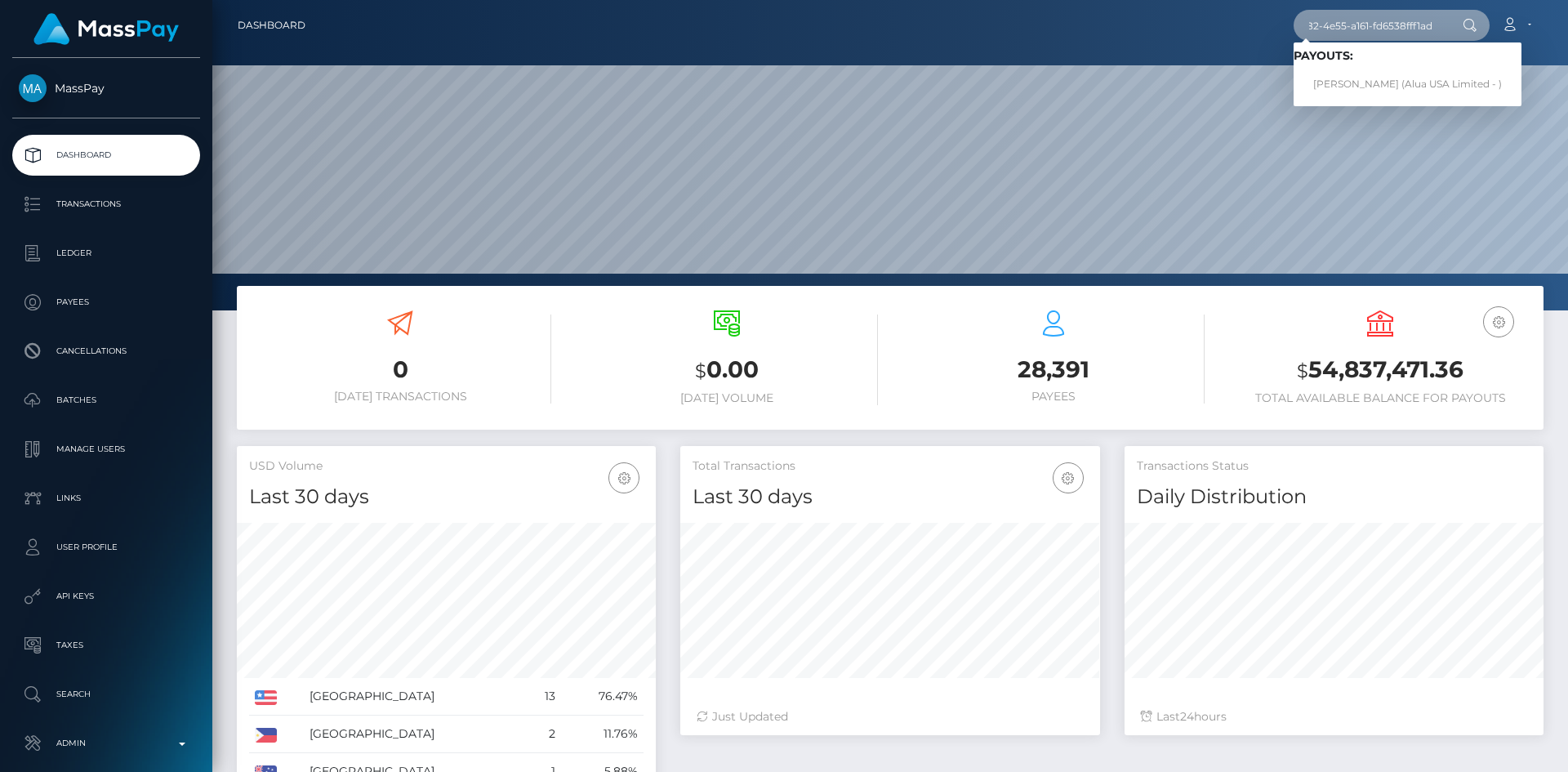
type input "780a372f-3d82-4e55-a161-fd6538fff1ad"
click at [1340, 87] on link "[PERSON_NAME] (Alua USA Limited - )" at bounding box center [1408, 84] width 228 height 30
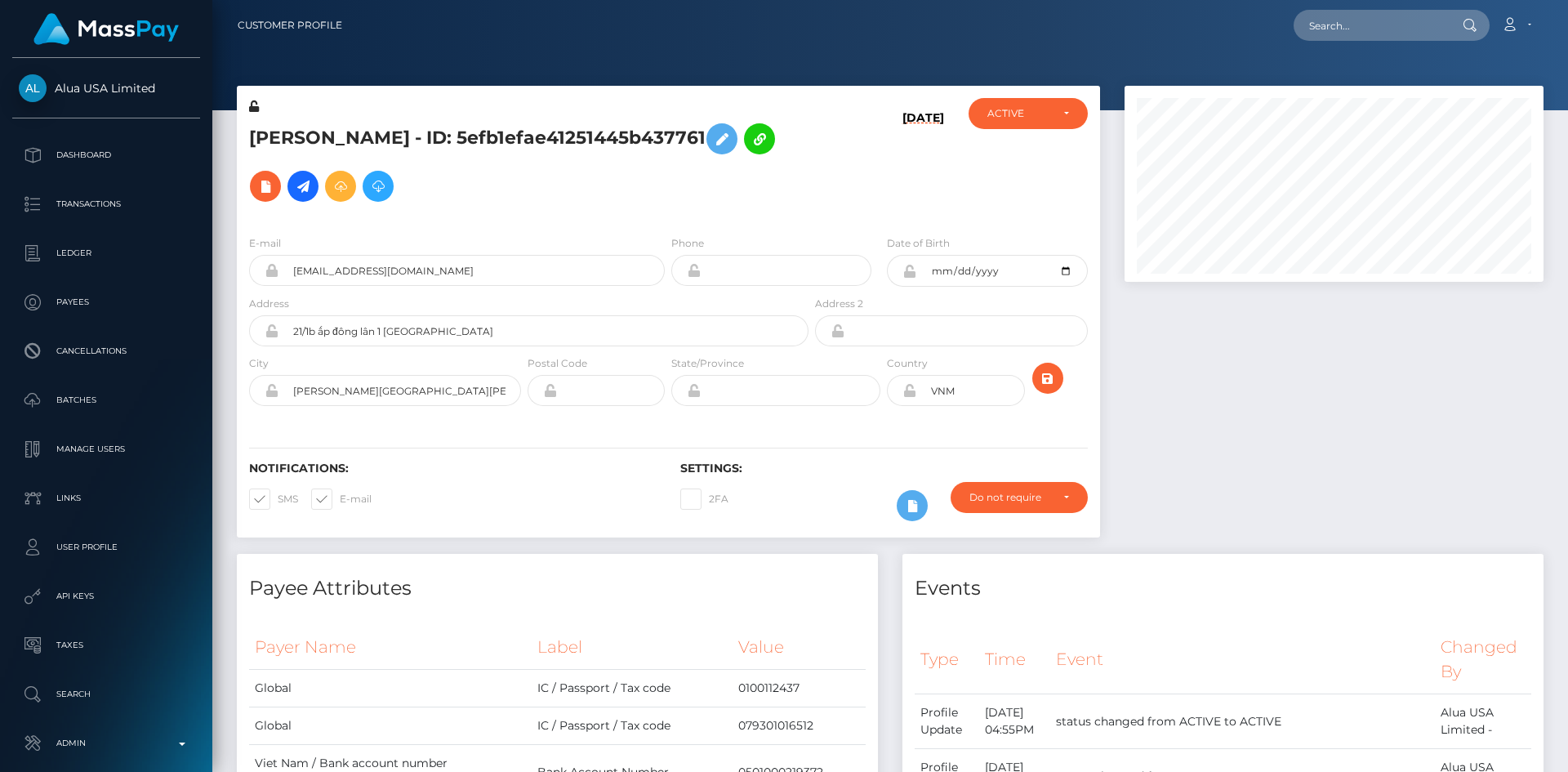
drag, startPoint x: 1559, startPoint y: 481, endPoint x: 1568, endPoint y: -45, distance: 526.1
click at [1568, 0] on html "Alua USA Limited Dashboard Transactions Ledger Payees Batches" at bounding box center [784, 386] width 1568 height 772
click at [1369, 34] on input "text" at bounding box center [1370, 25] width 153 height 31
paste input "3b10e6ed-88b3-11f0-8023-0266f44cc279"
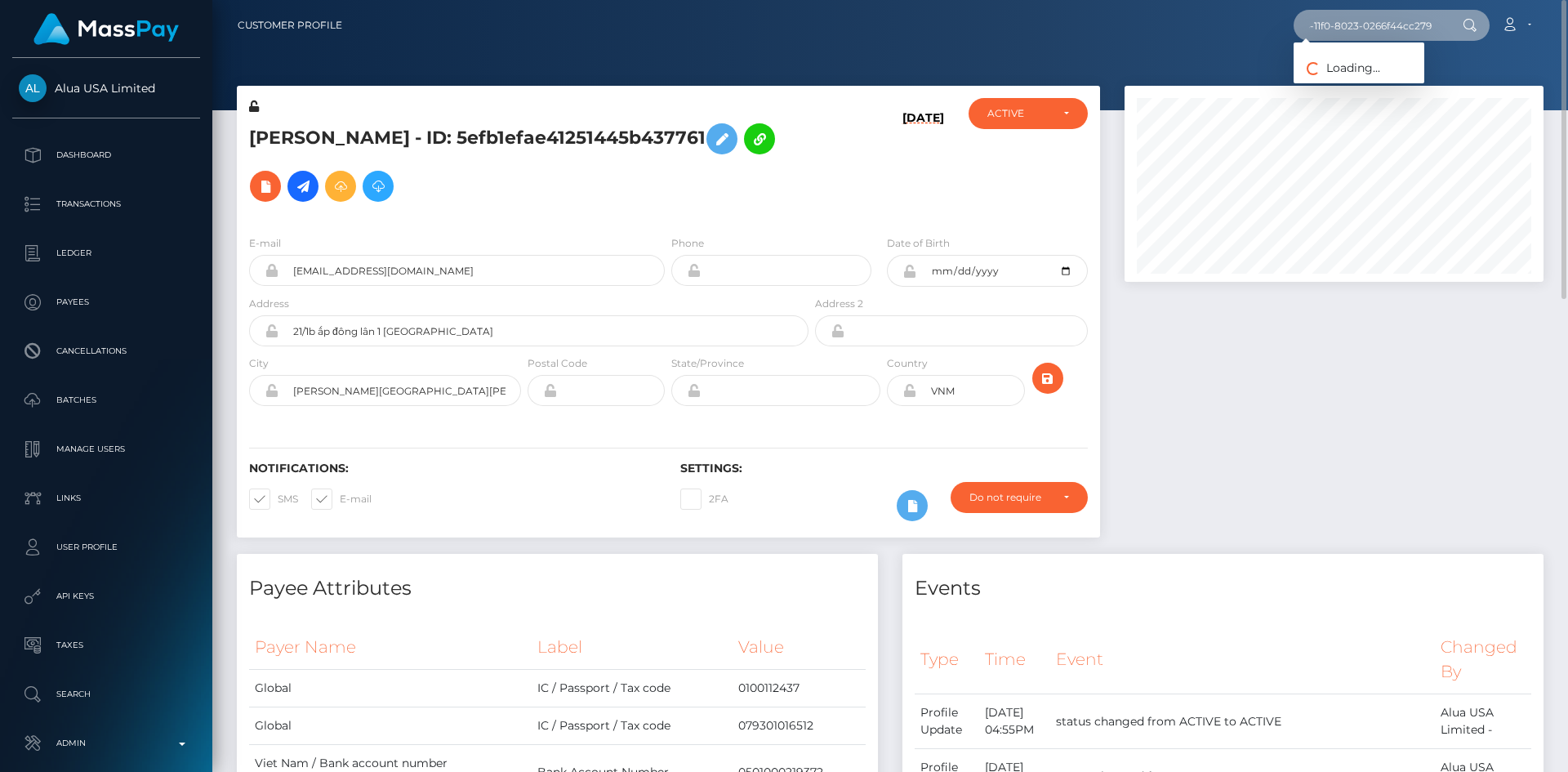
type input "3b10e6ed-88b3-11f0-8023-0266f44cc279"
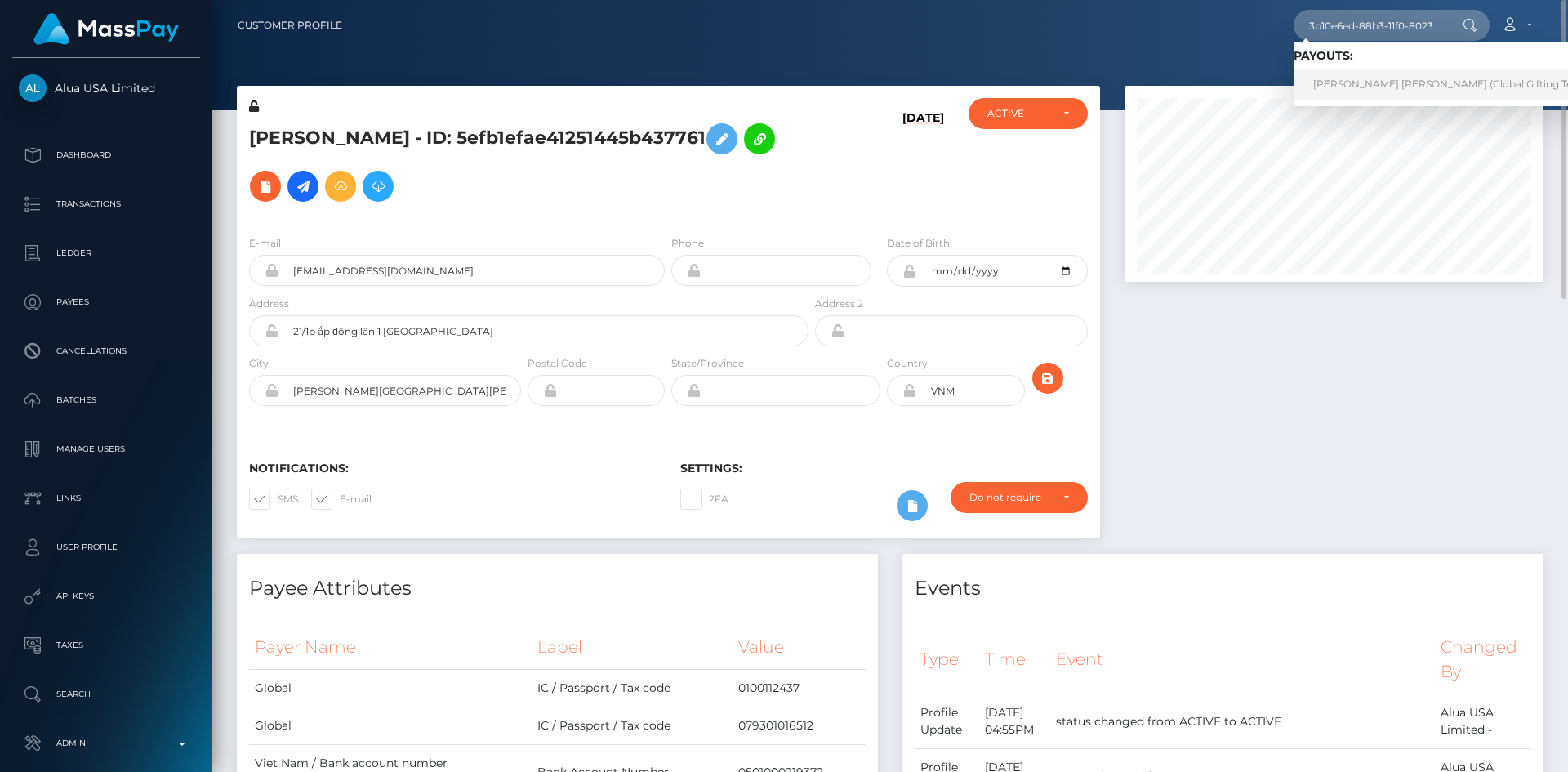
click at [1350, 88] on link "KOMAIL YAQOOB Yaqoob (Global Gifting Technologies Inc - Throne)" at bounding box center [1502, 84] width 418 height 30
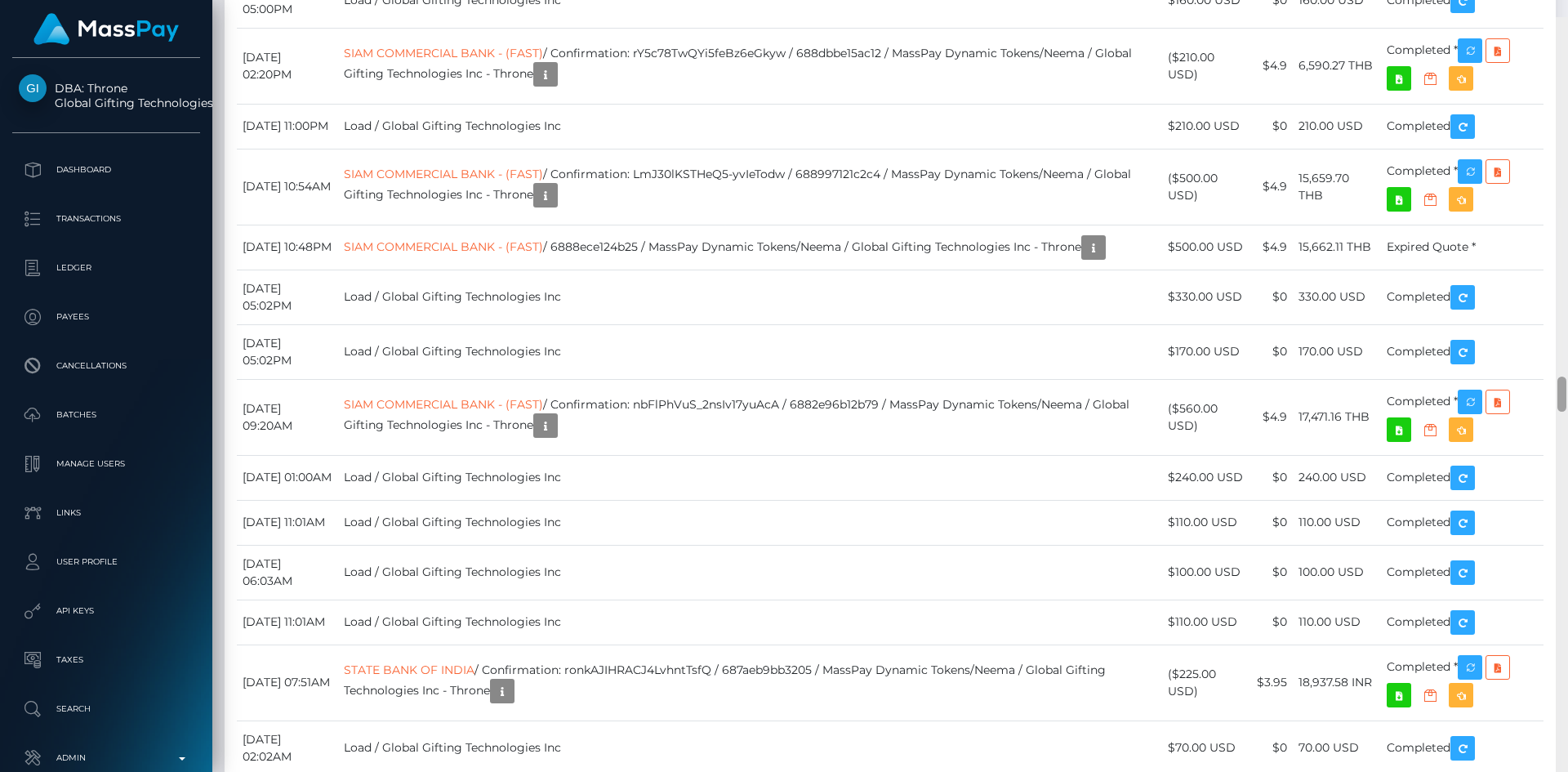
scroll to position [7888, 0]
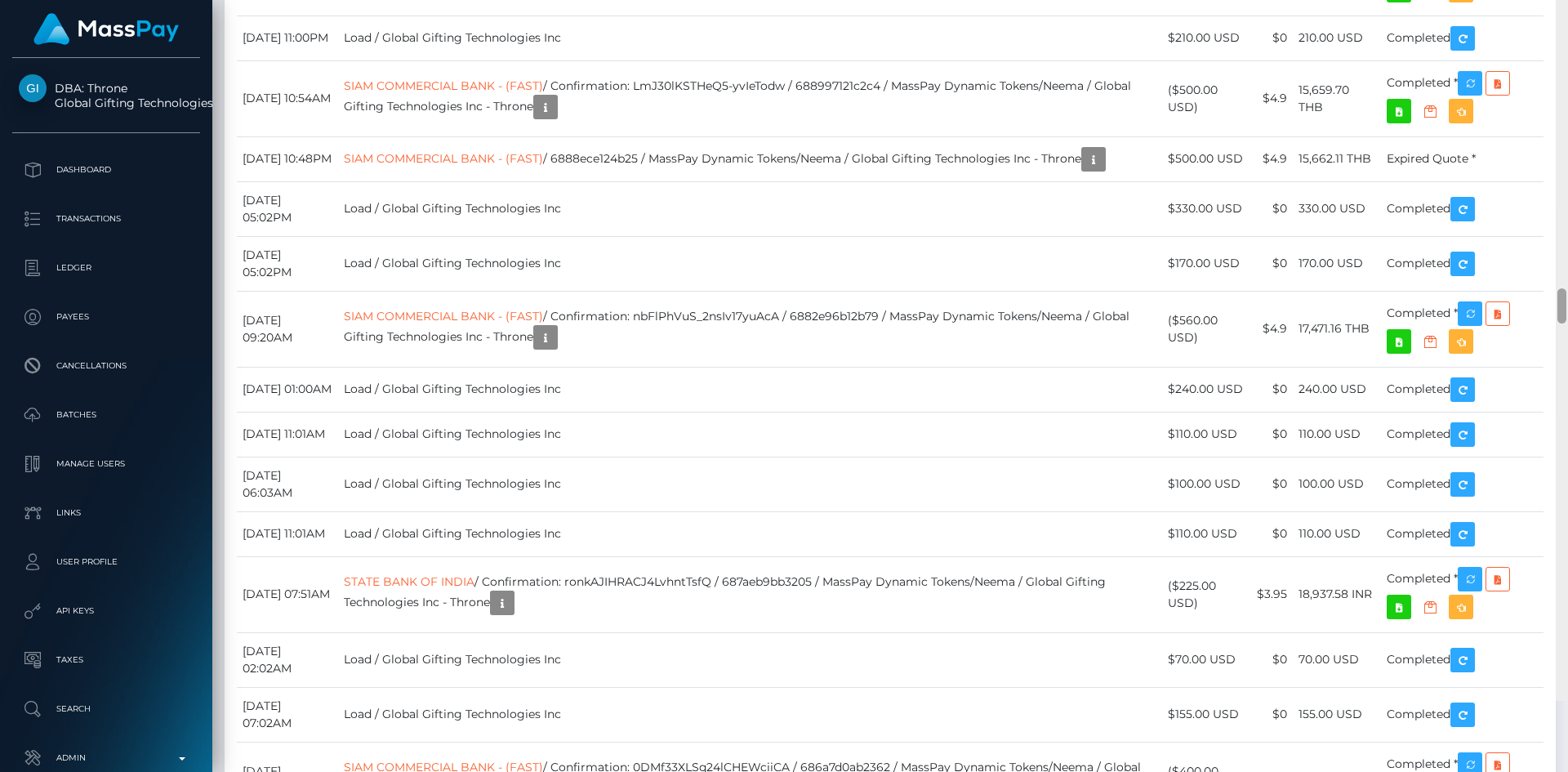
drag, startPoint x: 1562, startPoint y: 24, endPoint x: 1525, endPoint y: 384, distance: 361.9
click at [1525, 384] on div "Customer Profile Loading... Loading..." at bounding box center [890, 386] width 1356 height 772
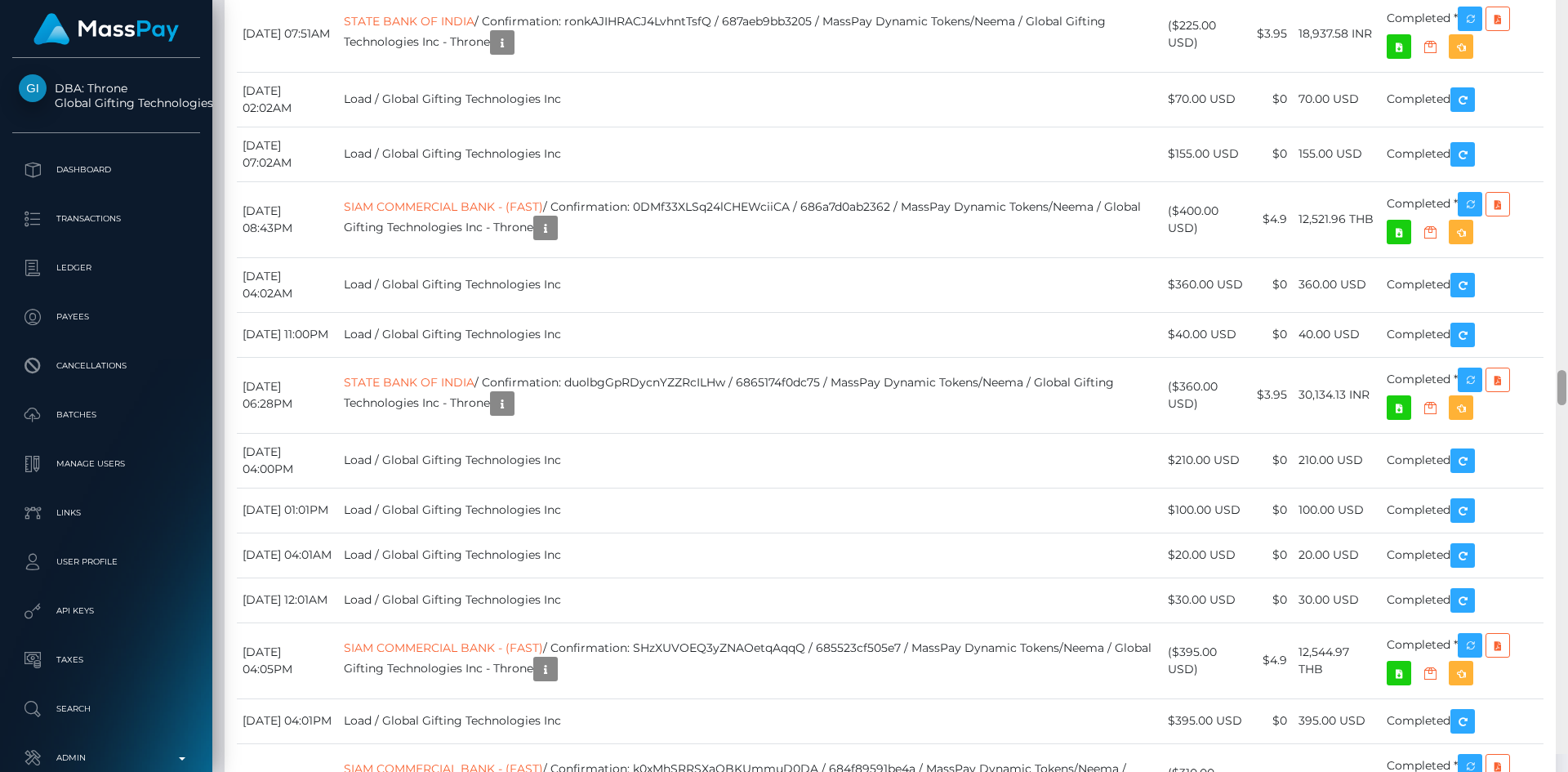
scroll to position [8572, 0]
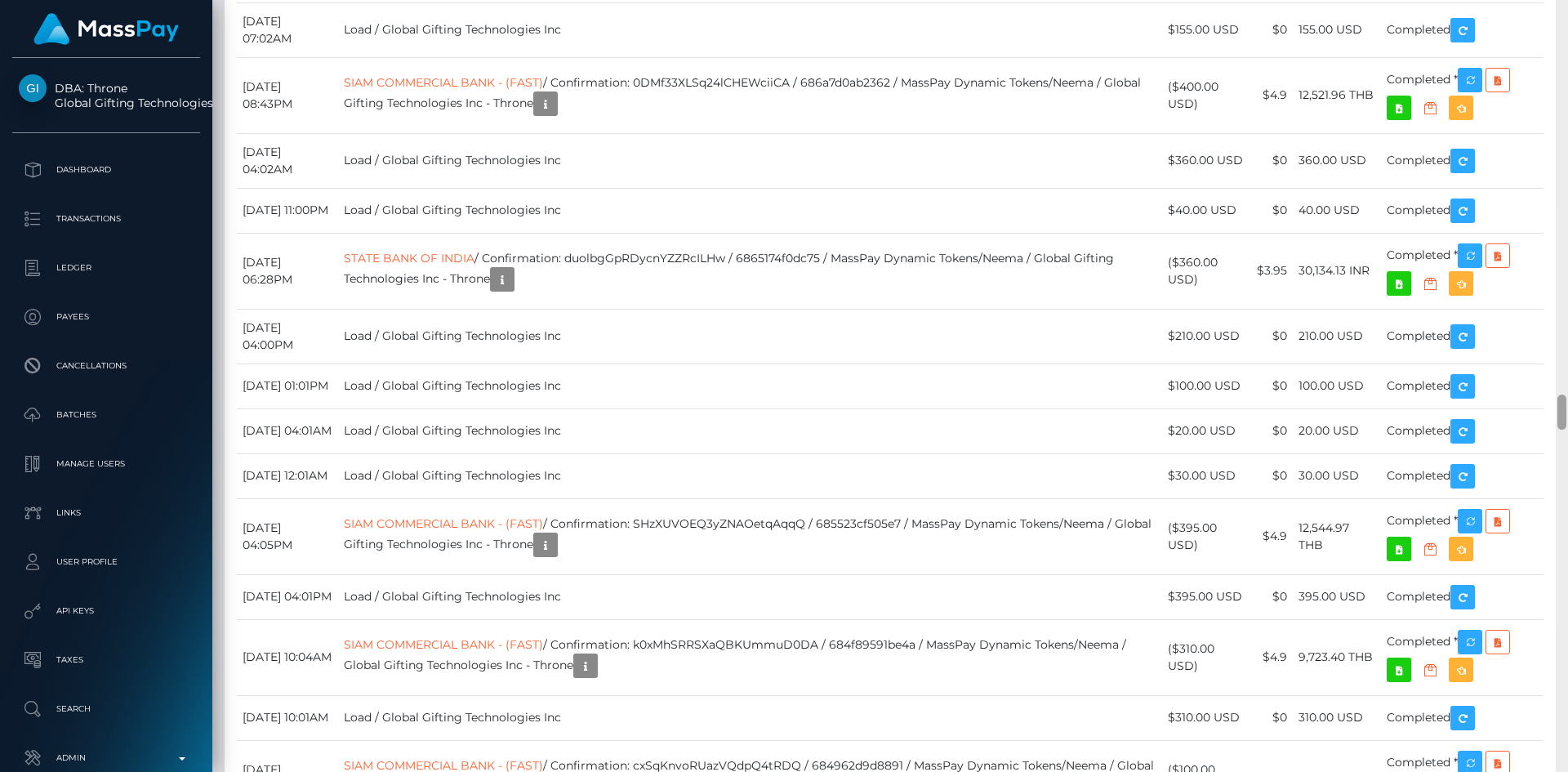
drag, startPoint x: 1562, startPoint y: 376, endPoint x: 1562, endPoint y: 402, distance: 26.0
click at [1562, 402] on div at bounding box center [1561, 412] width 9 height 35
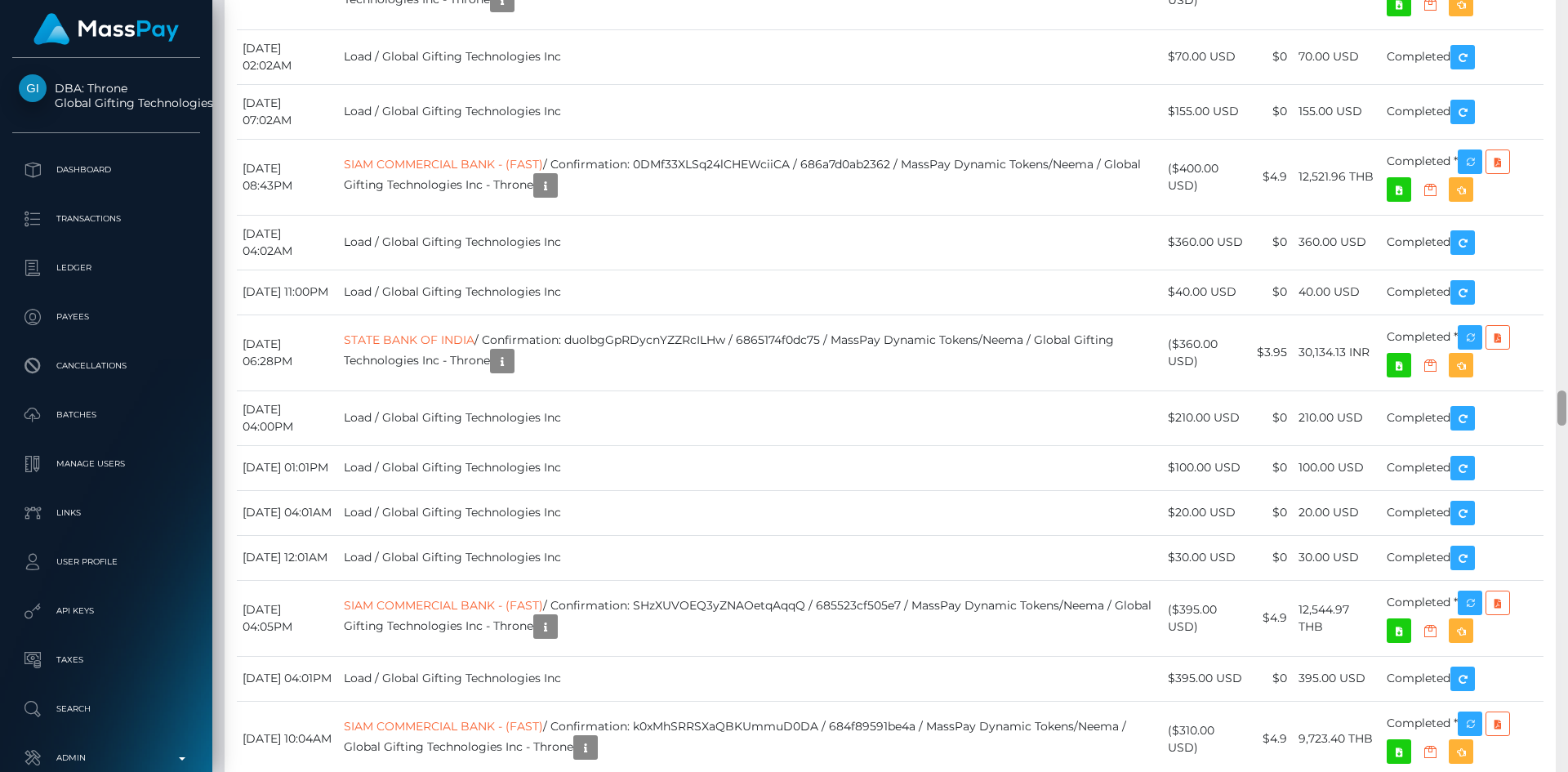
click at [1566, 401] on div at bounding box center [1561, 408] width 9 height 35
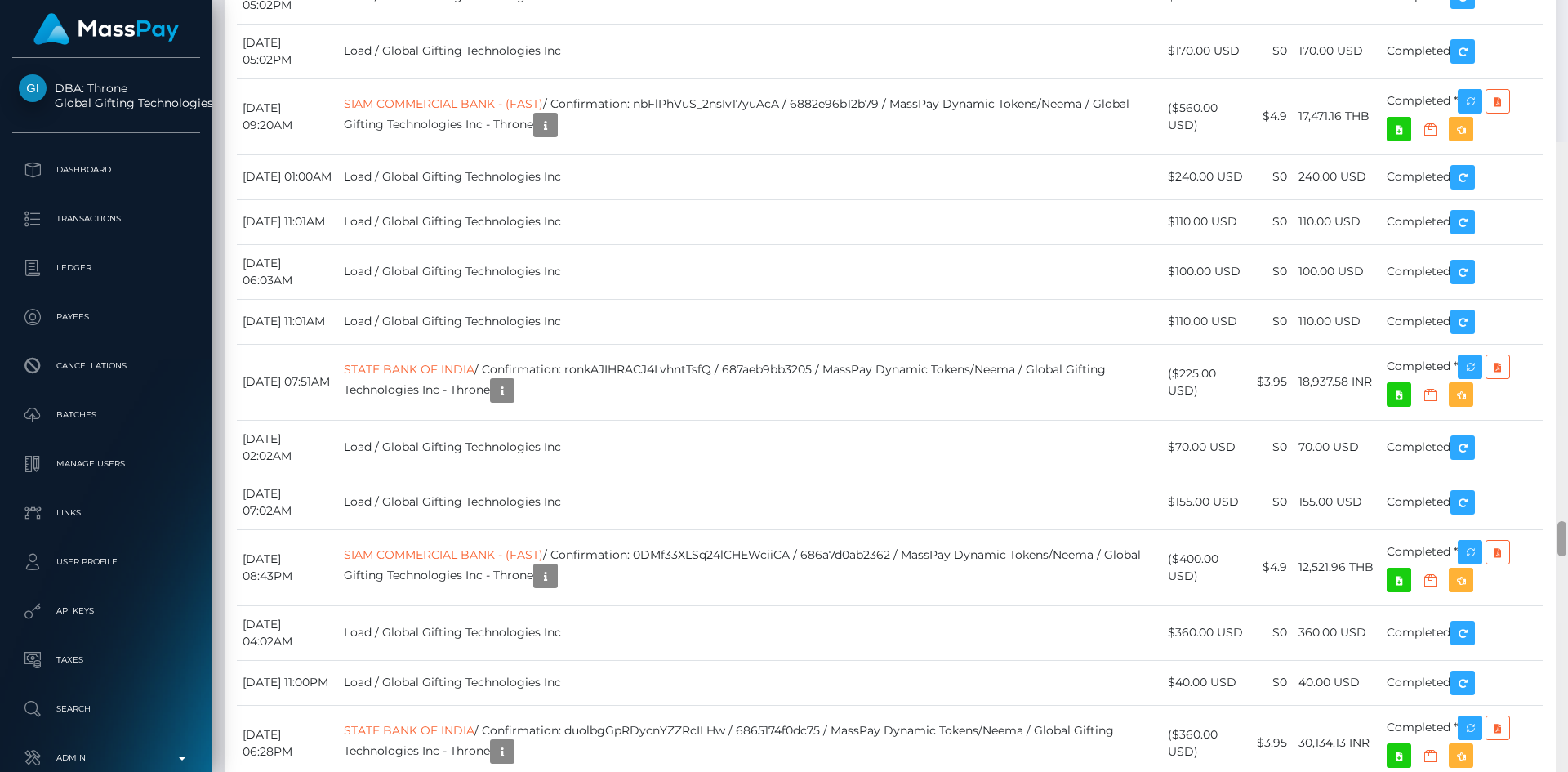
scroll to position [7994, 0]
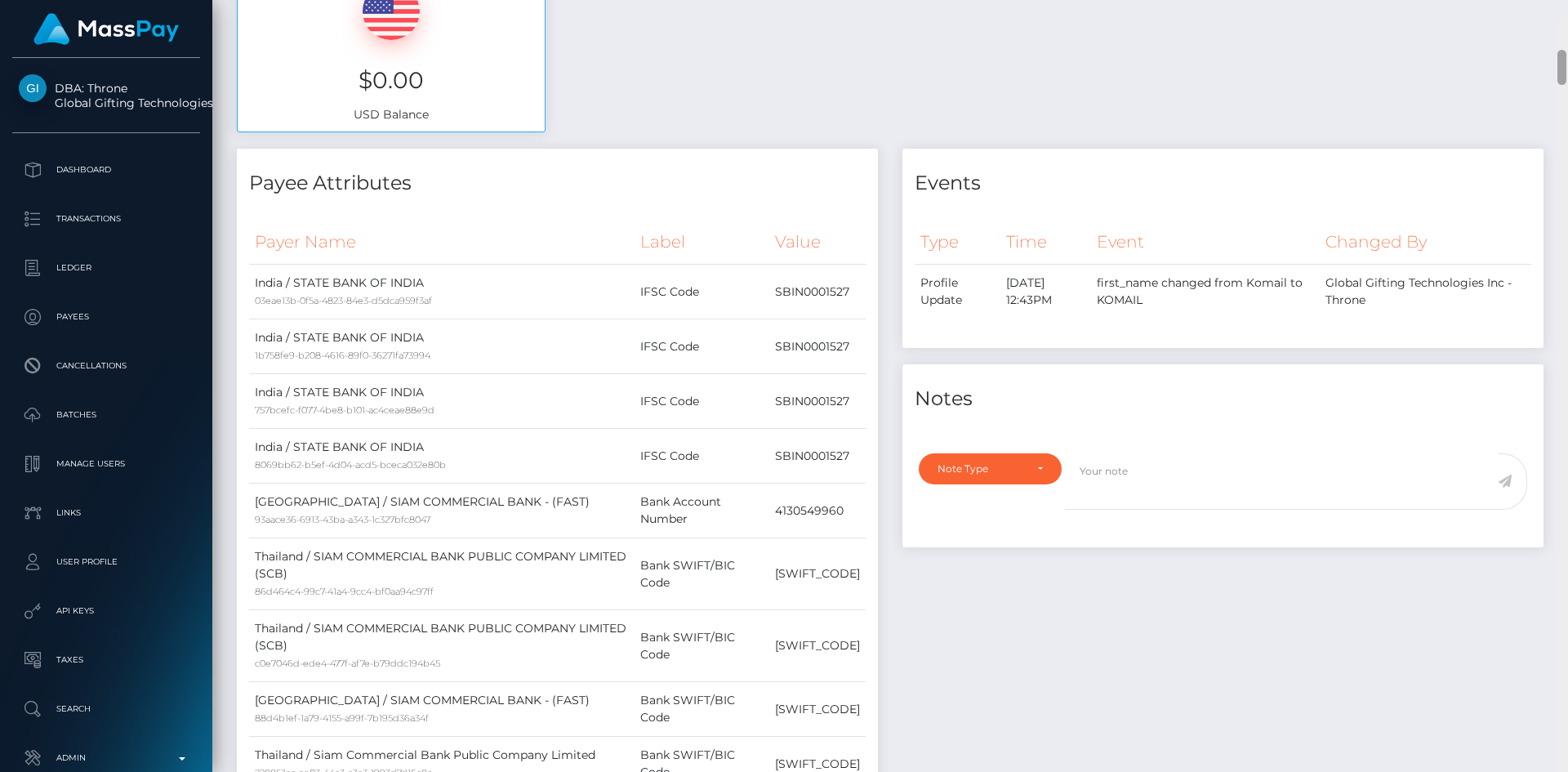
drag, startPoint x: 1562, startPoint y: 409, endPoint x: 1331, endPoint y: 24, distance: 449.0
click at [1567, 40] on div at bounding box center [1562, 404] width 13 height 772
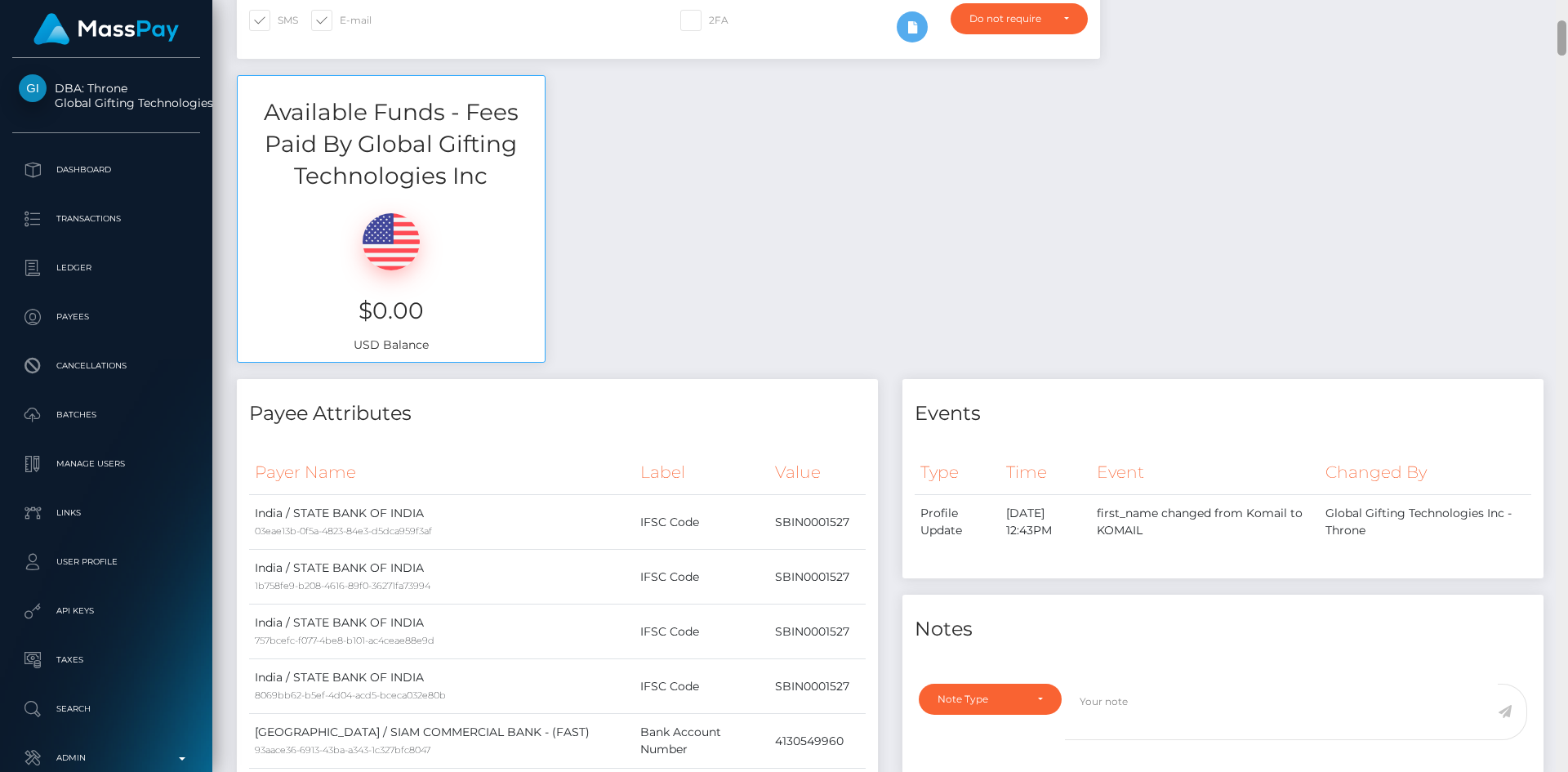
scroll to position [0, 0]
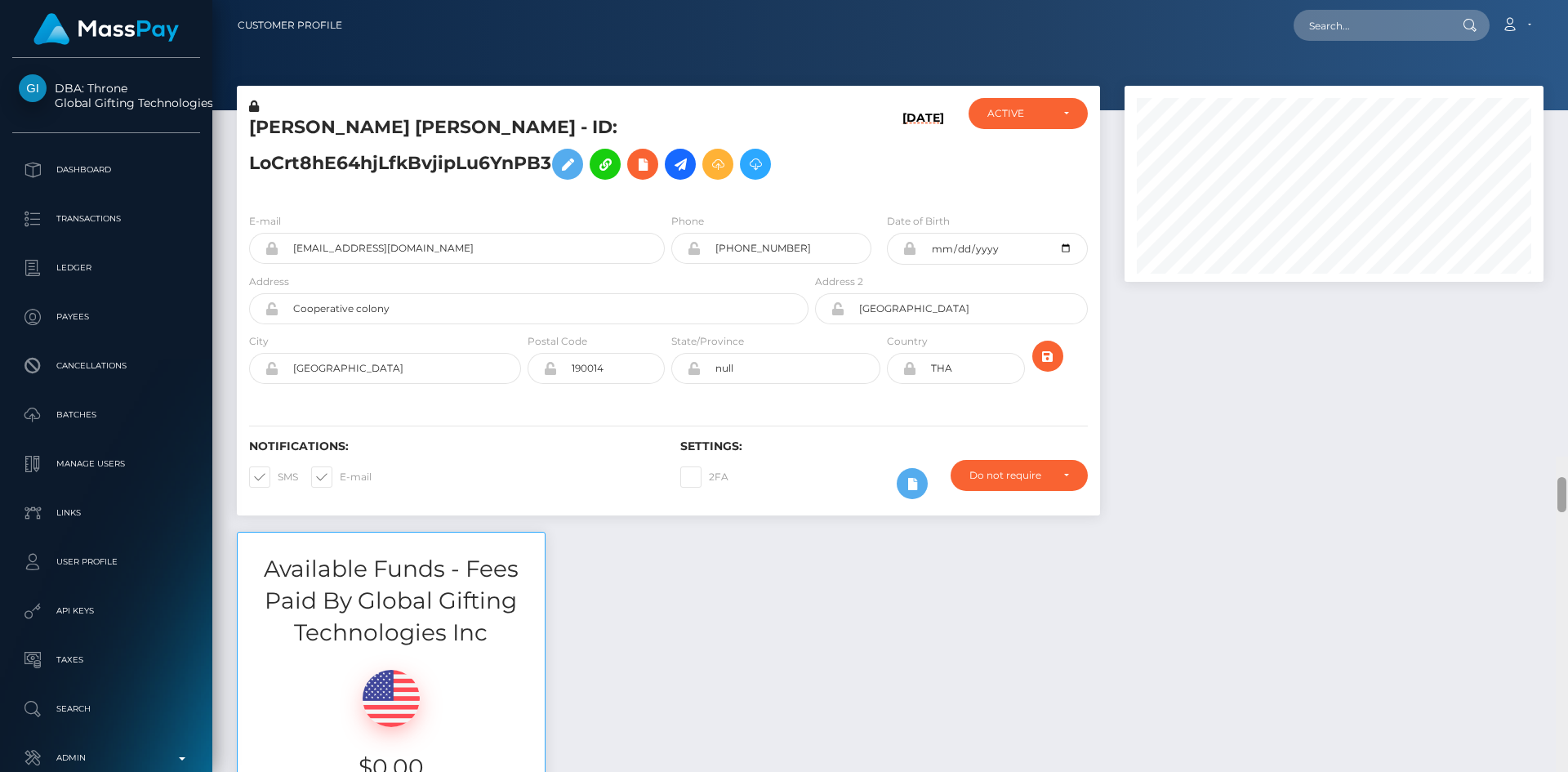
drag, startPoint x: 1561, startPoint y: 43, endPoint x: 1556, endPoint y: -2, distance: 45.3
click at [1556, 0] on html "DBA: Throne Global Gifting Technologies Inc Dashboard Transactions Ledger Payee…" at bounding box center [784, 386] width 1568 height 772
click at [1388, 21] on input "text" at bounding box center [1370, 25] width 153 height 31
paste input "d6223825-ee61-417c-8598-fc12c85f4514"
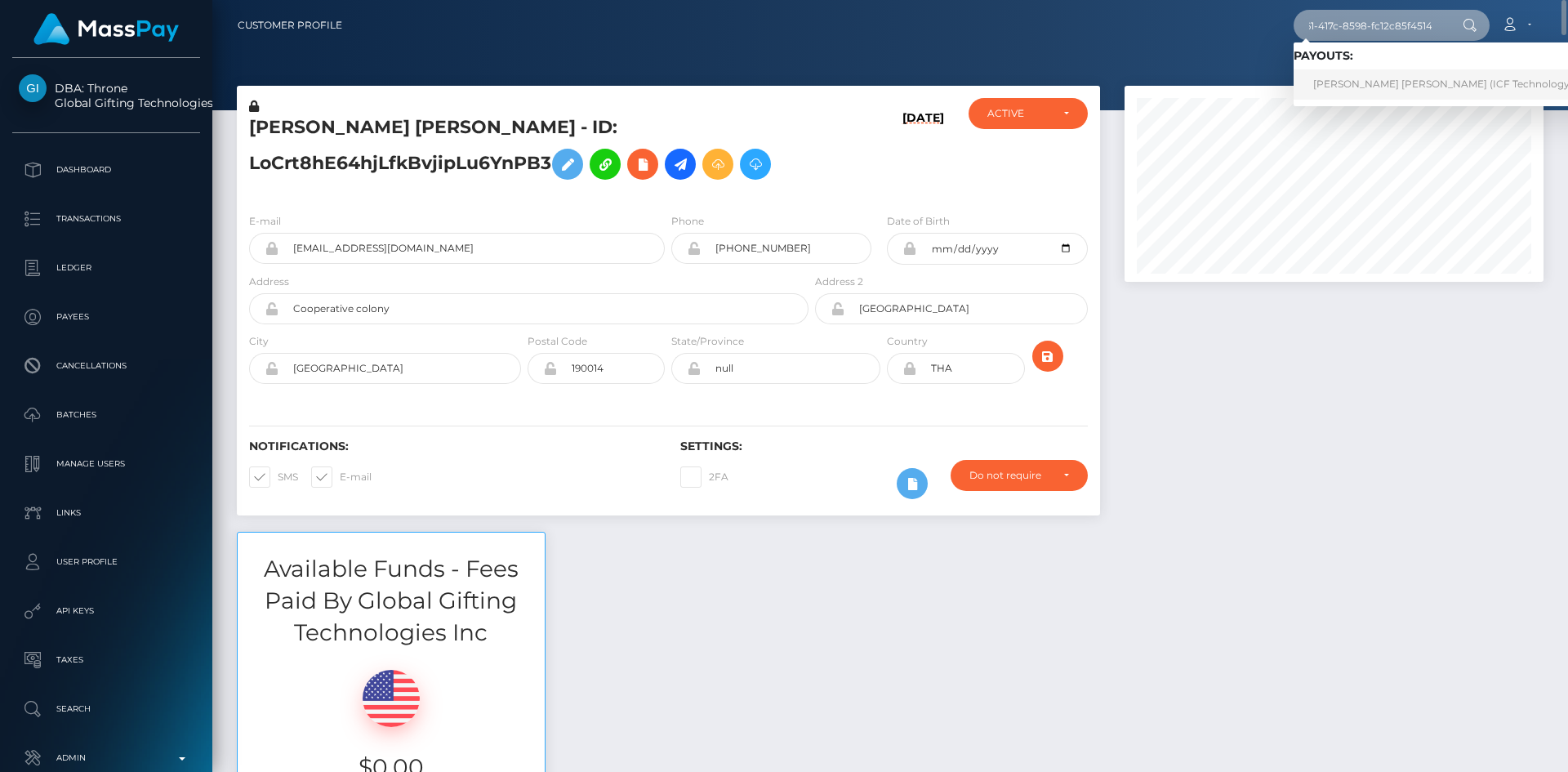
type input "d6223825-ee61-417c-8598-fc12c85f4514"
click at [1354, 87] on link "[PERSON_NAME] [PERSON_NAME] (ICF Technology, Inc. - )" at bounding box center [1459, 84] width 331 height 30
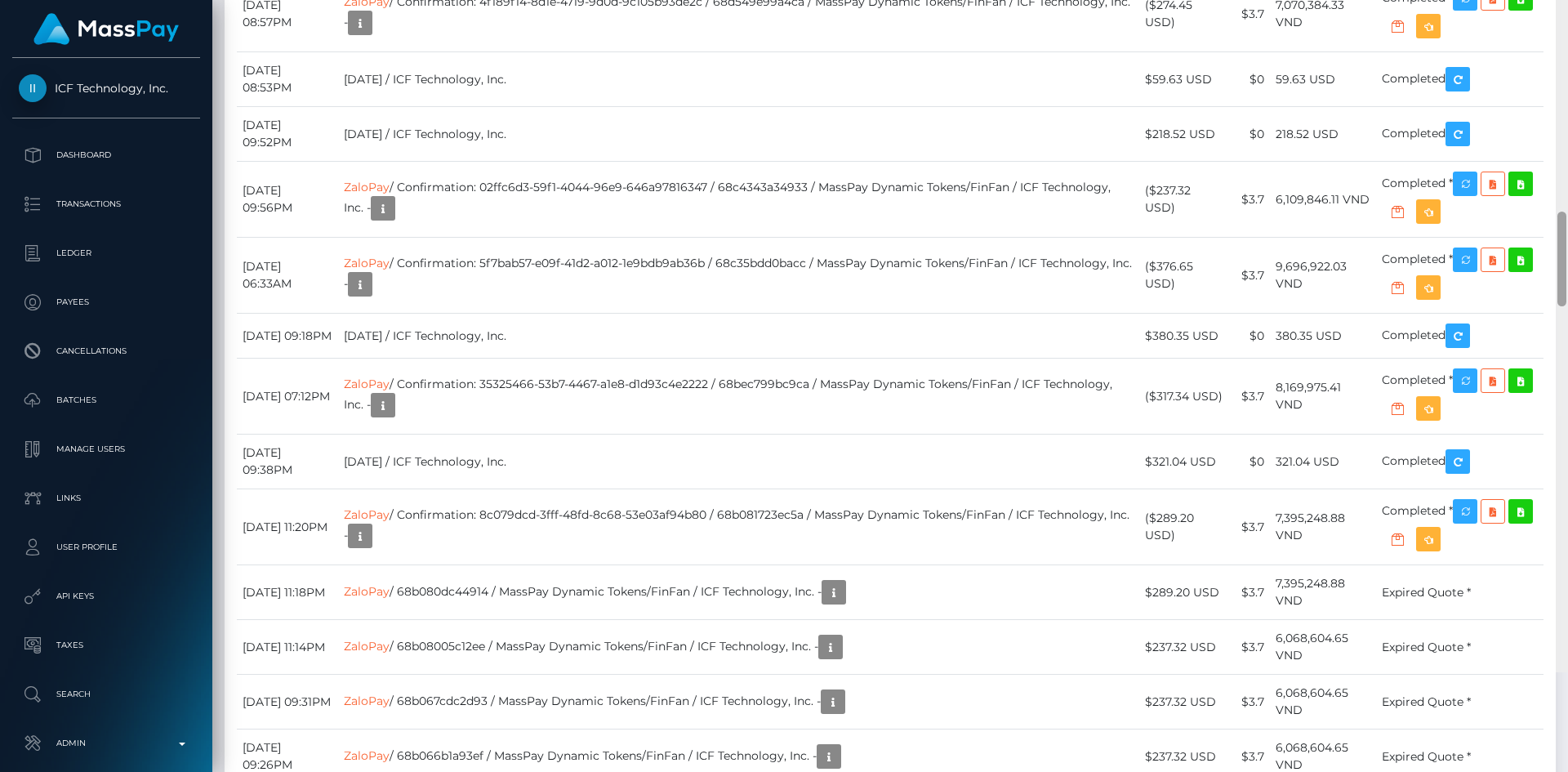
scroll to position [2687, 0]
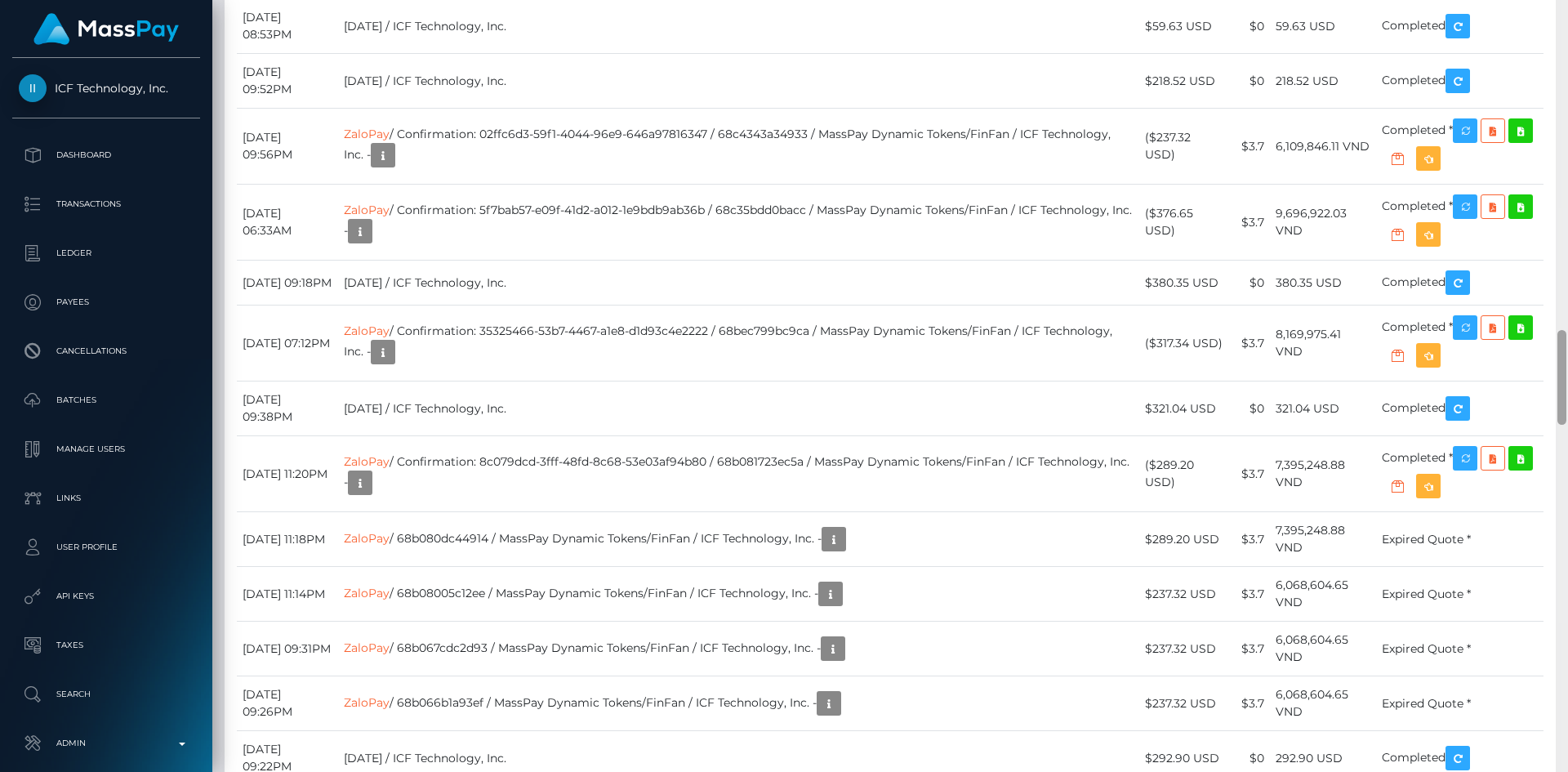
drag, startPoint x: 1560, startPoint y: 98, endPoint x: 1563, endPoint y: 388, distance: 290.0
click at [1563, 388] on div at bounding box center [1561, 377] width 9 height 95
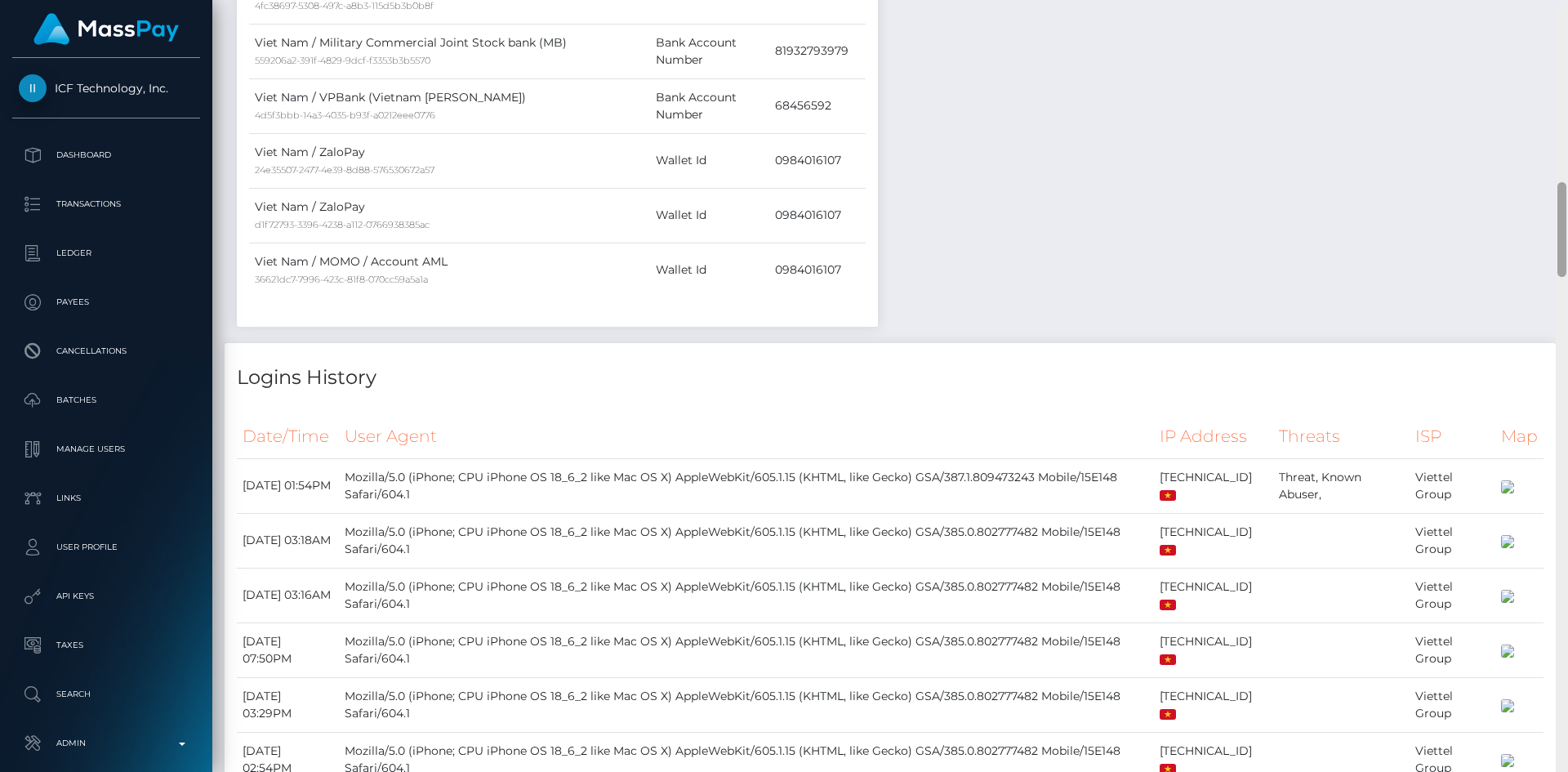
scroll to position [1398, 0]
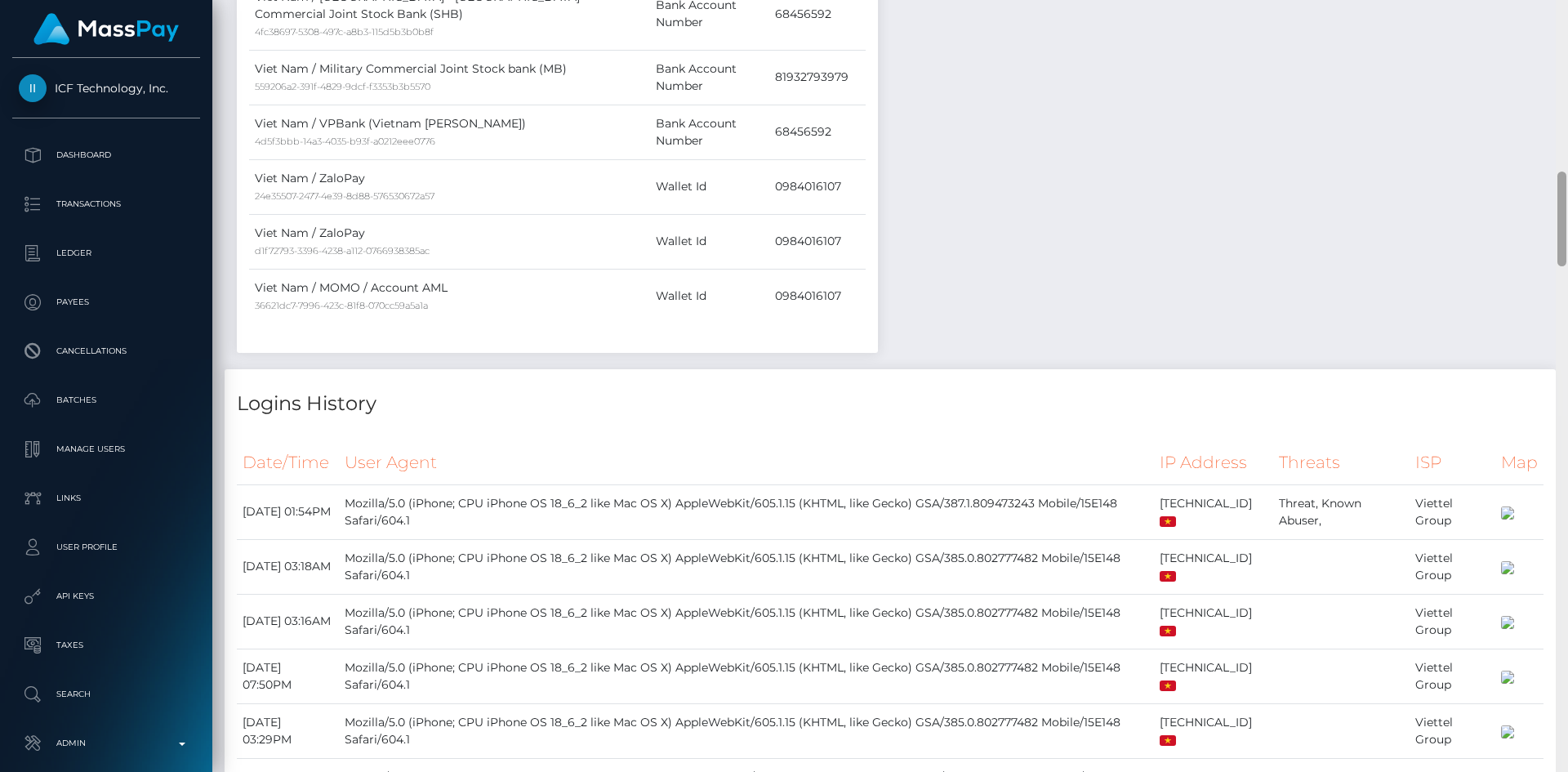
drag, startPoint x: 1561, startPoint y: 360, endPoint x: 1553, endPoint y: 194, distance: 166.2
click at [1553, 194] on div "Customer Profile Loading... Loading..." at bounding box center [890, 386] width 1356 height 772
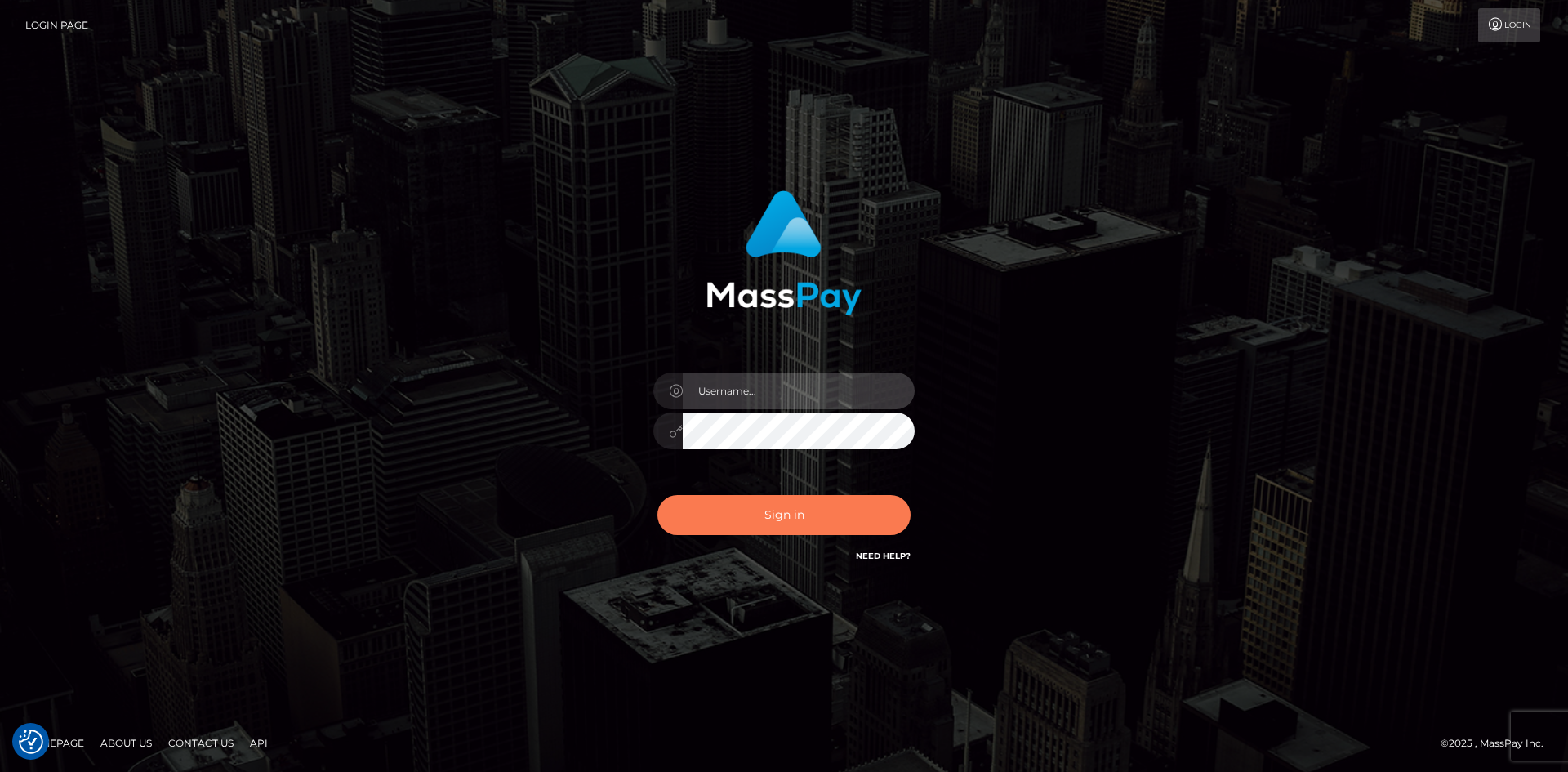
type input "alexstef"
click at [804, 515] on button "Sign in" at bounding box center [784, 514] width 253 height 40
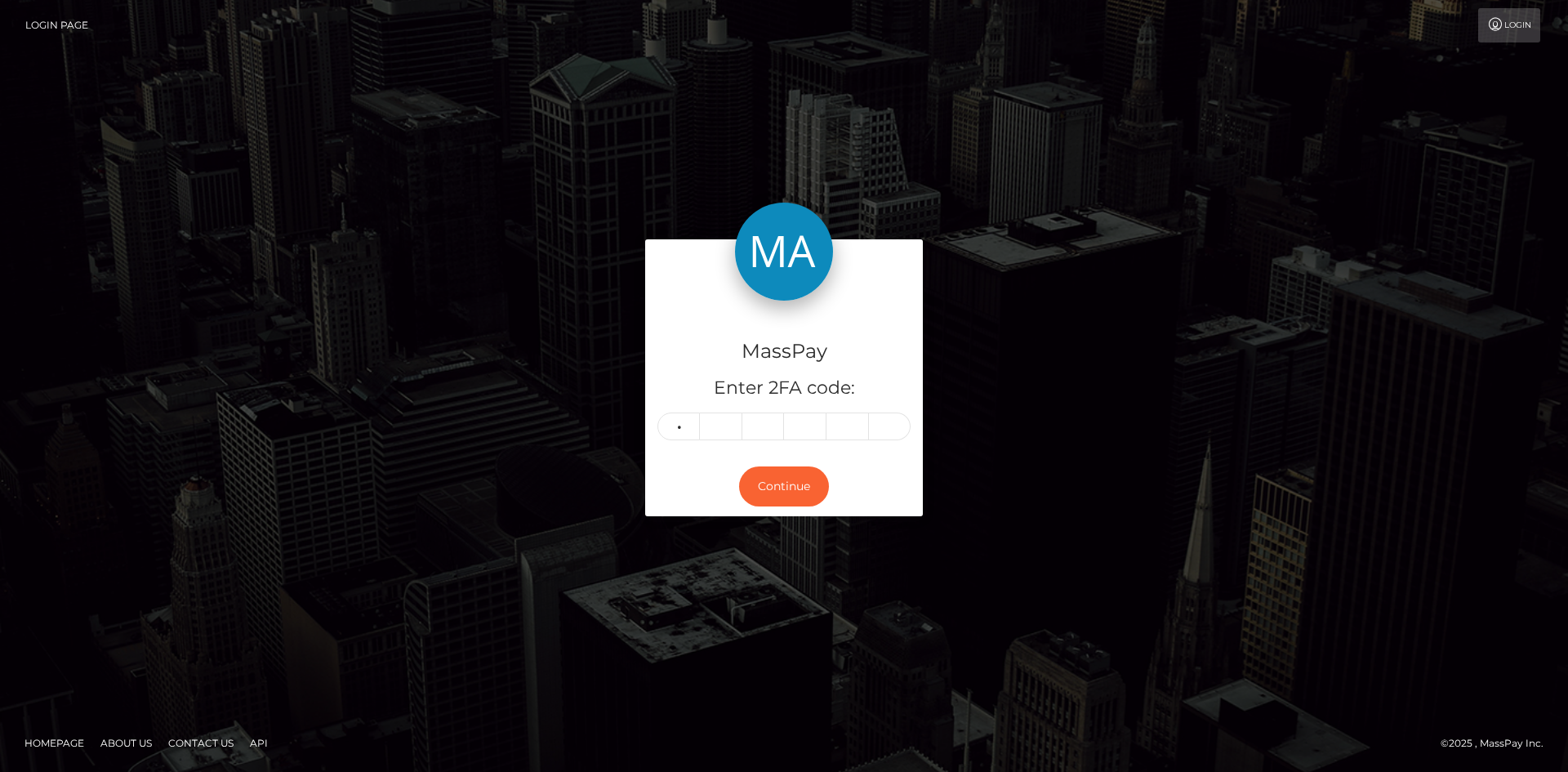
type input "9"
type input "7"
type input "1"
type input "5"
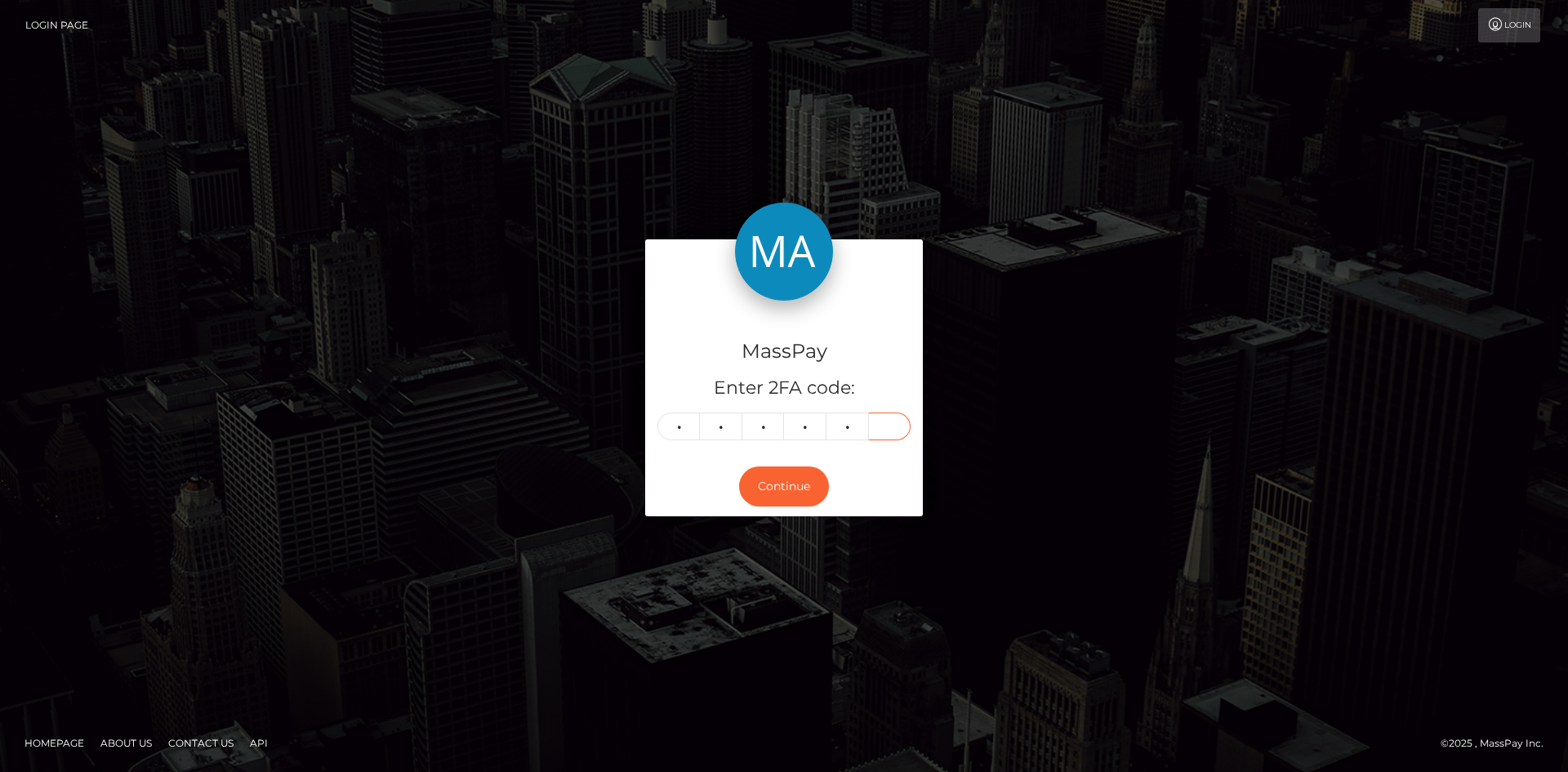
type input "6"
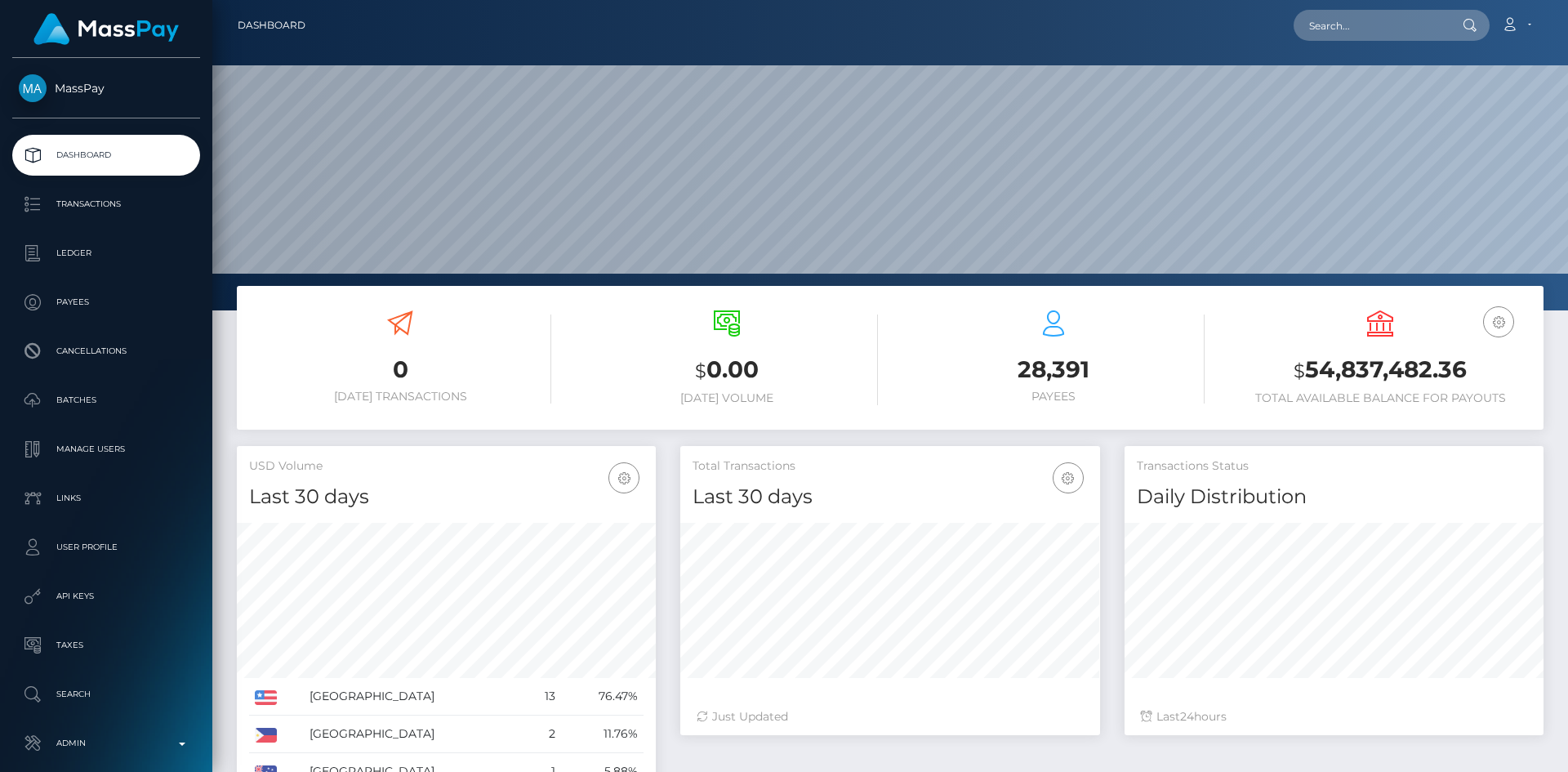
scroll to position [290, 420]
click at [1302, 21] on input "text" at bounding box center [1370, 25] width 153 height 31
paste input "poact_iBa0CjDN8R1T"
type input "poact_iBa0CjDN8R1T"
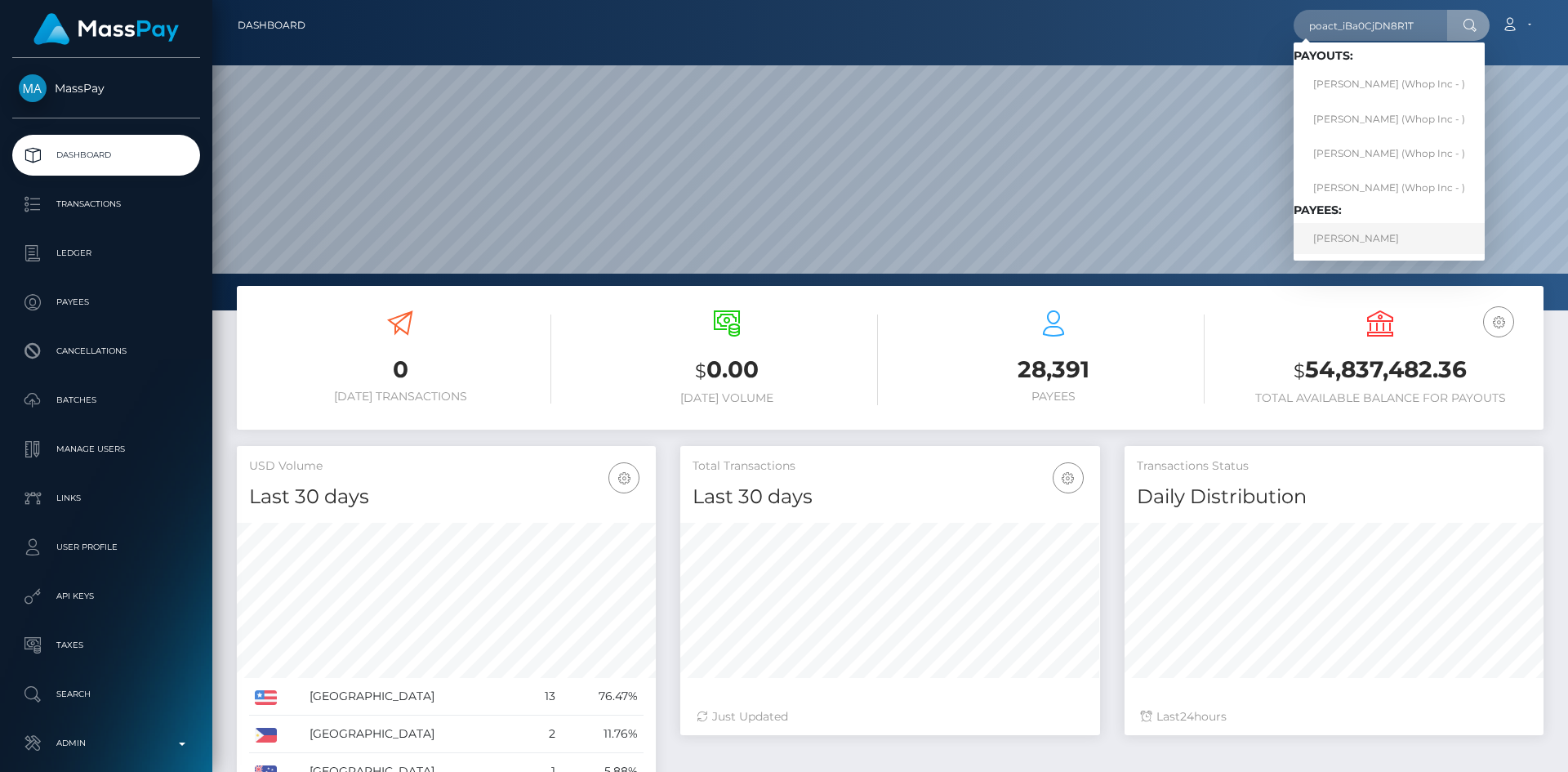
click at [1358, 245] on link "[PERSON_NAME]" at bounding box center [1389, 237] width 191 height 30
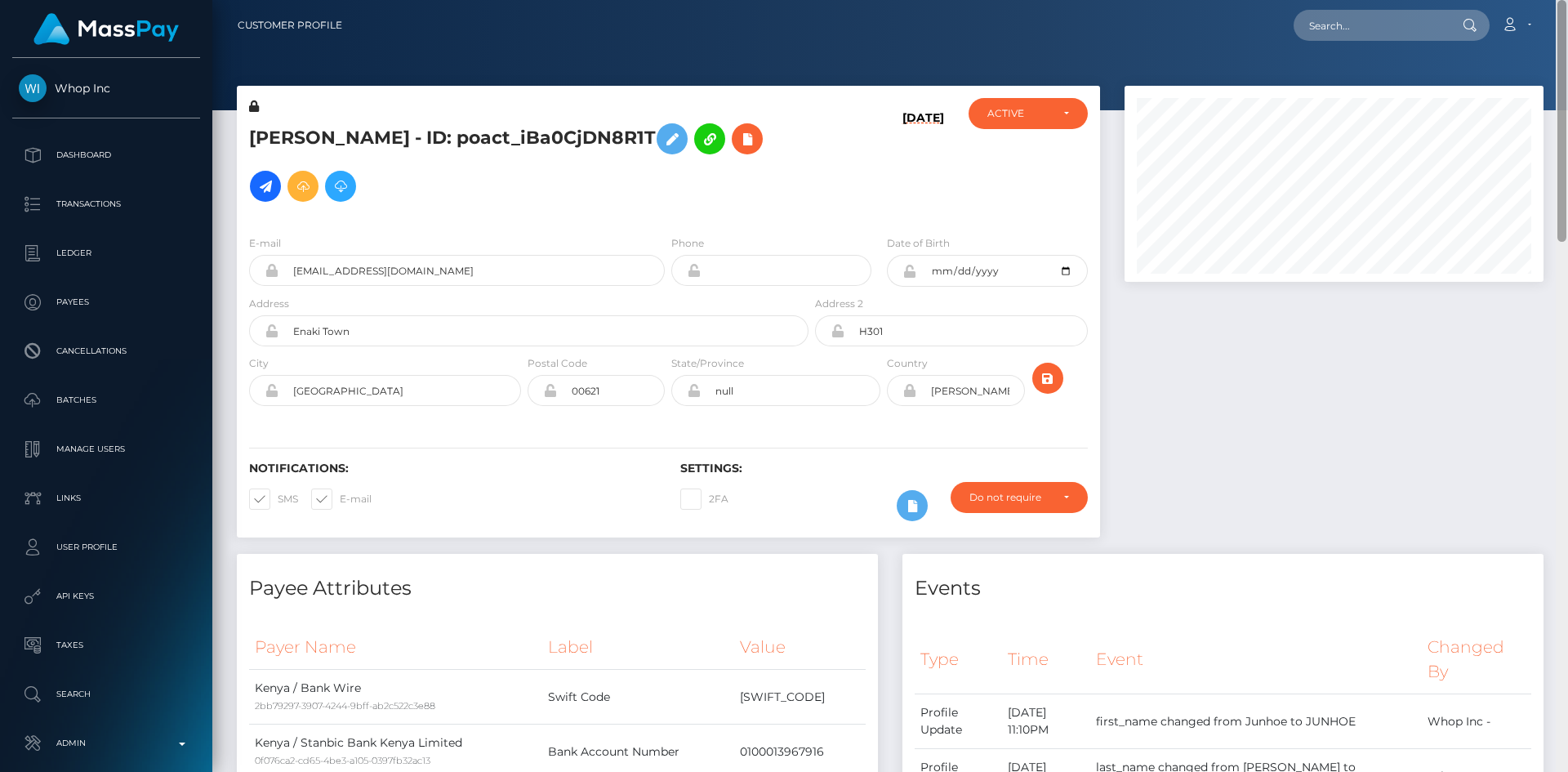
click at [1566, 39] on div "Customer Profile Loading... Loading..." at bounding box center [890, 386] width 1356 height 772
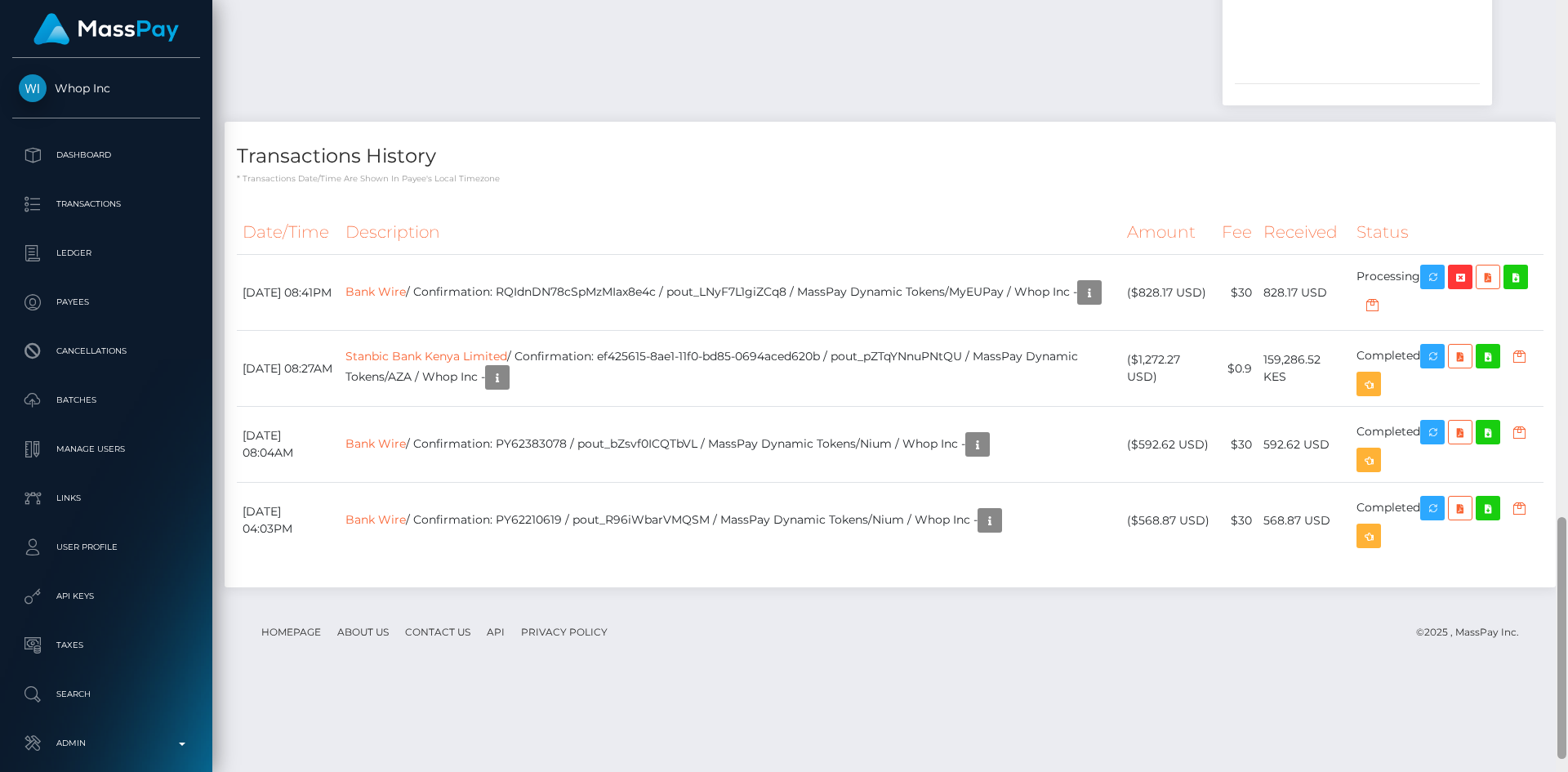
scroll to position [1659, 0]
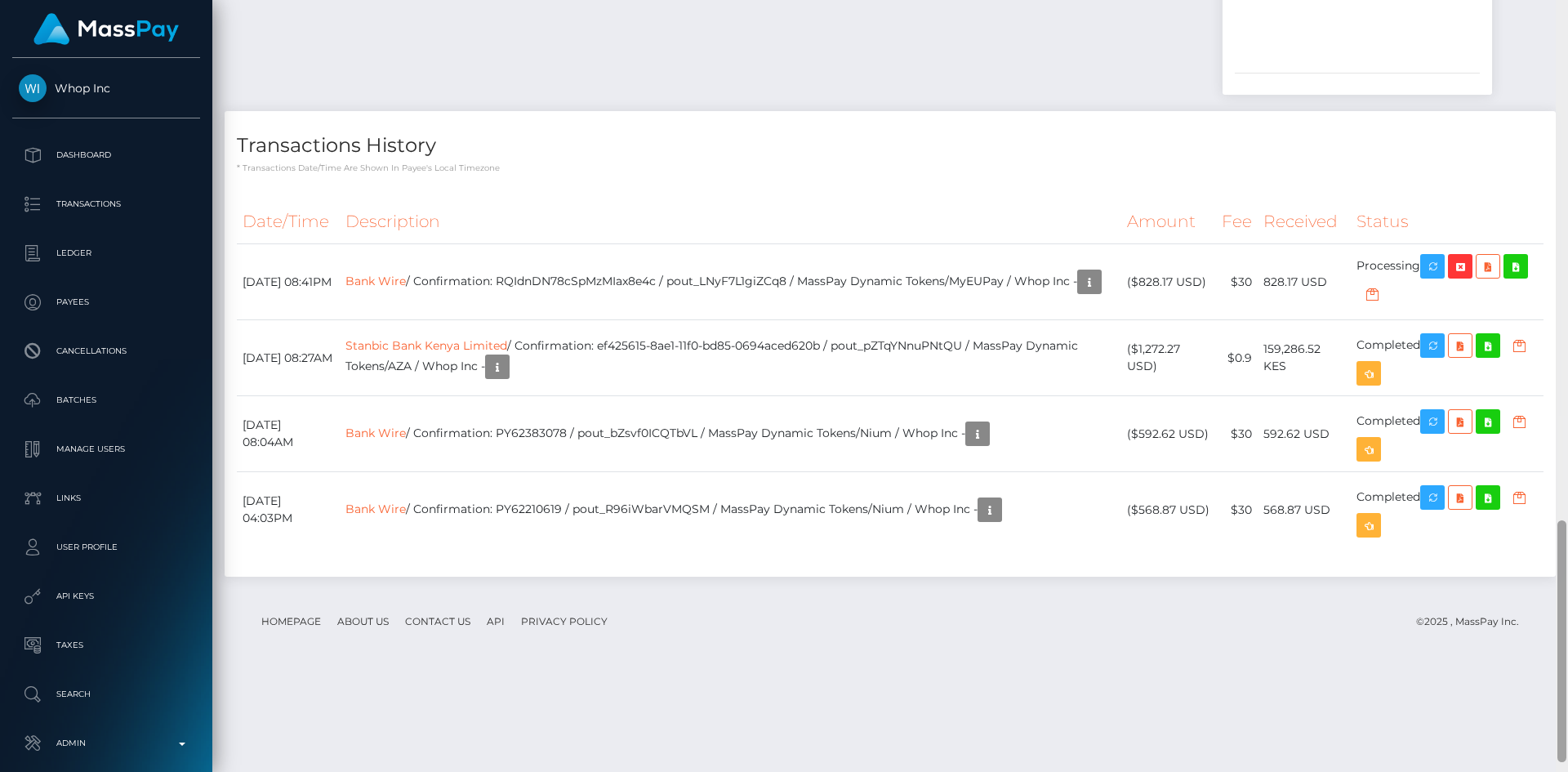
drag, startPoint x: 1560, startPoint y: 202, endPoint x: 1534, endPoint y: 722, distance: 520.6
click at [1534, 722] on div "Customer Profile Loading... Loading..." at bounding box center [890, 386] width 1356 height 772
click at [871, 320] on td "Bank Wire / Confirmation: RQIdnDN78cSpMzMIax8e4c / pout_LNyF7L1giZCq8 / MassPay…" at bounding box center [730, 282] width 782 height 76
click at [842, 244] on th "Description" at bounding box center [730, 222] width 782 height 45
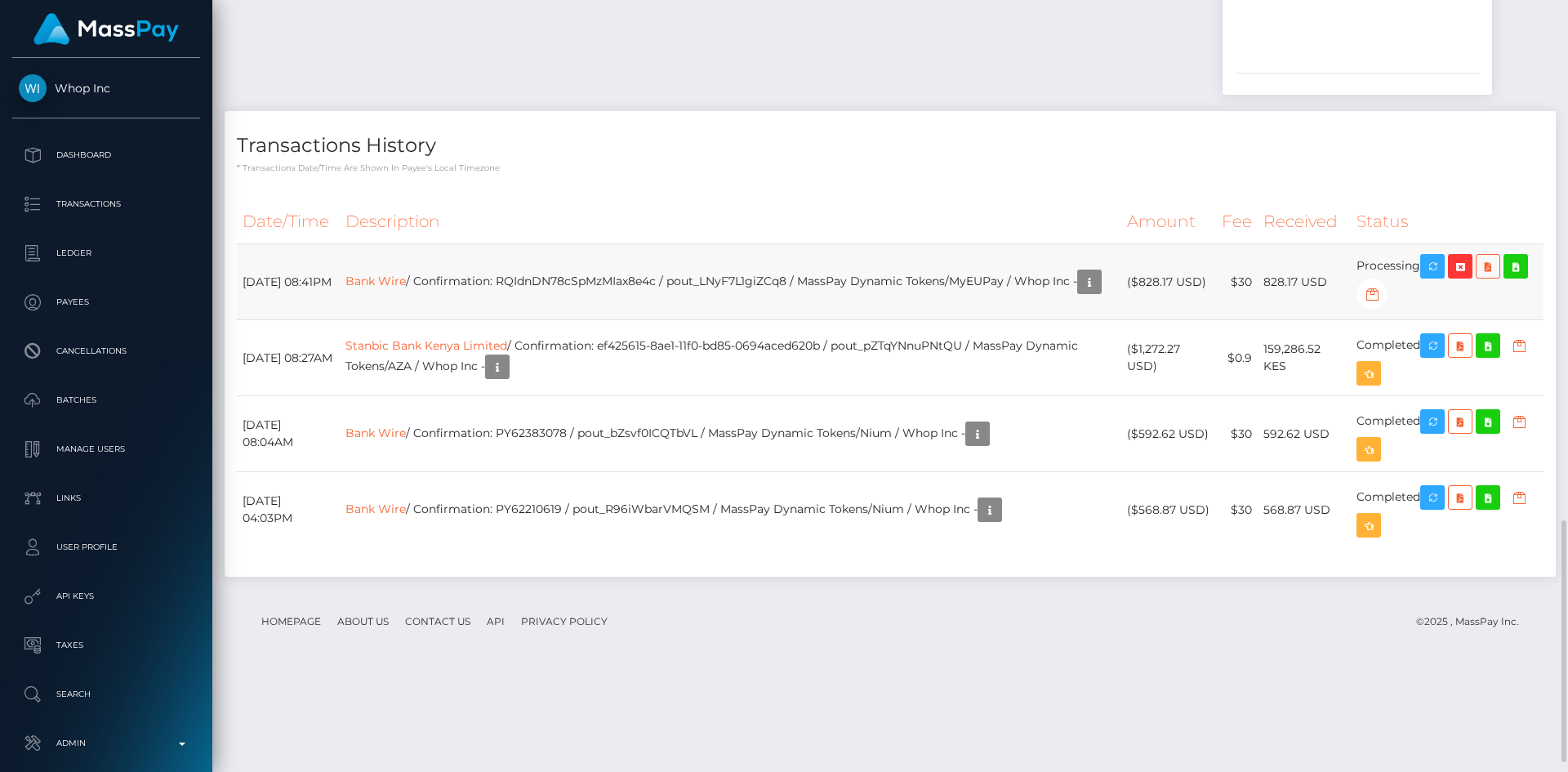
click at [781, 320] on td "Bank Wire / Confirmation: RQIdnDN78cSpMzMIax8e4c / pout_LNyF7L1giZCq8 / MassPay…" at bounding box center [730, 282] width 782 height 76
copy td "pout_LNyF7L1giZCq8"
click at [640, 320] on td "Bank Wire / Confirmation: RQIdnDN78cSpMzMIax8e4c / pout_LNyF7L1giZCq8 / MassPay…" at bounding box center [730, 282] width 782 height 76
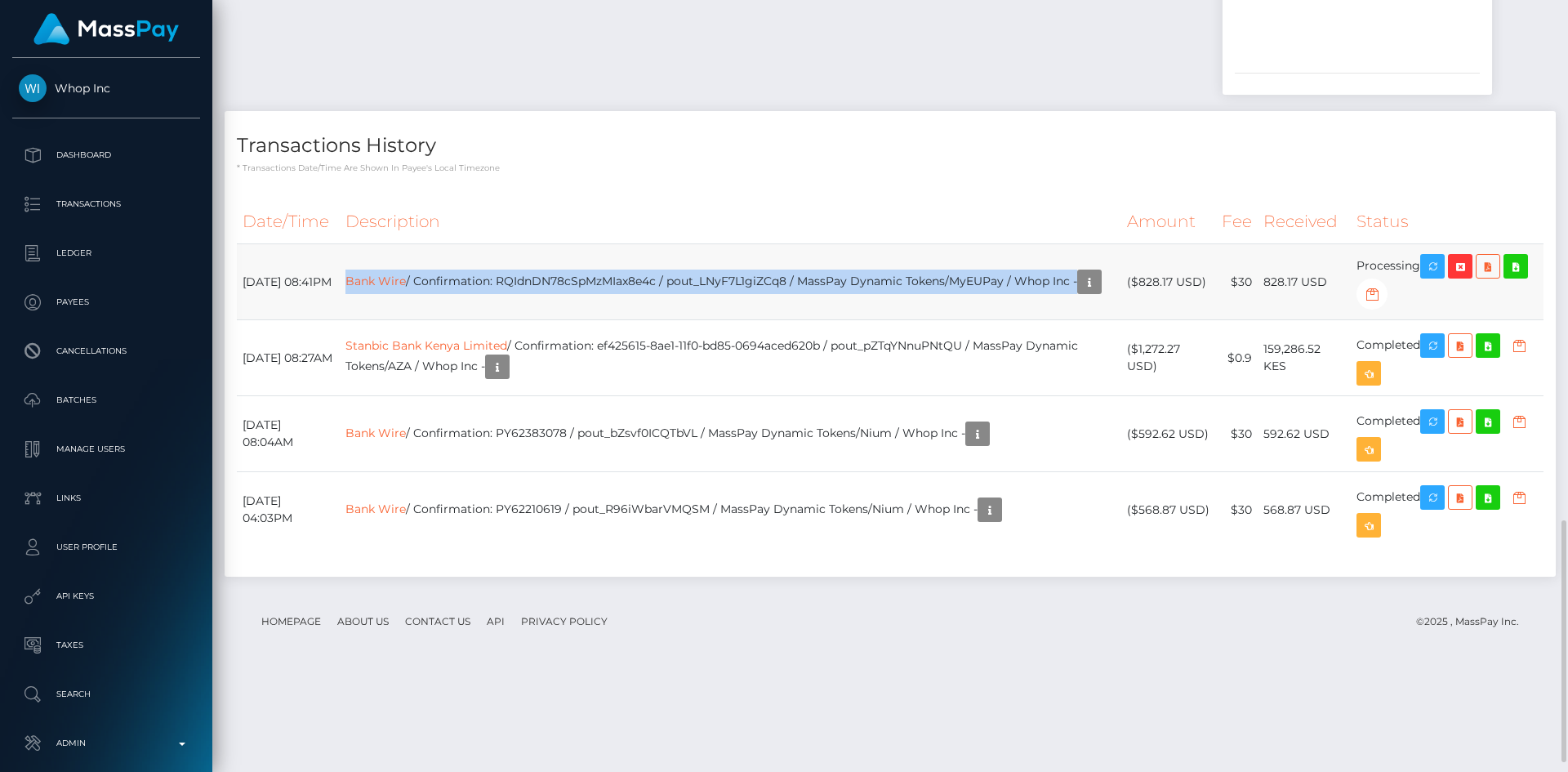
click at [640, 320] on td "Bank Wire / Confirmation: RQIdnDN78cSpMzMIax8e4c / pout_LNyF7L1giZCq8 / MassPay…" at bounding box center [730, 282] width 782 height 76
click at [647, 320] on td "Bank Wire / Confirmation: RQIdnDN78cSpMzMIax8e4c / pout_LNyF7L1giZCq8 / MassPay…" at bounding box center [730, 282] width 782 height 76
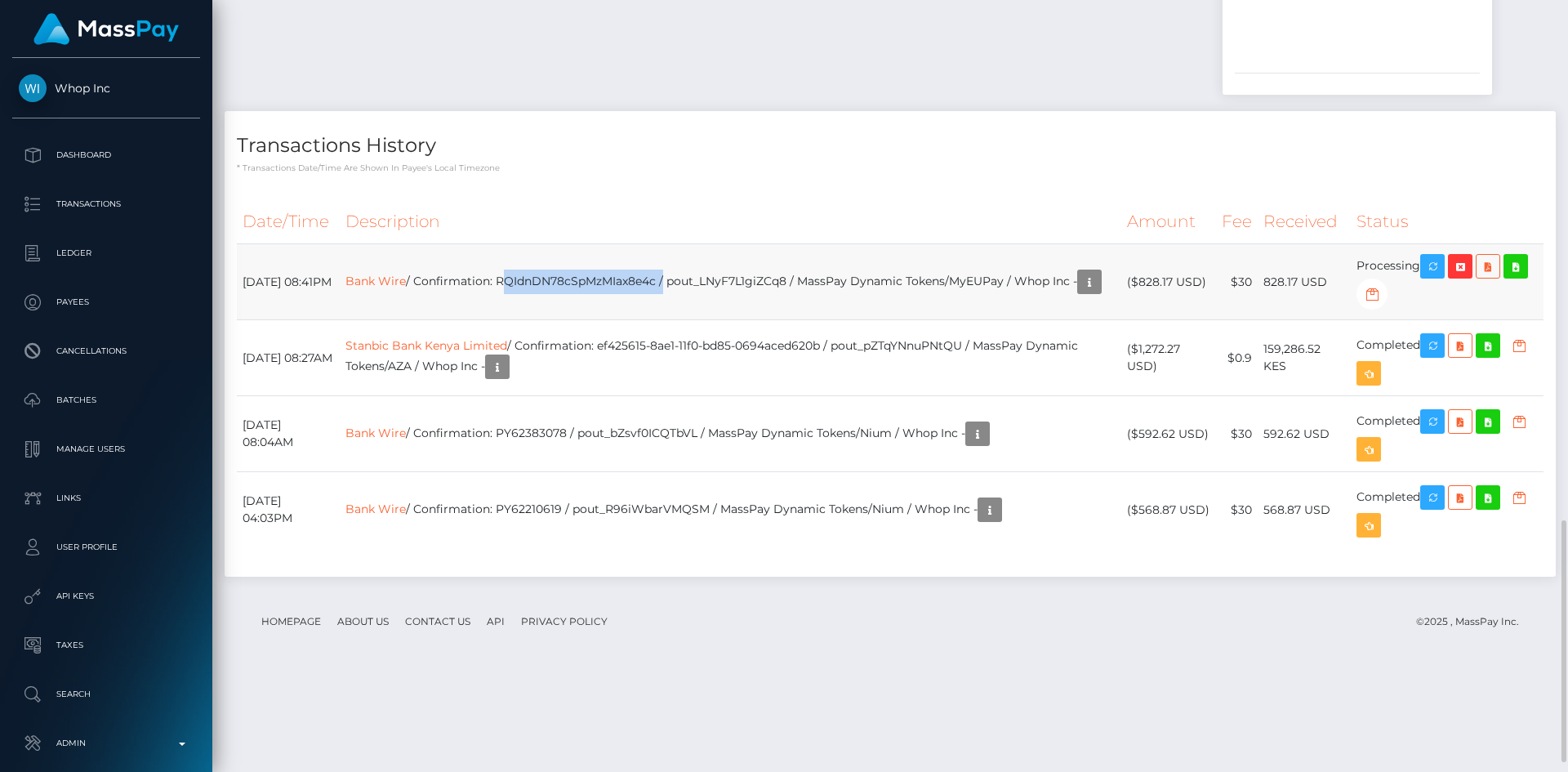
click at [647, 320] on td "Bank Wire / Confirmation: RQIdnDN78cSpMzMIax8e4c / pout_LNyF7L1giZCq8 / MassPay…" at bounding box center [730, 282] width 782 height 76
click at [1443, 277] on icon "button" at bounding box center [1433, 266] width 19 height 20
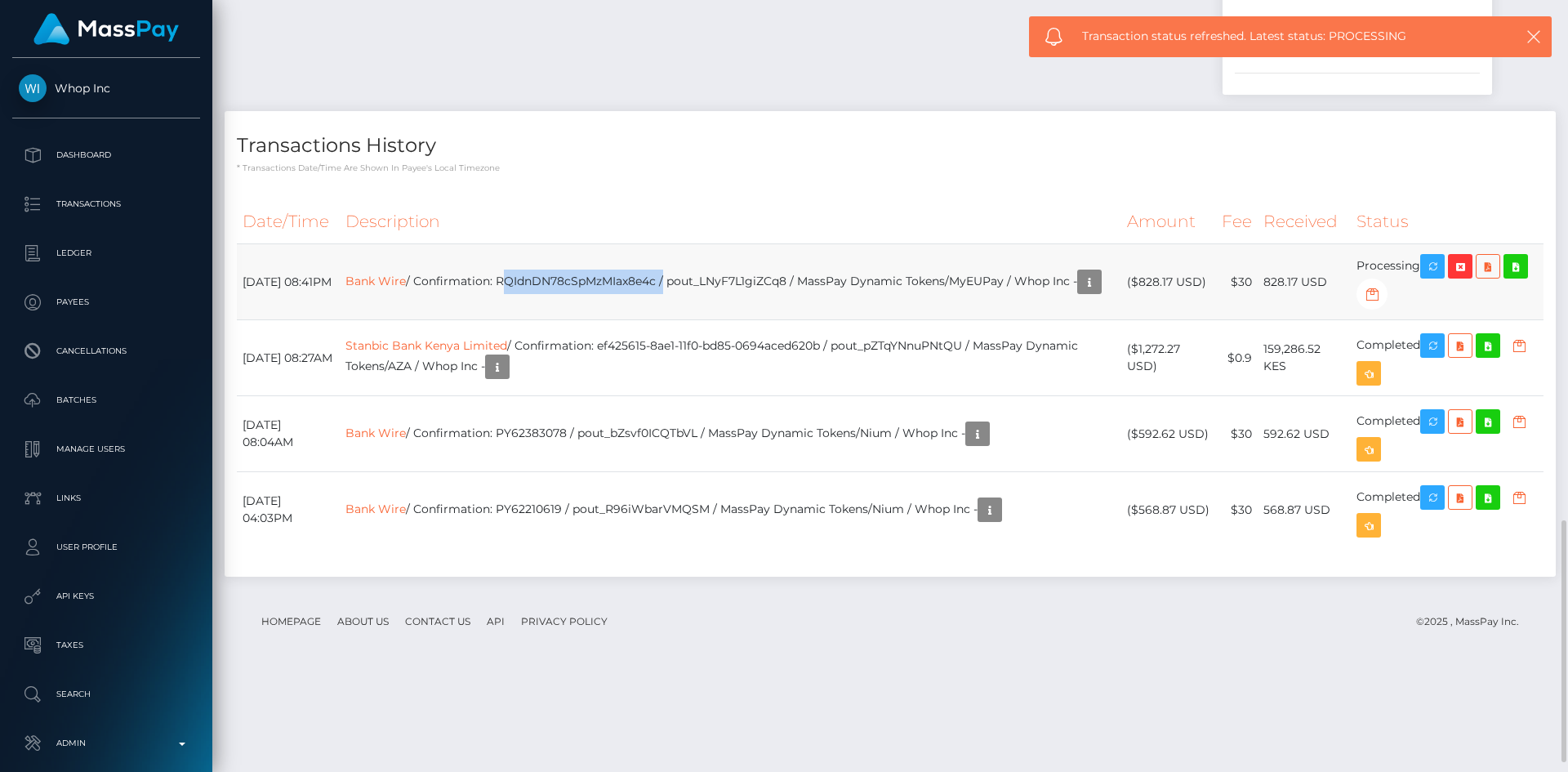
drag, startPoint x: 1276, startPoint y: 413, endPoint x: 1307, endPoint y: 409, distance: 31.3
click at [1307, 320] on td "828.17 USD" at bounding box center [1305, 282] width 94 height 76
copy td "828.17"
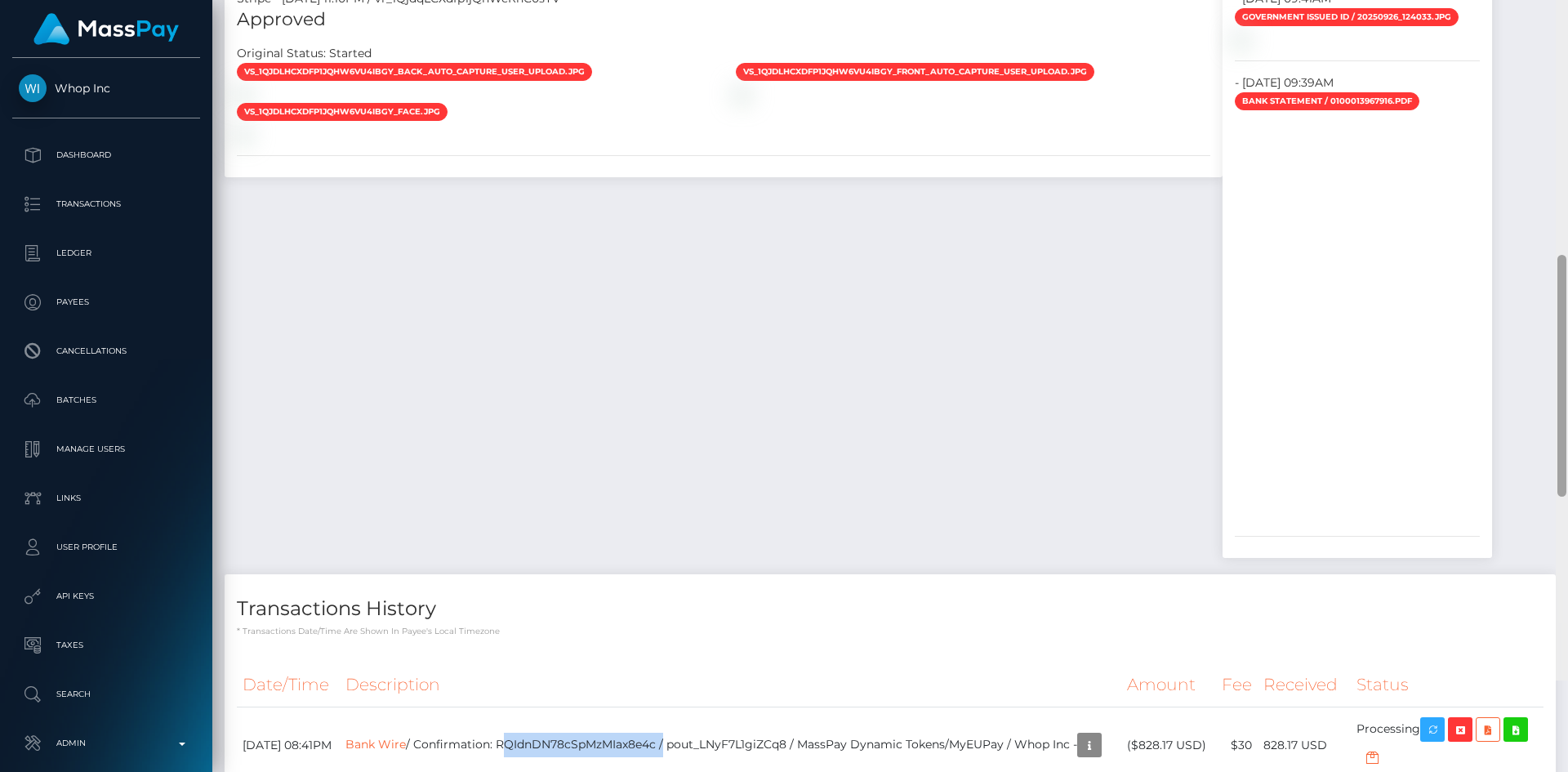
scroll to position [1217, 0]
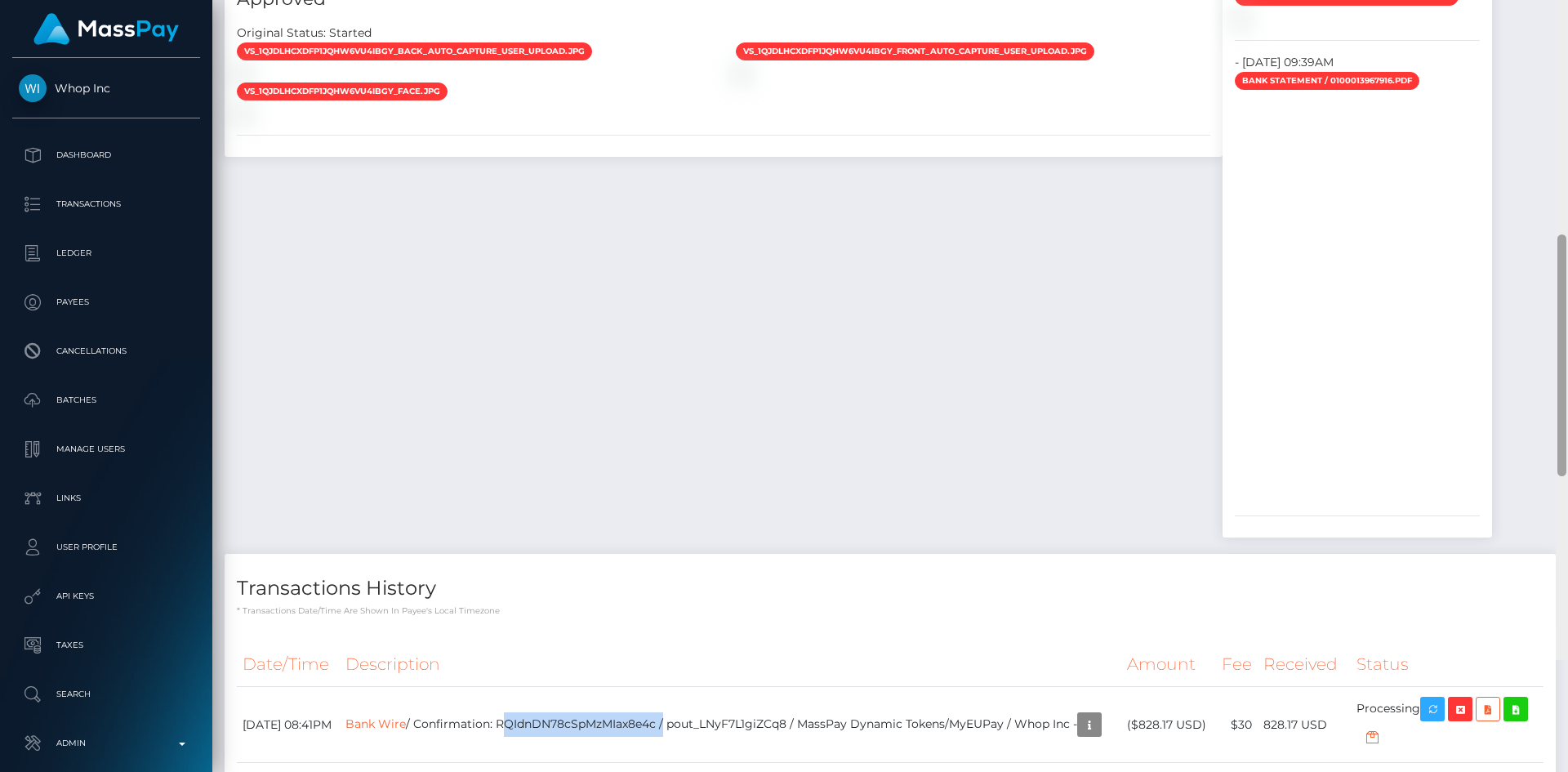
drag, startPoint x: 1558, startPoint y: 557, endPoint x: 1553, endPoint y: 402, distance: 155.1
click at [1563, 418] on div at bounding box center [1561, 355] width 9 height 242
click at [749, 80] on img at bounding box center [743, 73] width 14 height 14
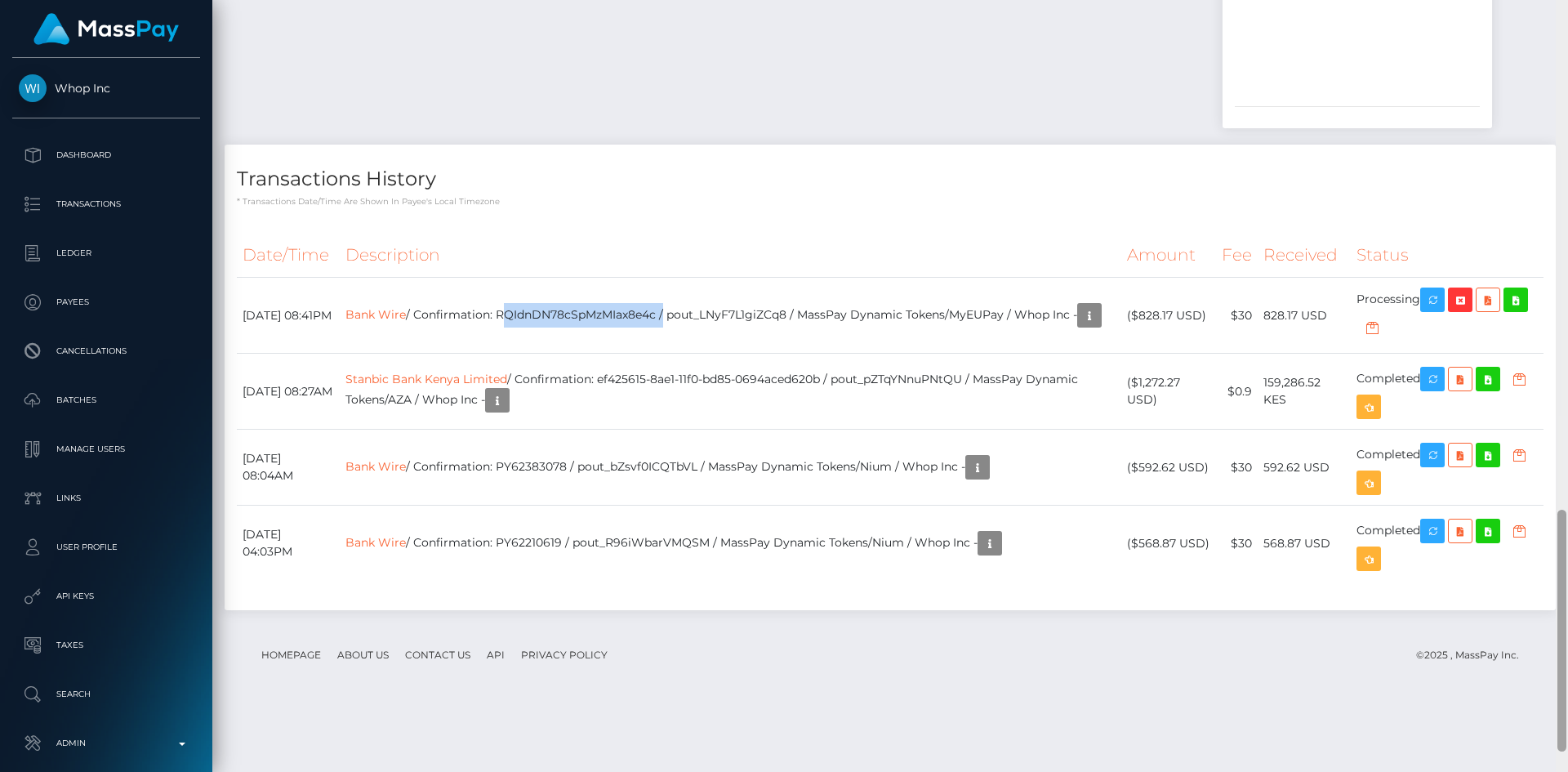
scroll to position [1691, 0]
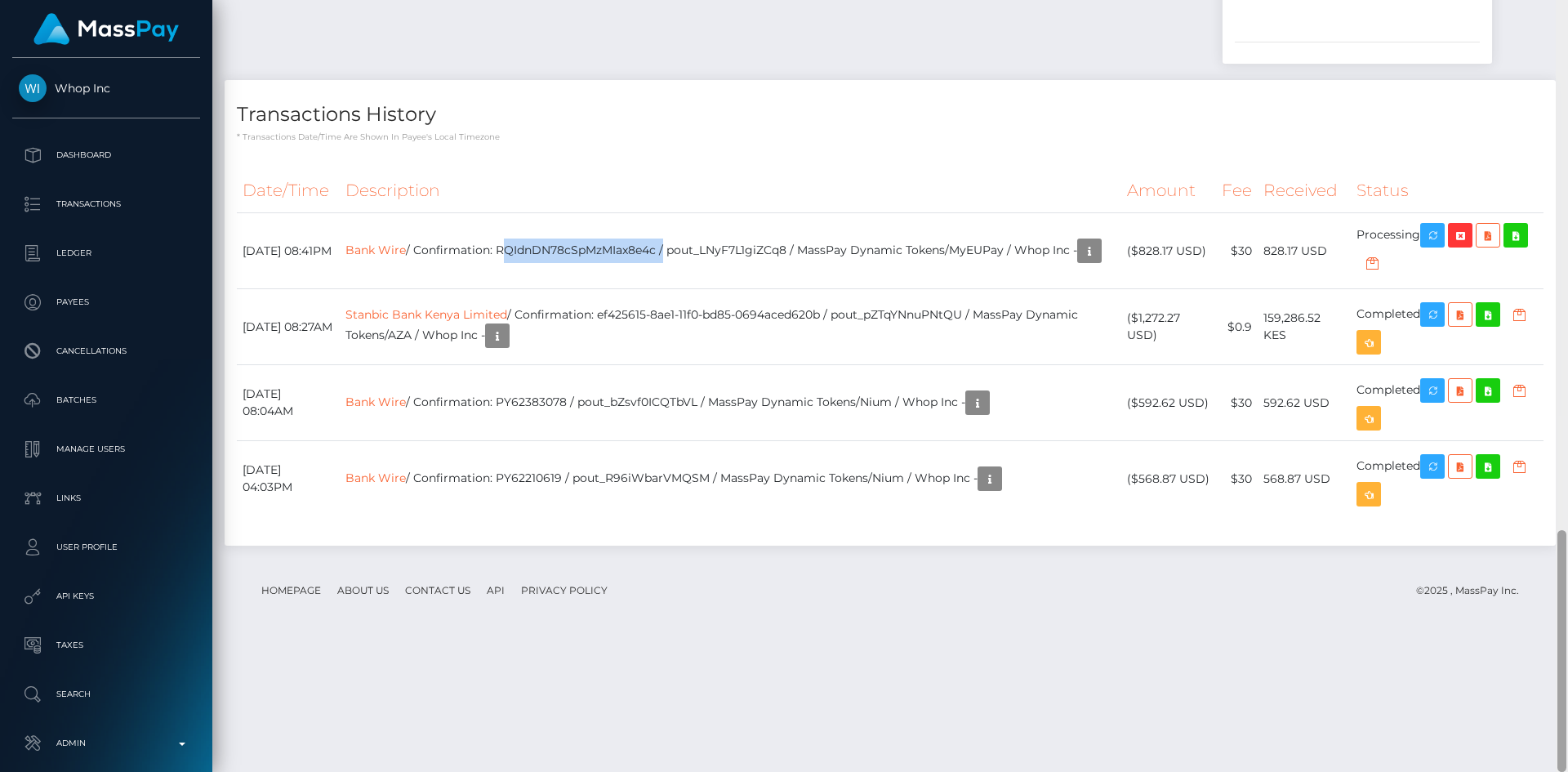
drag, startPoint x: 1562, startPoint y: 604, endPoint x: 1568, endPoint y: 757, distance: 153.1
click at [1568, 757] on div at bounding box center [1562, 386] width 13 height 772
click at [1258, 290] on td "$30" at bounding box center [1237, 251] width 41 height 76
click at [1499, 246] on icon at bounding box center [1488, 235] width 19 height 20
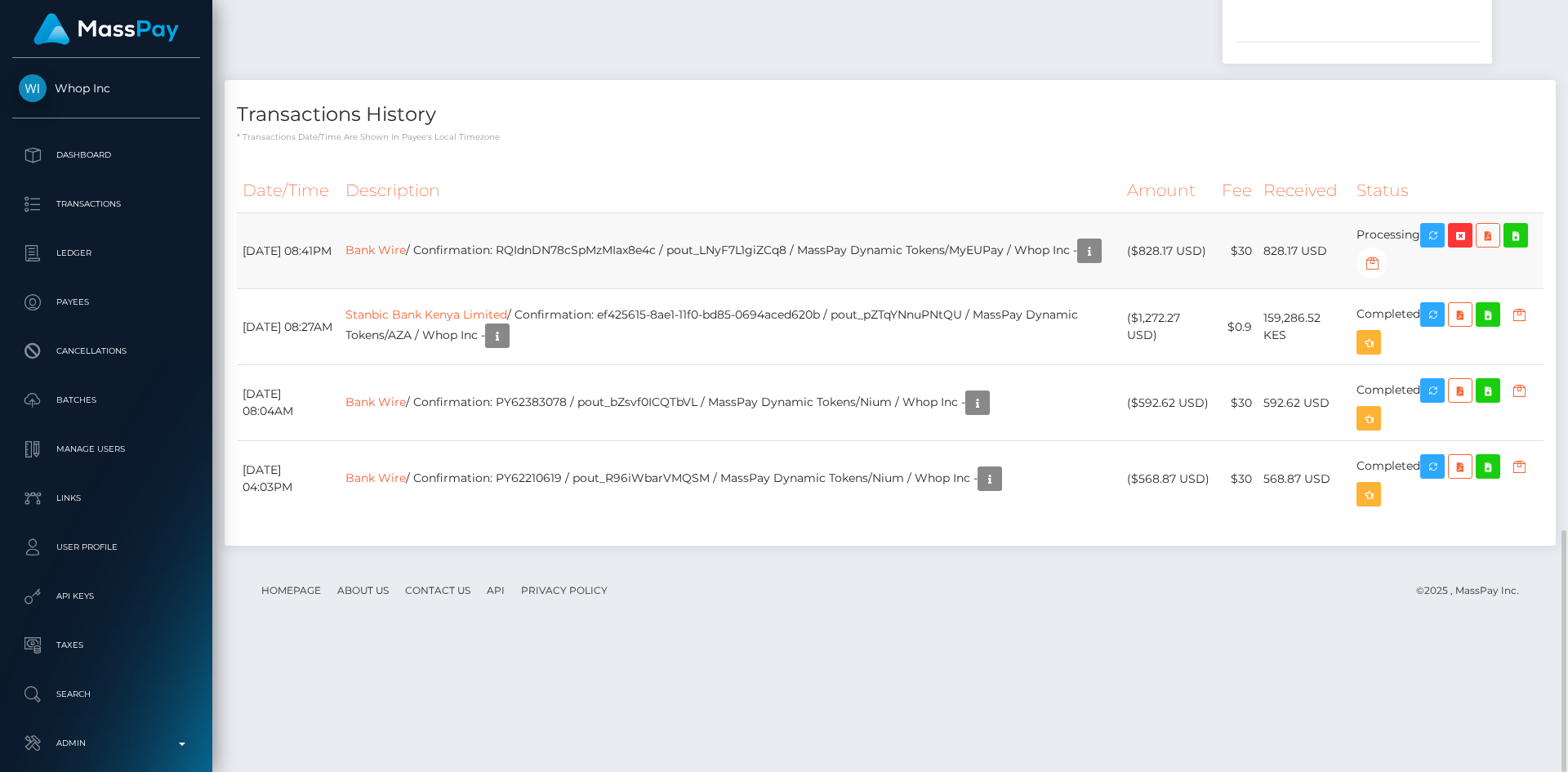
click at [772, 290] on td "Bank Wire / Confirmation: RQIdnDN78cSpMzMIax8e4c / pout_LNyF7L1giZCq8 / MassPay…" at bounding box center [730, 251] width 782 height 76
copy td "pout_LNyF7L1giZCq8"
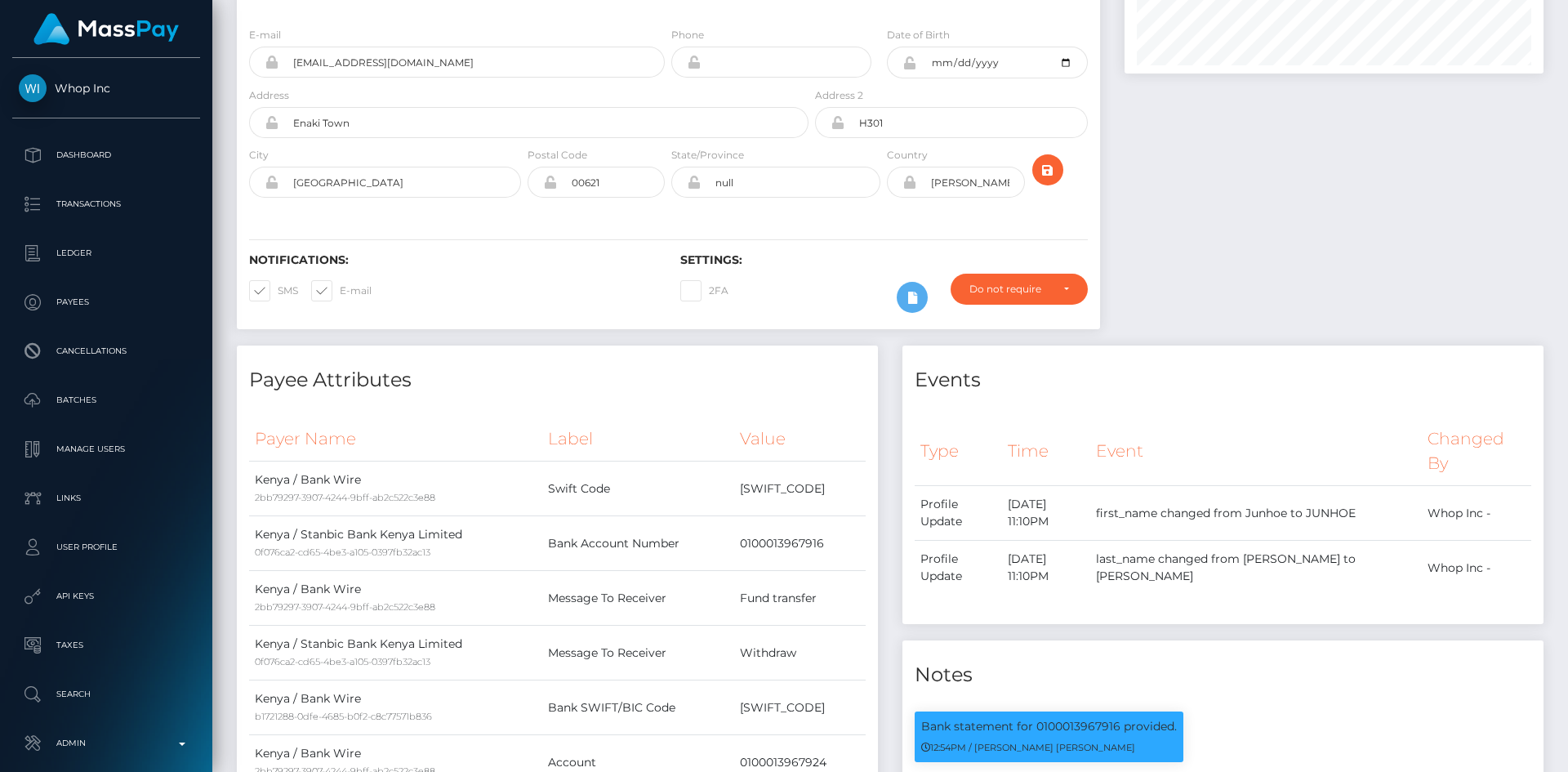
scroll to position [0, 0]
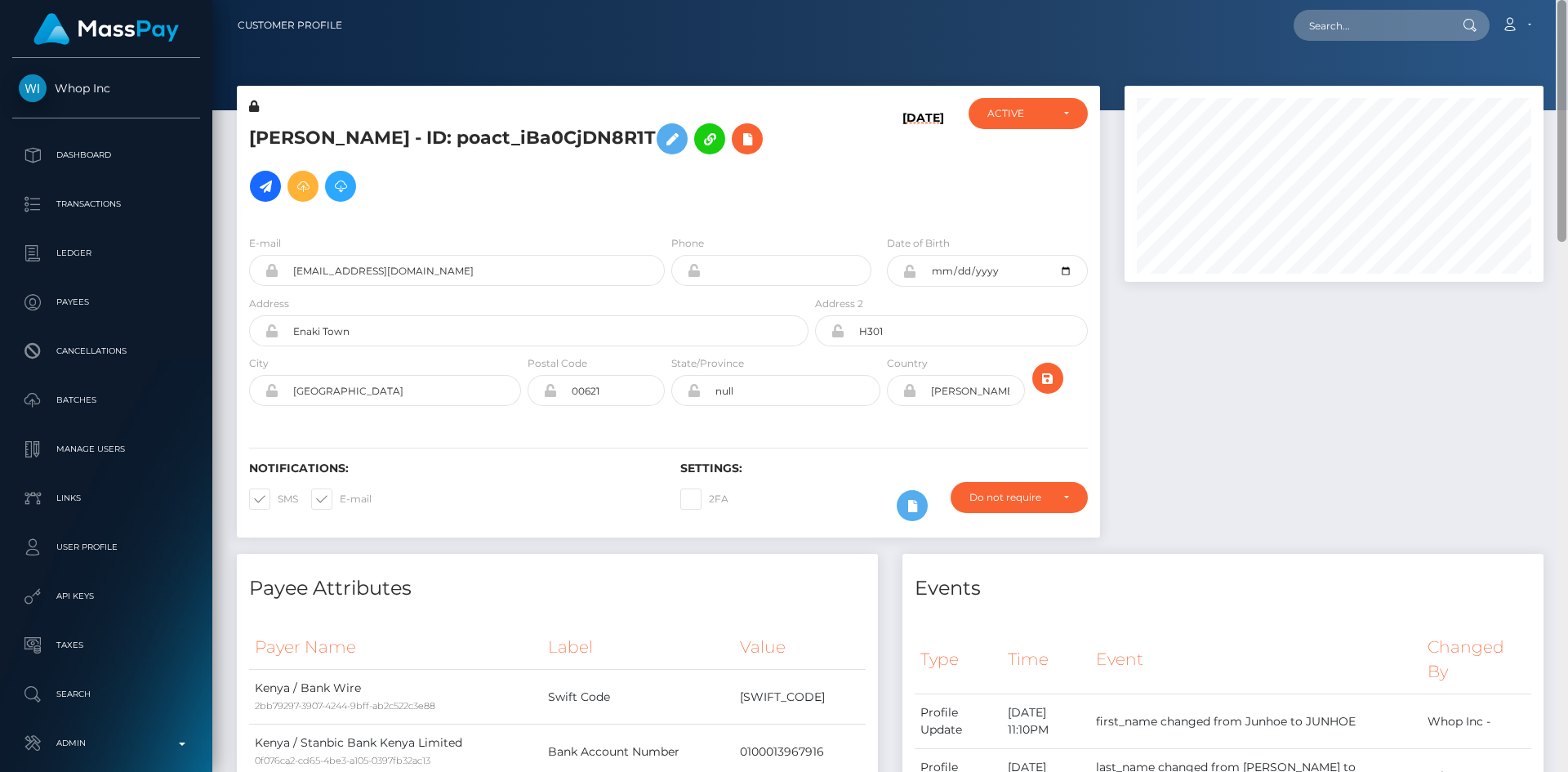
drag, startPoint x: 1561, startPoint y: 554, endPoint x: 1568, endPoint y: -71, distance: 625.0
click at [1568, 0] on html "Whop Inc Dashboard Transactions Ledger Payees Cancellations Links" at bounding box center [784, 386] width 1568 height 772
drag, startPoint x: 1559, startPoint y: 164, endPoint x: 1541, endPoint y: 124, distance: 43.9
click at [1563, 124] on div at bounding box center [1564, 121] width 5 height 242
click at [1345, 26] on input "text" at bounding box center [1370, 25] width 153 height 31
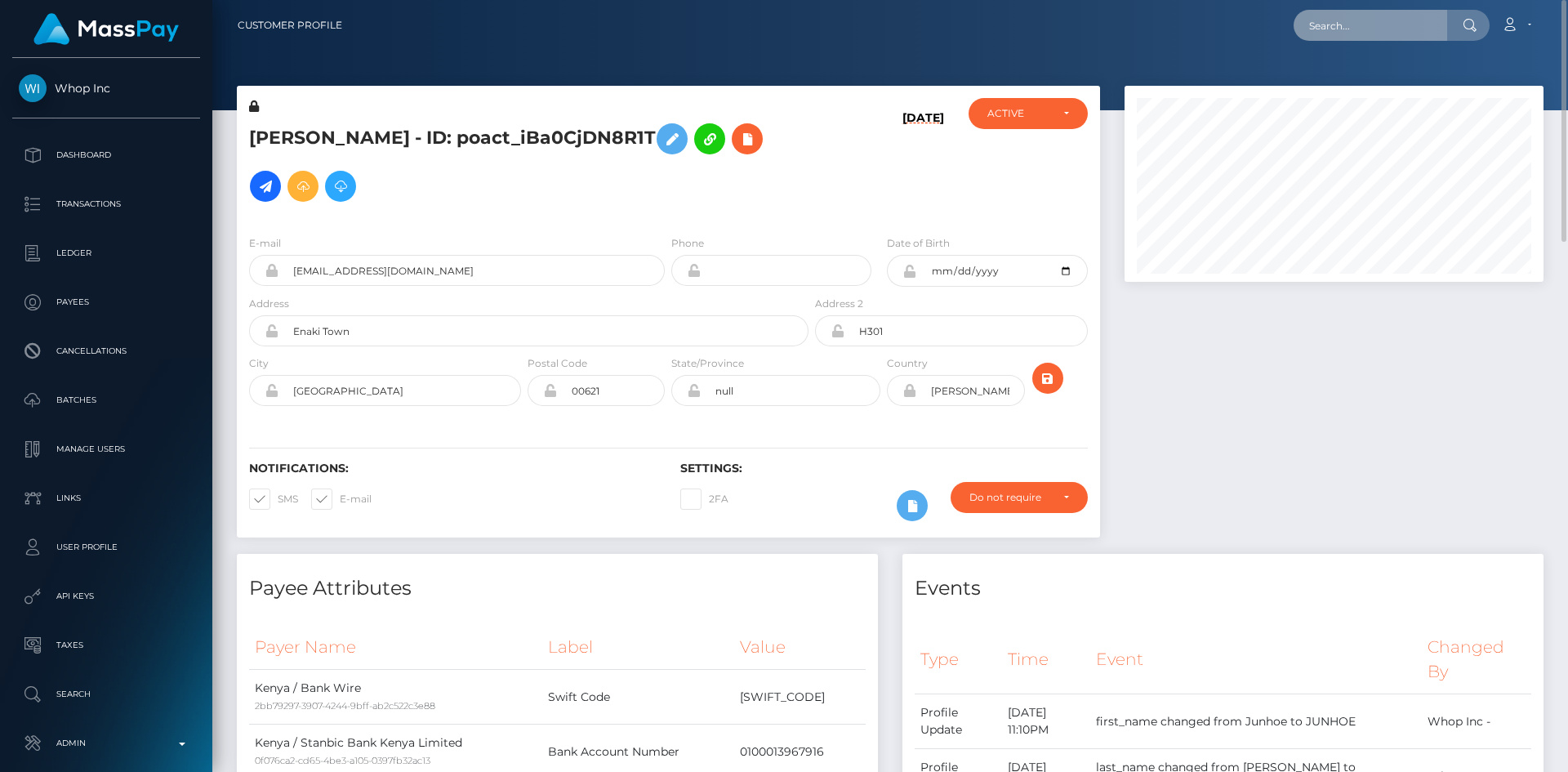
paste input "pout_qoLnqSi6o2S8W"
type input "pout_qoLnqSi6o2S8W"
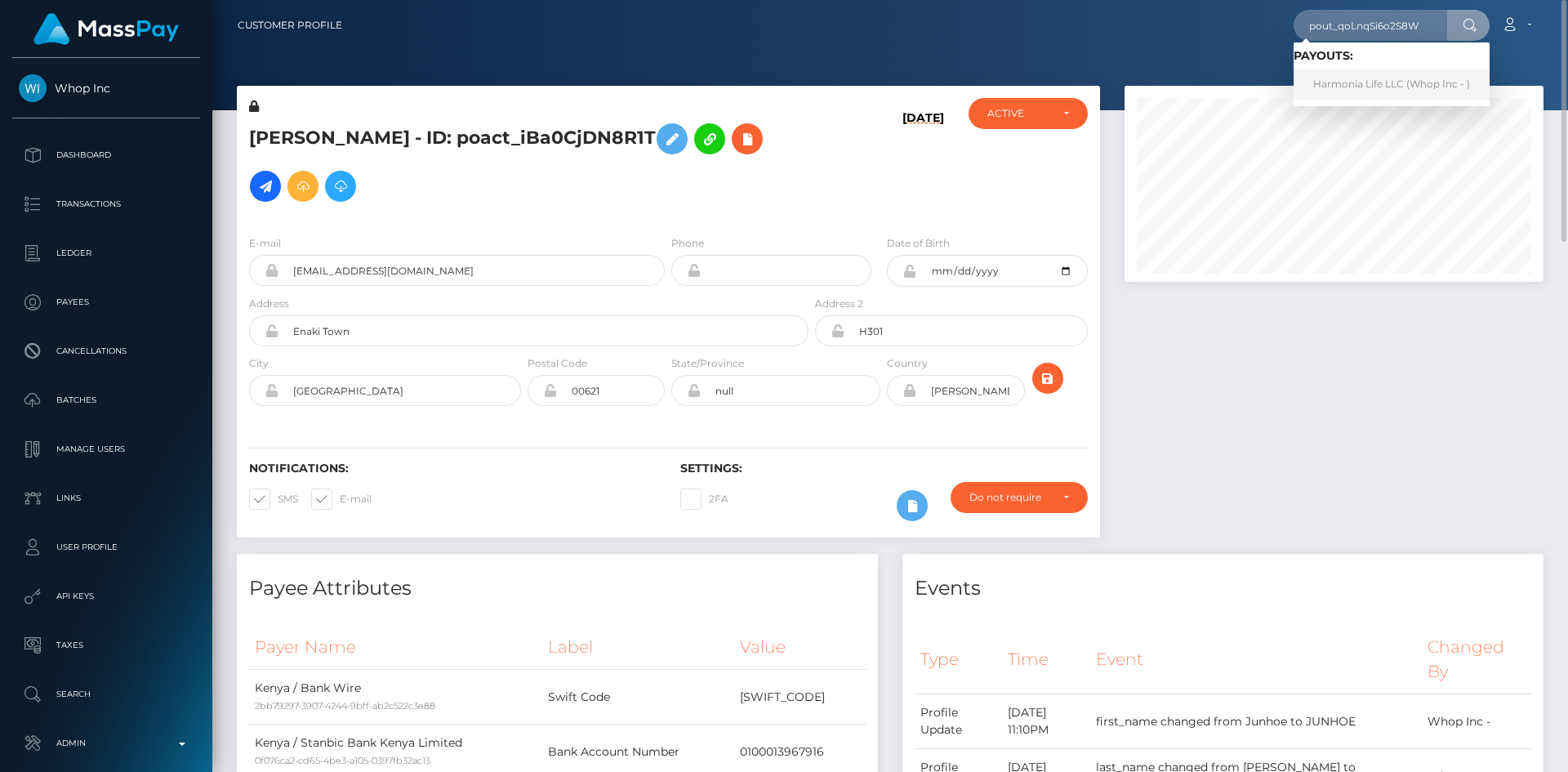
click at [1392, 88] on link "Harmonia Life LLC (Whop Inc - )" at bounding box center [1391, 84] width 196 height 30
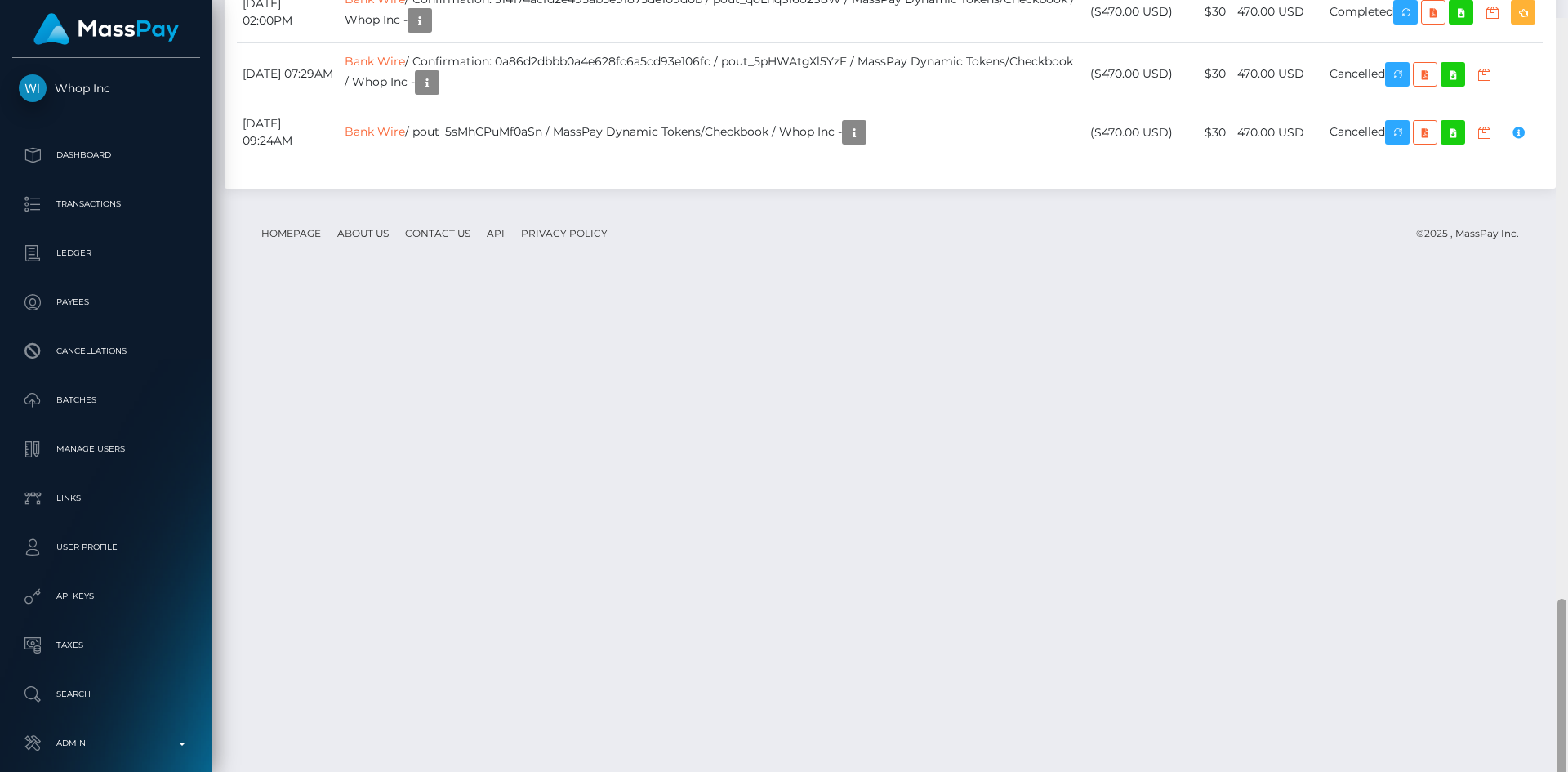
scroll to position [2498, 0]
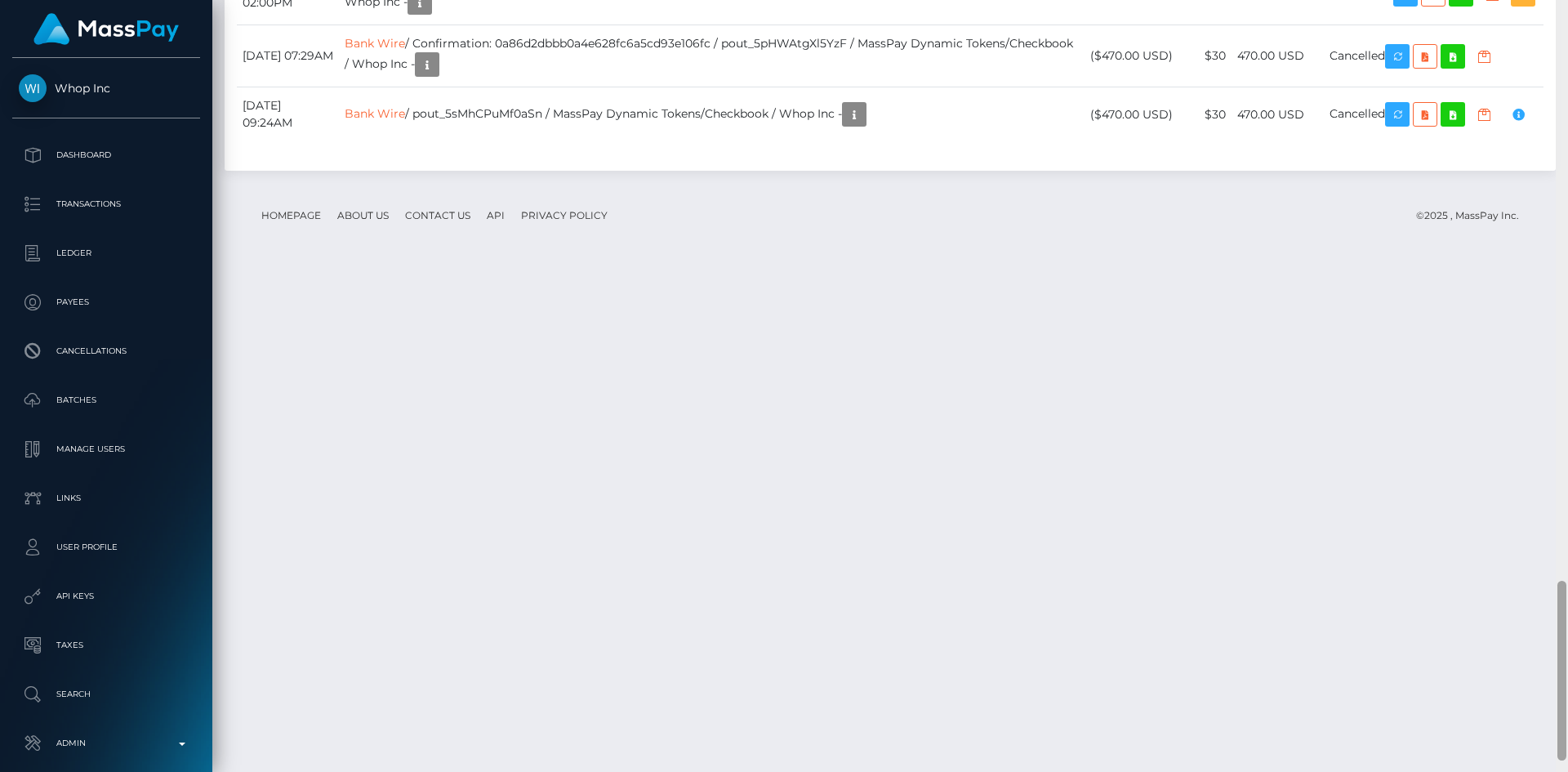
drag, startPoint x: 1560, startPoint y: 195, endPoint x: 1534, endPoint y: 701, distance: 506.7
click at [1562, 713] on div at bounding box center [1561, 671] width 9 height 179
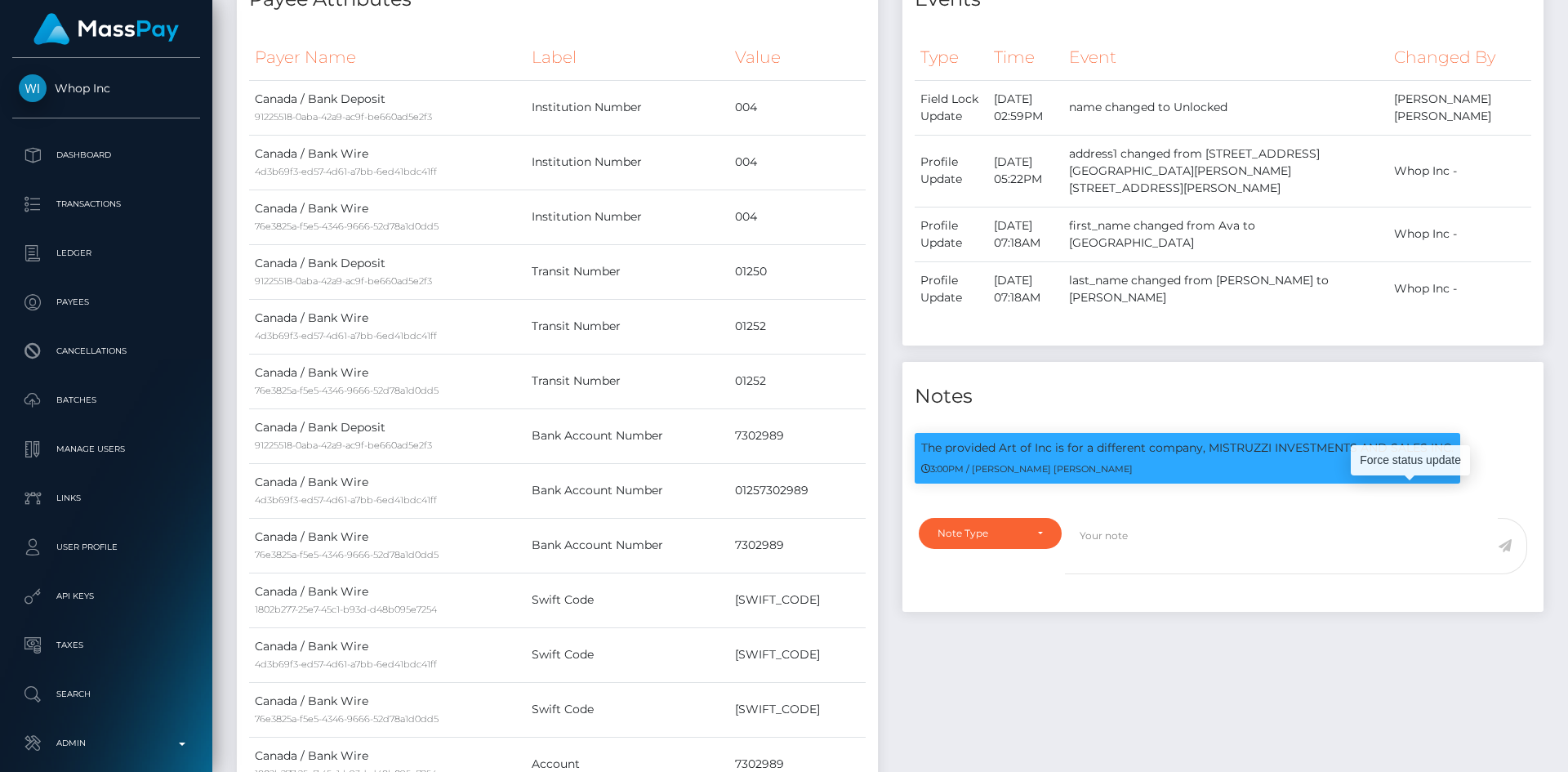
scroll to position [0, 0]
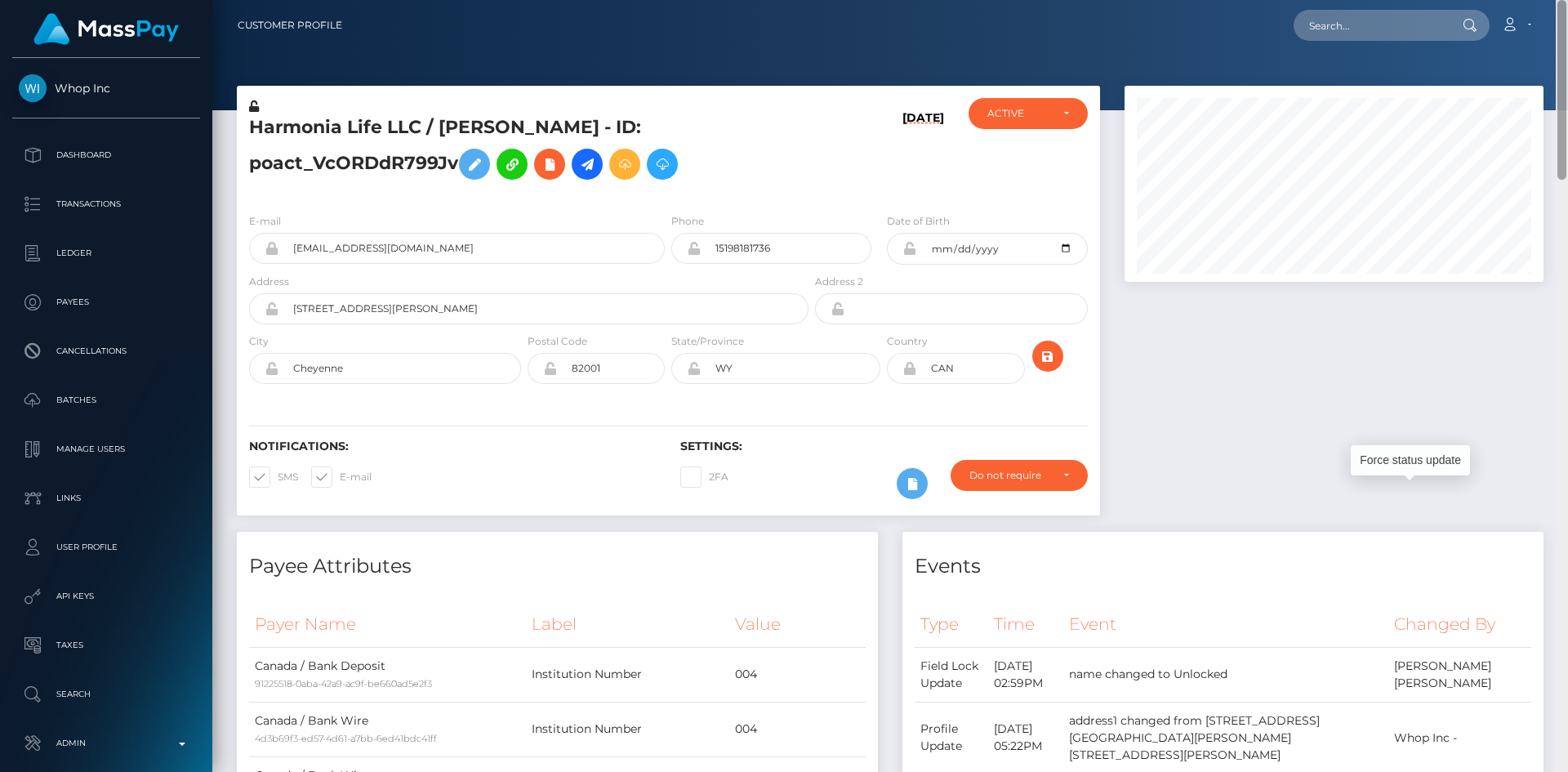
drag, startPoint x: 1562, startPoint y: 618, endPoint x: 1568, endPoint y: -11, distance: 629.0
click at [1568, 0] on html "Whop Inc Dashboard Transactions Ledger Payees Cancellations Links" at bounding box center [784, 386] width 1568 height 772
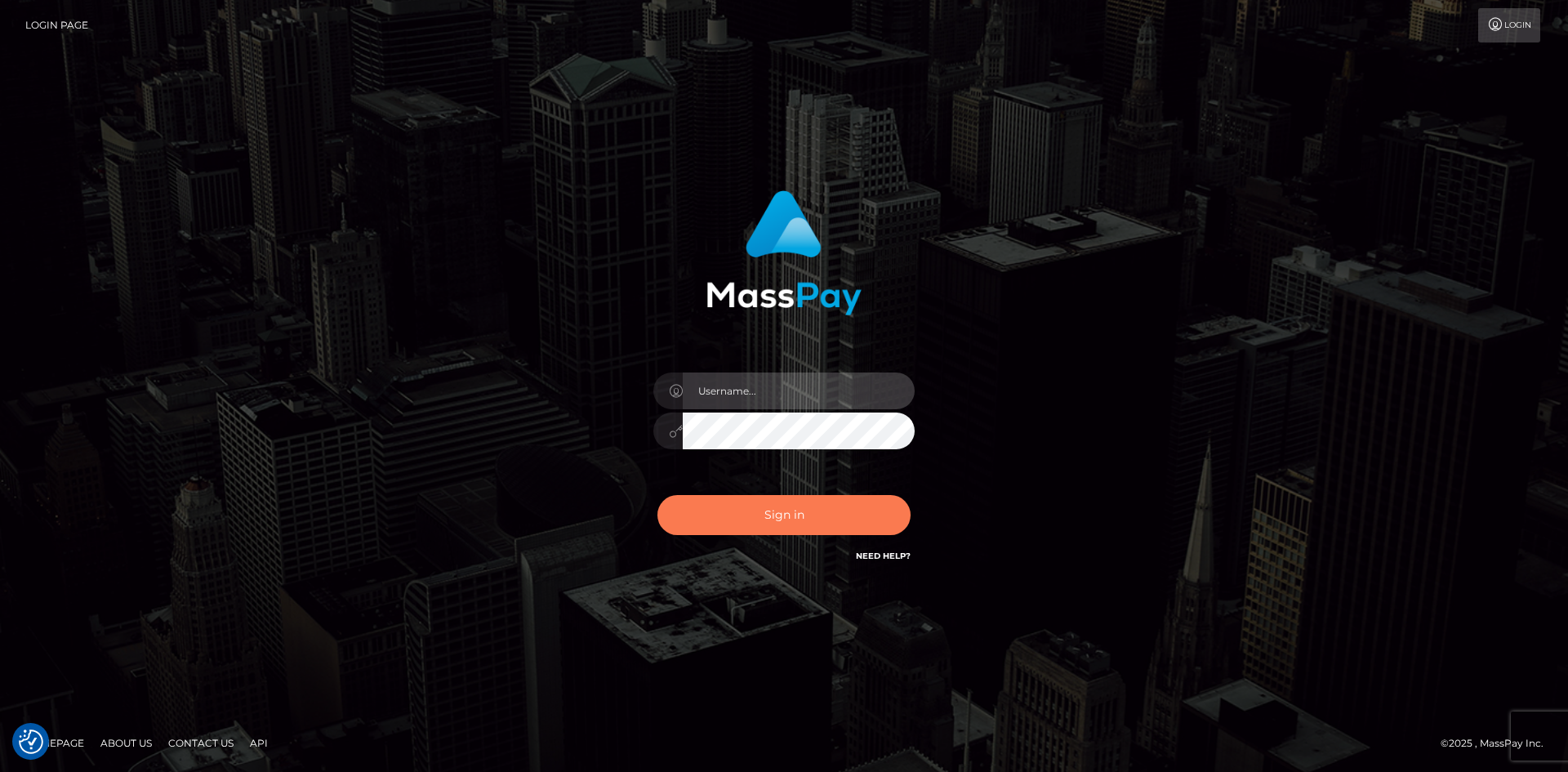
type input "alexstef"
click at [770, 528] on button "Sign in" at bounding box center [784, 514] width 253 height 40
type input "alexstef"
click at [843, 510] on button "Sign in" at bounding box center [784, 514] width 253 height 40
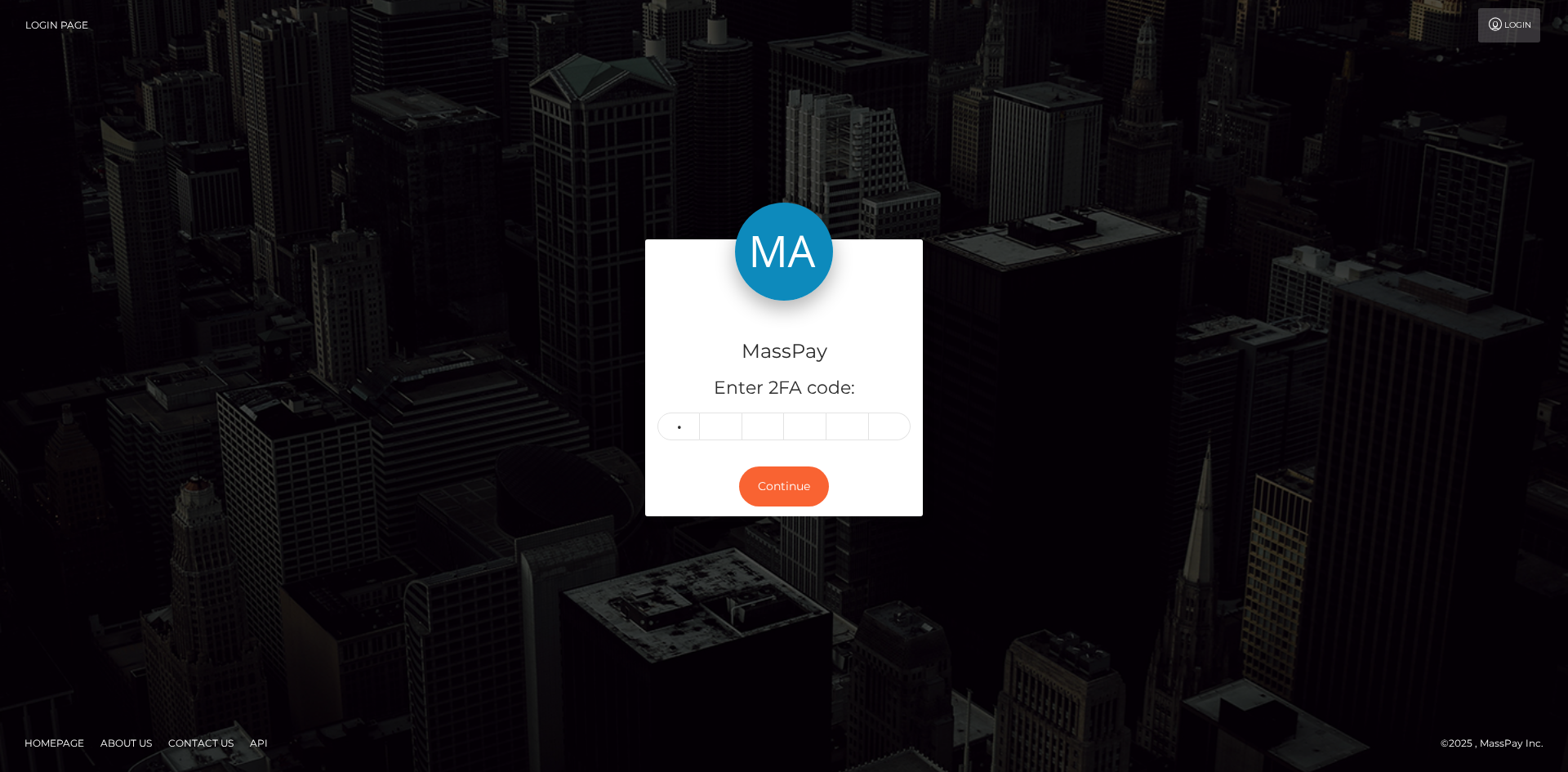
type input "8"
type input "1"
type input "6"
type input "3"
type input "2"
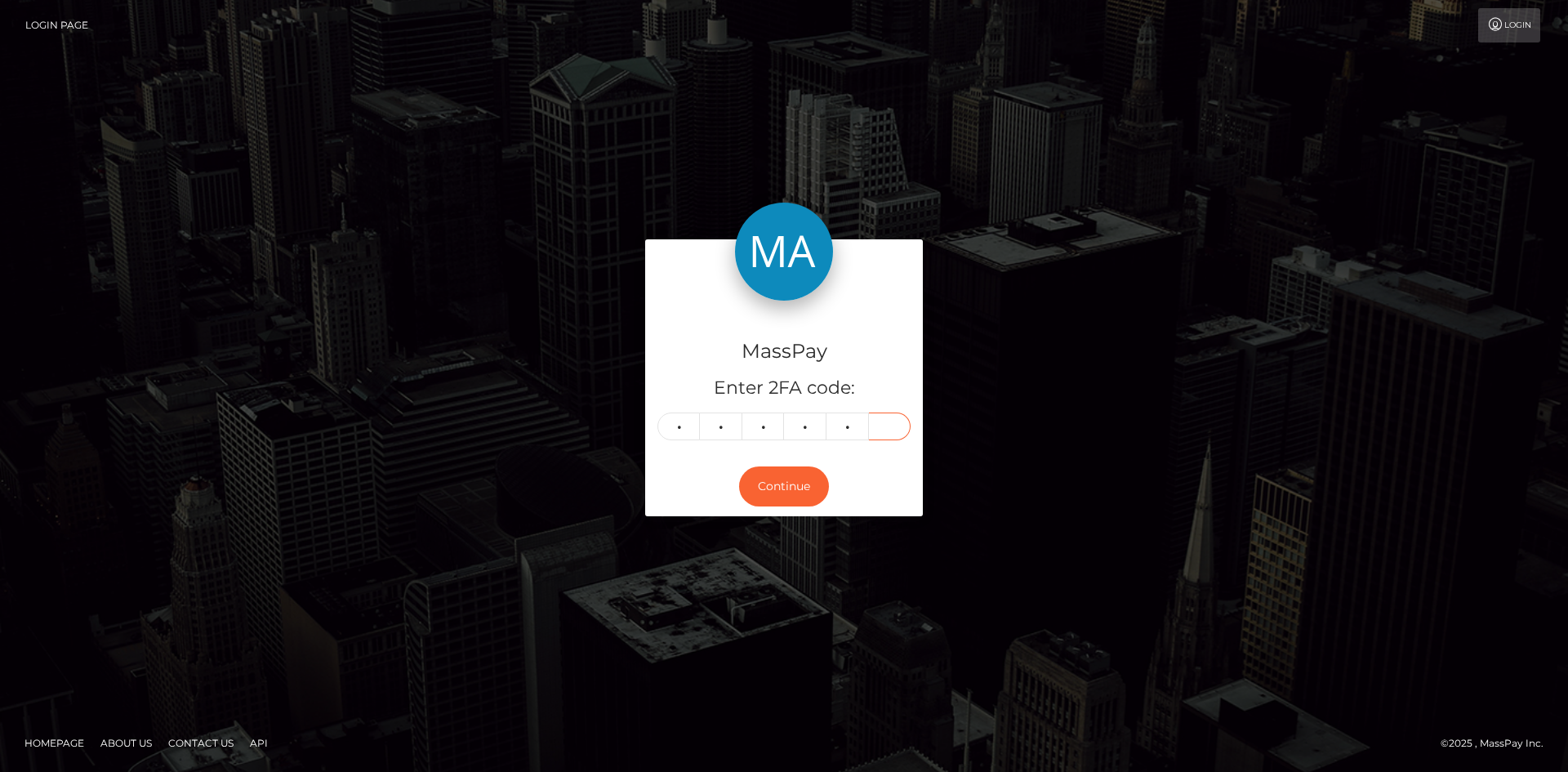
type input "7"
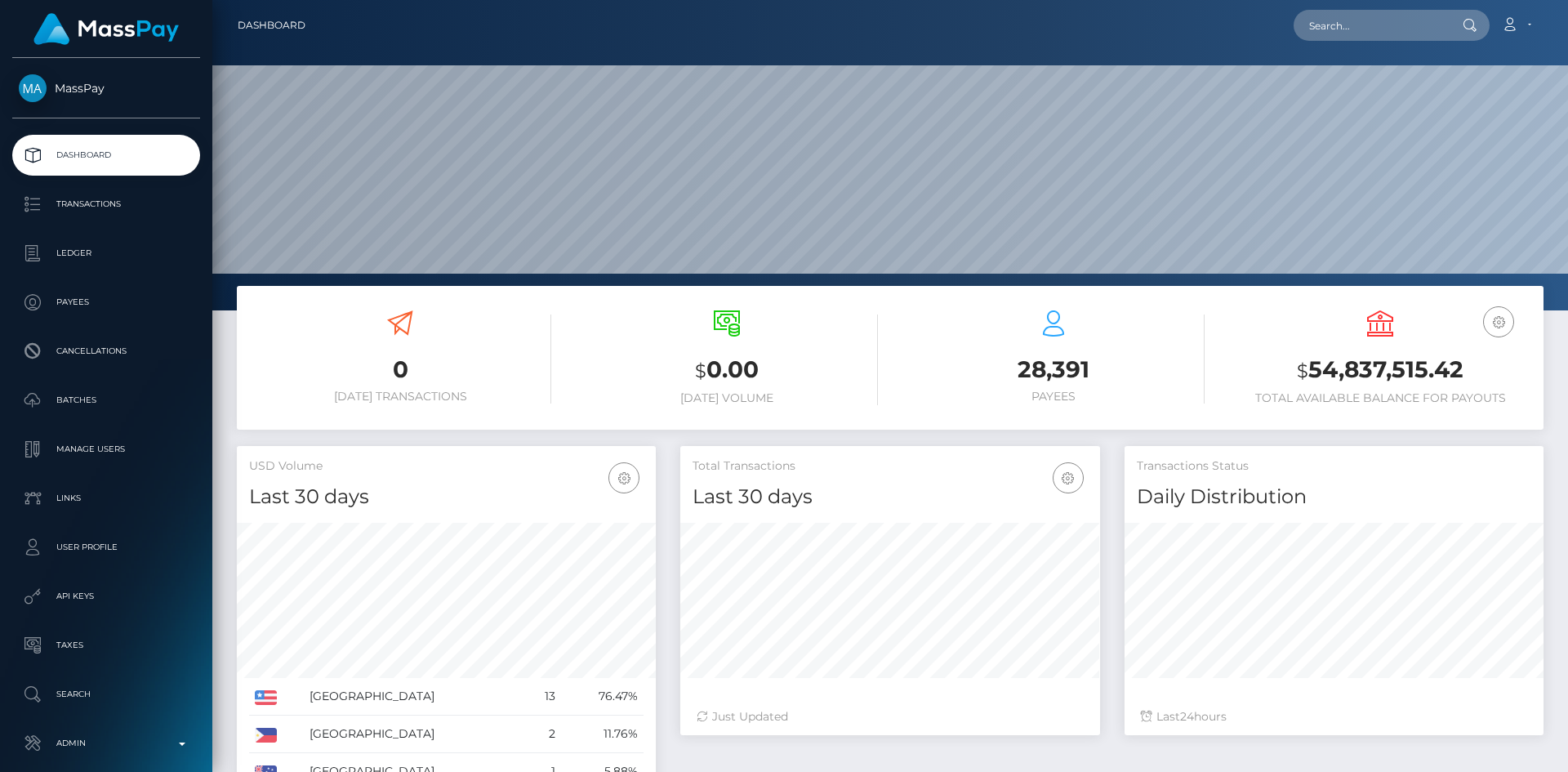
scroll to position [290, 420]
click at [1317, 26] on input "text" at bounding box center [1370, 25] width 153 height 31
paste input "[EMAIL_ADDRESS][DOMAIN_NAME]"
type input "[EMAIL_ADDRESS][DOMAIN_NAME]"
click at [1321, 85] on link "[PERSON_NAME]" at bounding box center [1359, 84] width 130 height 30
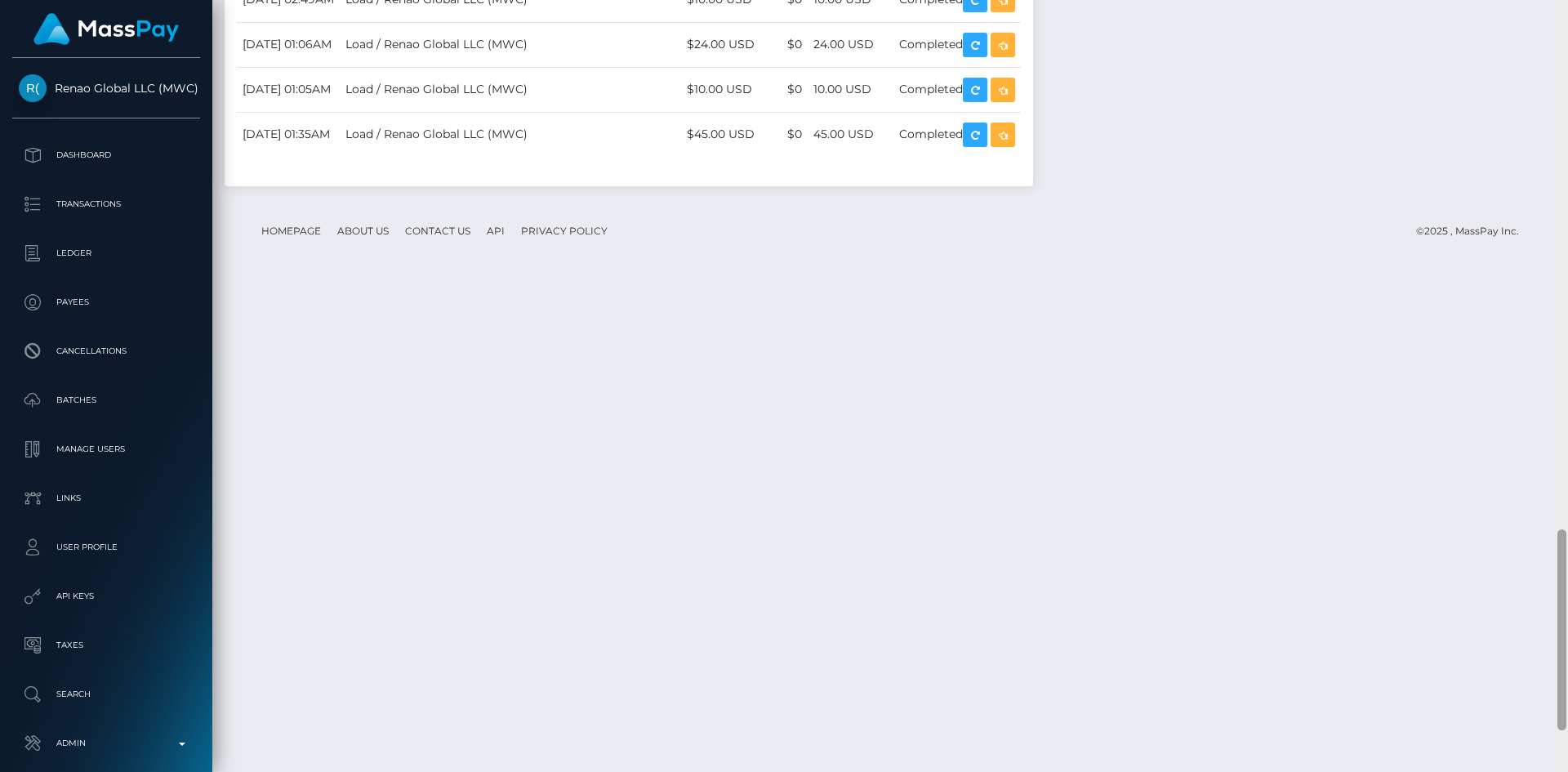
scroll to position [2185, 0]
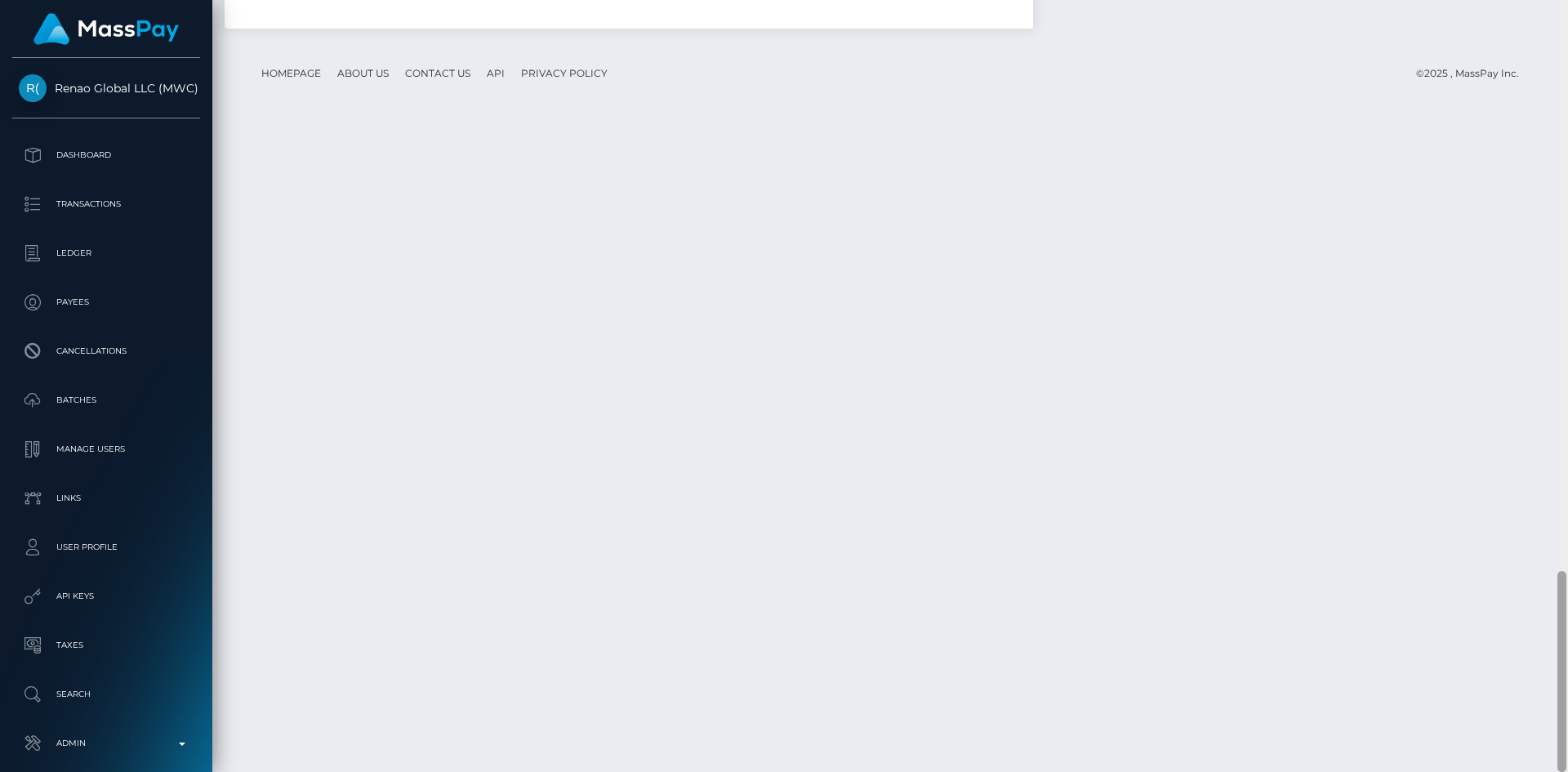
drag, startPoint x: 1563, startPoint y: 120, endPoint x: 1566, endPoint y: 655, distance: 535.0
click at [1566, 655] on div at bounding box center [1561, 672] width 9 height 201
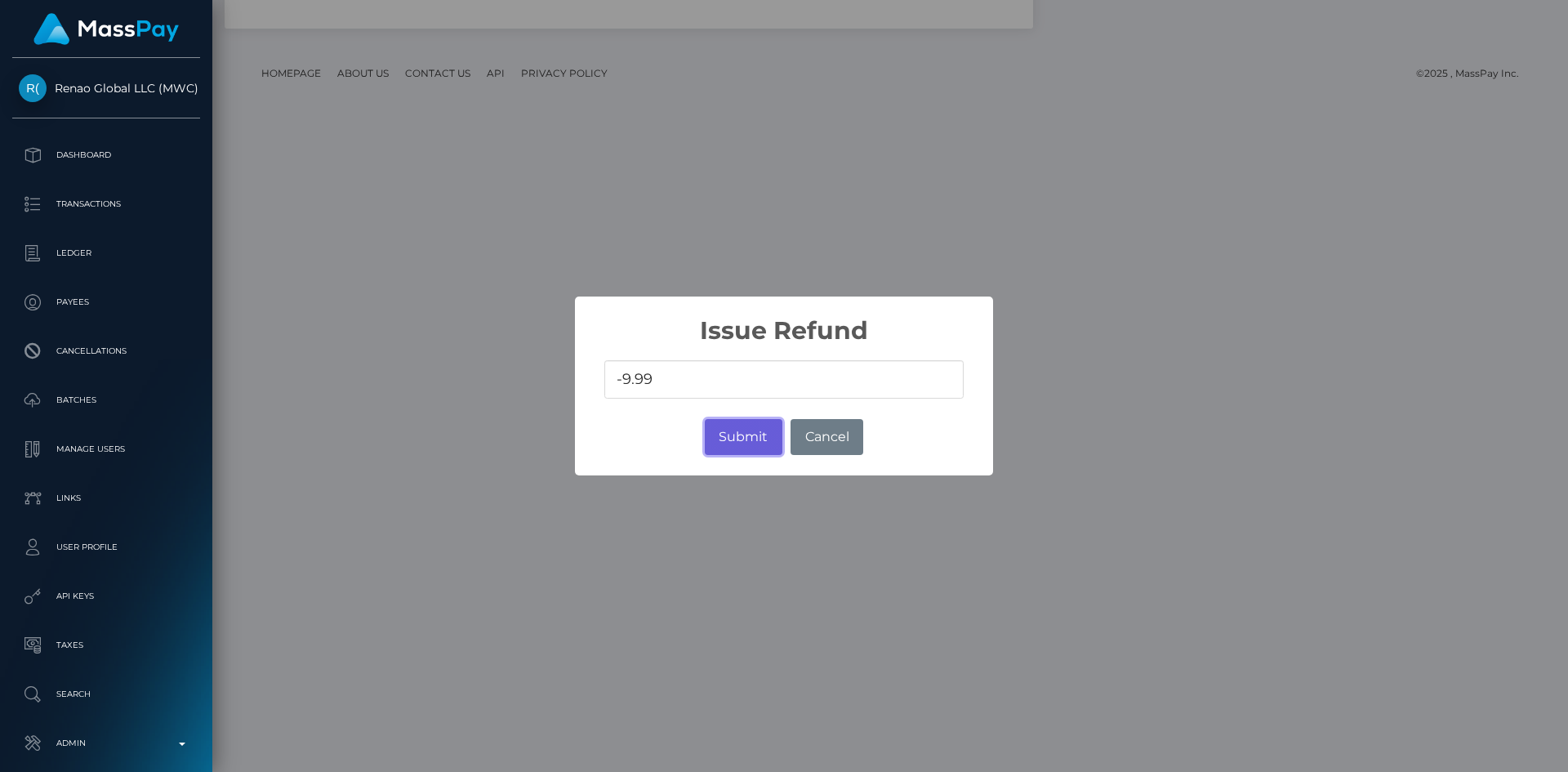
click at [739, 434] on button "Submit" at bounding box center [744, 436] width 77 height 36
